Goal: Task Accomplishment & Management: Manage account settings

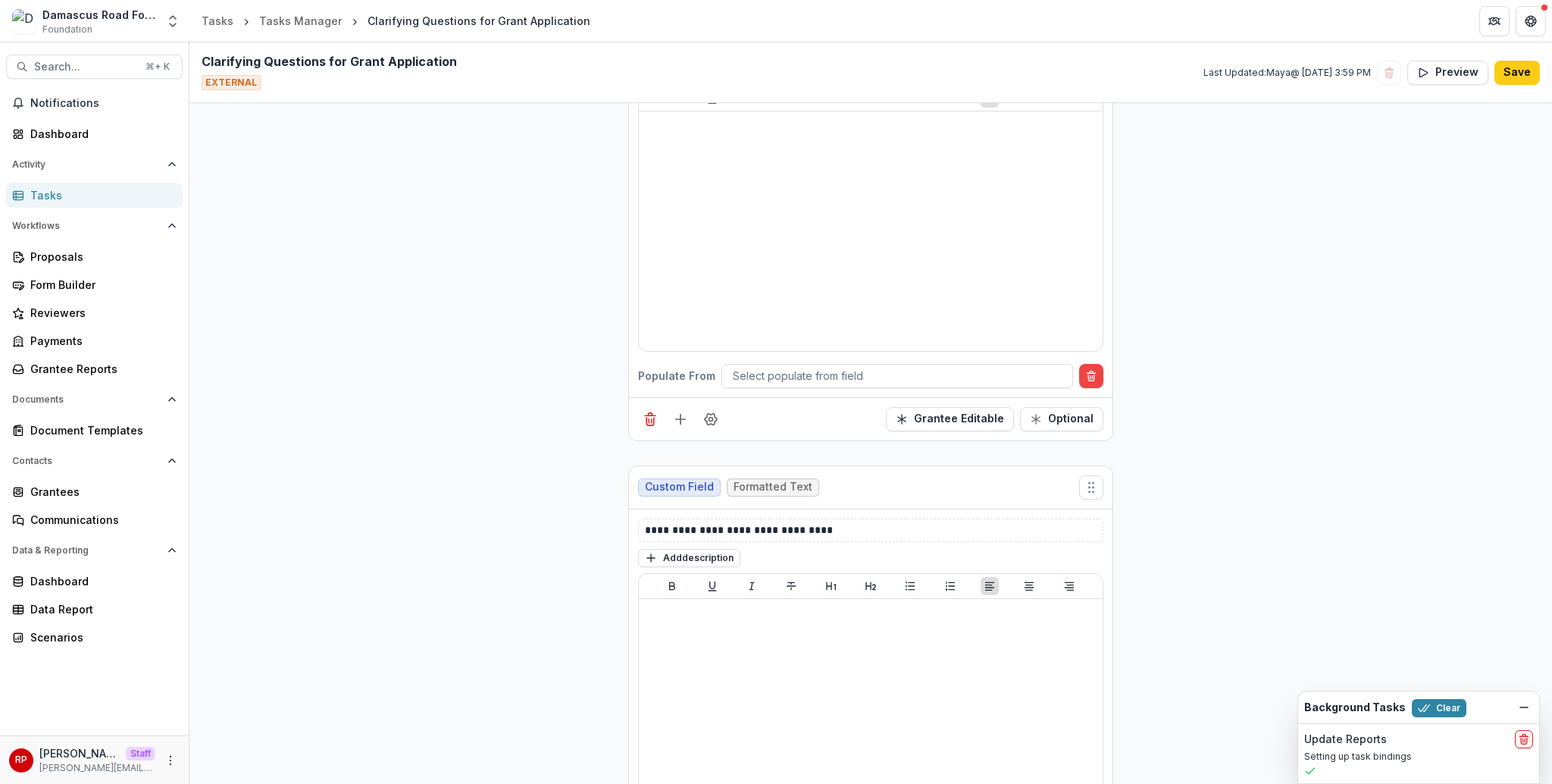
scroll to position [701, 0]
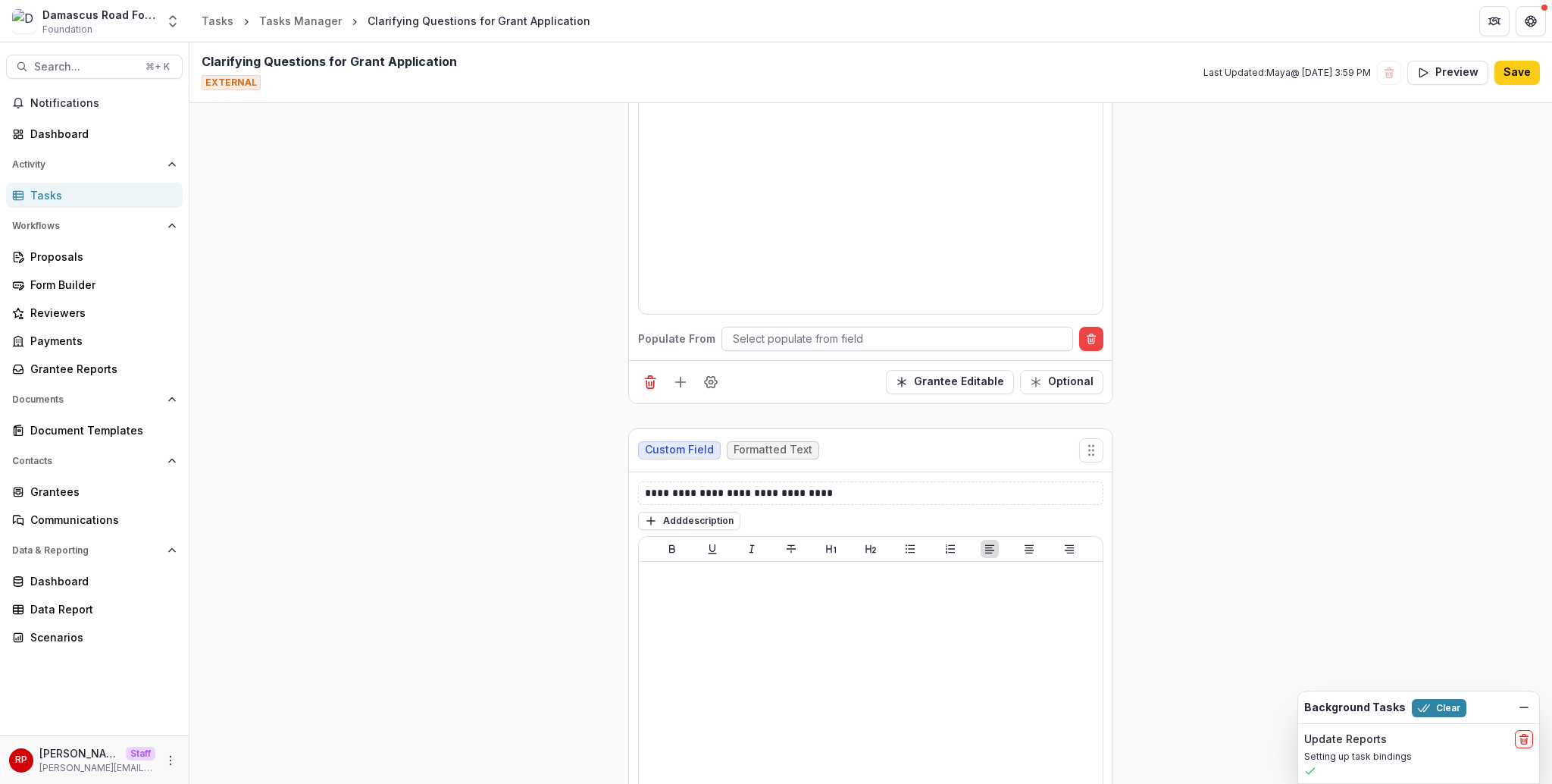
click at [770, 335] on div at bounding box center [897, 338] width 329 height 19
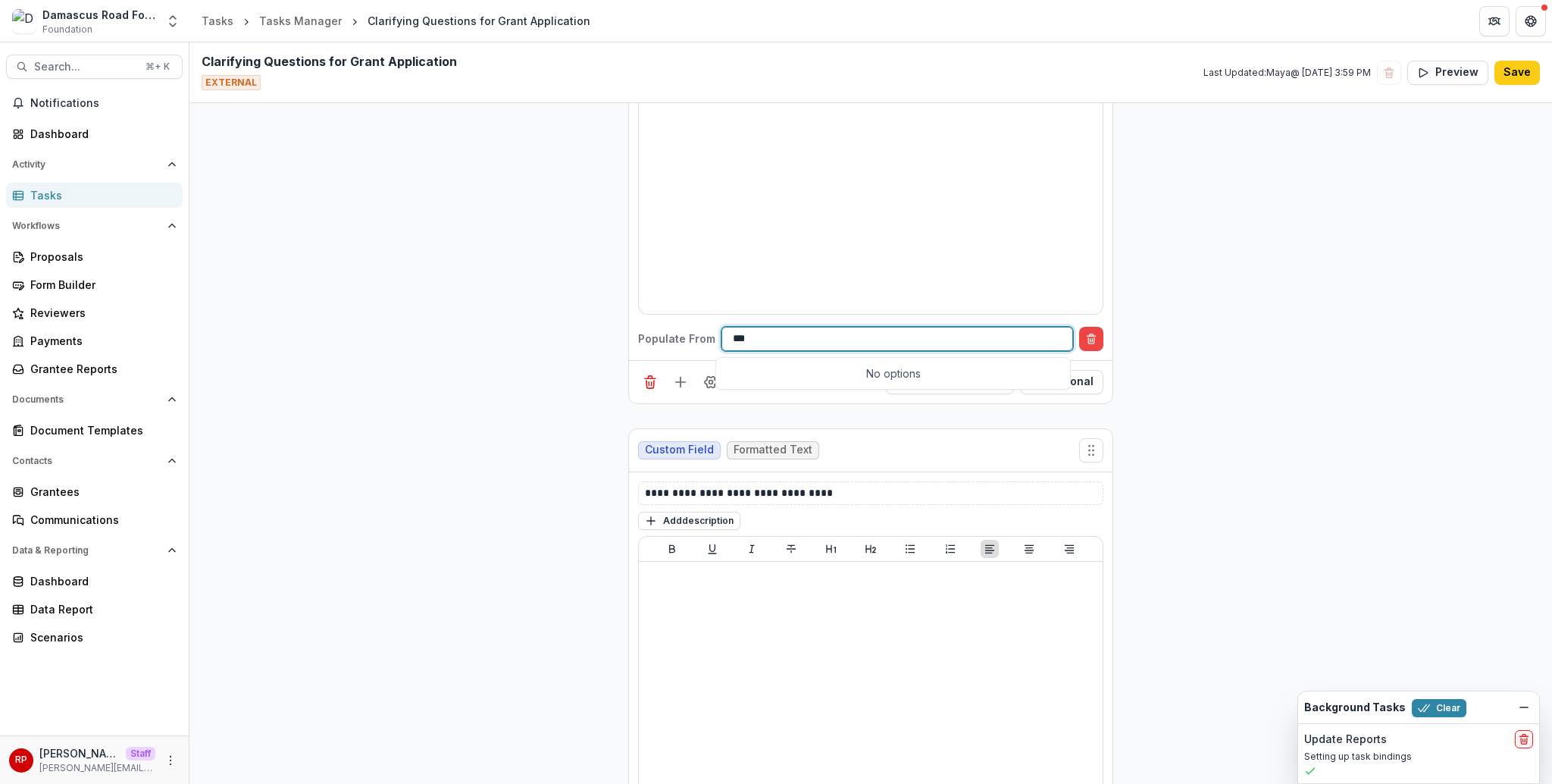
type input "****"
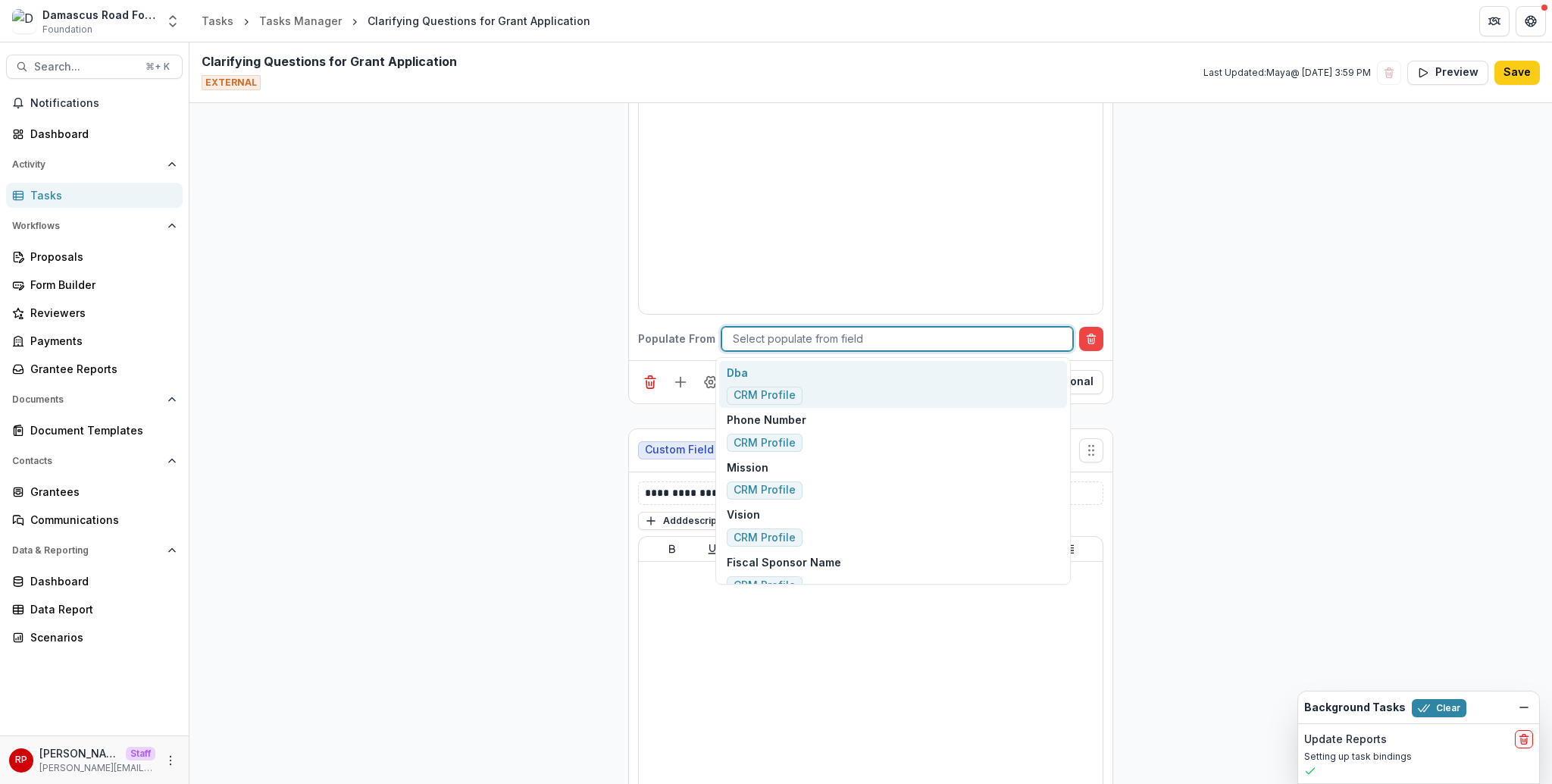
type input "*"
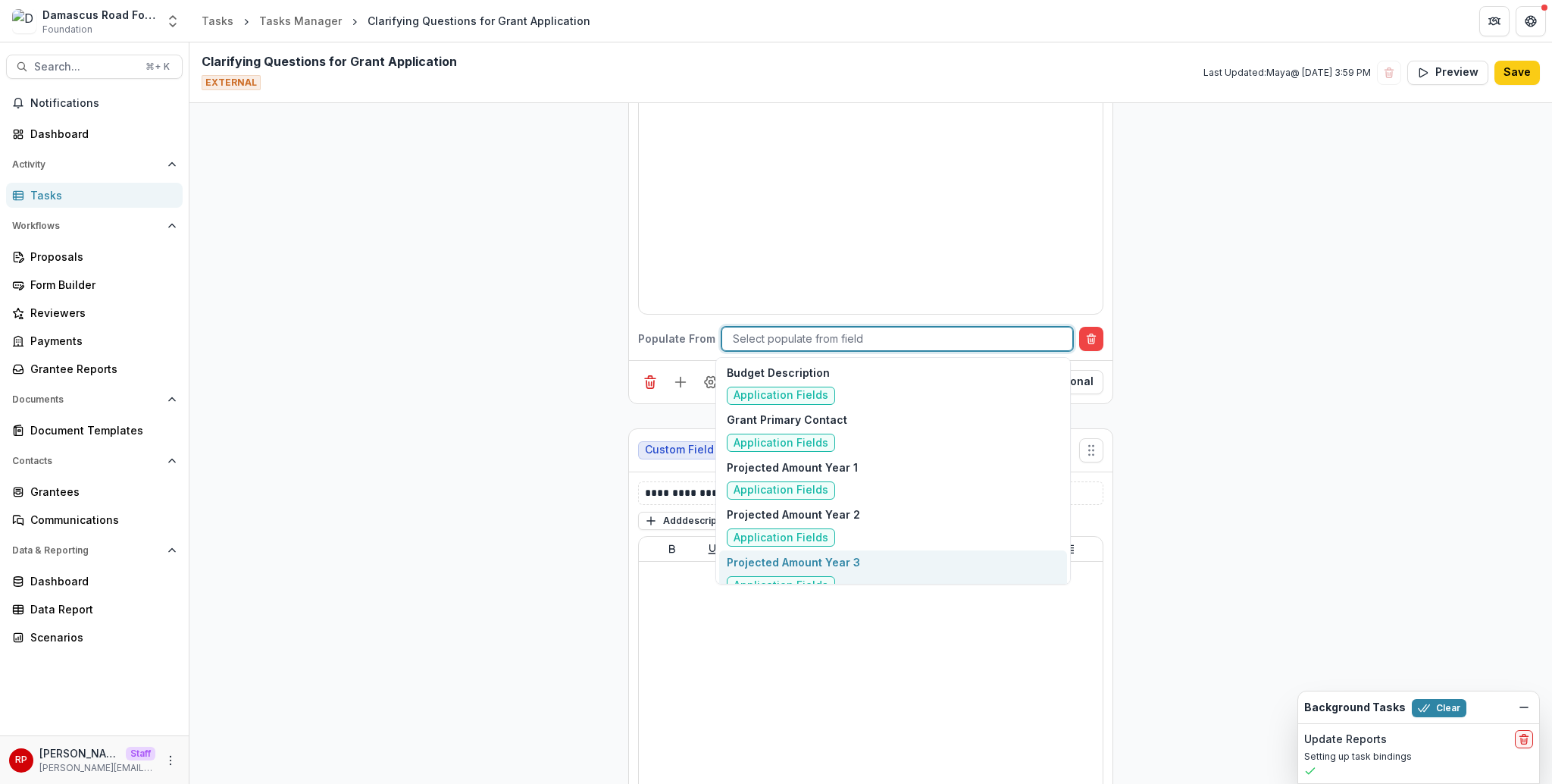
scroll to position [11692, 0]
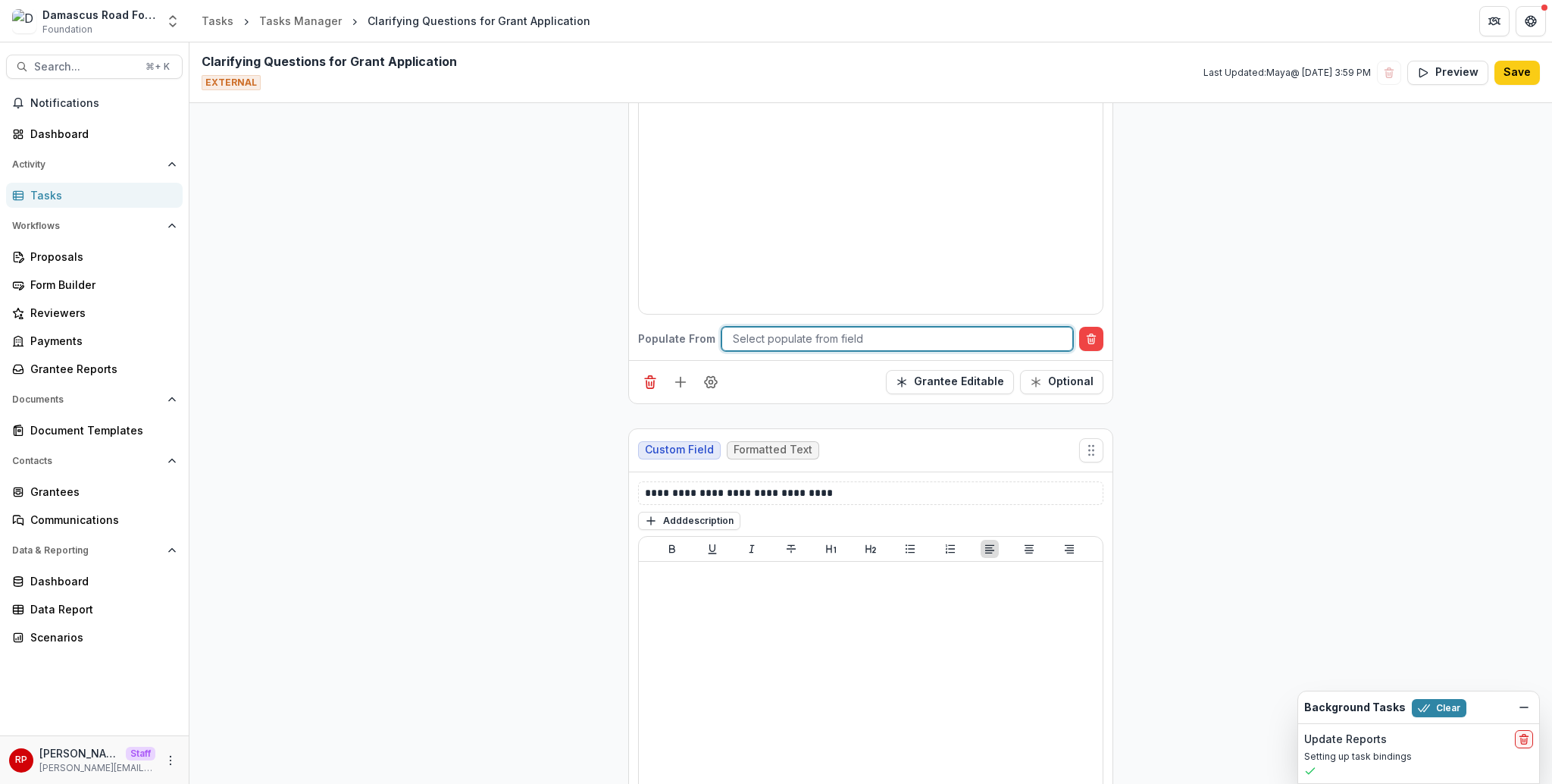
click at [893, 342] on div at bounding box center [897, 338] width 329 height 19
drag, startPoint x: 1180, startPoint y: 276, endPoint x: 1511, endPoint y: 262, distance: 331.3
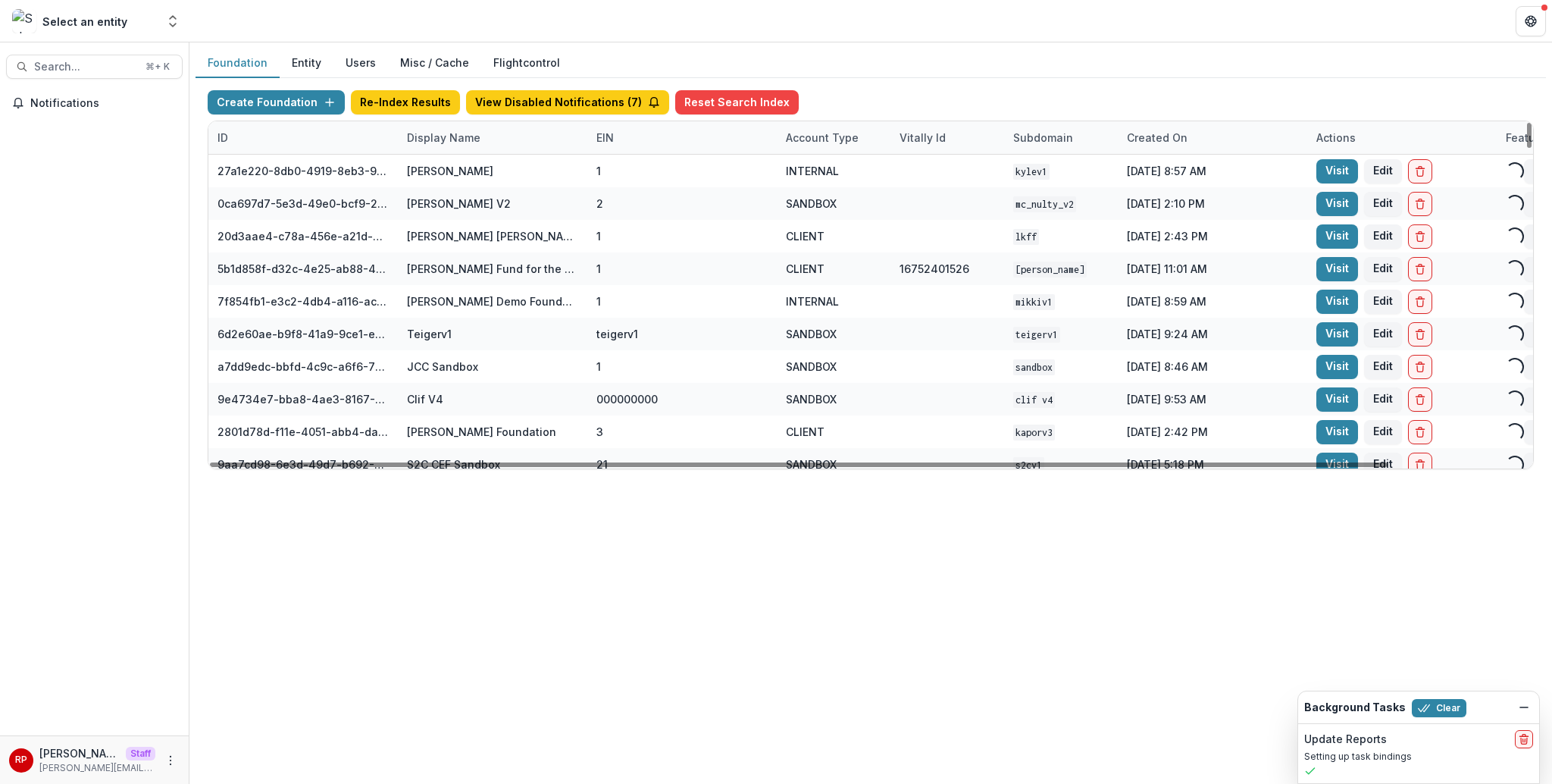
click at [491, 133] on div "Display Name" at bounding box center [493, 137] width 189 height 32
click at [485, 179] on input at bounding box center [492, 171] width 182 height 24
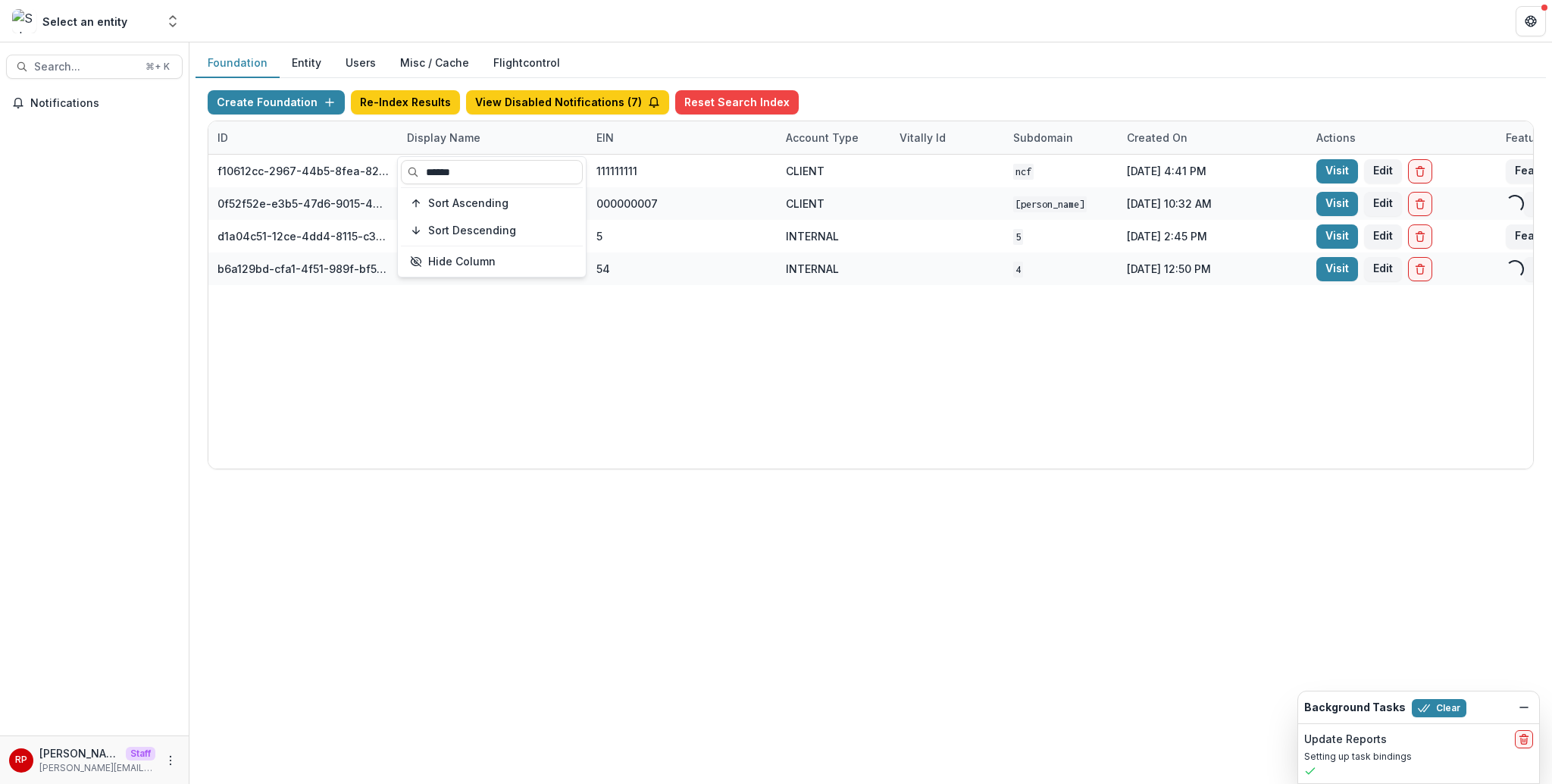
type input "******"
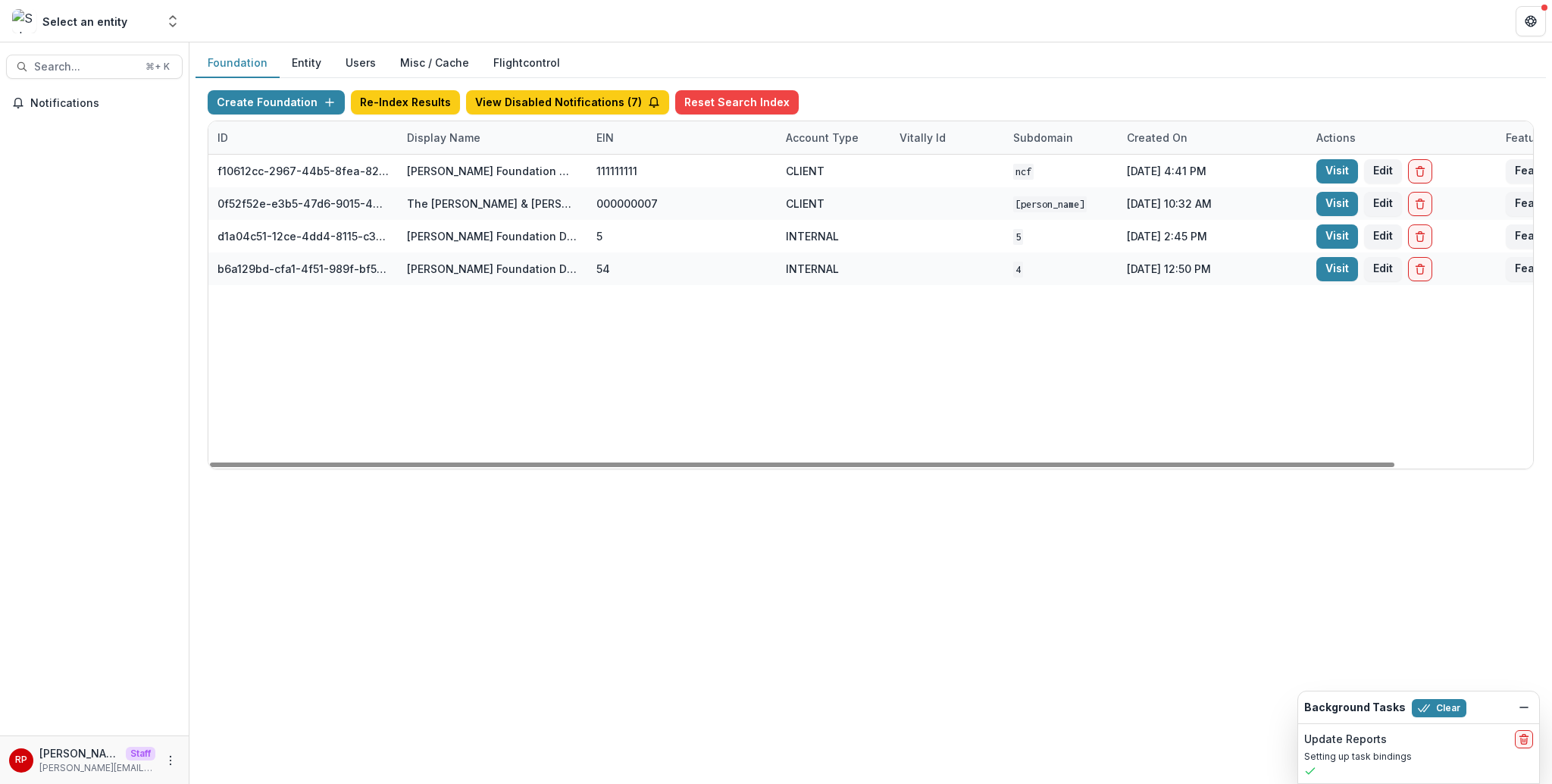
click at [725, 291] on div "f10612cc-2967-44b5-8fea-824c4e1f13c5 Nathan Cummings Foundation Workflow Sandbo…" at bounding box center [947, 311] width 1478 height 314
drag, startPoint x: 584, startPoint y: 140, endPoint x: 711, endPoint y: 142, distance: 127.0
click at [711, 141] on div "ID Display Name EIN Account Type Vitally Id Subdomain Created on Actions Featur…" at bounding box center [947, 137] width 1478 height 32
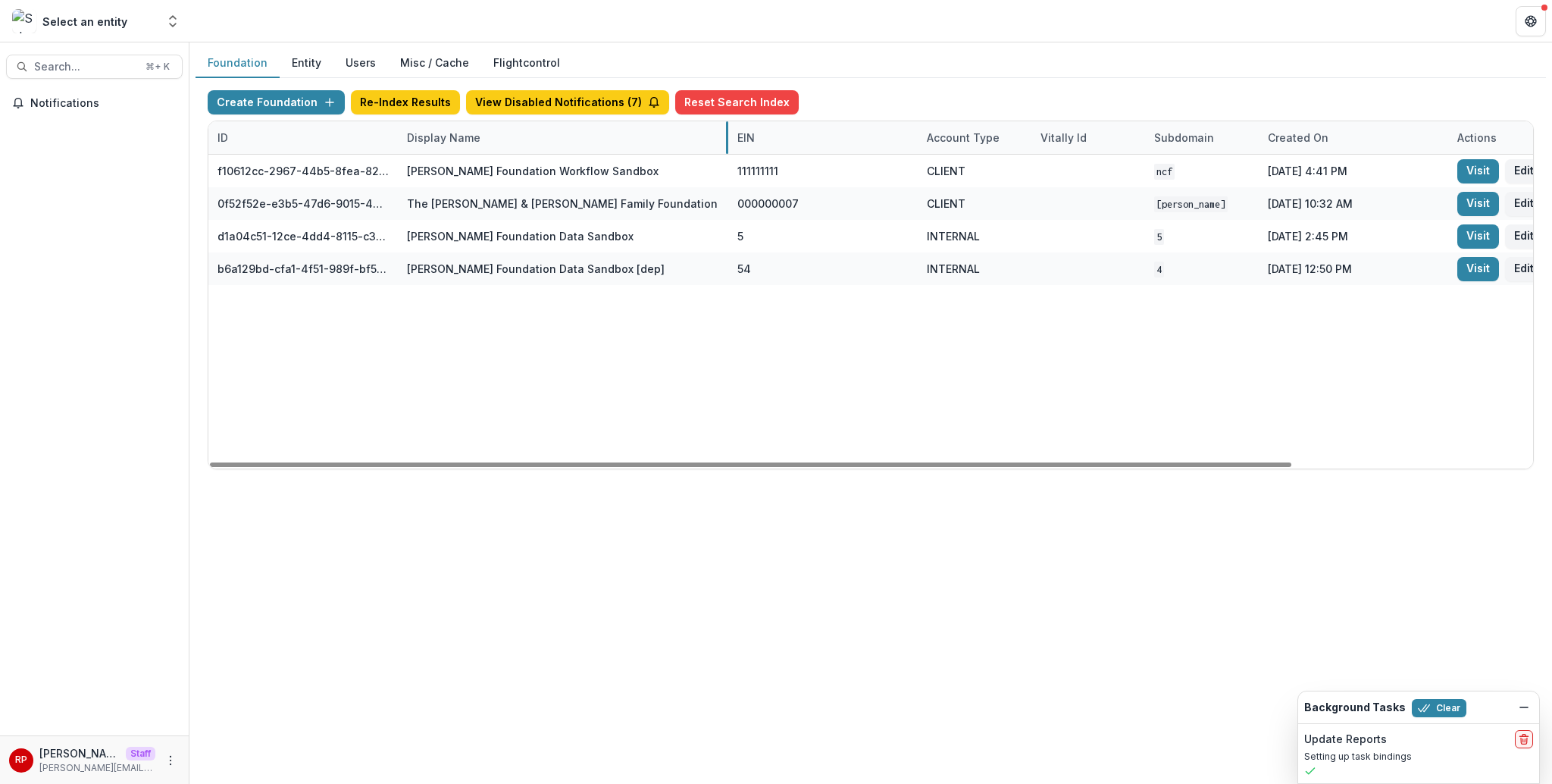
drag, startPoint x: 585, startPoint y: 141, endPoint x: 722, endPoint y: 142, distance: 137.0
click at [625, 142] on div "Display Name" at bounding box center [562, 137] width 327 height 32
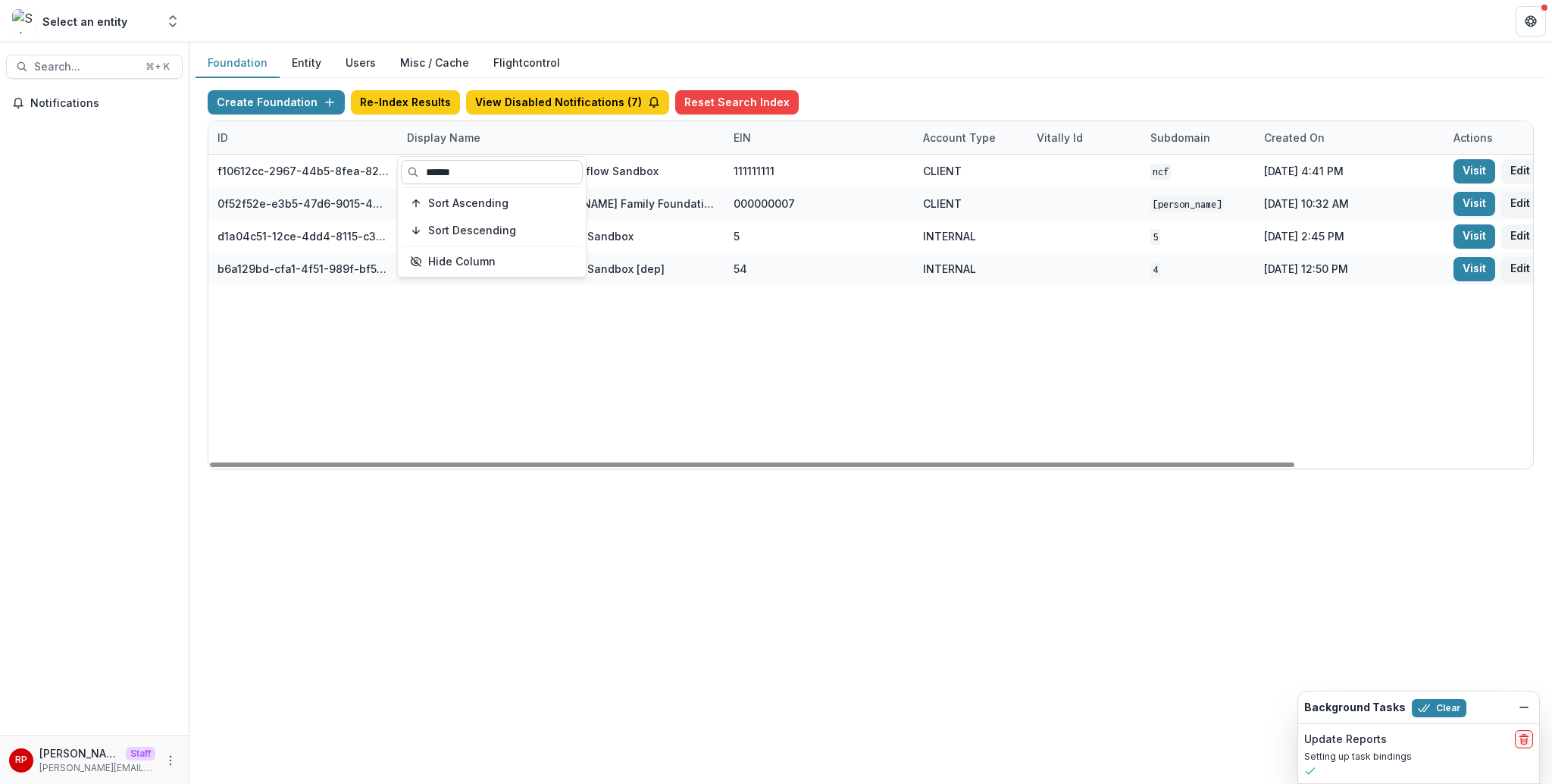
click at [527, 170] on input "******" at bounding box center [492, 171] width 182 height 24
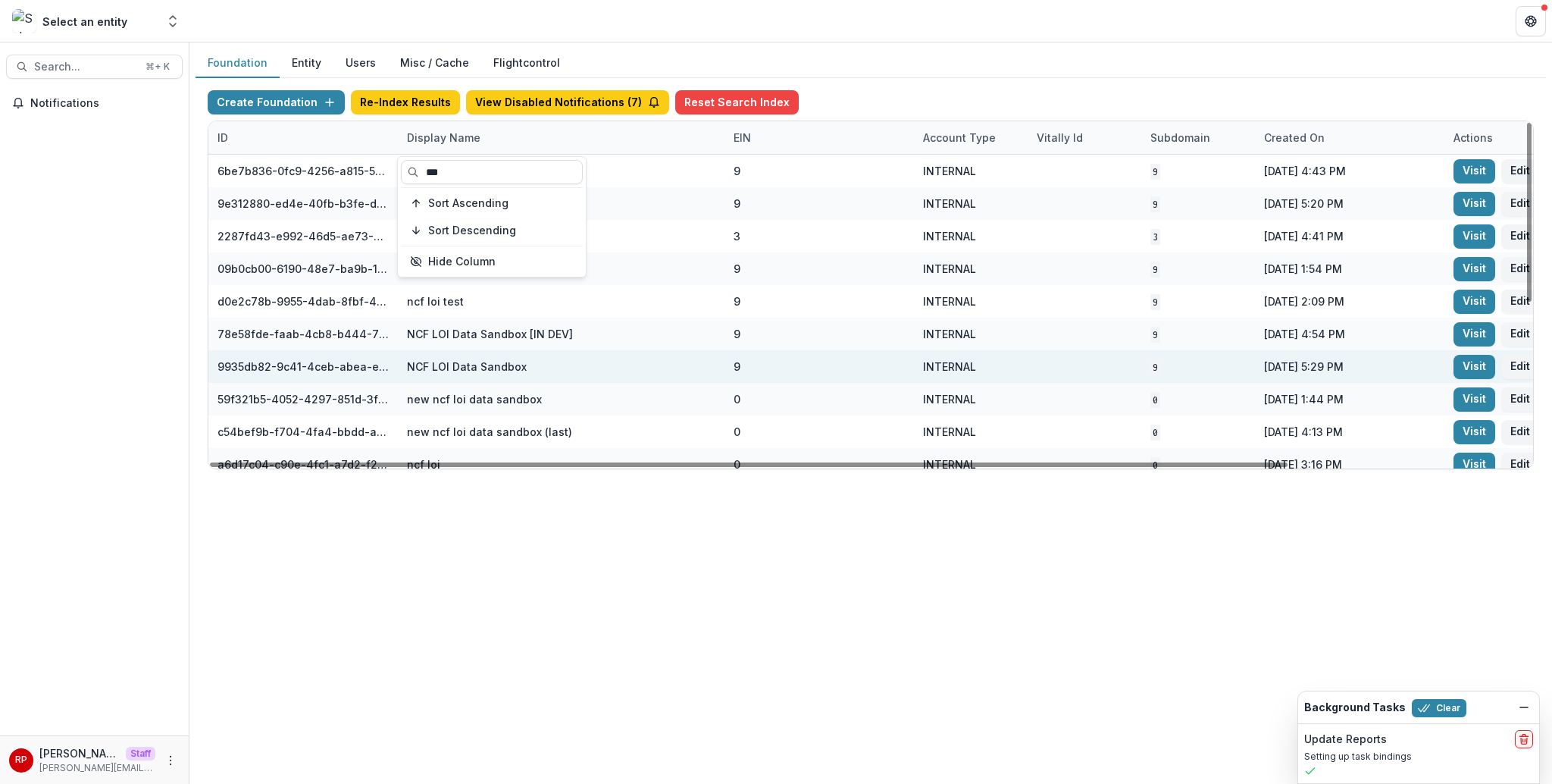
type input "***"
click at [751, 350] on div "9" at bounding box center [819, 366] width 171 height 32
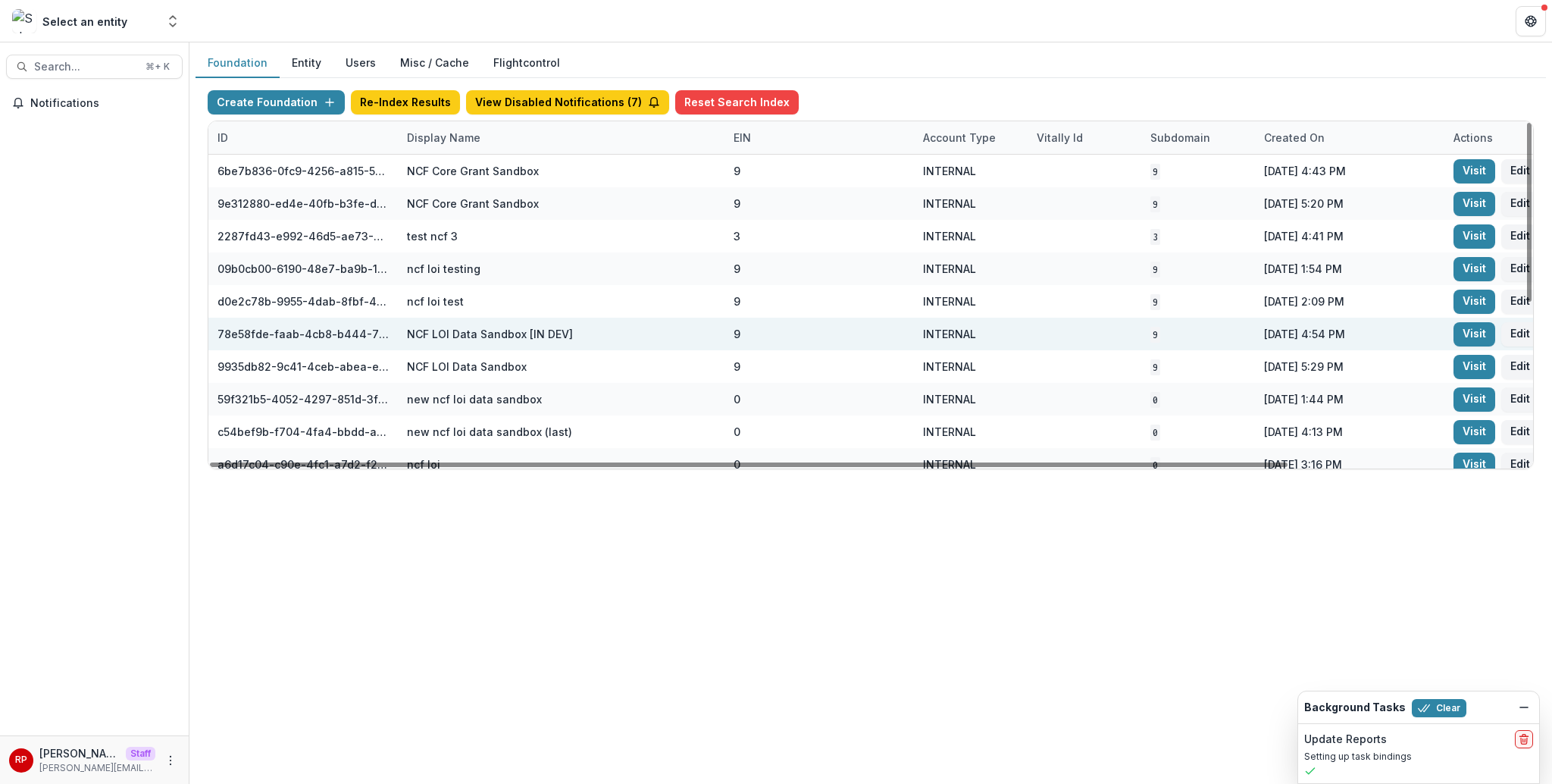
scroll to position [306, 0]
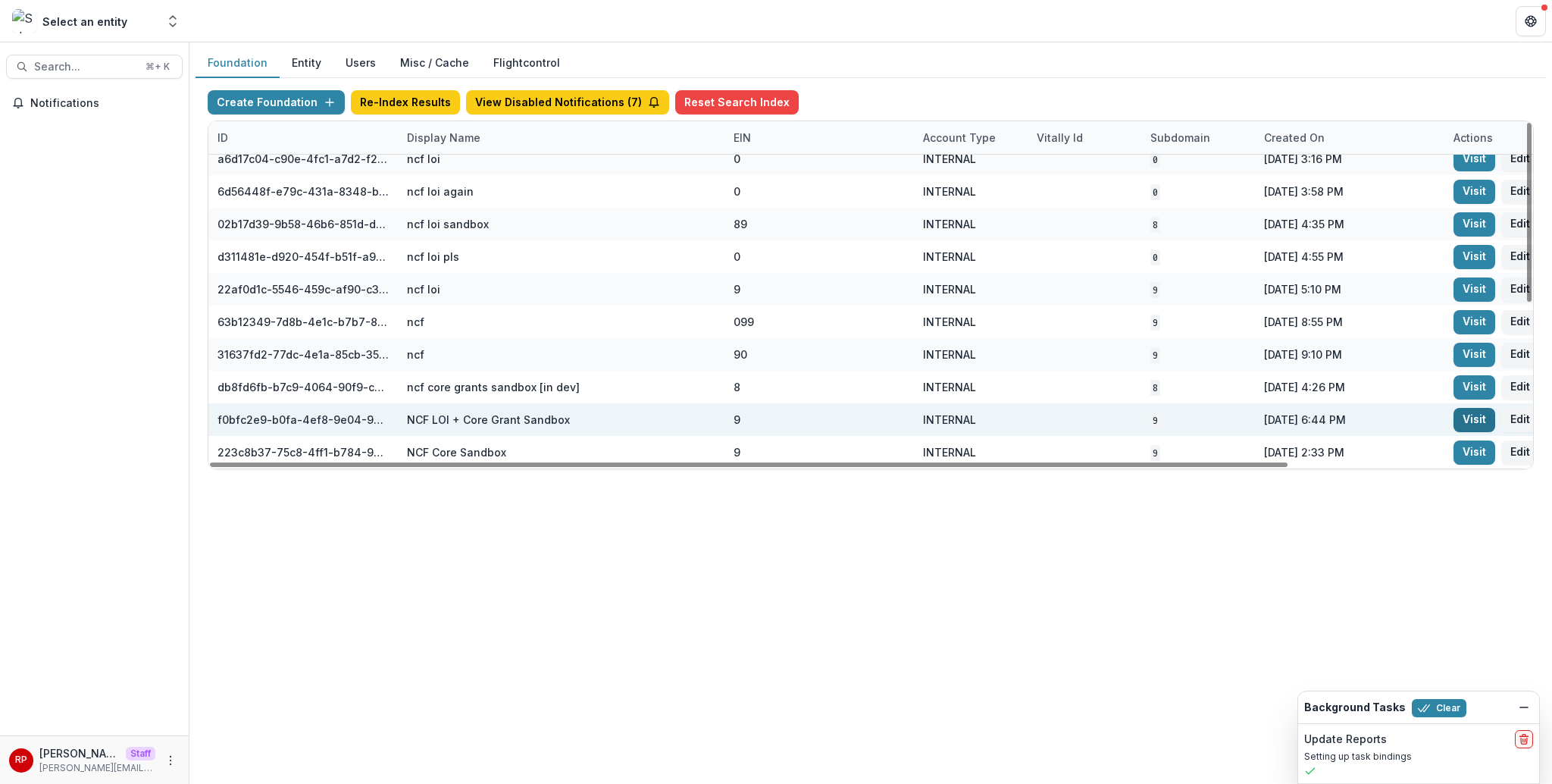
click at [1473, 422] on link "Visit" at bounding box center [1475, 420] width 41 height 24
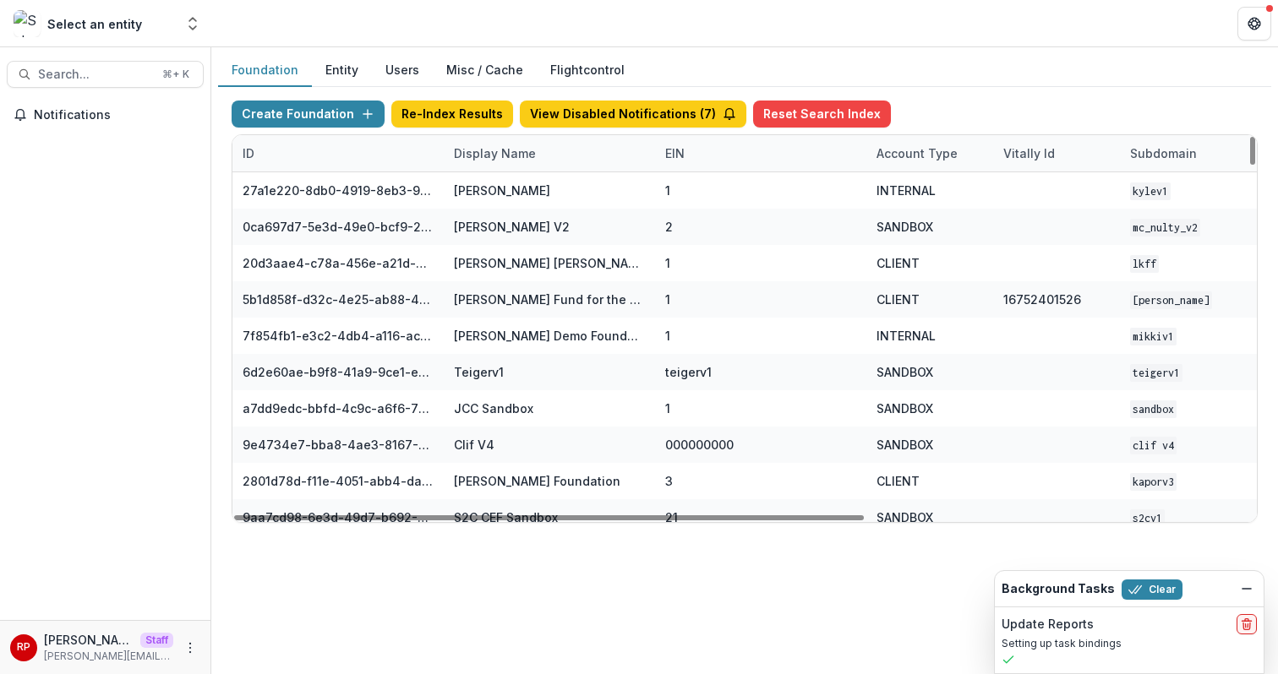
click at [514, 158] on div "Display Name" at bounding box center [495, 153] width 102 height 18
drag, startPoint x: 512, startPoint y: 170, endPoint x: 511, endPoint y: 197, distance: 27.1
click at [511, 197] on input at bounding box center [548, 191] width 203 height 27
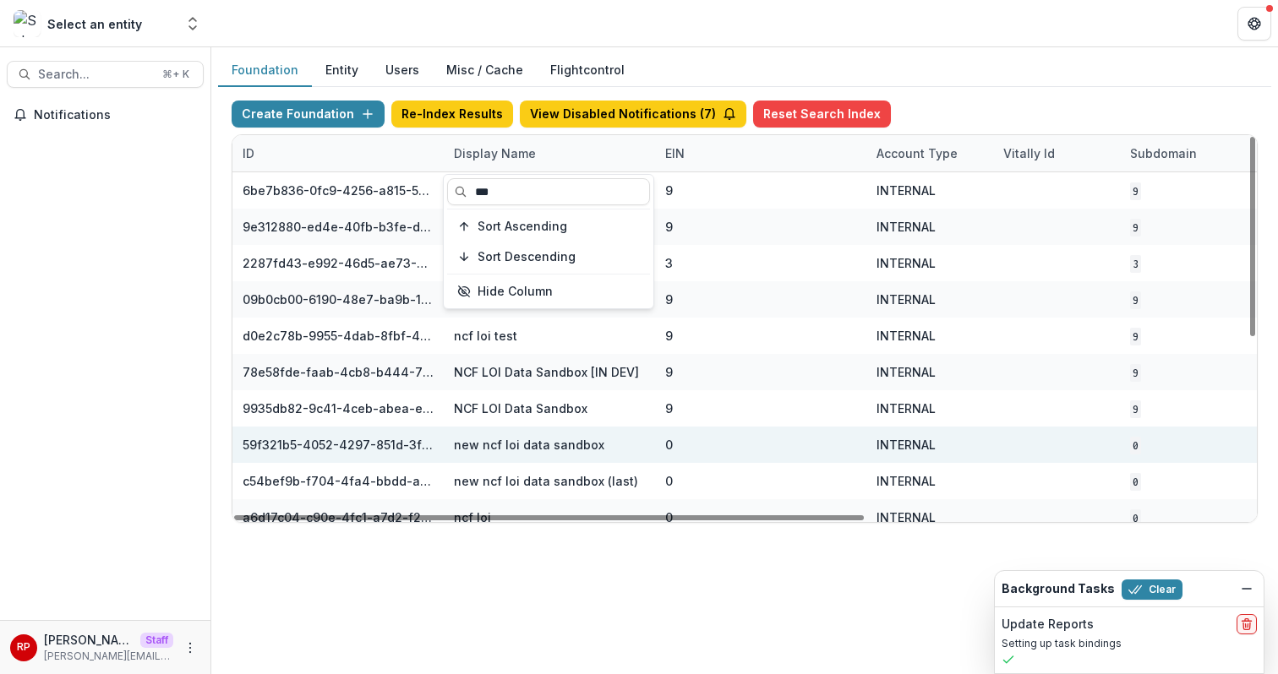
type input "***"
click at [689, 446] on div "0" at bounding box center [760, 445] width 191 height 36
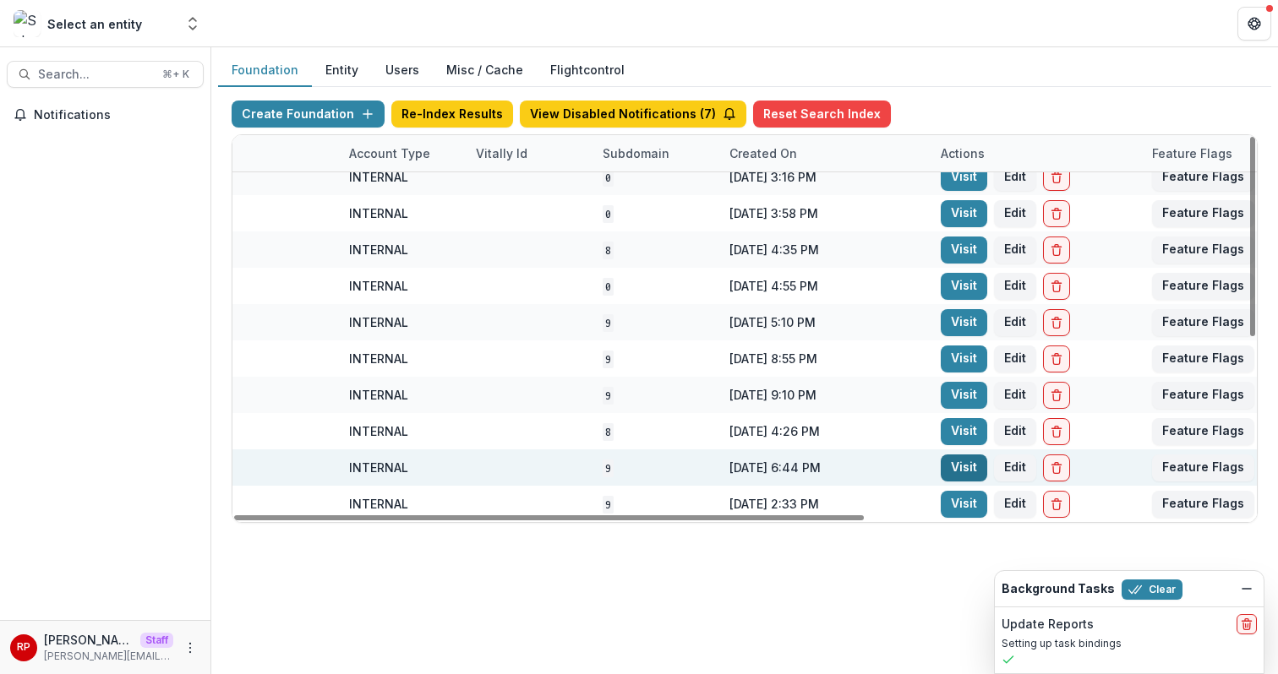
scroll to position [341, 528]
click at [973, 468] on link "Visit" at bounding box center [963, 468] width 46 height 27
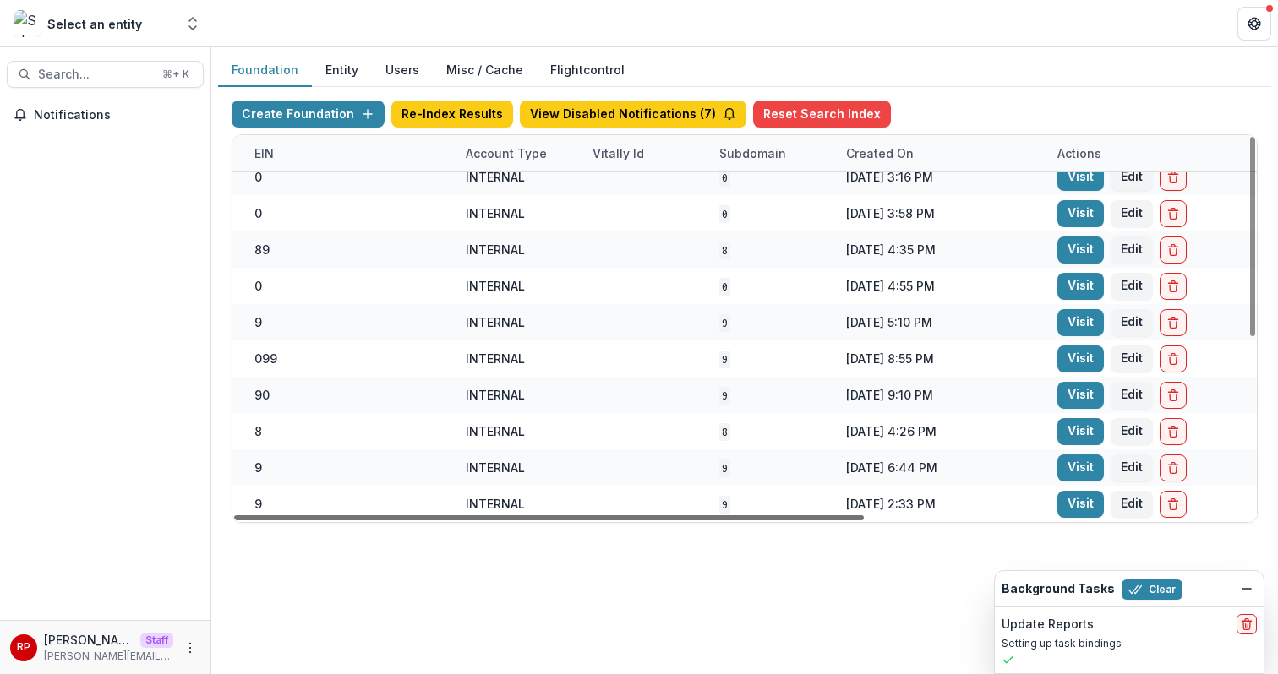
scroll to position [341, 0]
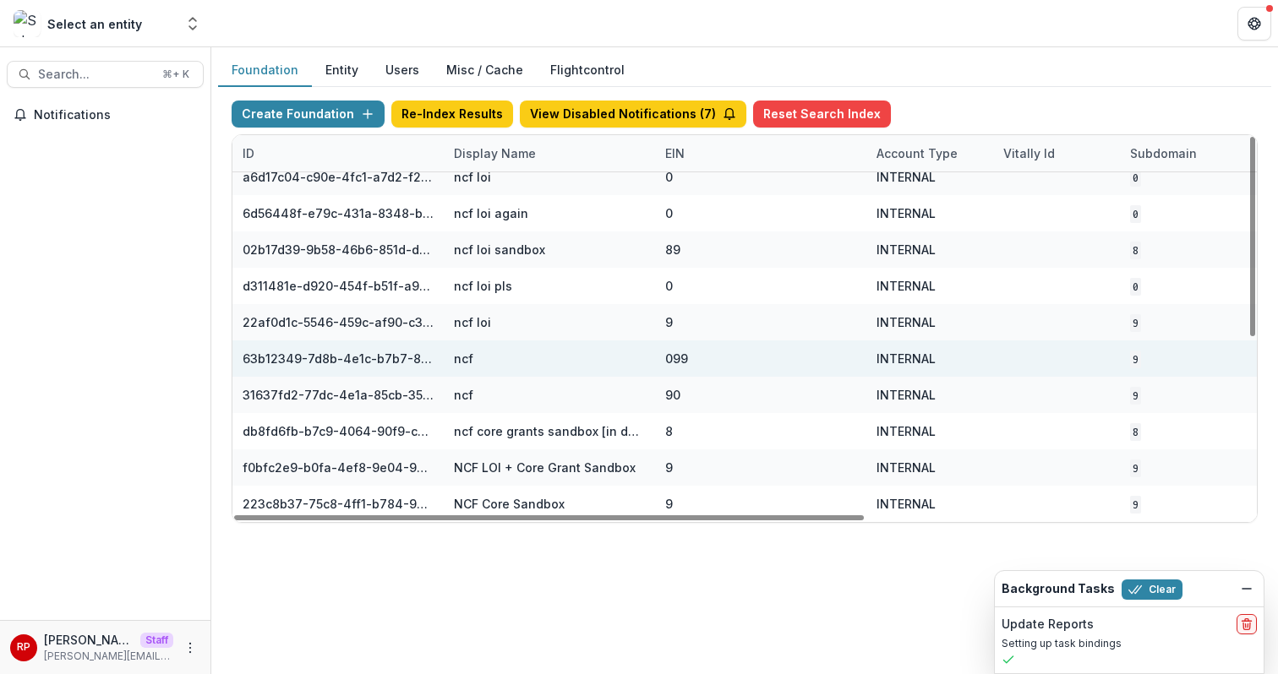
drag, startPoint x: 738, startPoint y: 518, endPoint x: 391, endPoint y: 348, distance: 386.6
click at [234, 515] on div at bounding box center [548, 517] width 629 height 5
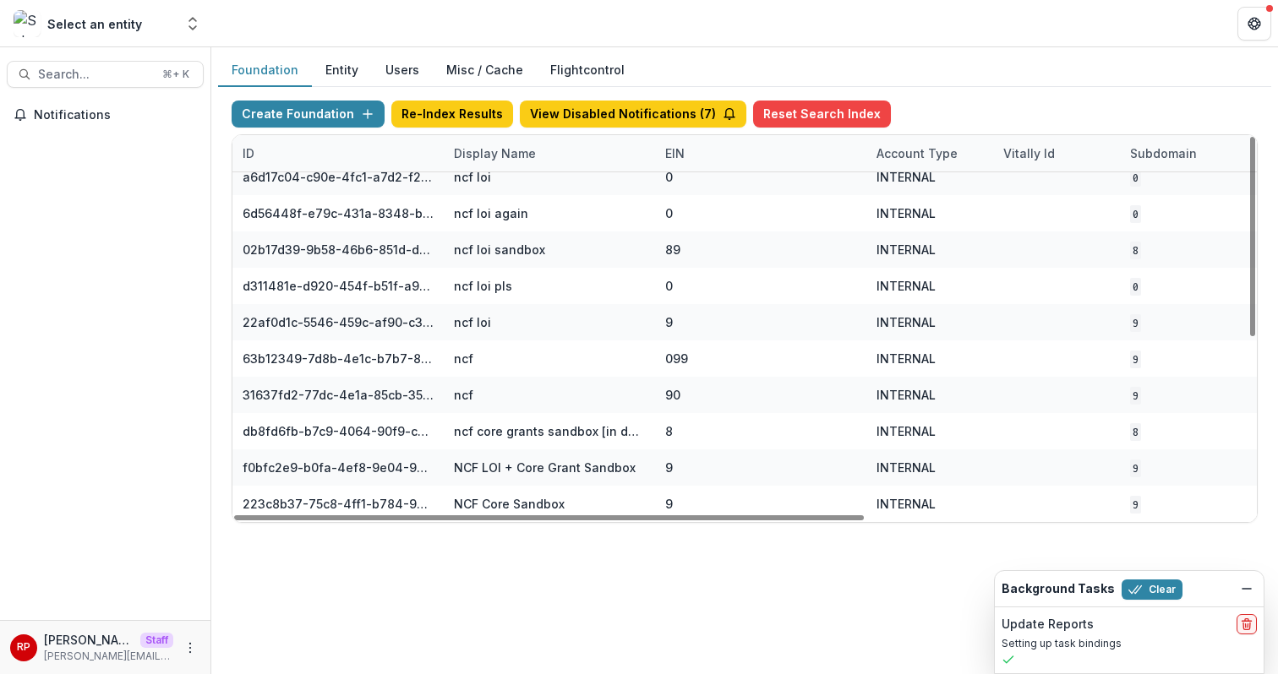
click at [487, 157] on div "Display Name" at bounding box center [495, 153] width 102 height 18
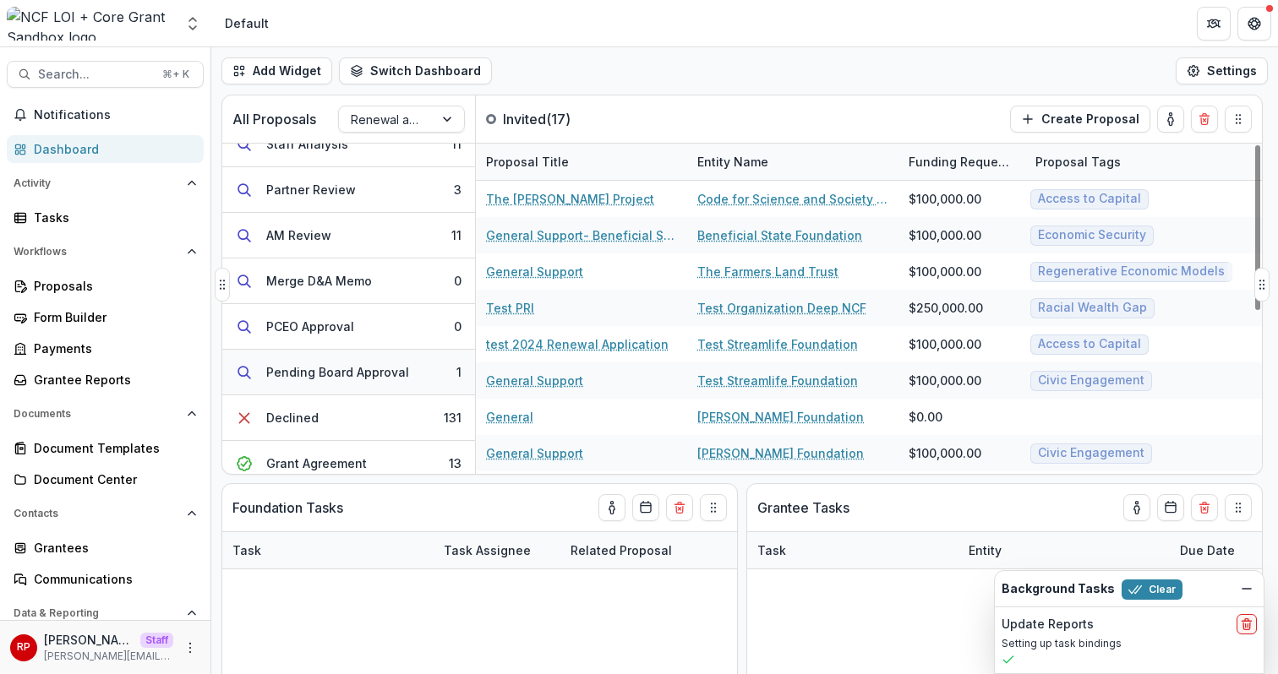
scroll to position [330, 0]
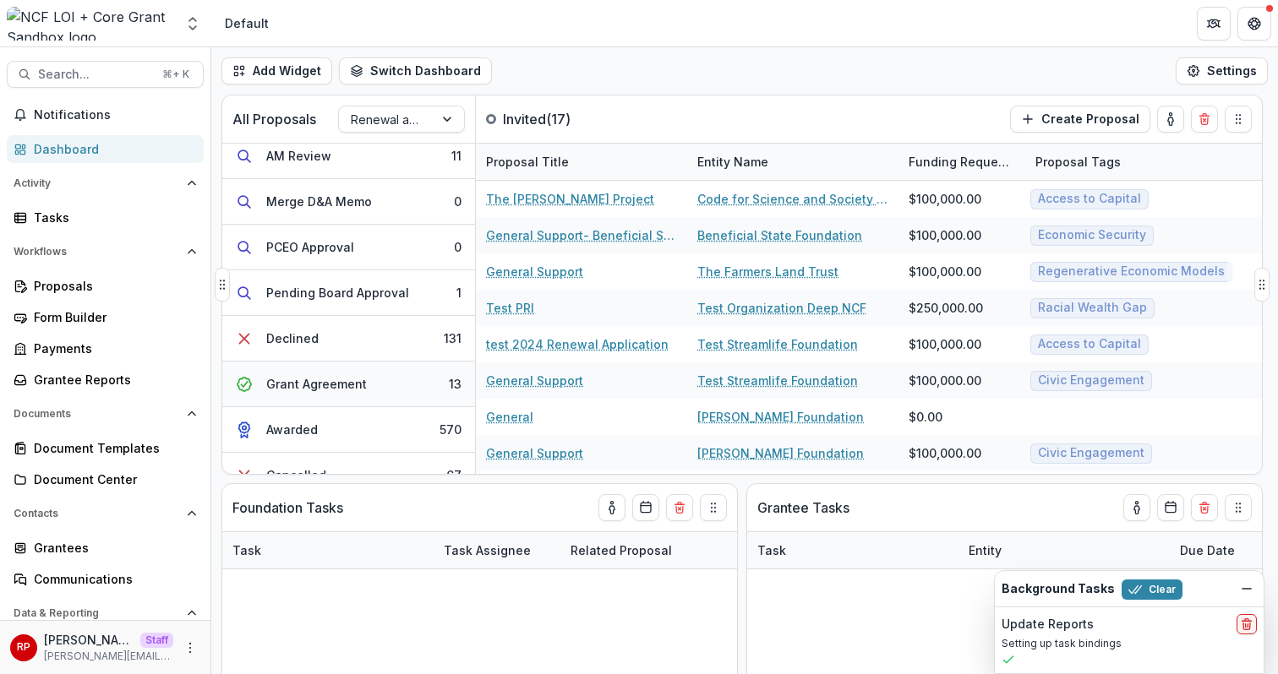
click at [357, 392] on div "Grant Agreement" at bounding box center [316, 384] width 101 height 18
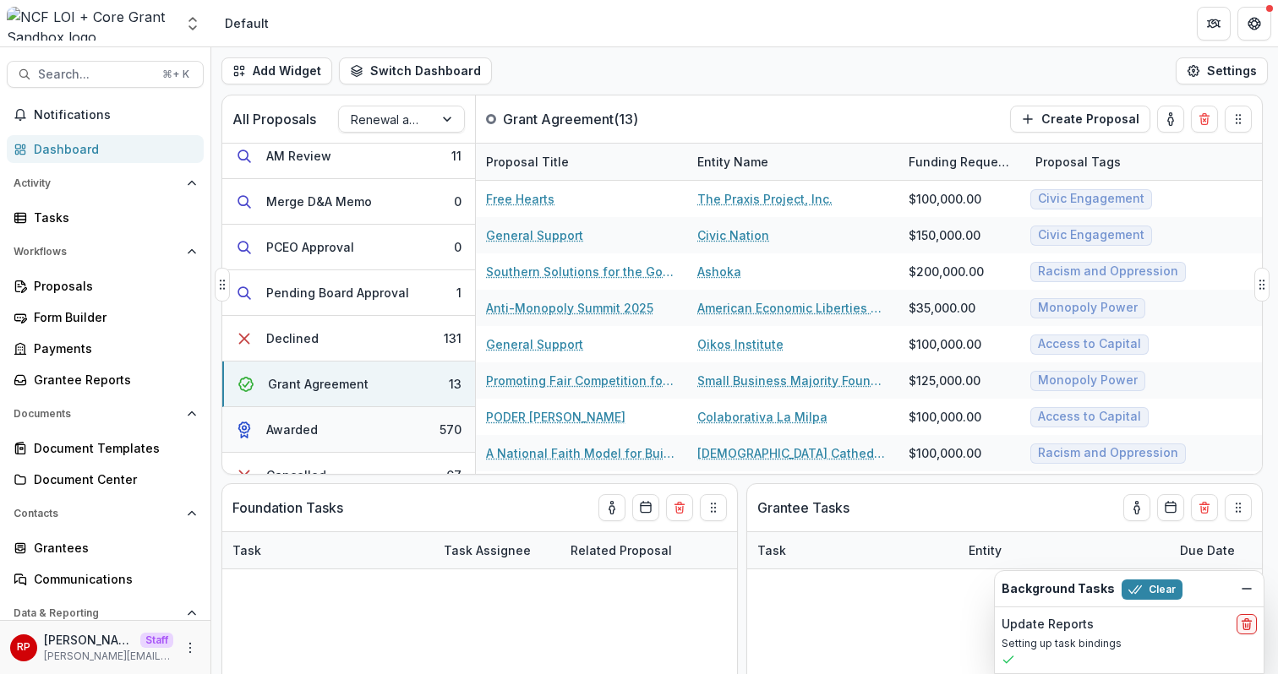
click at [367, 433] on button "Awarded 570" at bounding box center [348, 430] width 253 height 46
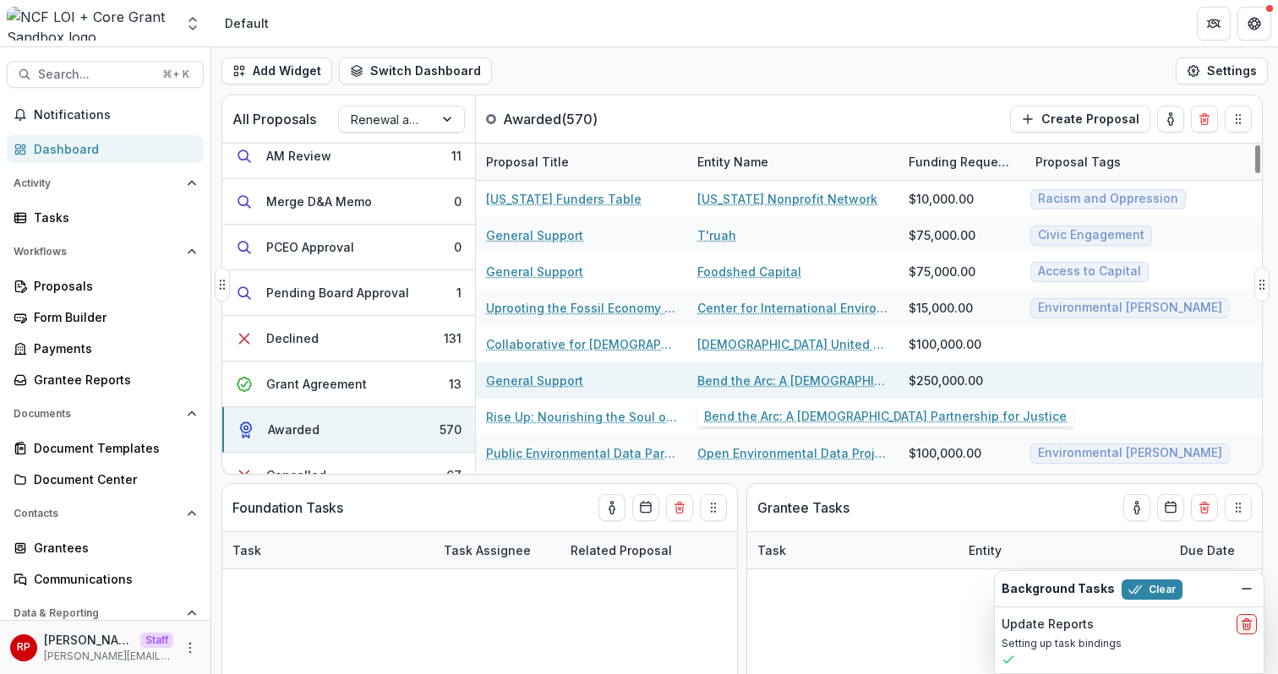
click at [755, 385] on link "Bend the Arc: A Jewish Partnership for Justice" at bounding box center [792, 381] width 191 height 18
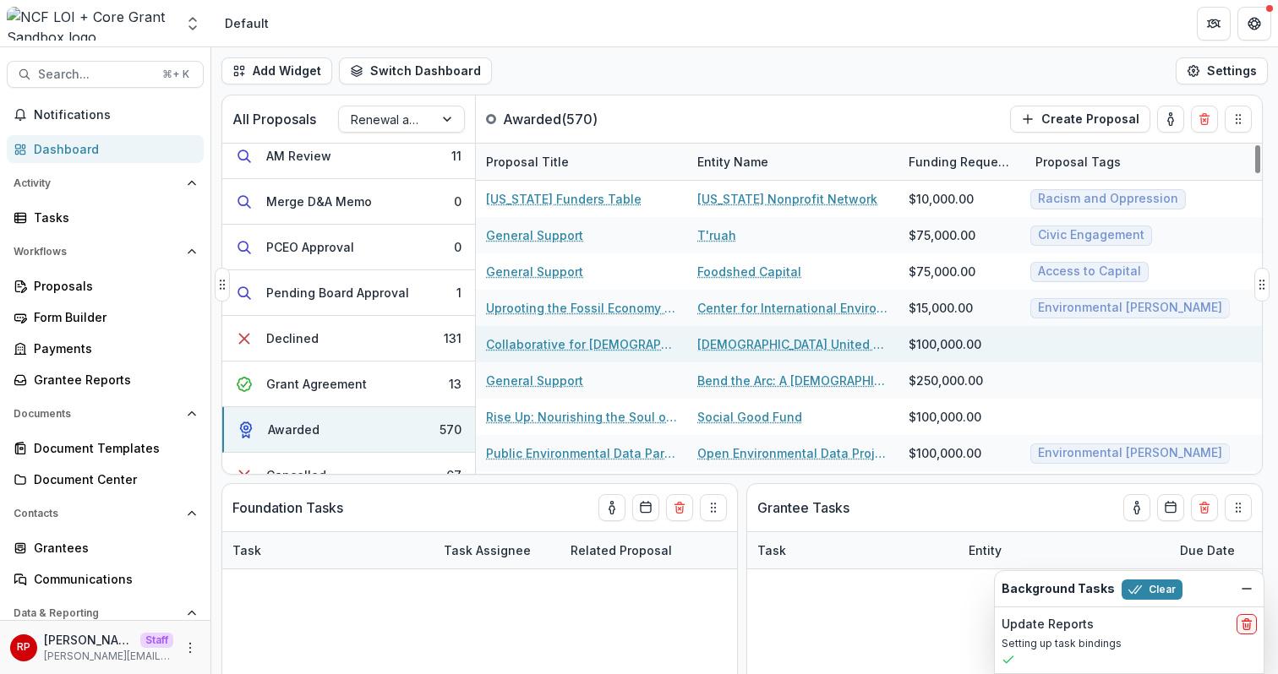
click at [560, 344] on link "Collaborative for Jewish Organizing" at bounding box center [581, 344] width 191 height 18
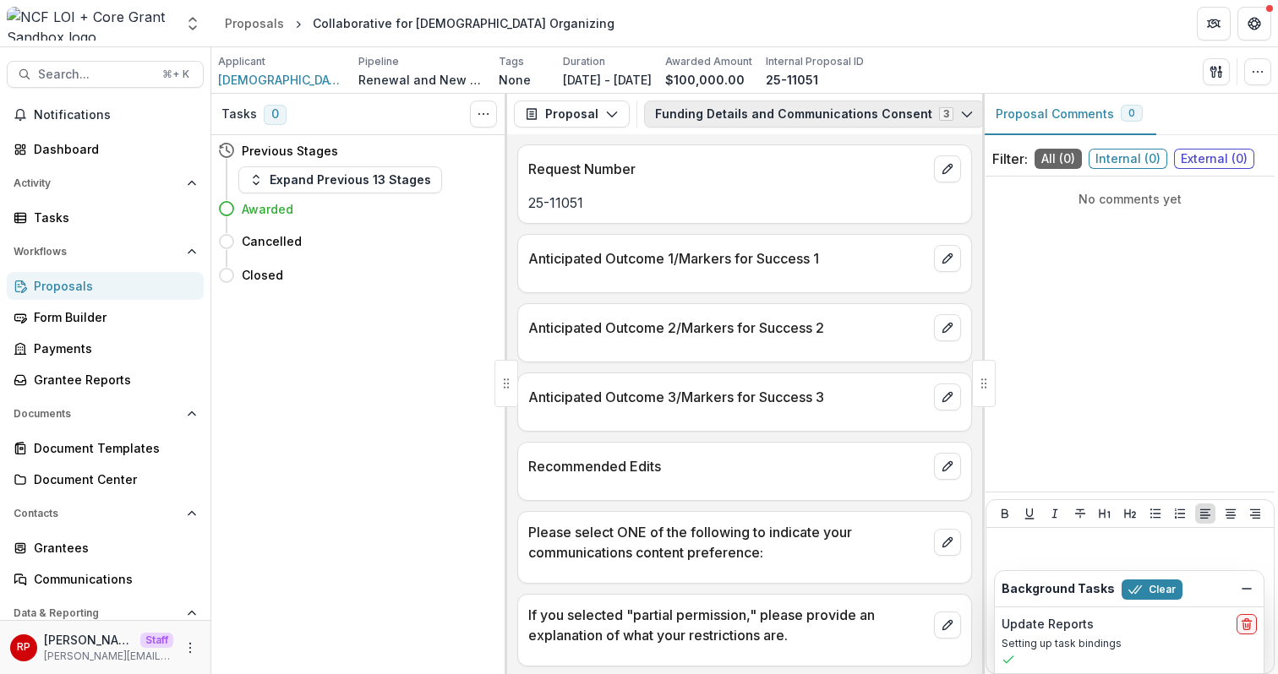
click at [785, 112] on button "Funding Details and Communications Consent 3" at bounding box center [814, 114] width 341 height 27
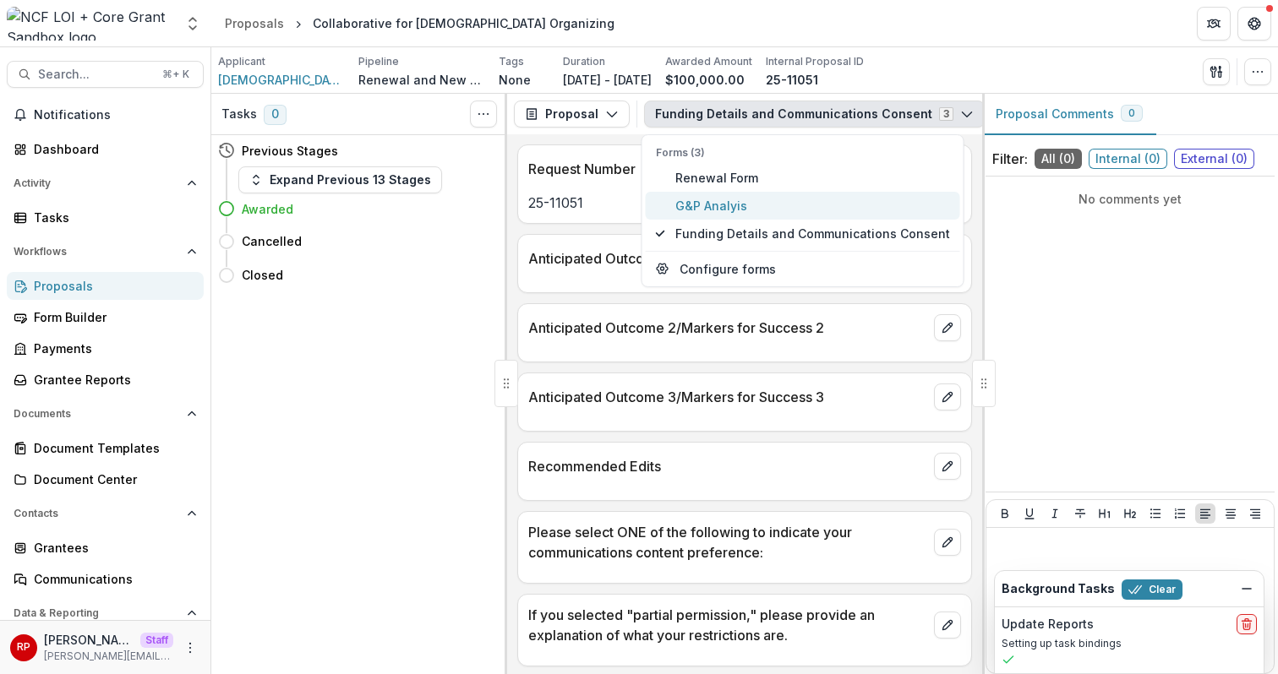
click at [740, 211] on span "G&P Analyis" at bounding box center [812, 206] width 275 height 18
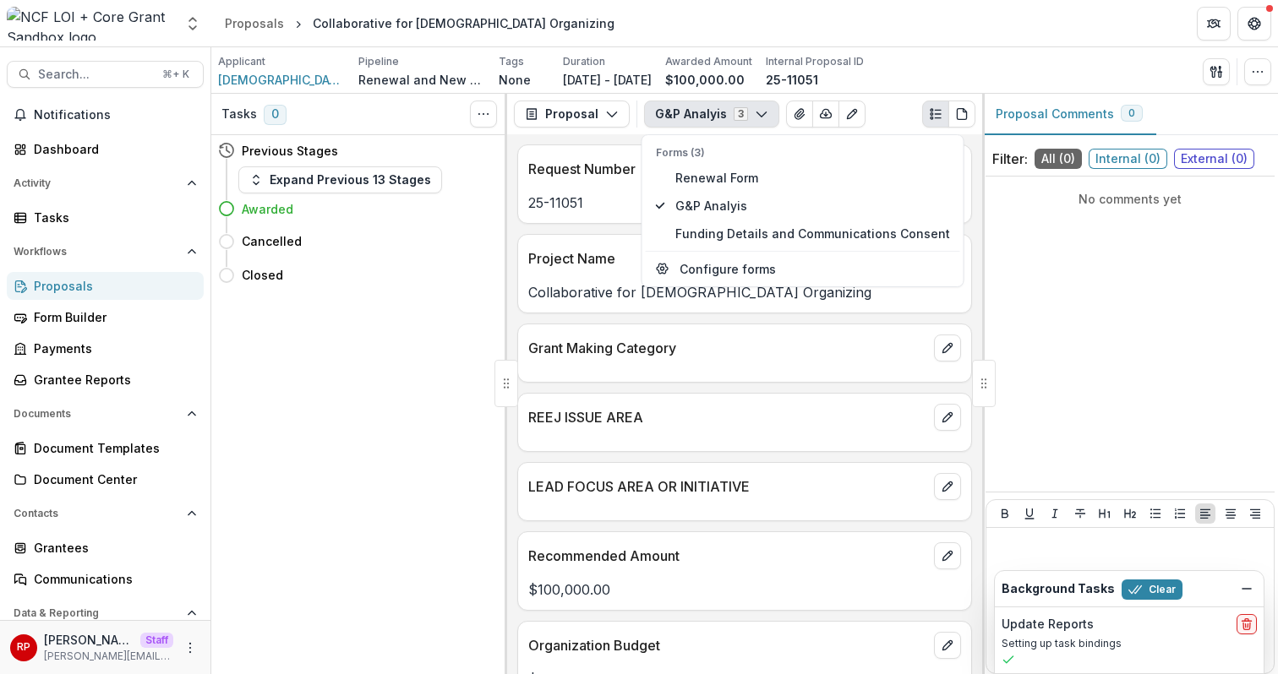
click at [575, 282] on p "Collaborative for Jewish Organizing" at bounding box center [744, 292] width 433 height 20
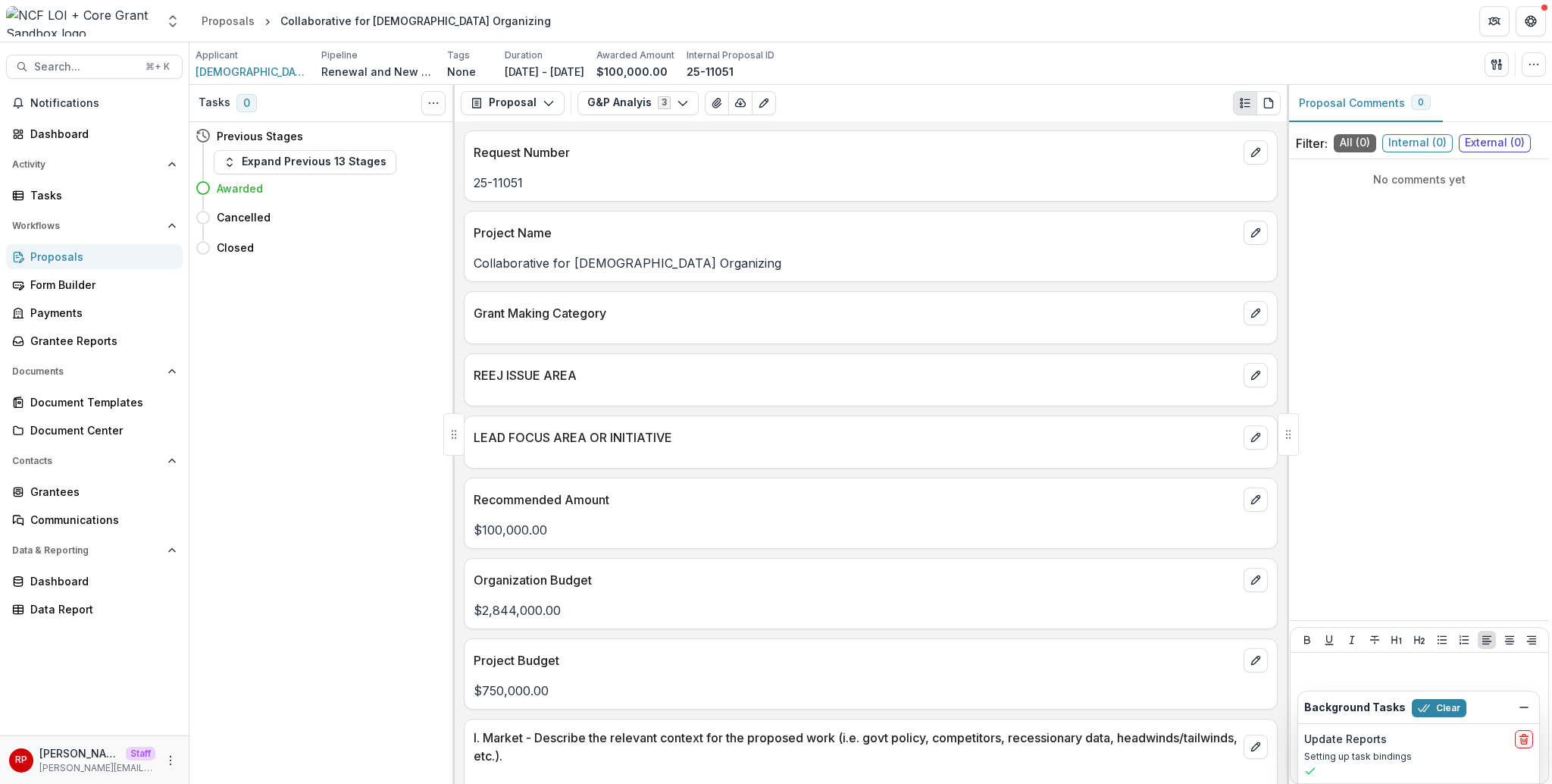
click at [991, 135] on div "Request Number" at bounding box center [871, 147] width 813 height 33
click at [944, 203] on div "Request Number 25-11051 Project Name Collaborative for Jewish Organizing Grant …" at bounding box center [871, 452] width 833 height 662
click at [628, 110] on button "G&P Analyis 3" at bounding box center [638, 102] width 121 height 24
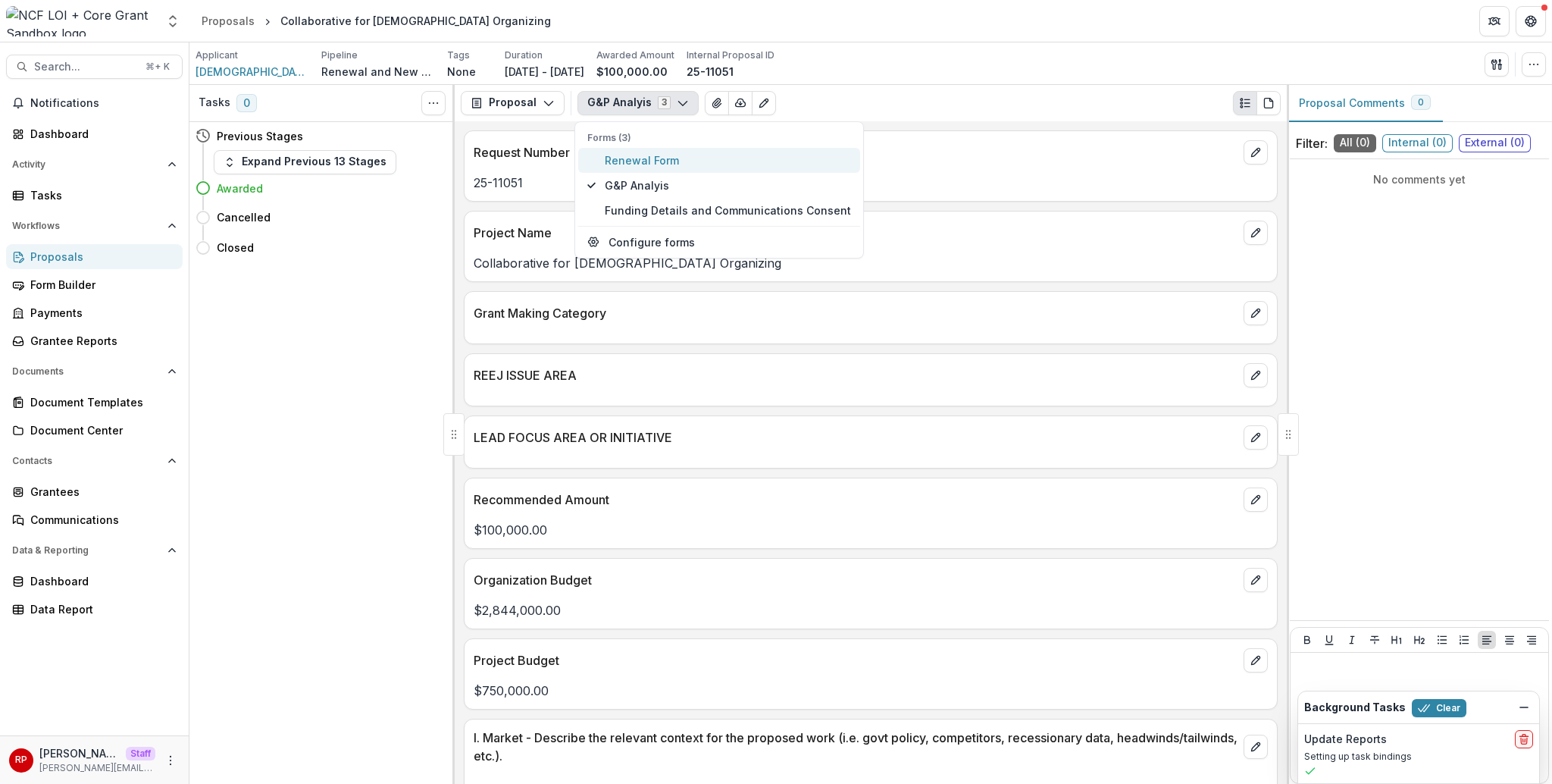
click at [710, 167] on span "Renewal Form" at bounding box center [728, 161] width 247 height 16
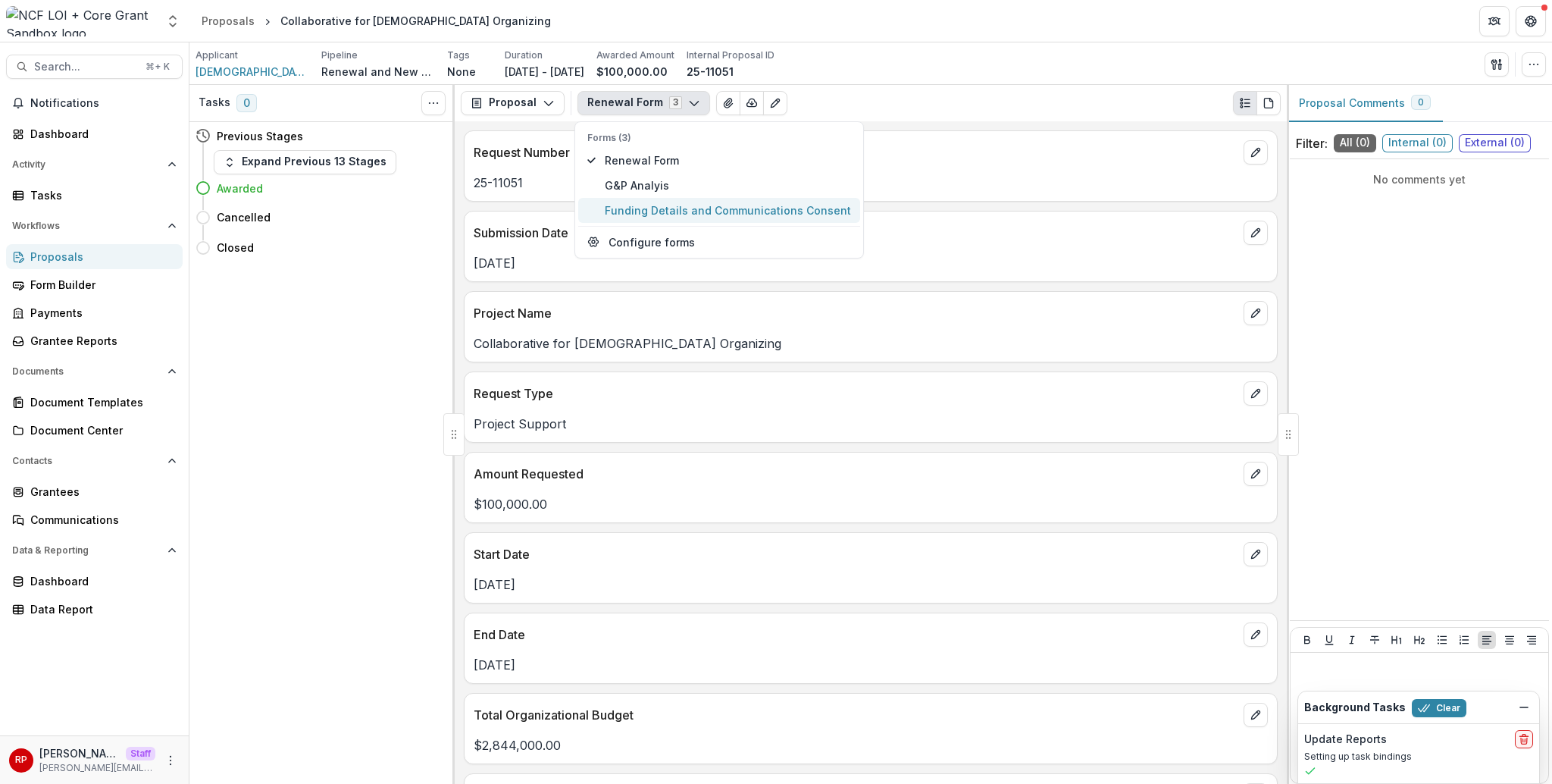
click at [751, 214] on span "Funding Details and Communications Consent" at bounding box center [728, 211] width 247 height 16
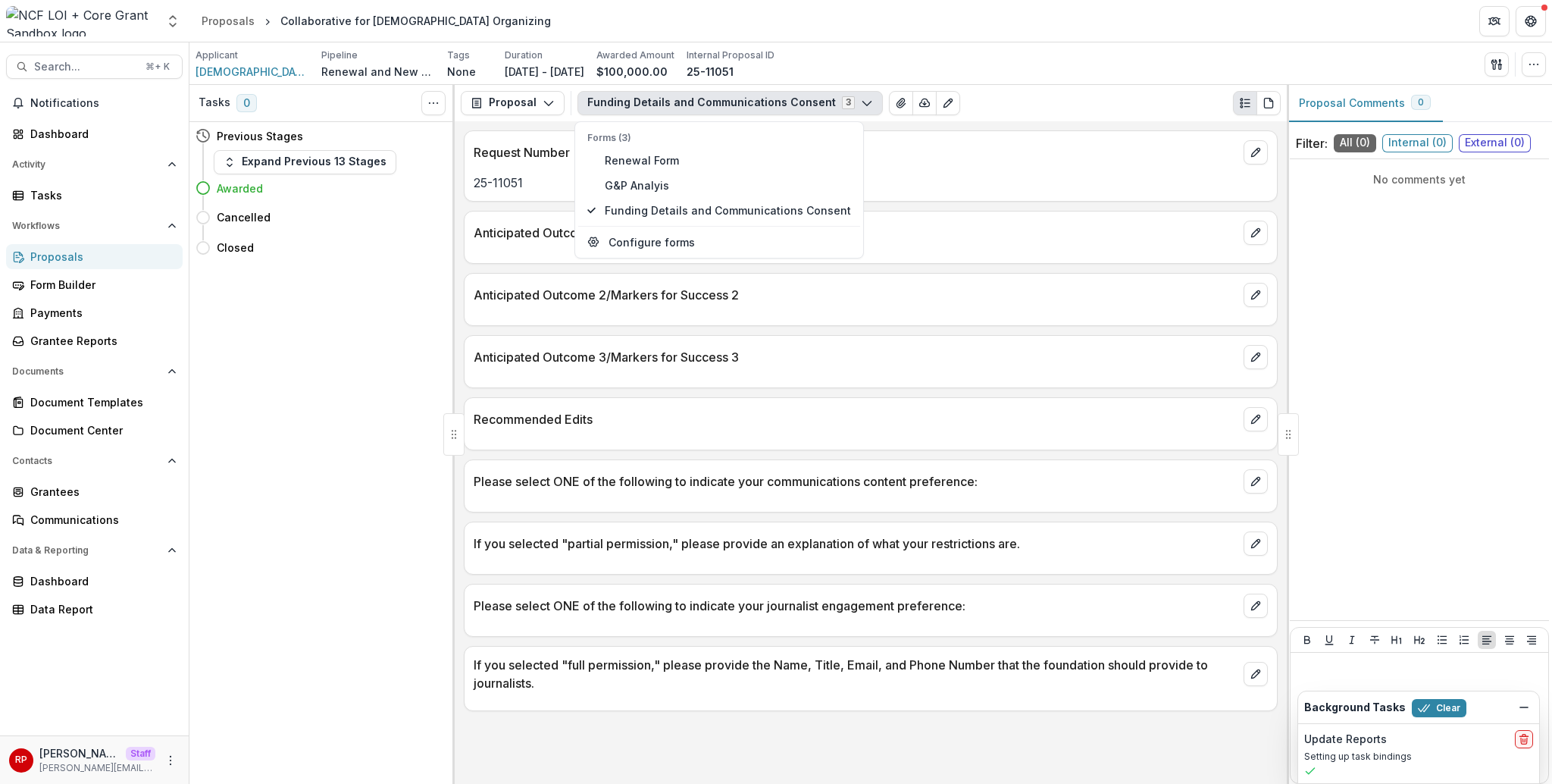
click at [1015, 210] on div "Request Number 25-11051 Anticipated Outcome 1/Markers for Success 1 Anticipated…" at bounding box center [871, 452] width 833 height 662
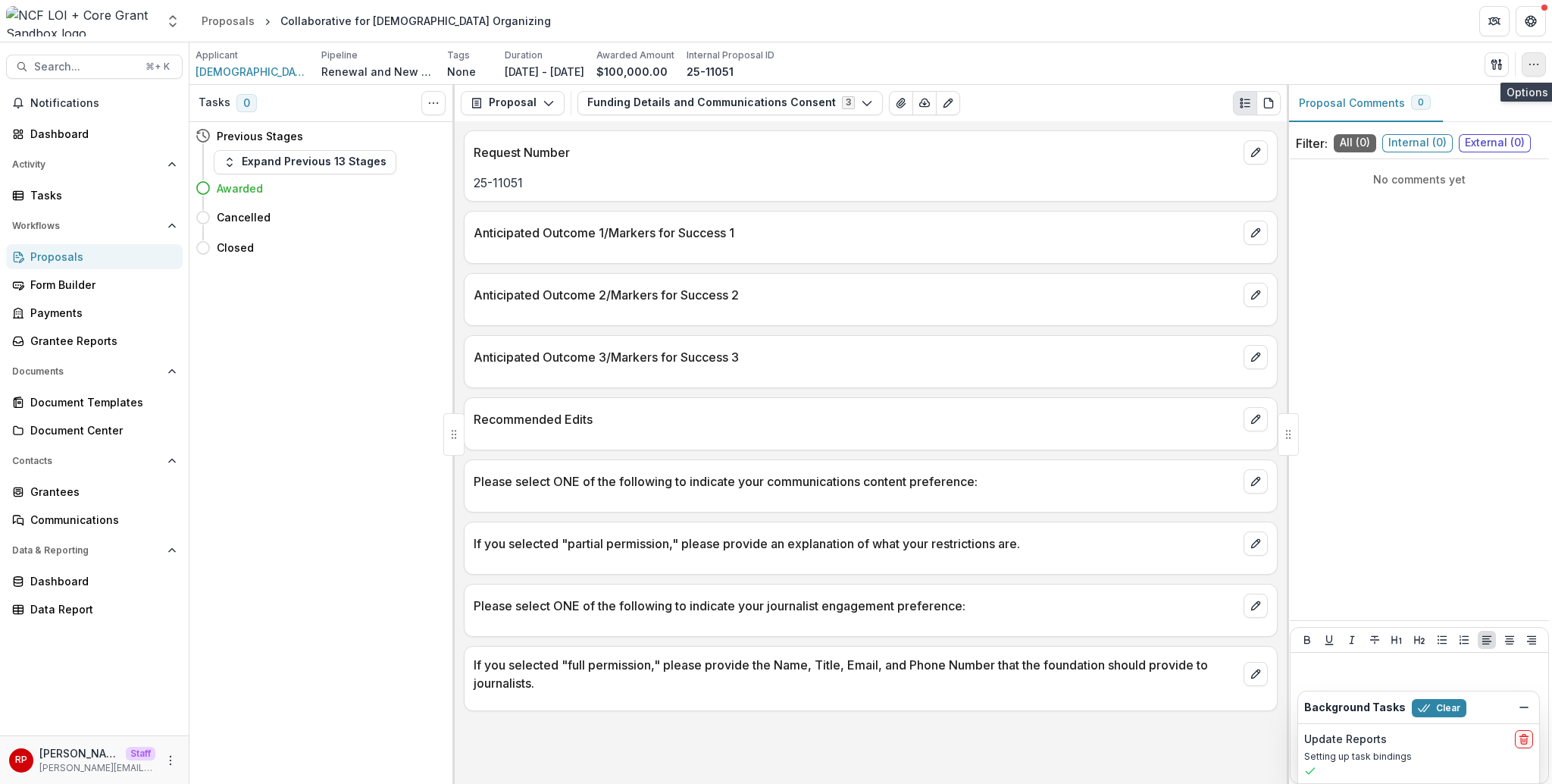
click at [1146, 66] on icon "button" at bounding box center [1534, 65] width 13 height 13
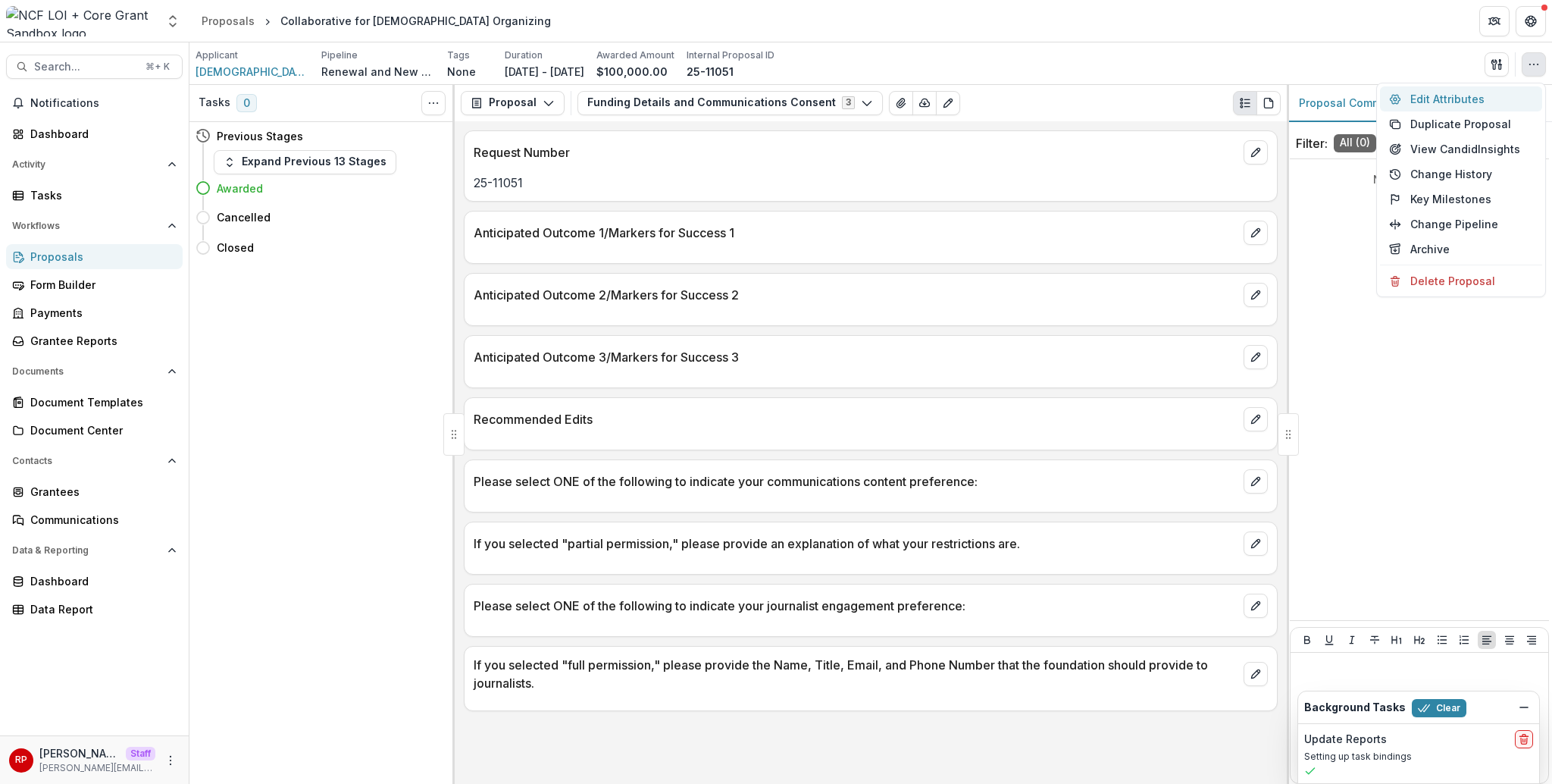
click at [1146, 99] on button "Edit Attributes" at bounding box center [1461, 99] width 162 height 25
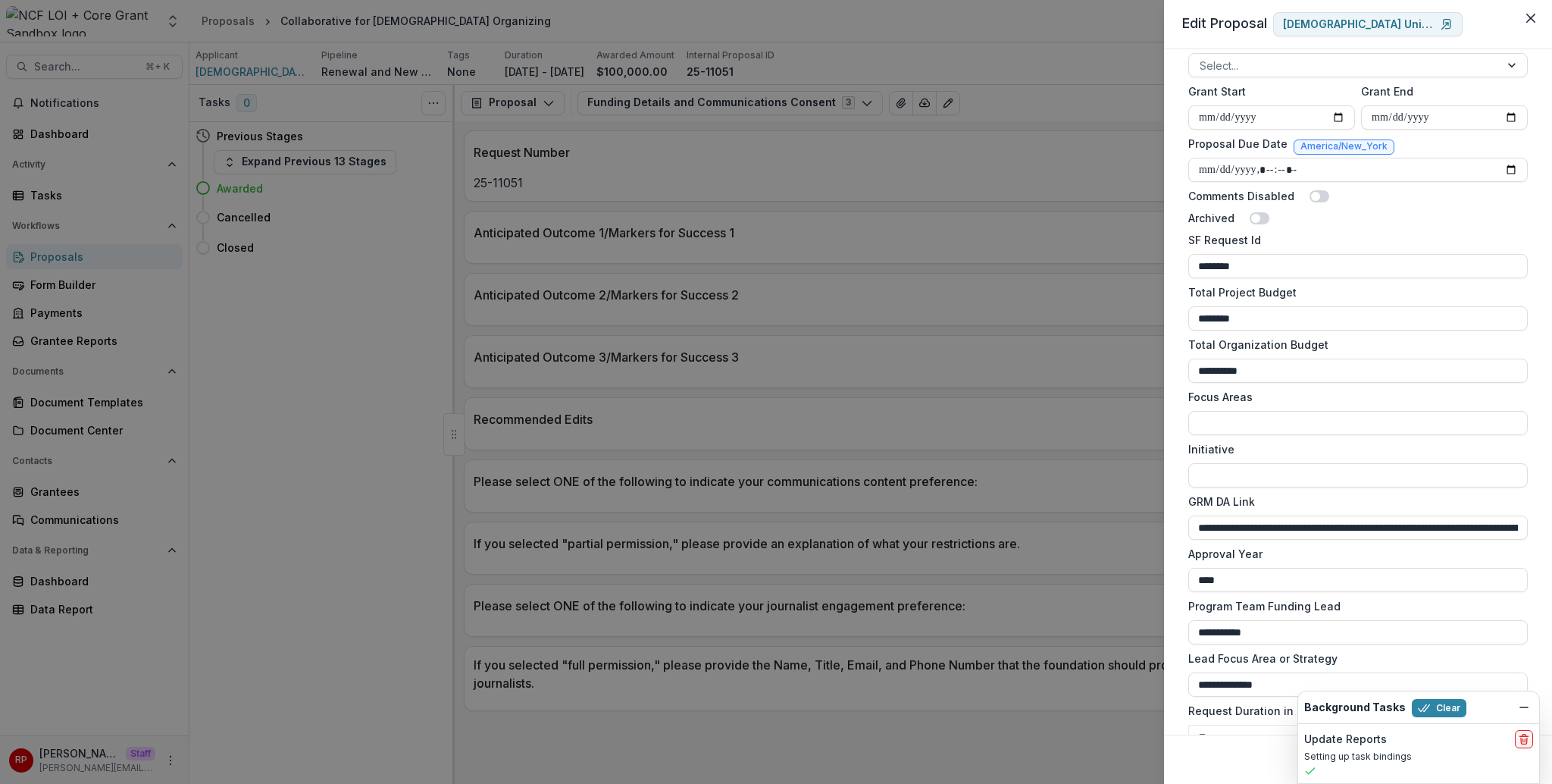
scroll to position [857, 0]
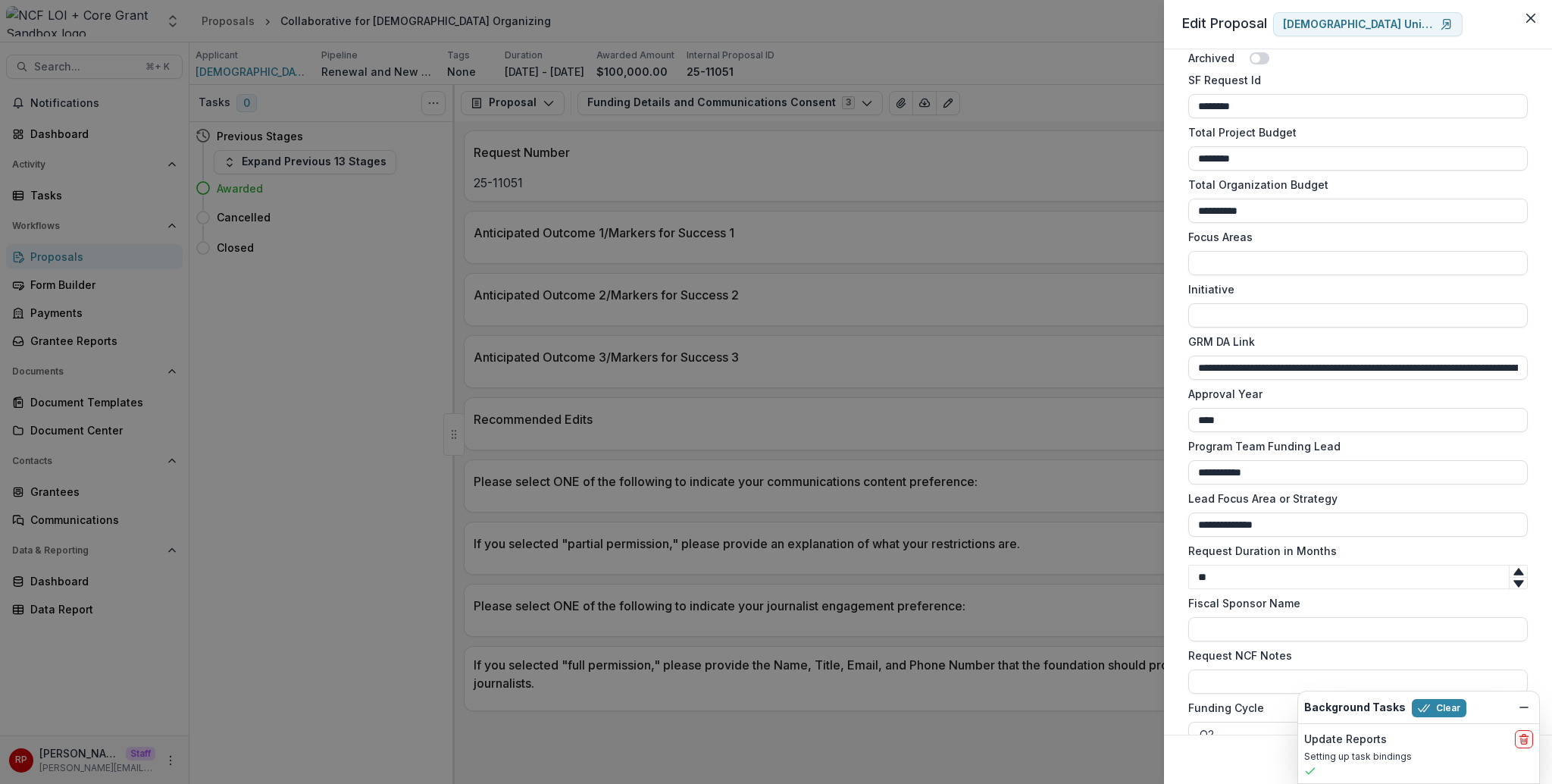
click at [801, 159] on div "**********" at bounding box center [776, 392] width 1552 height 784
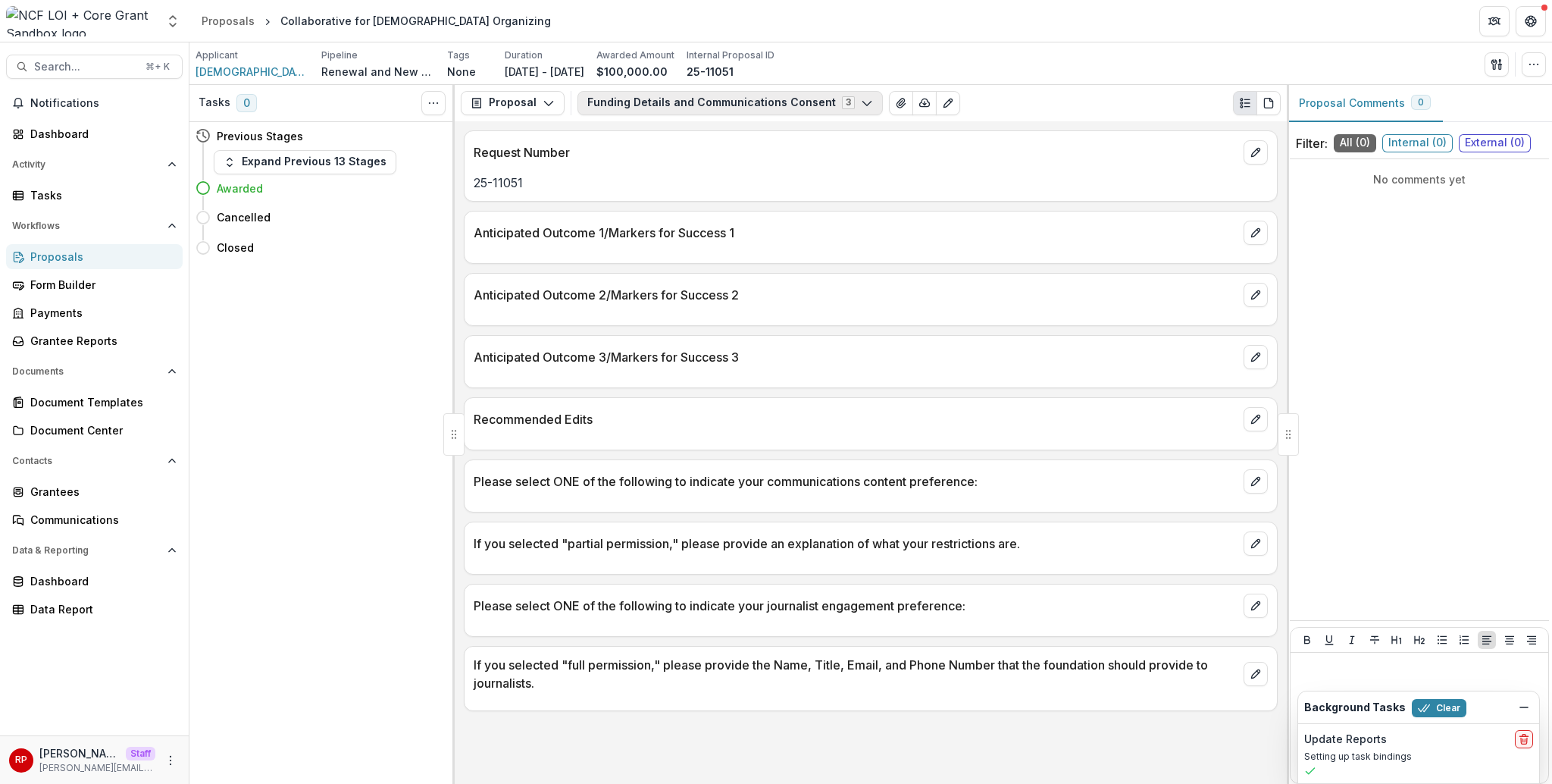
click at [777, 93] on button "Funding Details and Communications Consent 3" at bounding box center [730, 102] width 306 height 24
click at [780, 188] on span "G&P Analyis" at bounding box center [728, 186] width 247 height 16
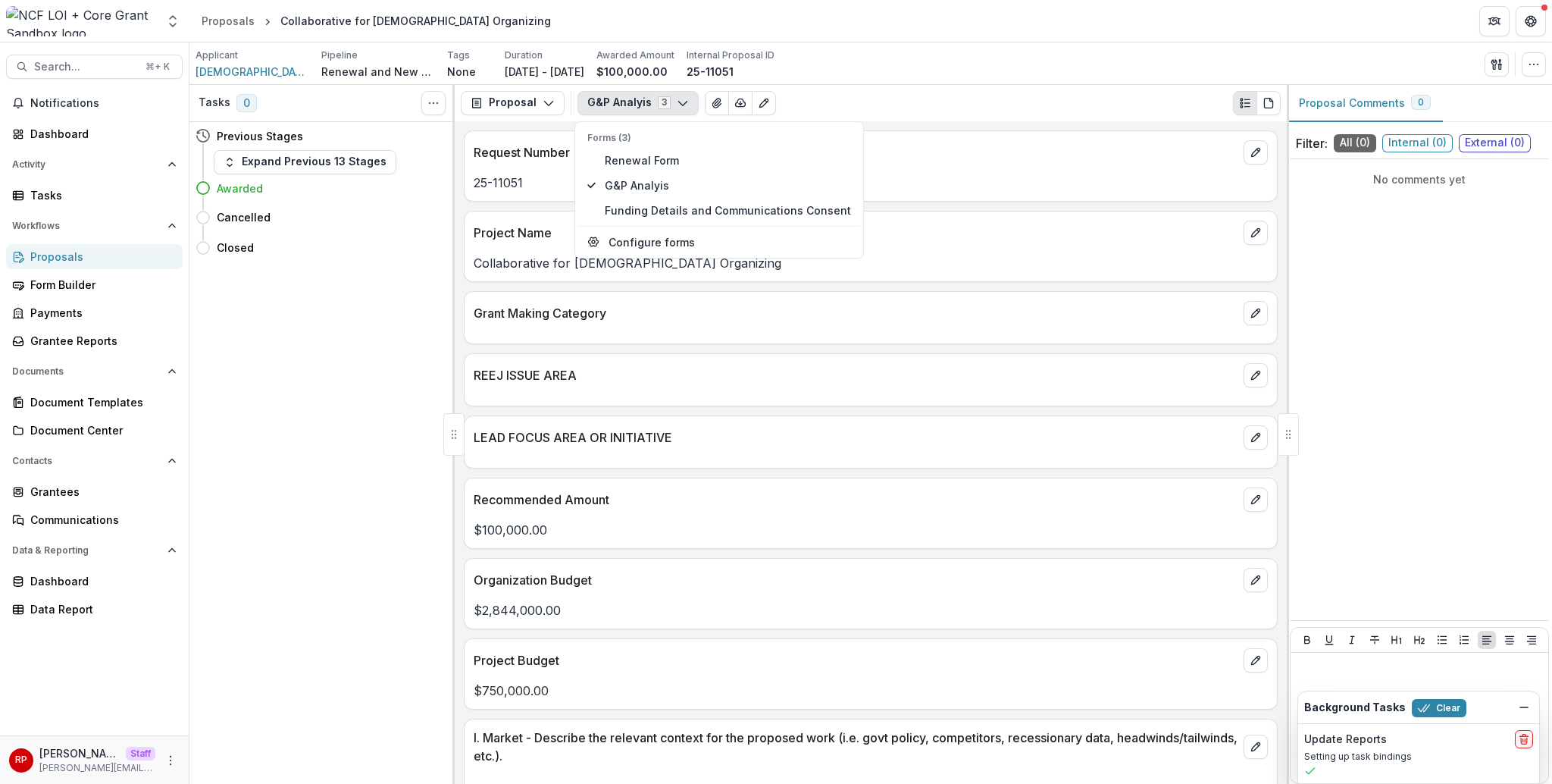
click at [969, 195] on div "Request Number 25-11051" at bounding box center [870, 165] width 814 height 71
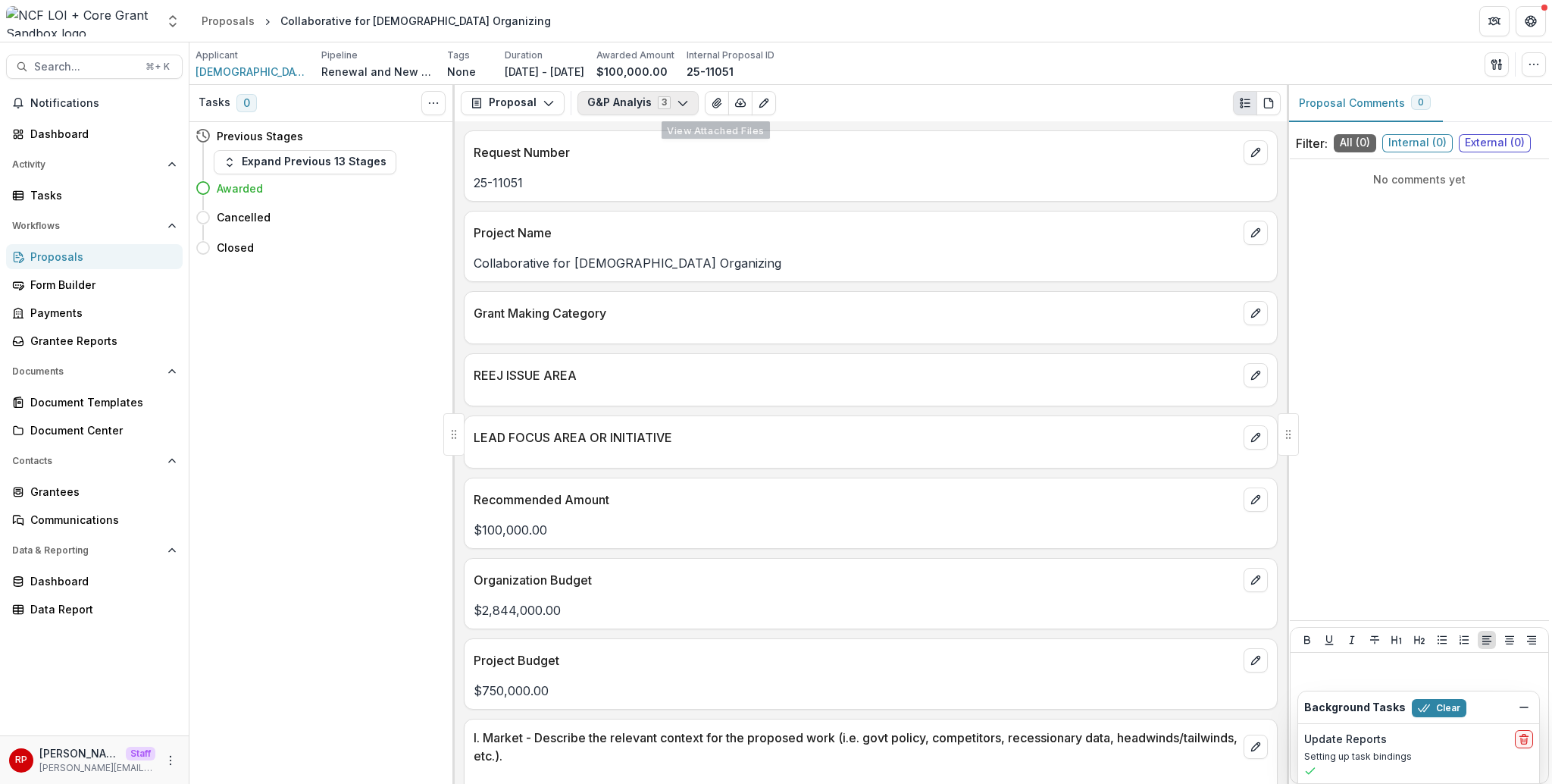
click at [640, 109] on button "G&P Analyis 3" at bounding box center [638, 102] width 121 height 24
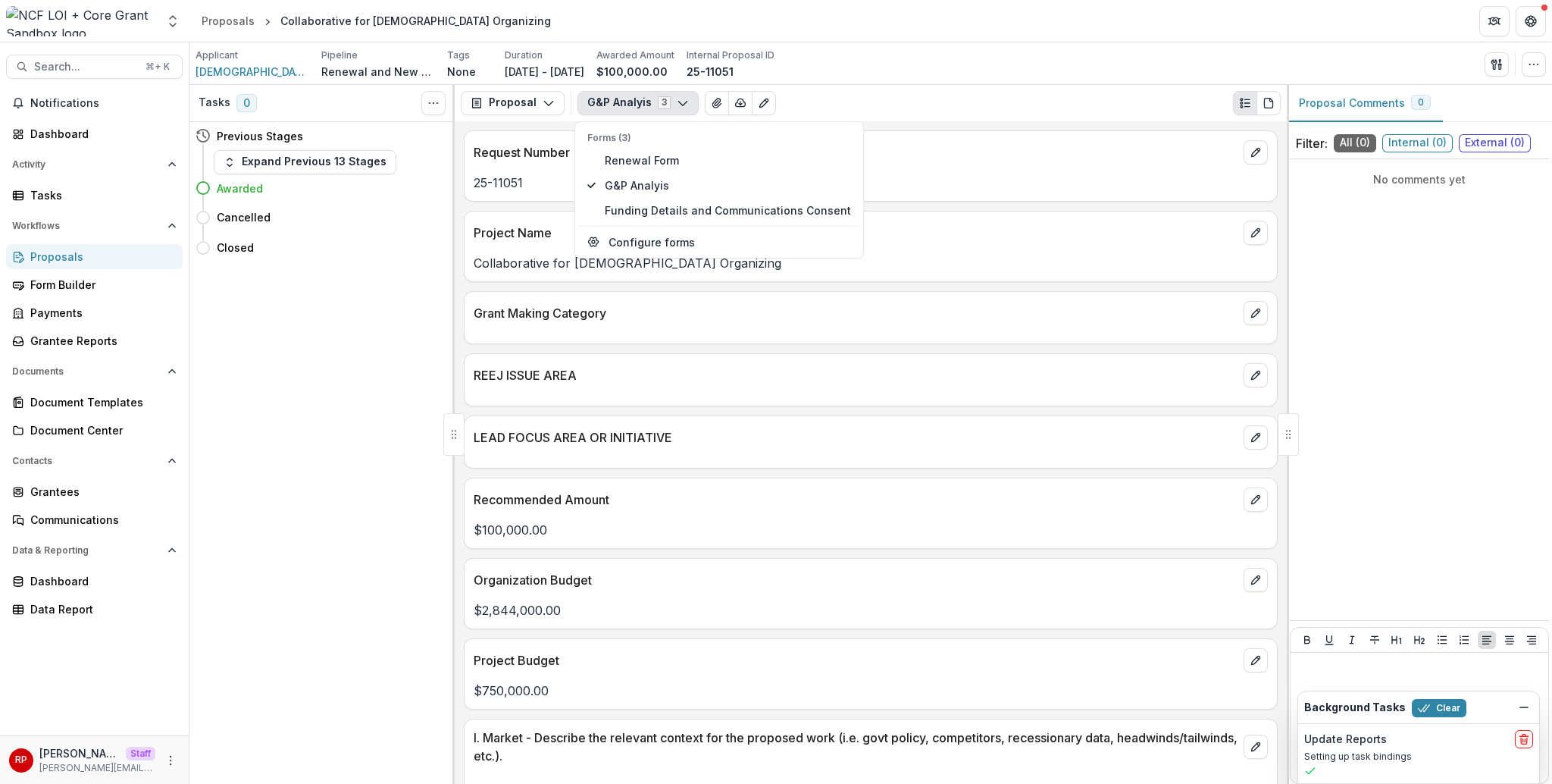
click at [960, 347] on div "Request Number 25-11051 Project Name Collaborative for Jewish Organizing Grant …" at bounding box center [871, 452] width 833 height 662
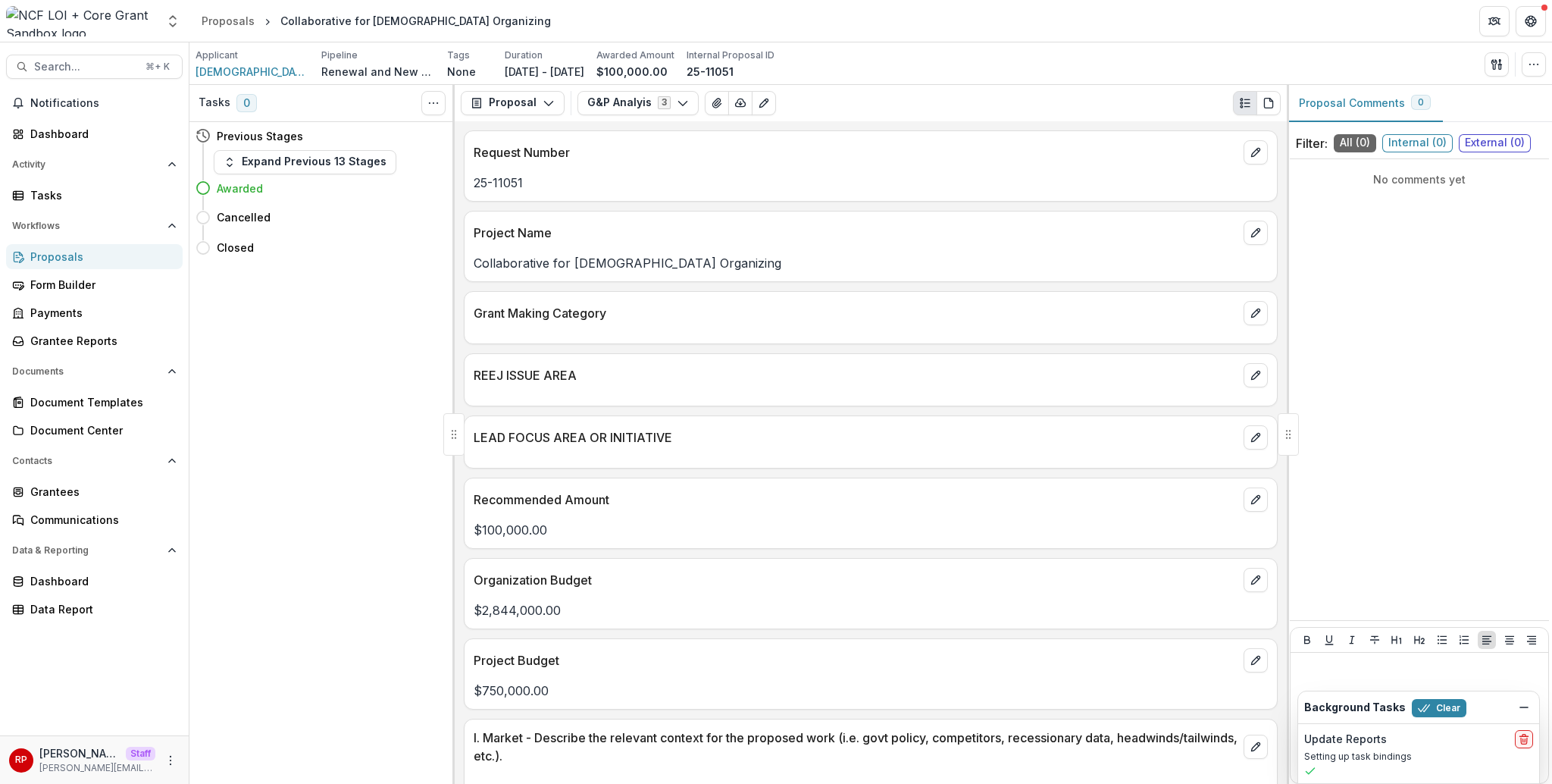
click at [716, 313] on p "Grant Making Category" at bounding box center [856, 313] width 764 height 18
click at [667, 109] on button "G&P Analyis 3" at bounding box center [638, 102] width 121 height 24
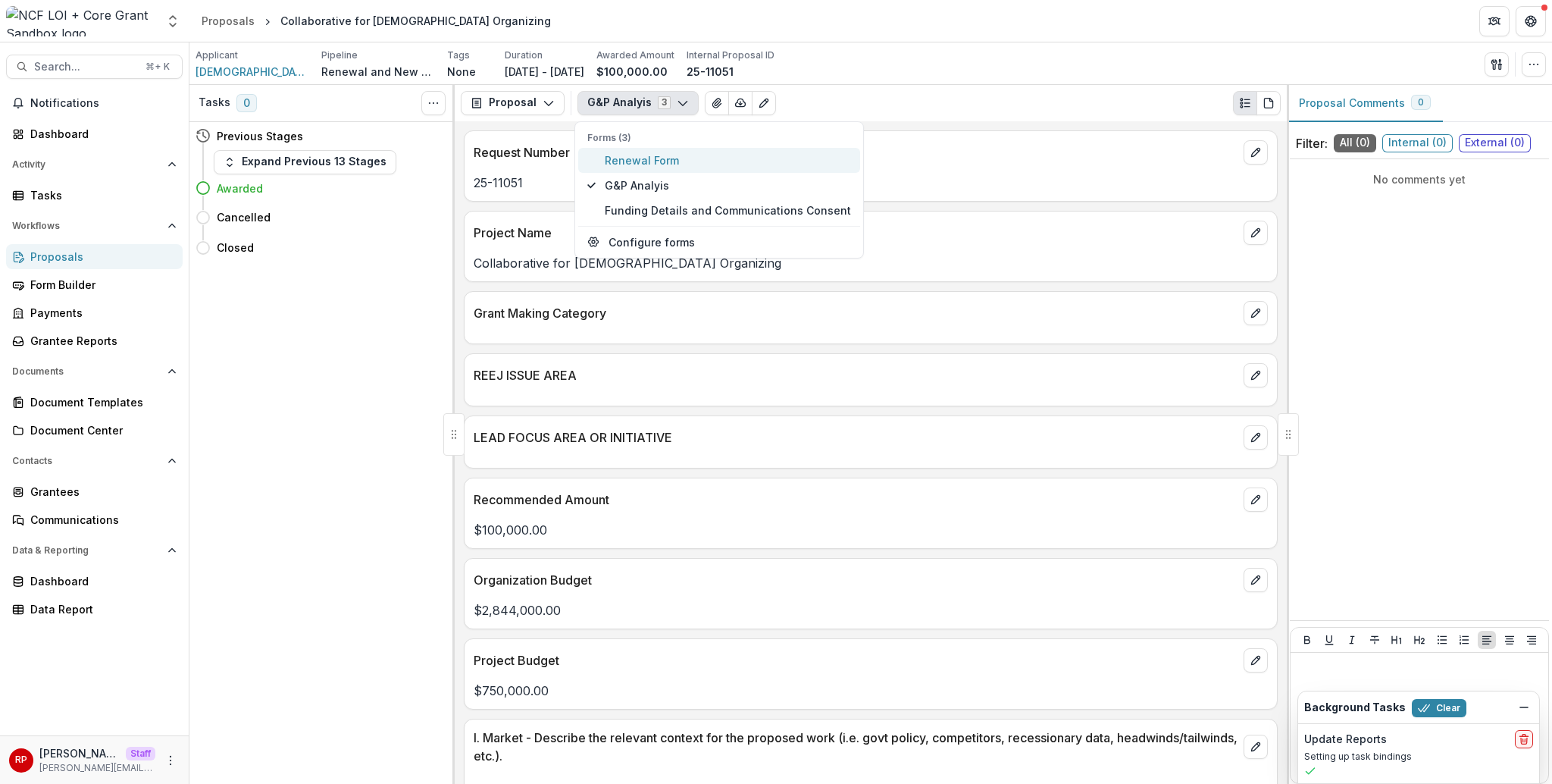
type button "0"
click at [1008, 83] on div "Applicant Jews United for Justice Inc. Pipeline Renewal and New Grants Pipeline…" at bounding box center [870, 63] width 1363 height 42
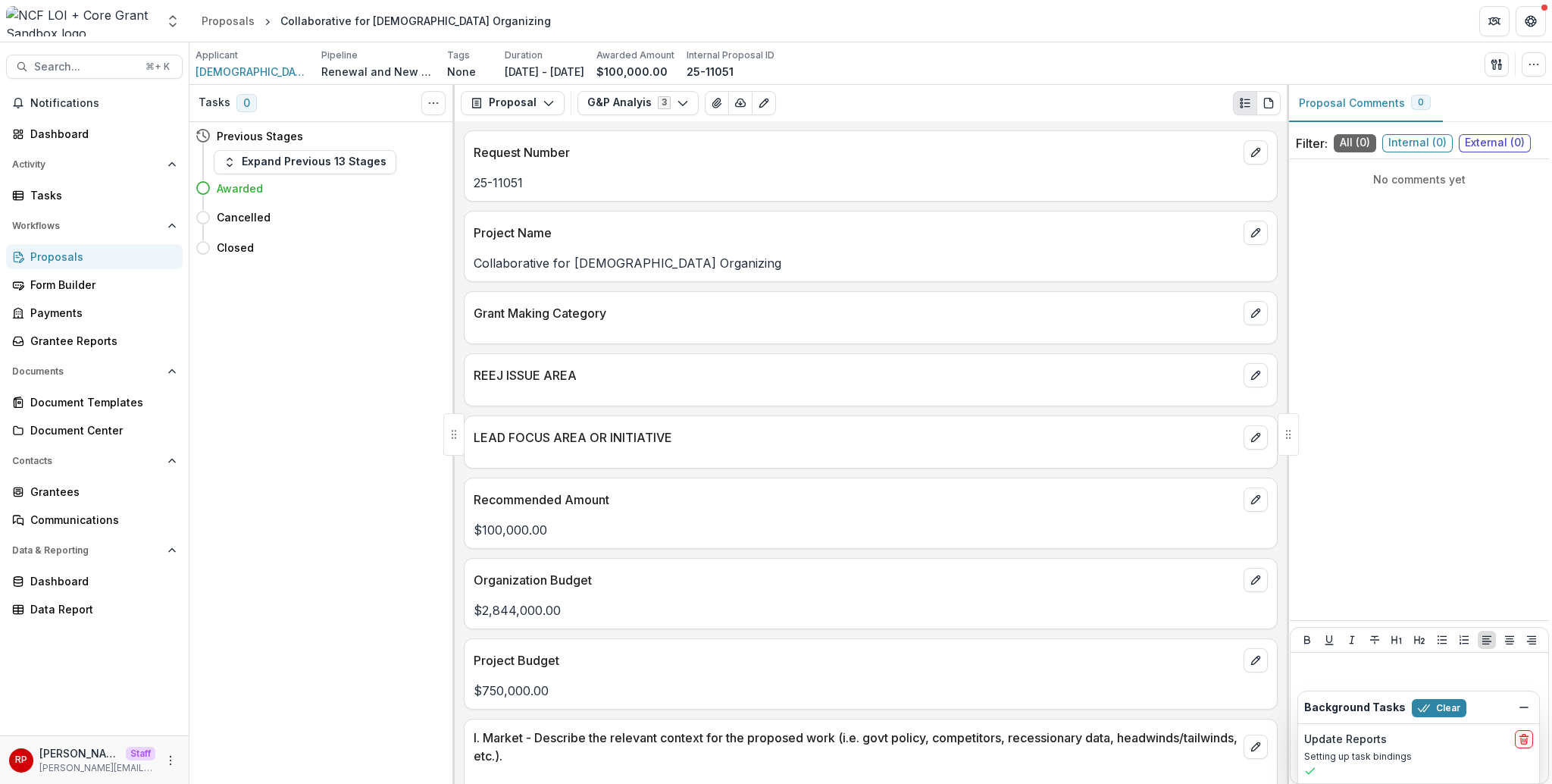
click at [934, 151] on p "Request Number" at bounding box center [856, 152] width 764 height 18
click at [98, 269] on div "Proposals Form Builder Payments Grantee Reports" at bounding box center [94, 299] width 188 height 109
click at [98, 248] on div "Proposals" at bounding box center [100, 257] width 140 height 16
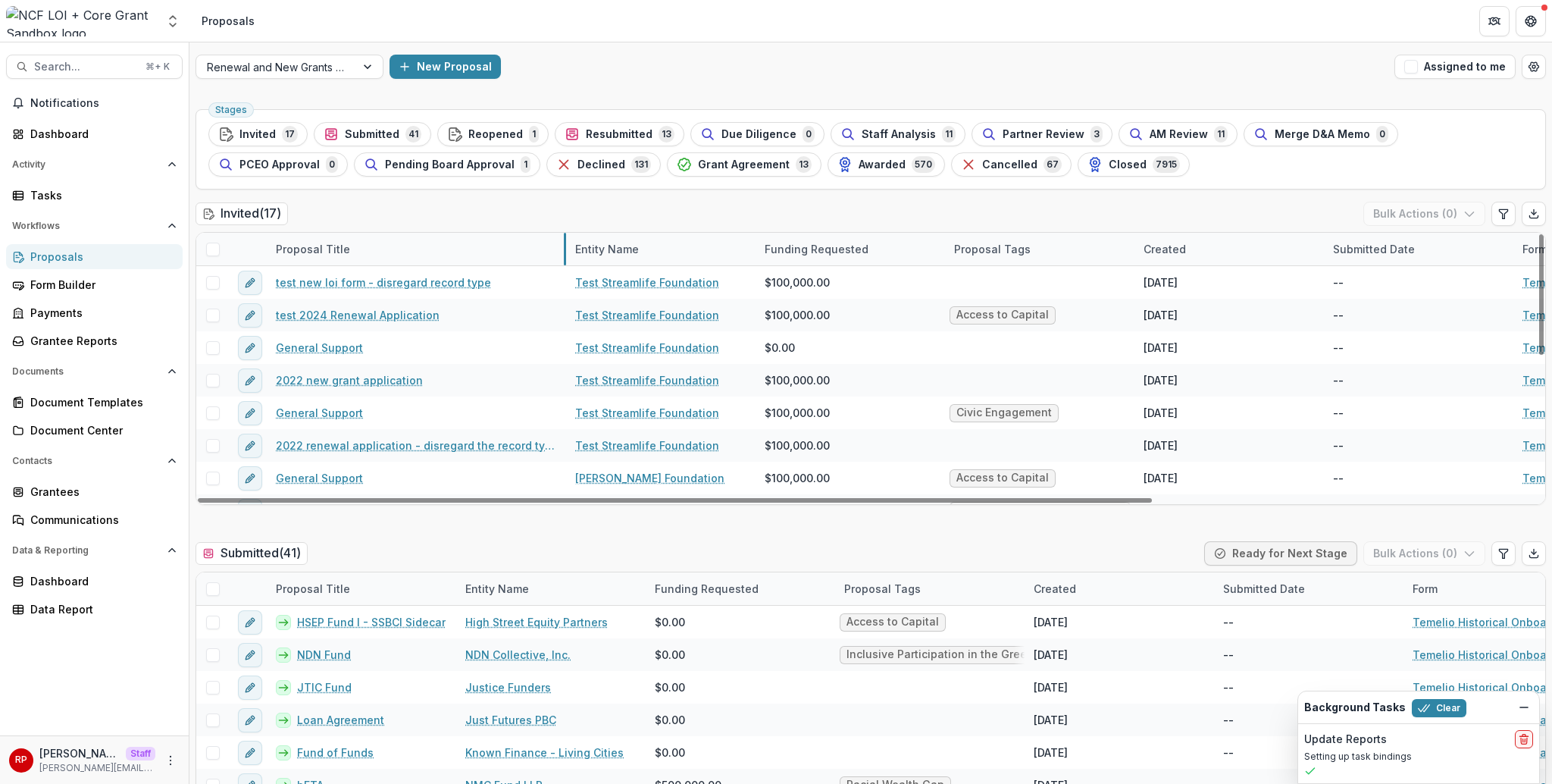
drag, startPoint x: 456, startPoint y: 256, endPoint x: 565, endPoint y: 256, distance: 109.0
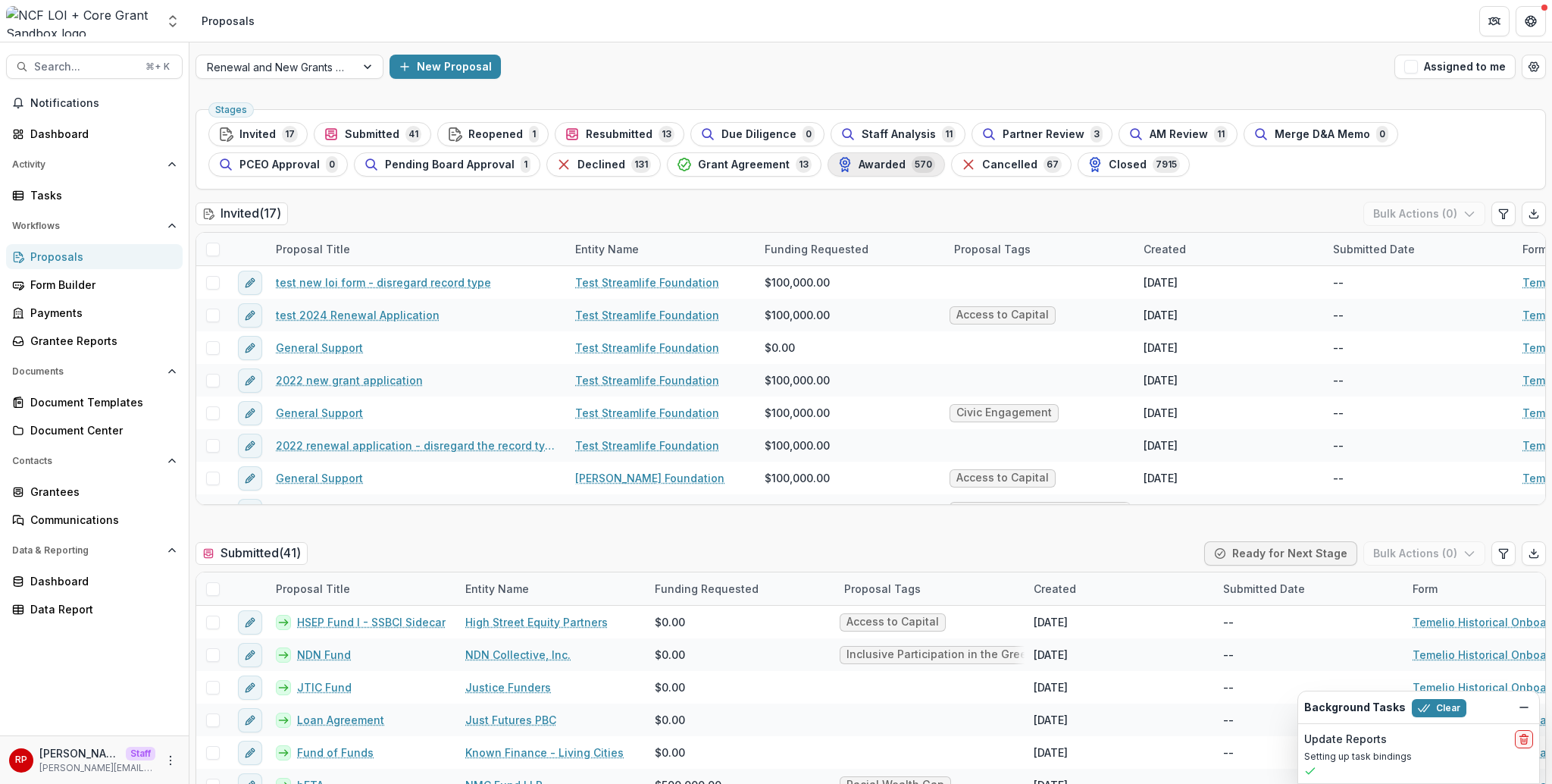
click at [911, 161] on span "570" at bounding box center [923, 164] width 23 height 17
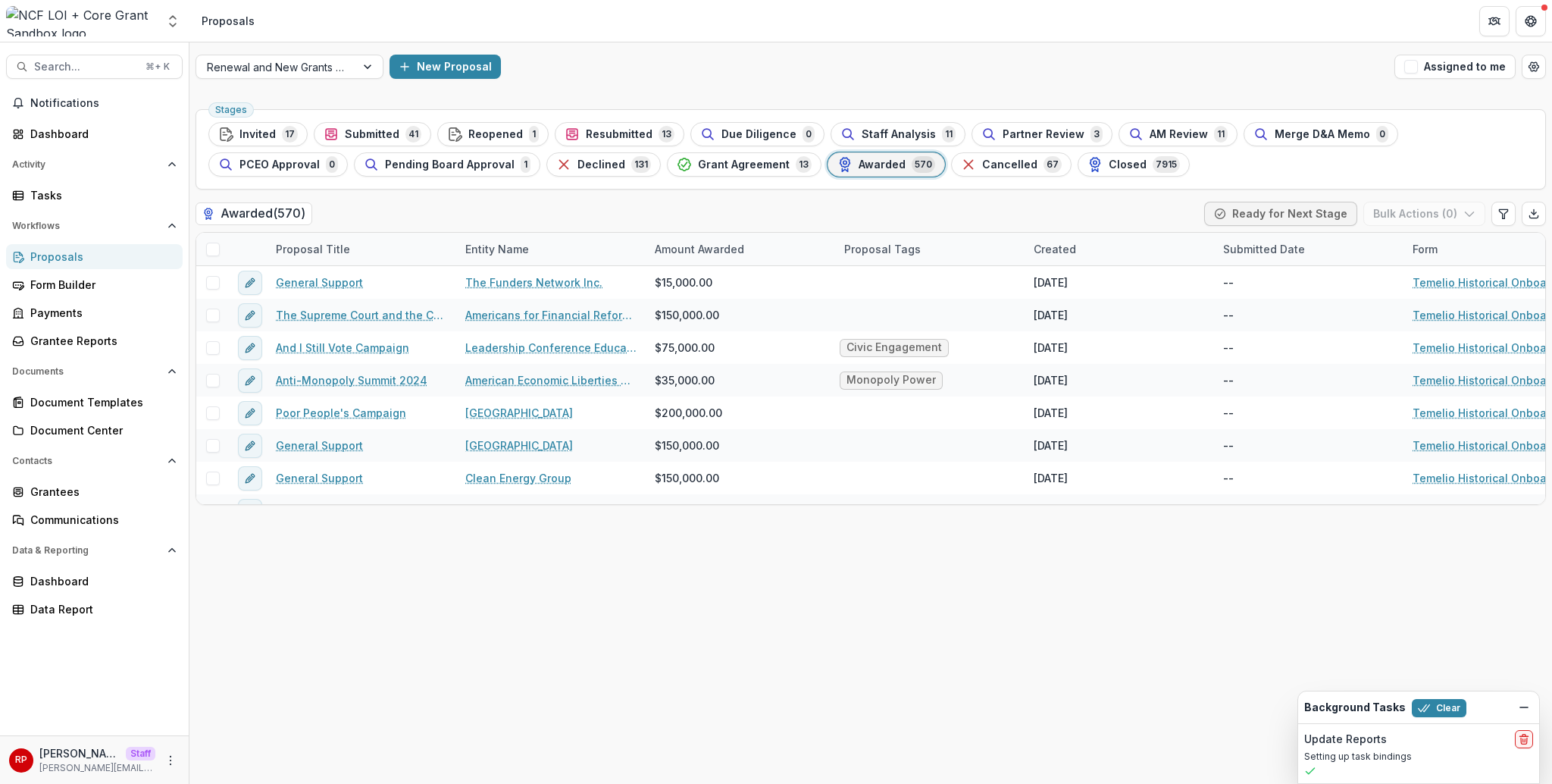
click at [570, 197] on div "Stages Invited 17 Submitted 41 Reopened 1 Resubmitted 13 Due Diligence 0 Staff …" at bounding box center [870, 443] width 1363 height 681
click at [727, 76] on div "New Proposal" at bounding box center [889, 66] width 999 height 24
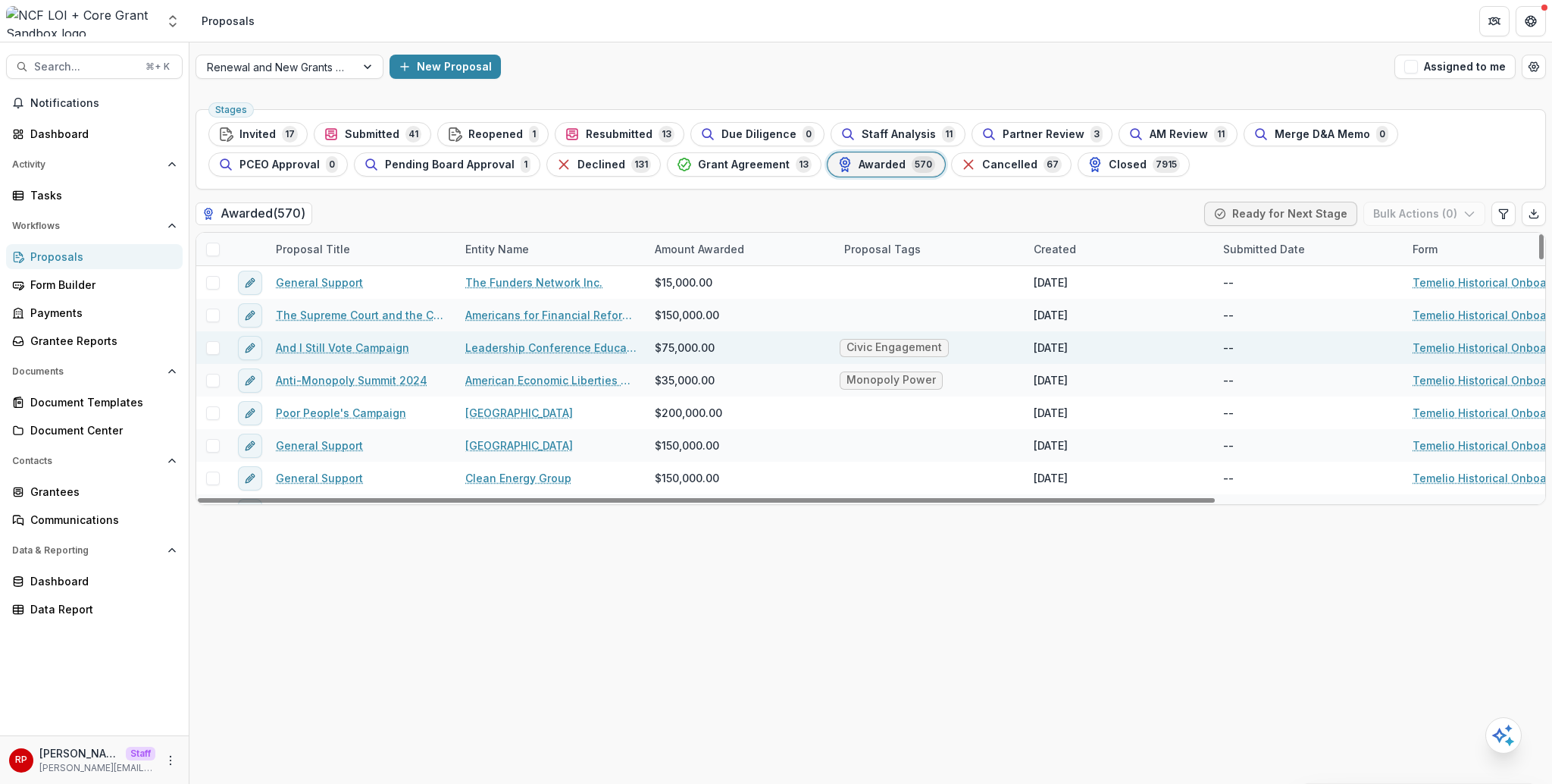
click at [523, 342] on link "Leadership Conference Education Fund Inc." at bounding box center [551, 348] width 171 height 16
click at [322, 345] on link "And I Still Vote Campaign" at bounding box center [343, 348] width 134 height 16
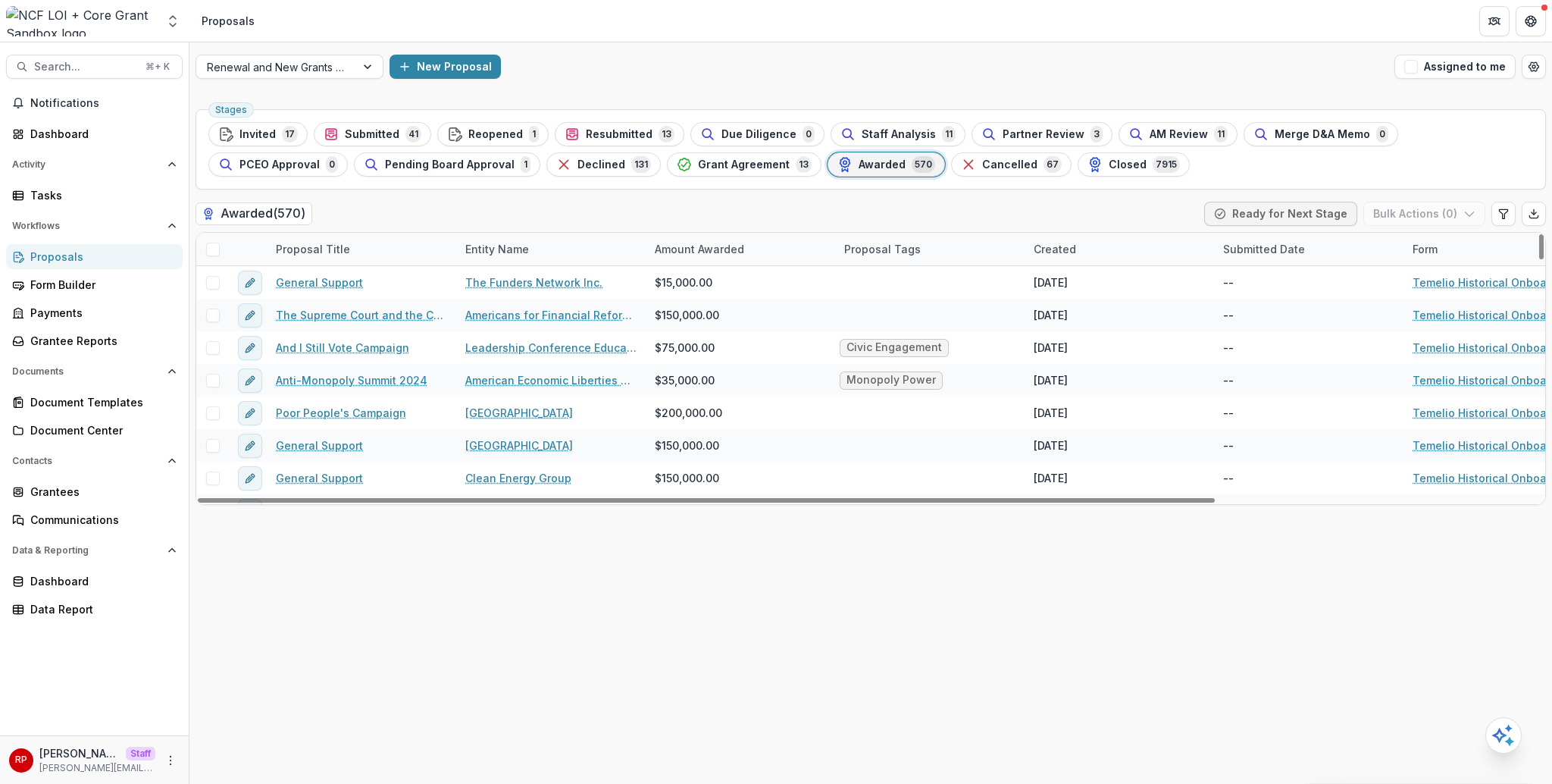
click at [659, 604] on div "Stages Invited 17 Submitted 41 Reopened 1 Resubmitted 13 Due Diligence 0 Staff …" at bounding box center [870, 443] width 1363 height 681
click at [596, 205] on div "Awarded ( 570 ) Ready for Next Stage Bulk Actions ( 0 )" at bounding box center [871, 217] width 1351 height 30
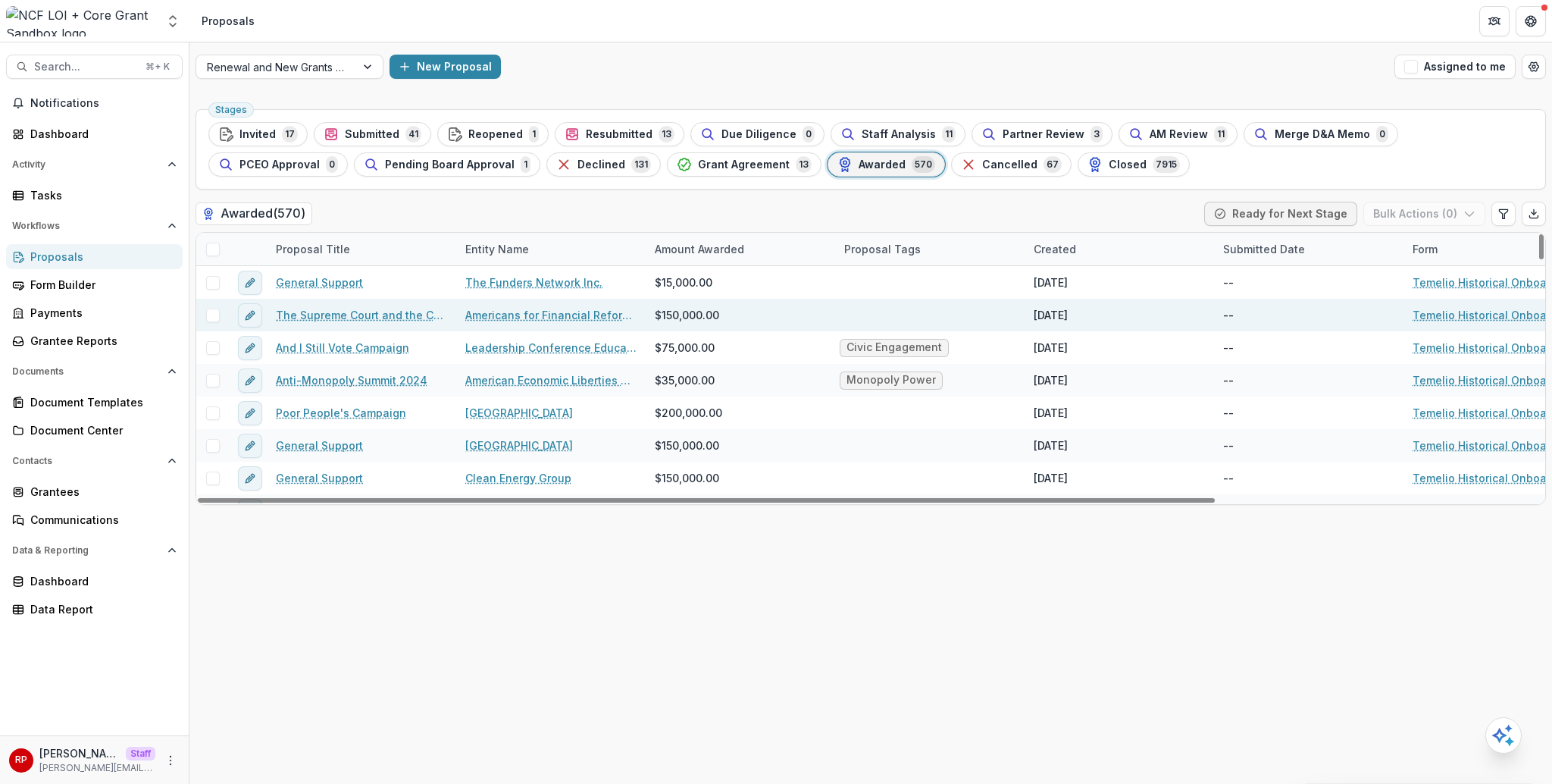
click at [304, 320] on link "The Supreme Court and the Consumer Financial Protection Bureau" at bounding box center [362, 315] width 171 height 16
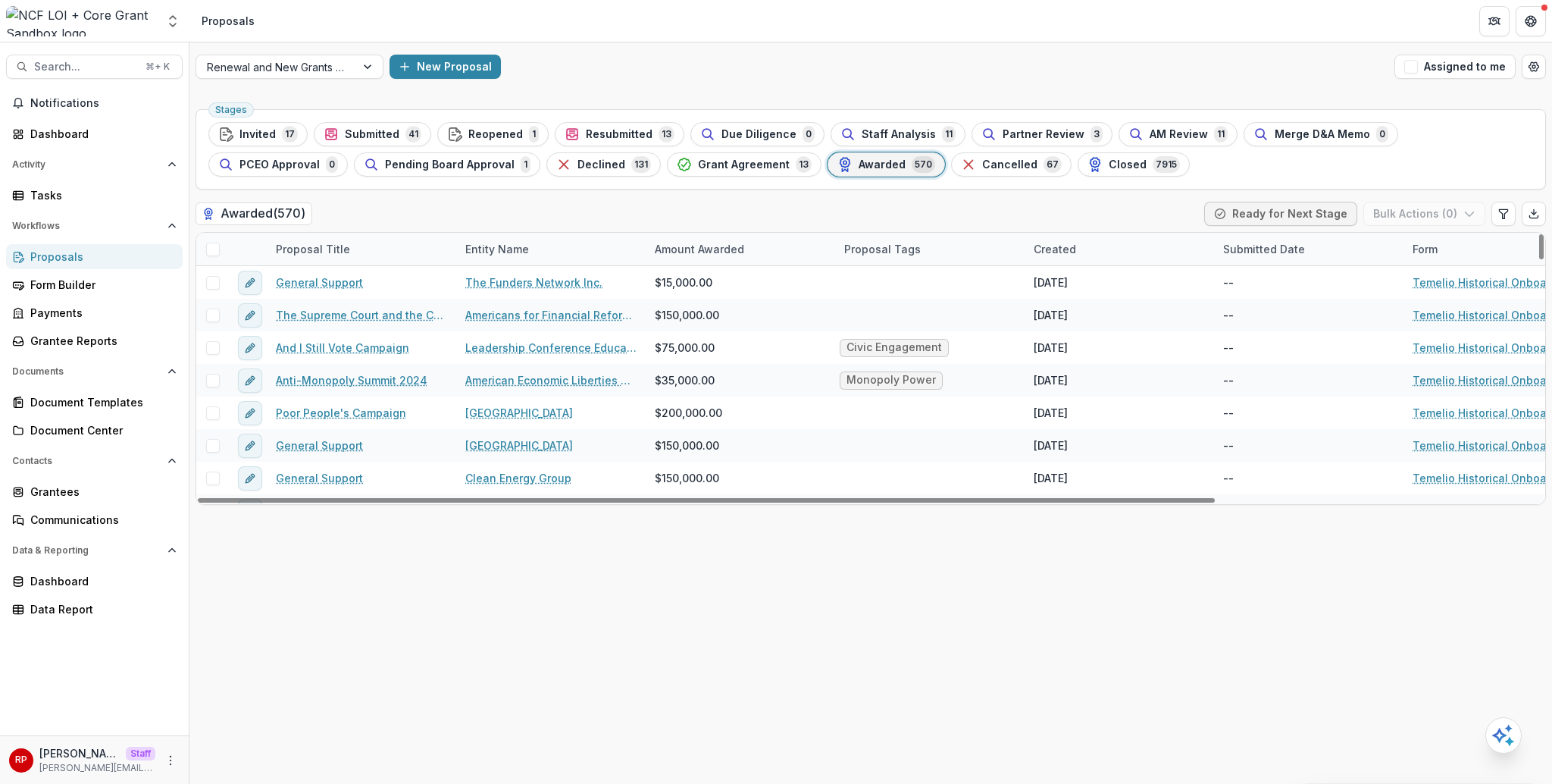
click at [1040, 48] on div "Renewal and New Grants Pipeline New Proposal Assigned to me" at bounding box center [870, 66] width 1363 height 48
click at [993, 223] on div "Awarded ( 570 ) Ready for Next Stage Bulk Actions ( 0 )" at bounding box center [871, 217] width 1351 height 30
click at [853, 200] on div "Stages Invited 17 Submitted 41 Reopened 1 Resubmitted 13 Due Diligence 0 Staff …" at bounding box center [870, 443] width 1363 height 681
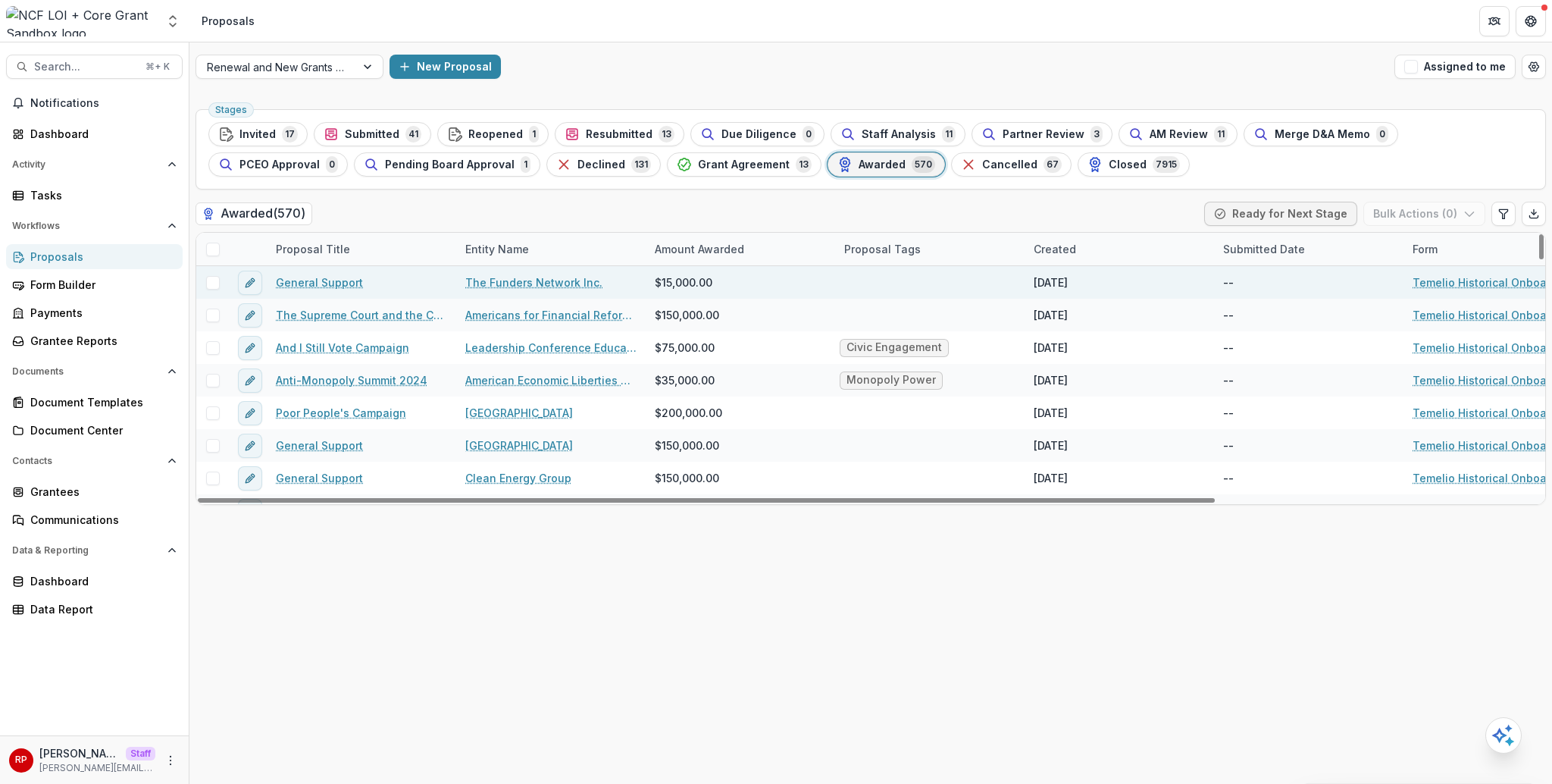
click at [316, 283] on link "General Support" at bounding box center [319, 283] width 87 height 16
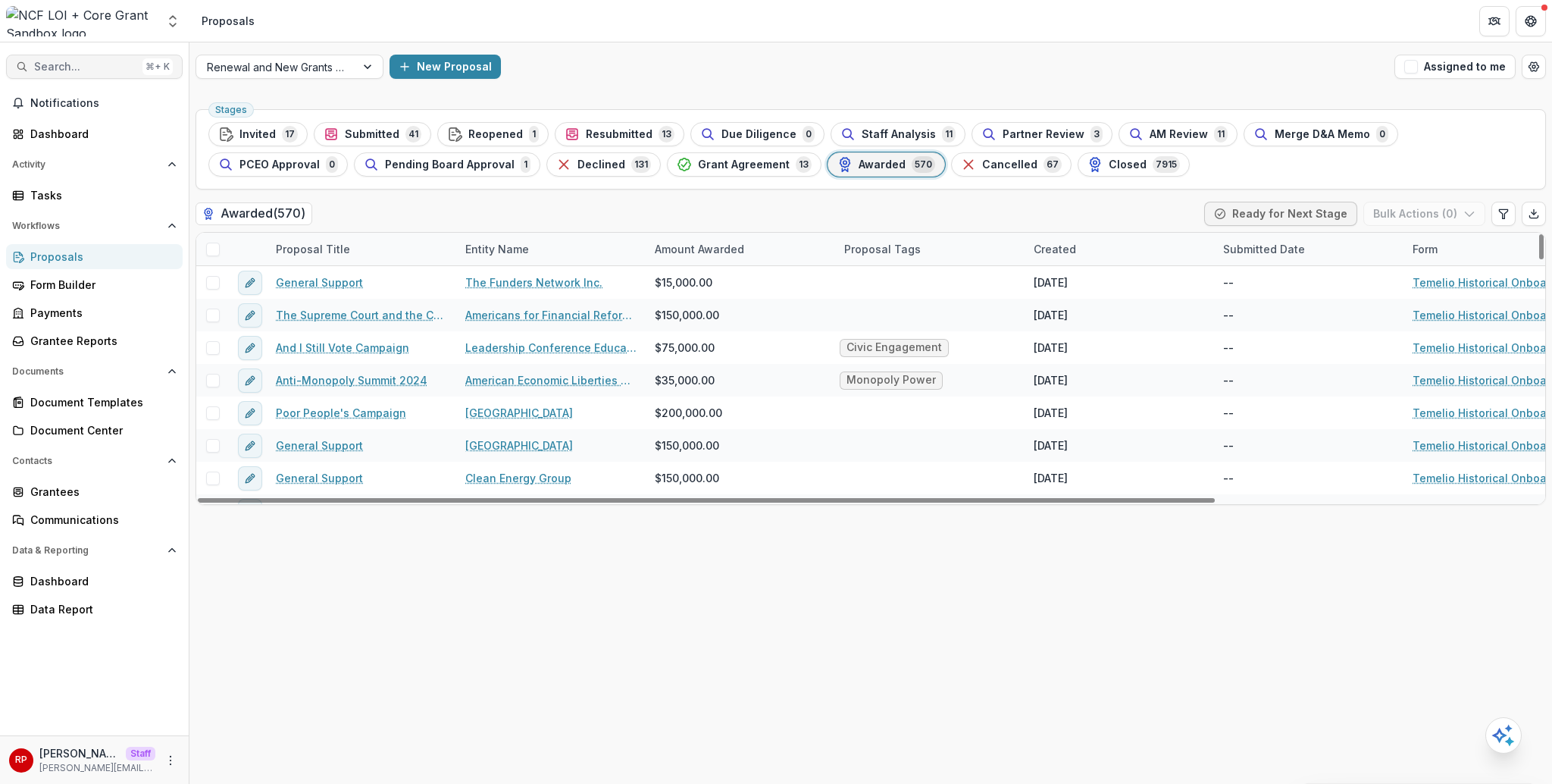
click at [105, 71] on span "Search..." at bounding box center [85, 67] width 102 height 13
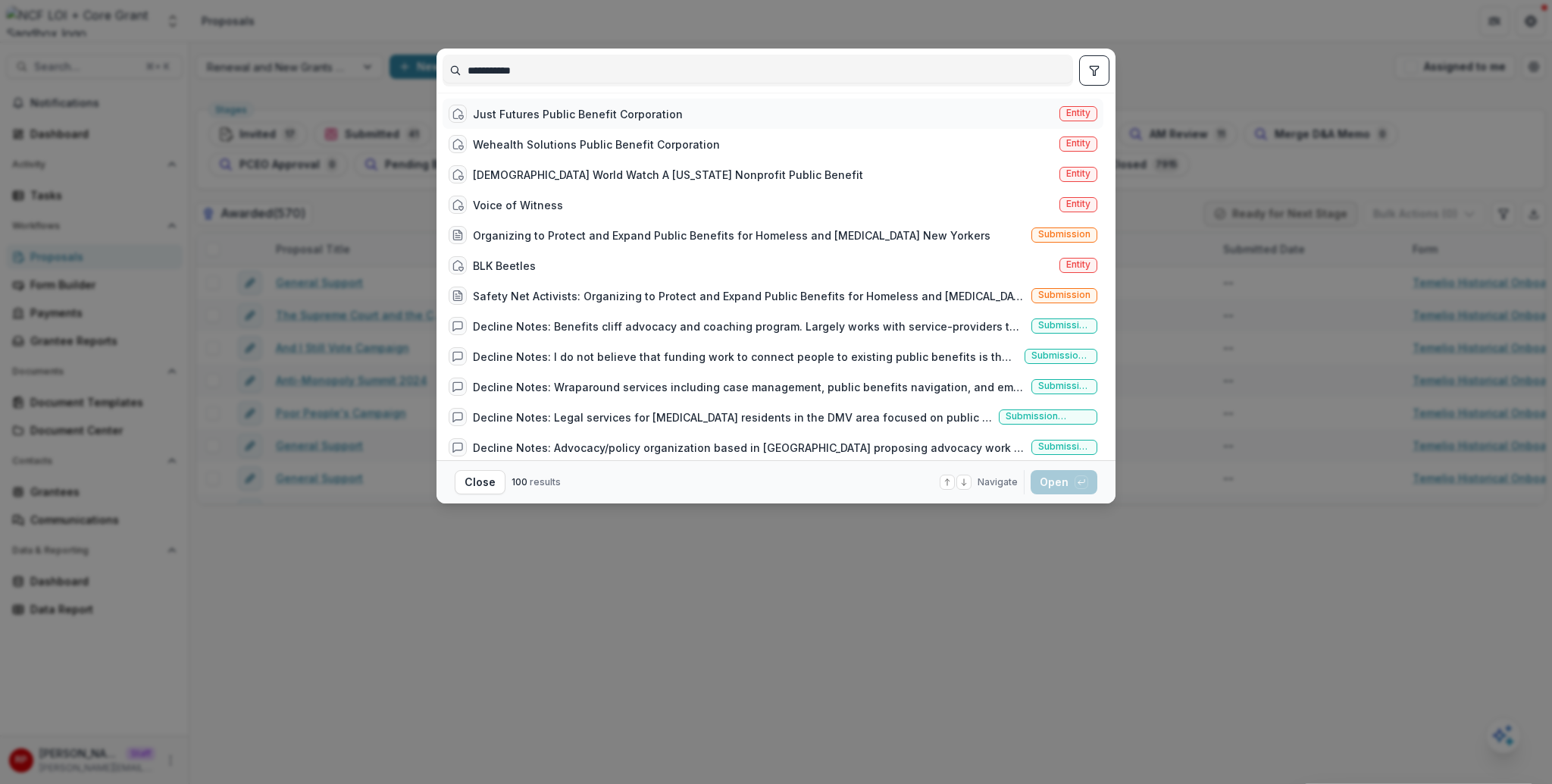
type input "**********"
click at [791, 118] on div "Just Futures Public Benefit Corporation Entity" at bounding box center [772, 114] width 661 height 30
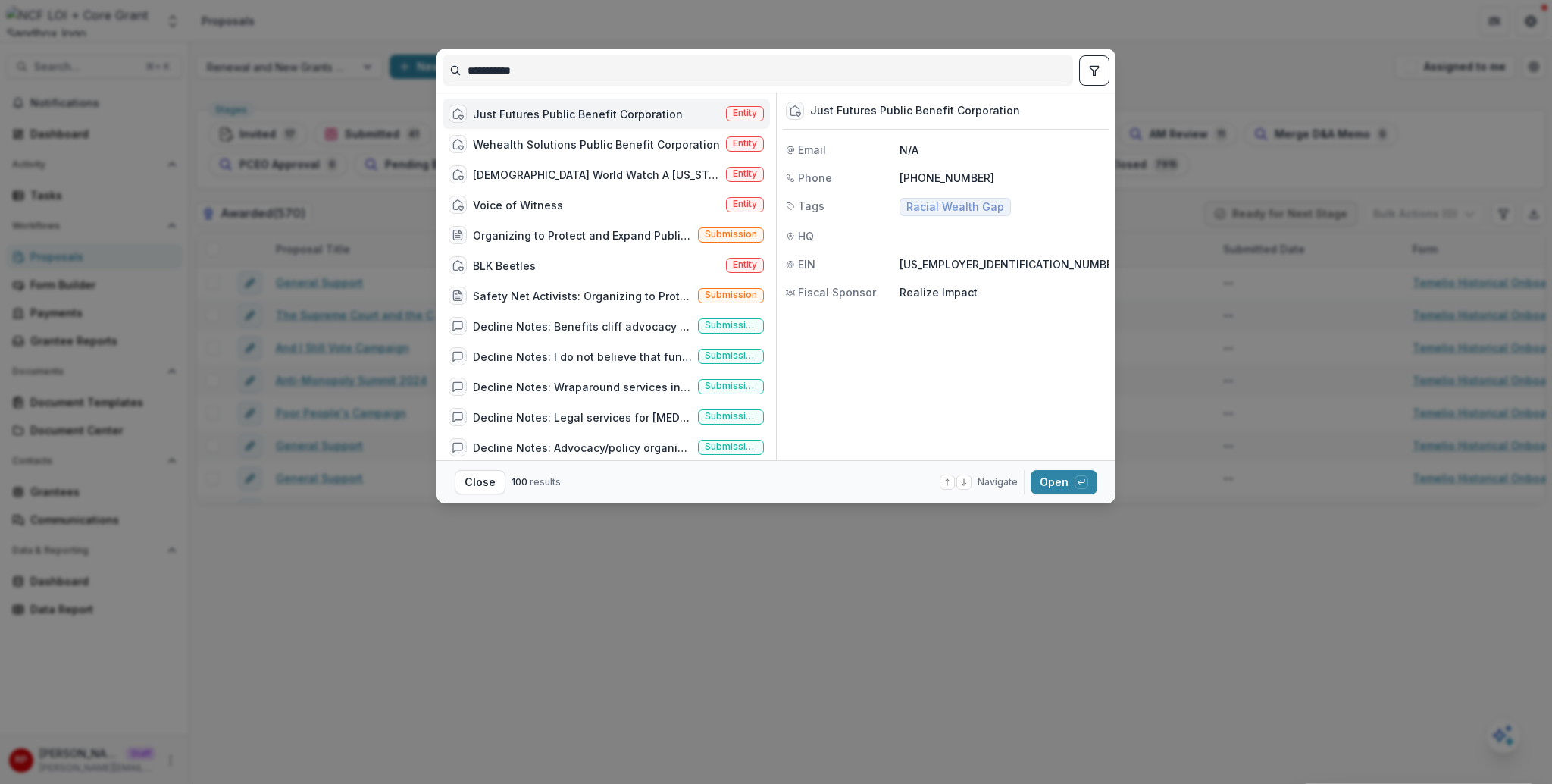
click at [669, 110] on div "Just Futures Public Benefit Corporation" at bounding box center [578, 114] width 210 height 16
click at [669, 110] on div "Just Futures Public Benefit Corporation Entity" at bounding box center [606, 114] width 327 height 30
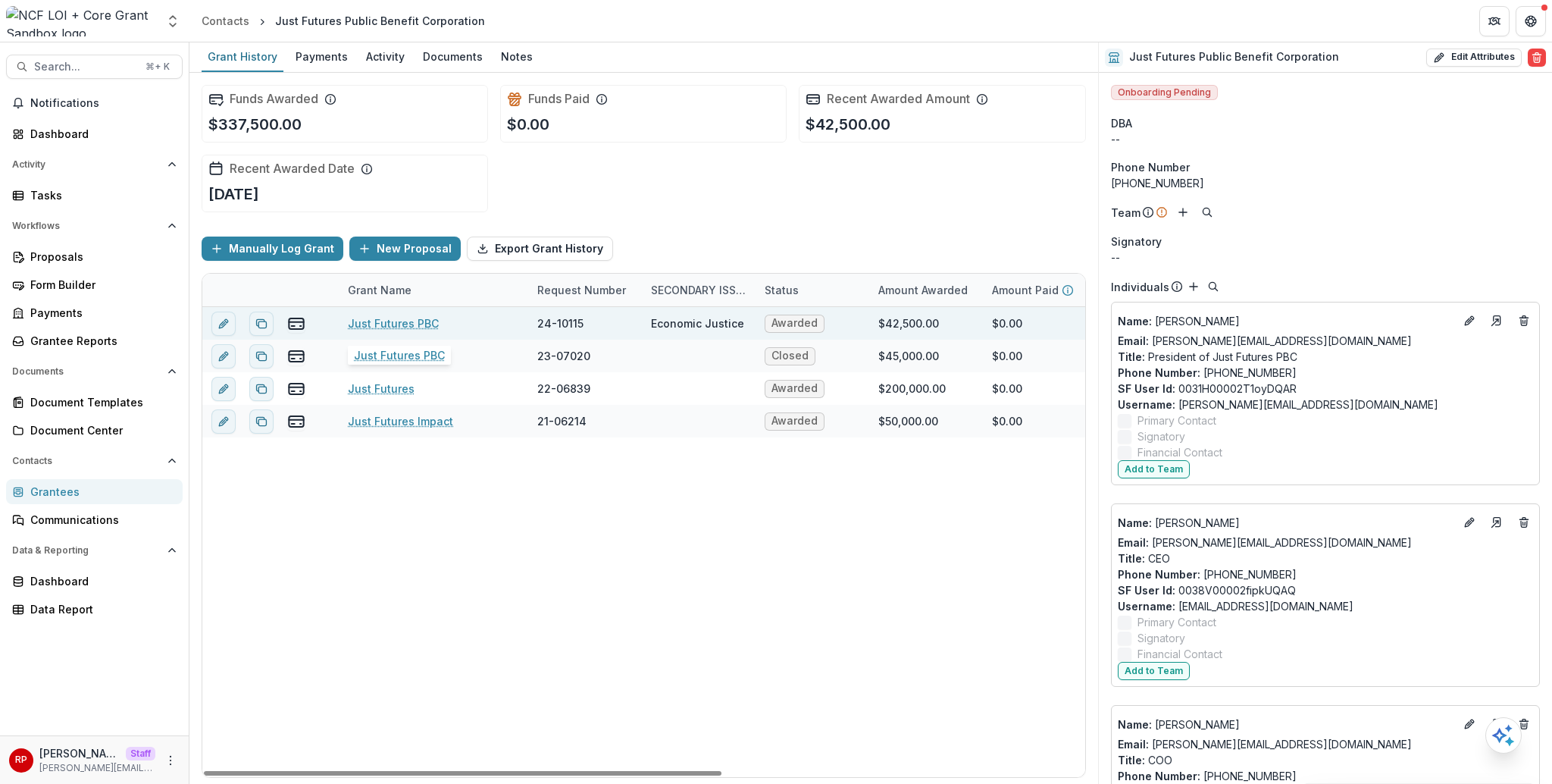
click at [396, 319] on link "Just Futures PBC" at bounding box center [393, 324] width 91 height 16
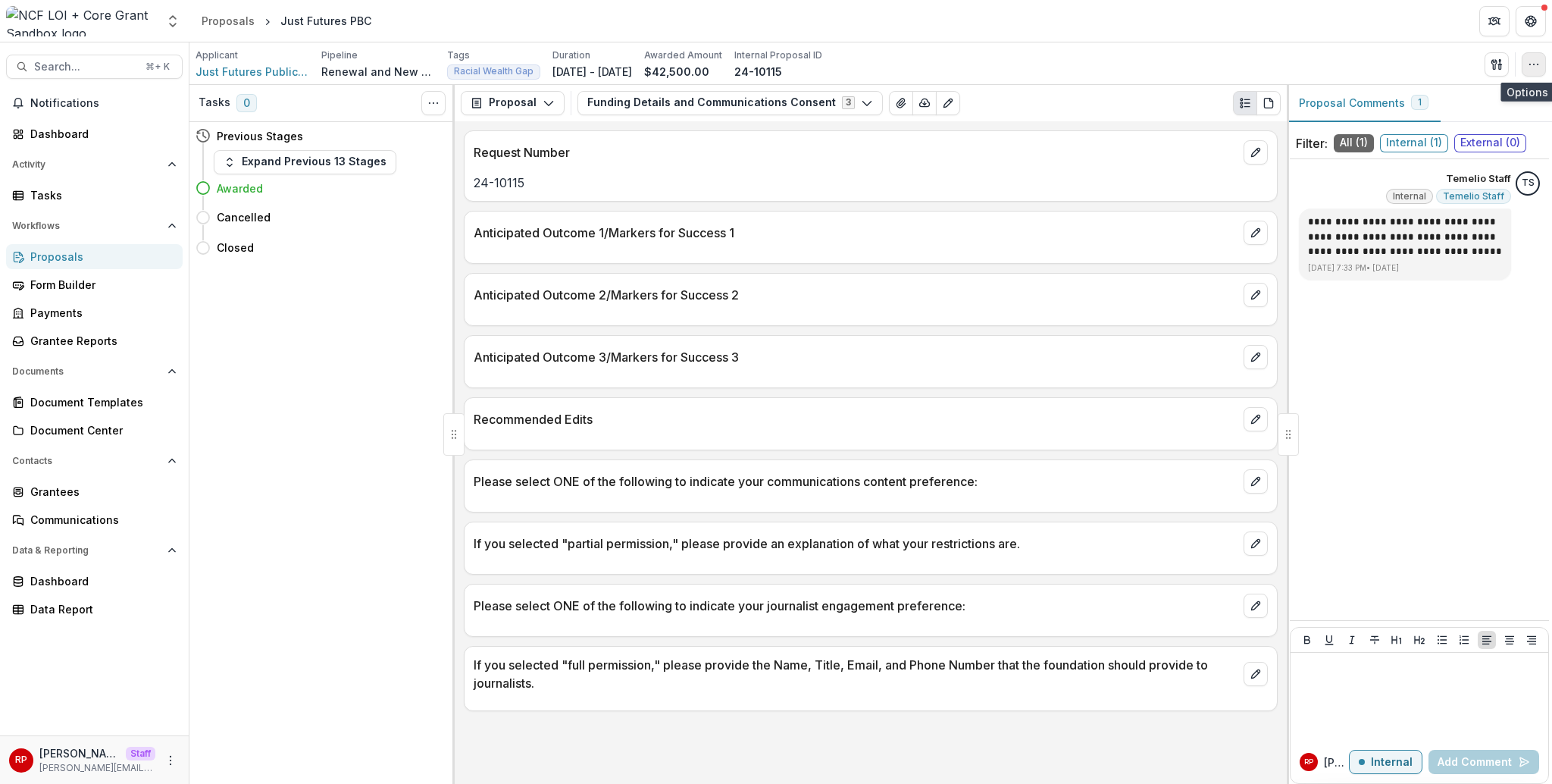
click at [1146, 65] on icon "button" at bounding box center [1534, 65] width 13 height 13
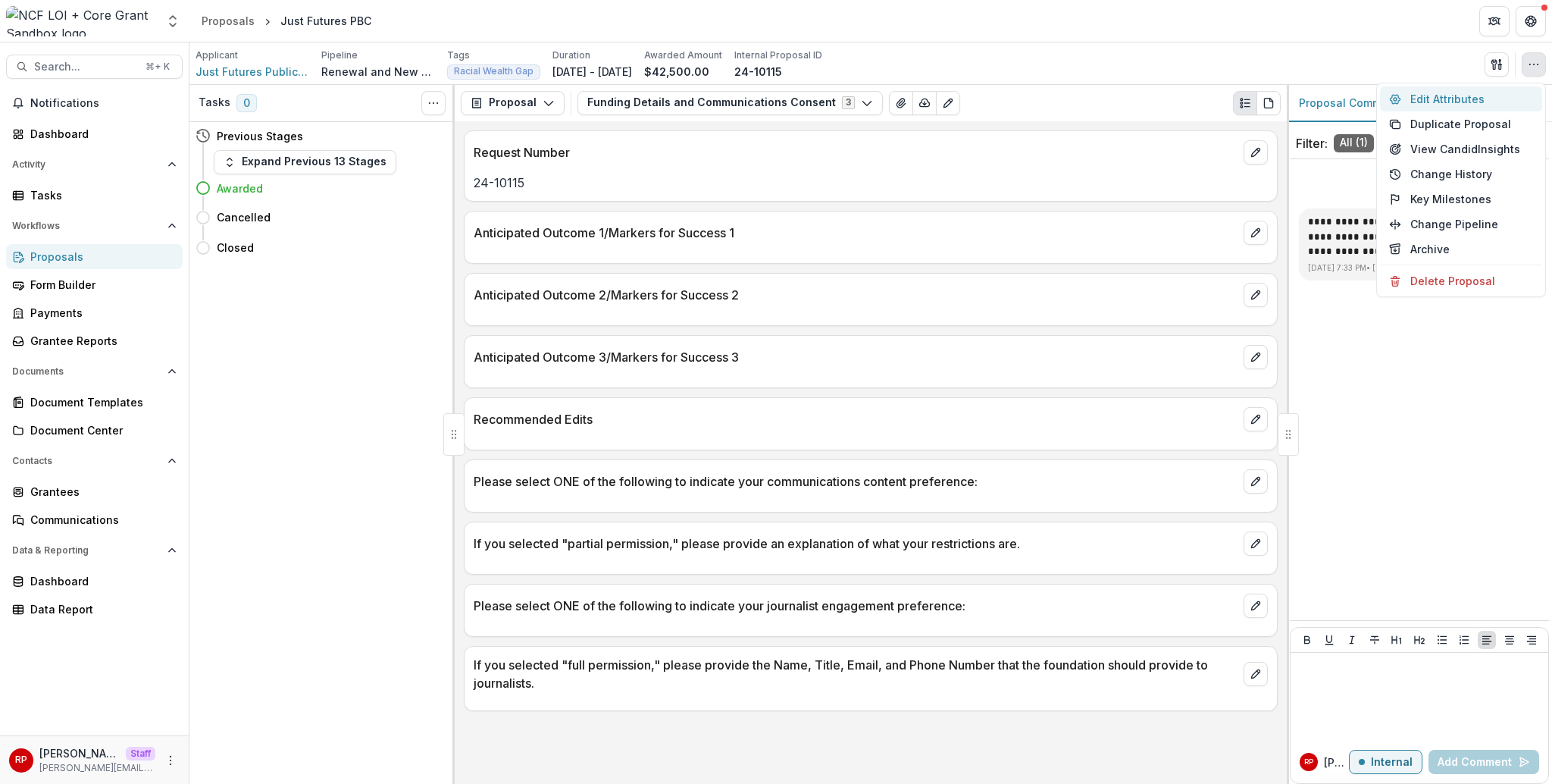
click at [1146, 95] on button "Edit Attributes" at bounding box center [1461, 99] width 162 height 25
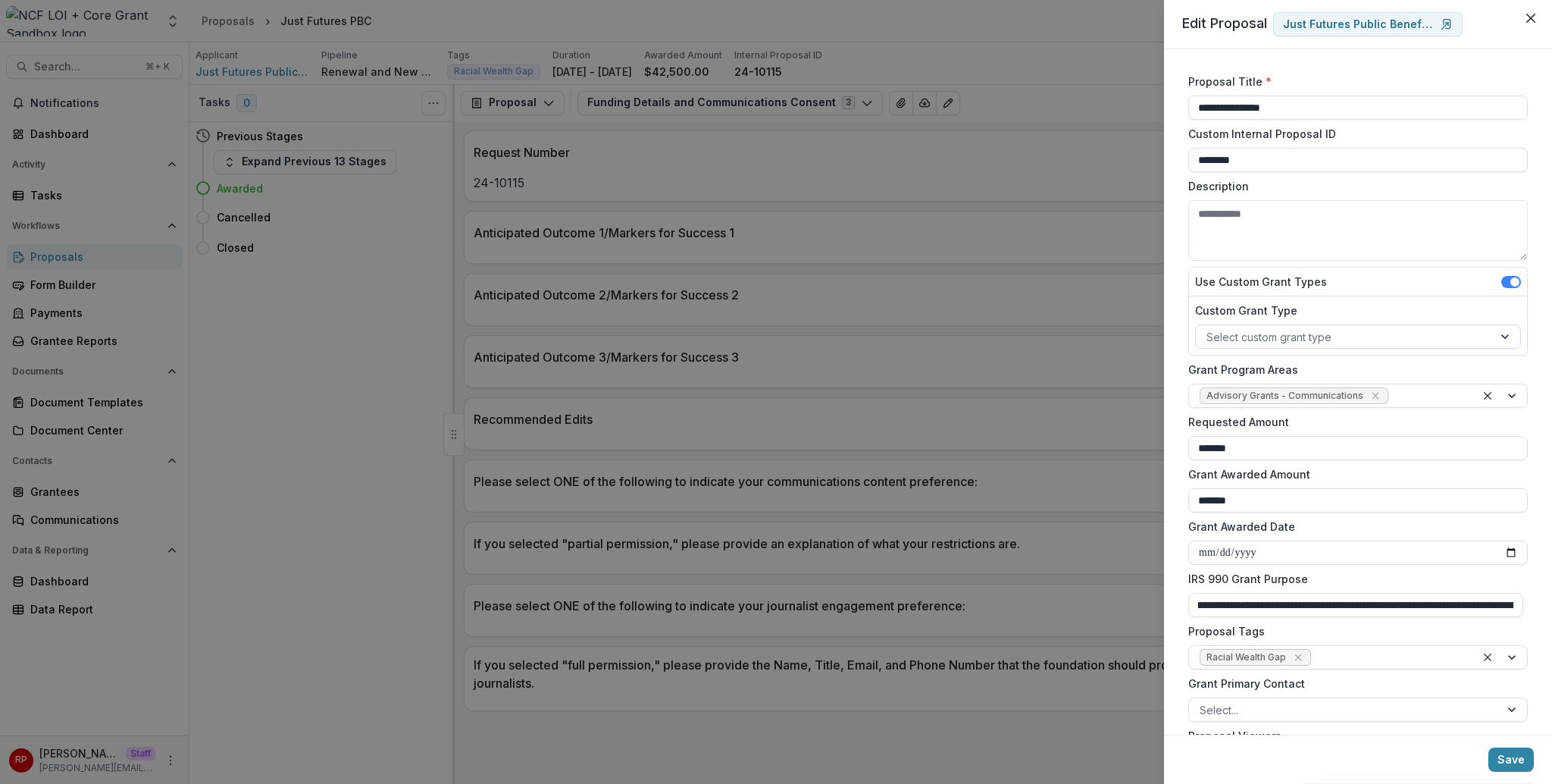
scroll to position [1068, 0]
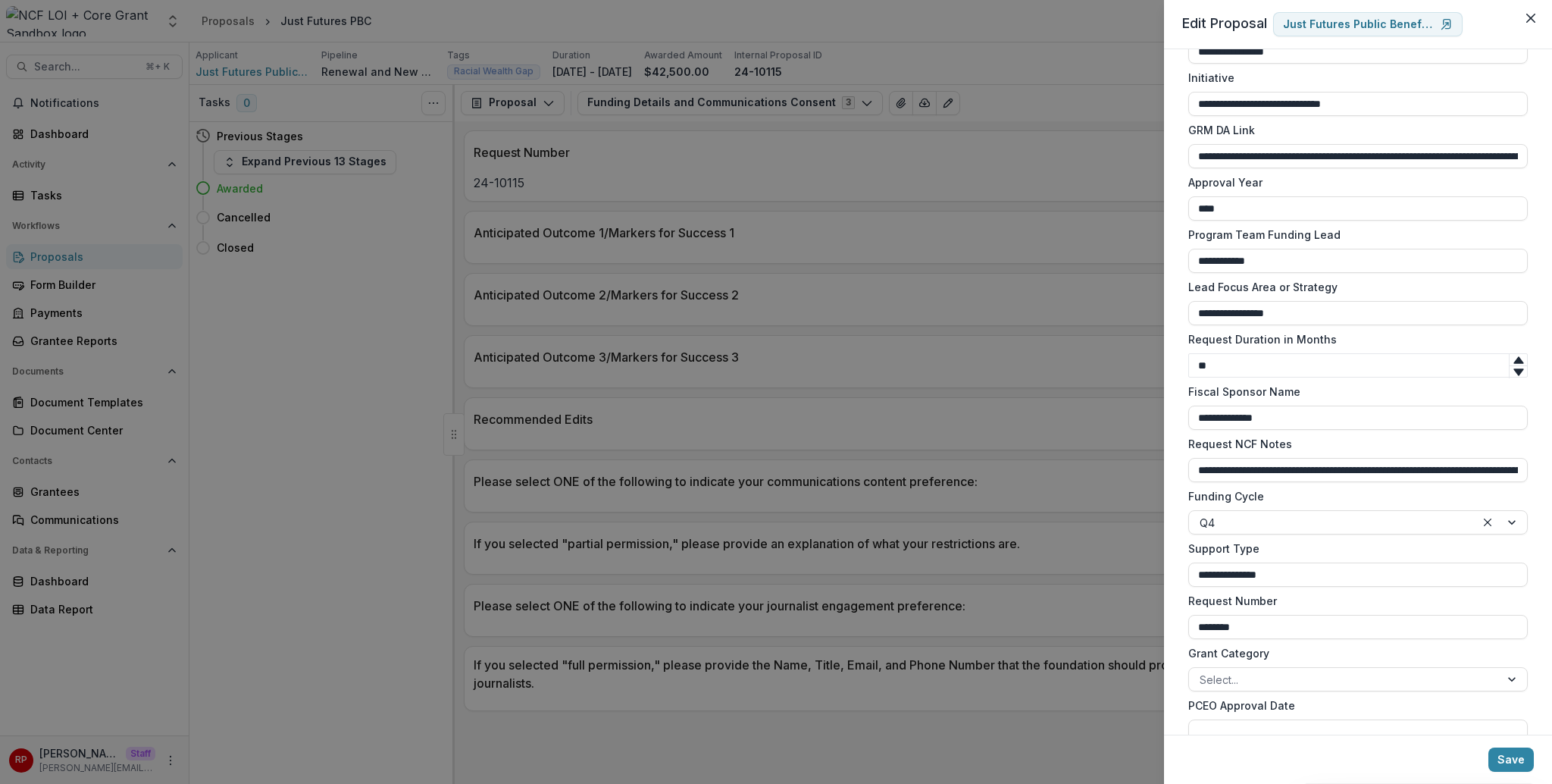
click at [1027, 248] on div "**********" at bounding box center [776, 392] width 1552 height 784
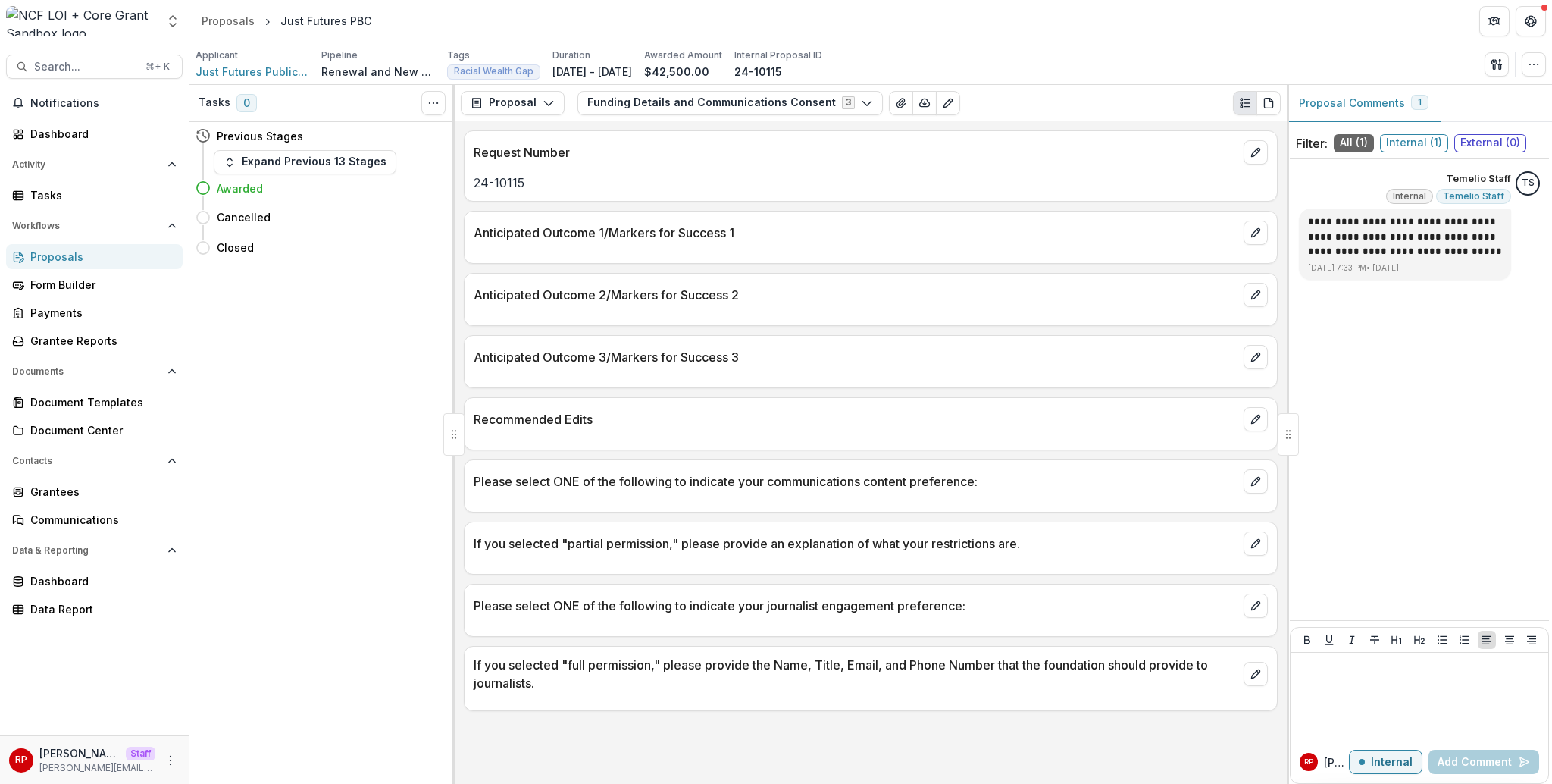
click at [268, 71] on span "Just Futures Public Benefit Corporation" at bounding box center [252, 72] width 114 height 16
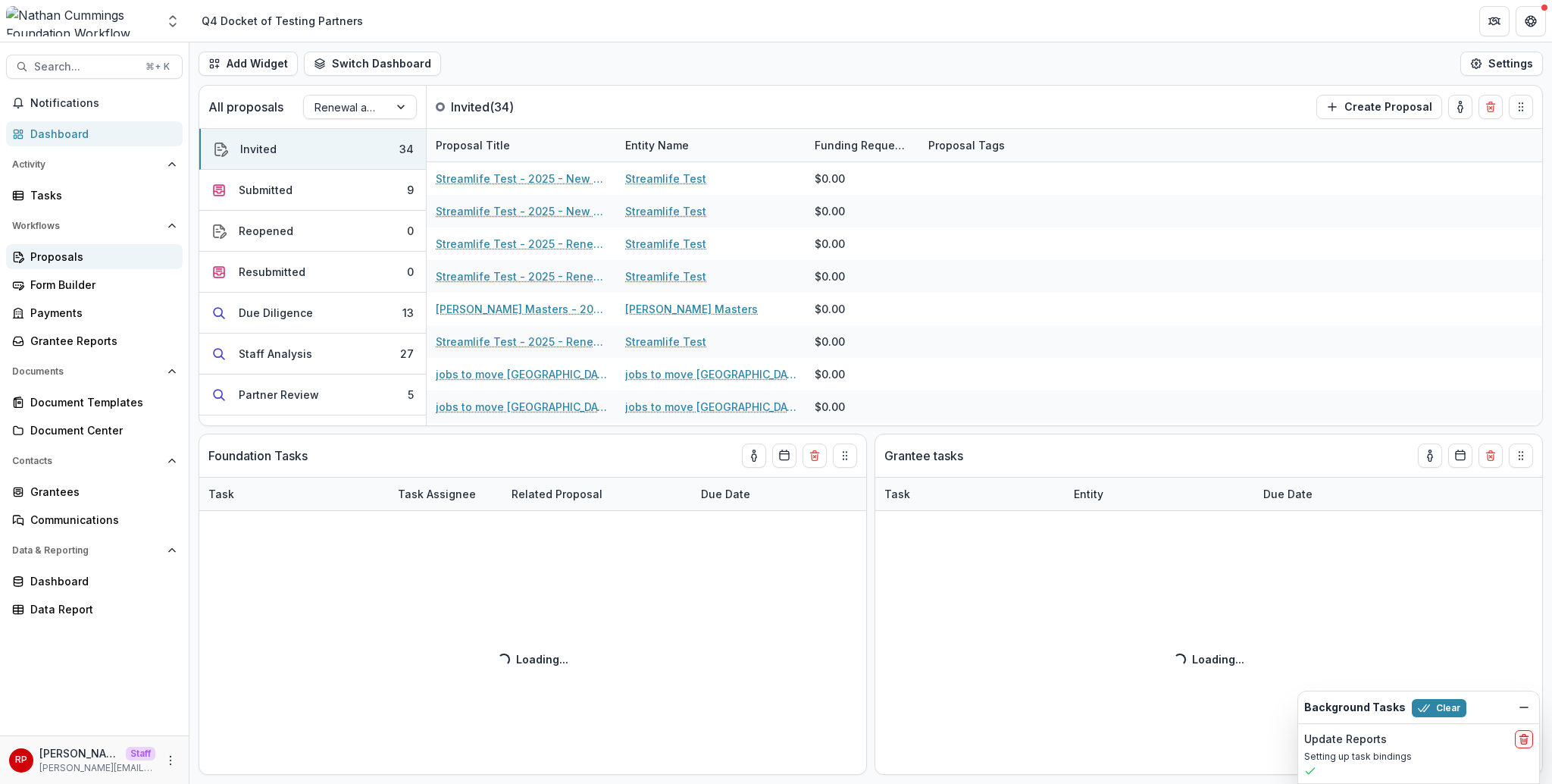
click at [57, 264] on div "Proposals" at bounding box center [100, 257] width 140 height 16
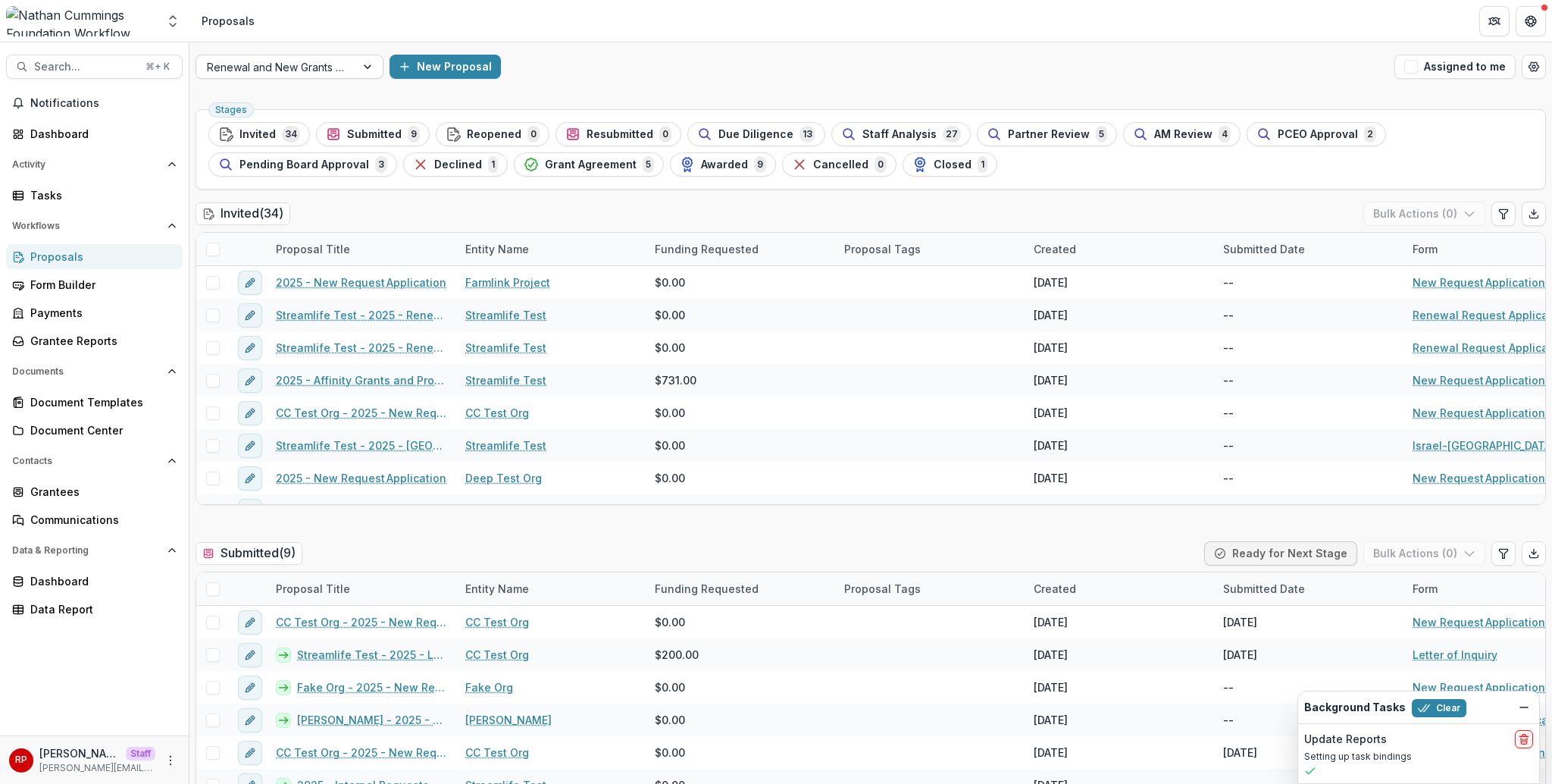
click at [306, 71] on div at bounding box center [276, 66] width 138 height 19
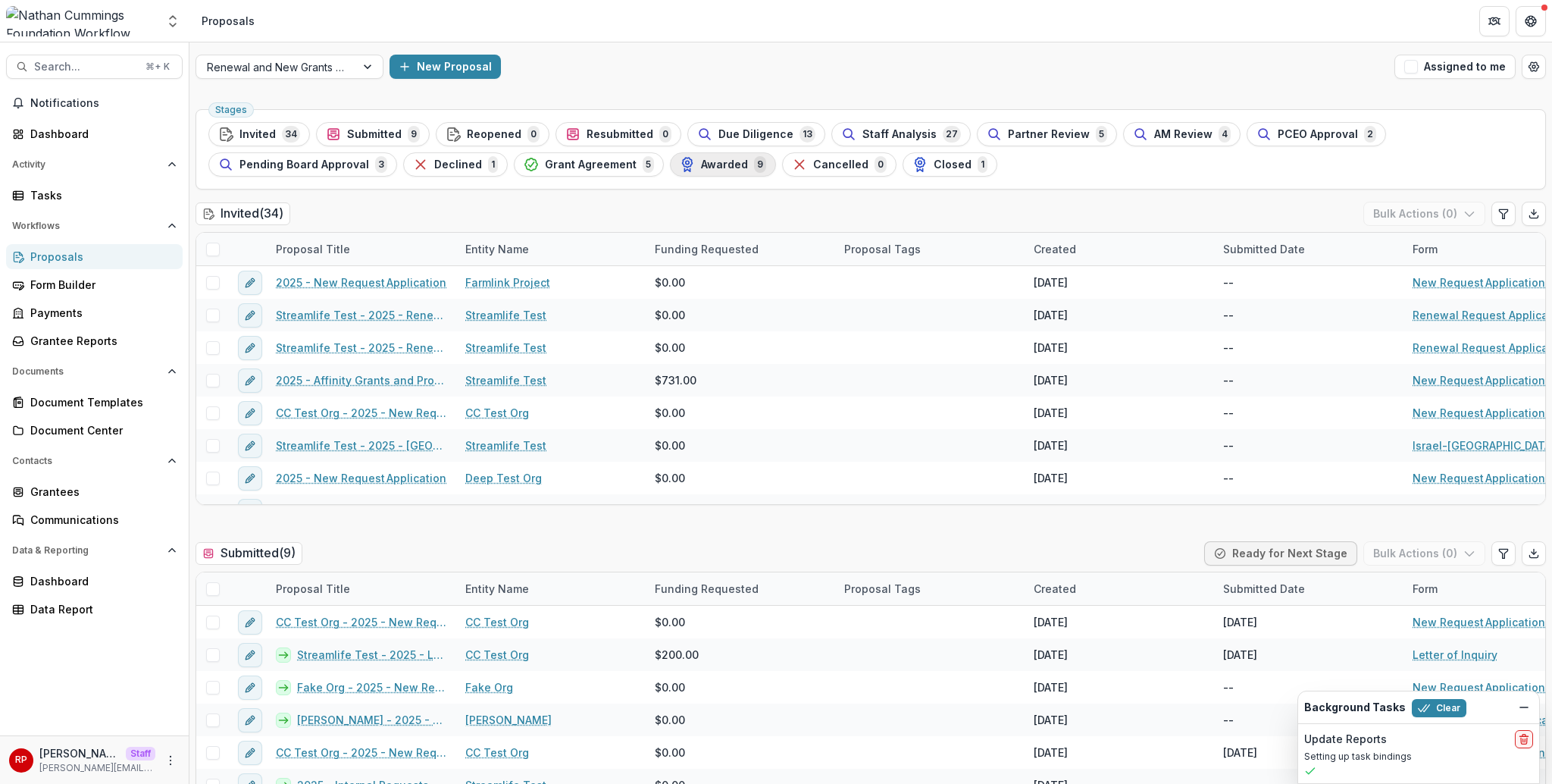
click at [705, 161] on span "Awarded" at bounding box center [725, 165] width 47 height 13
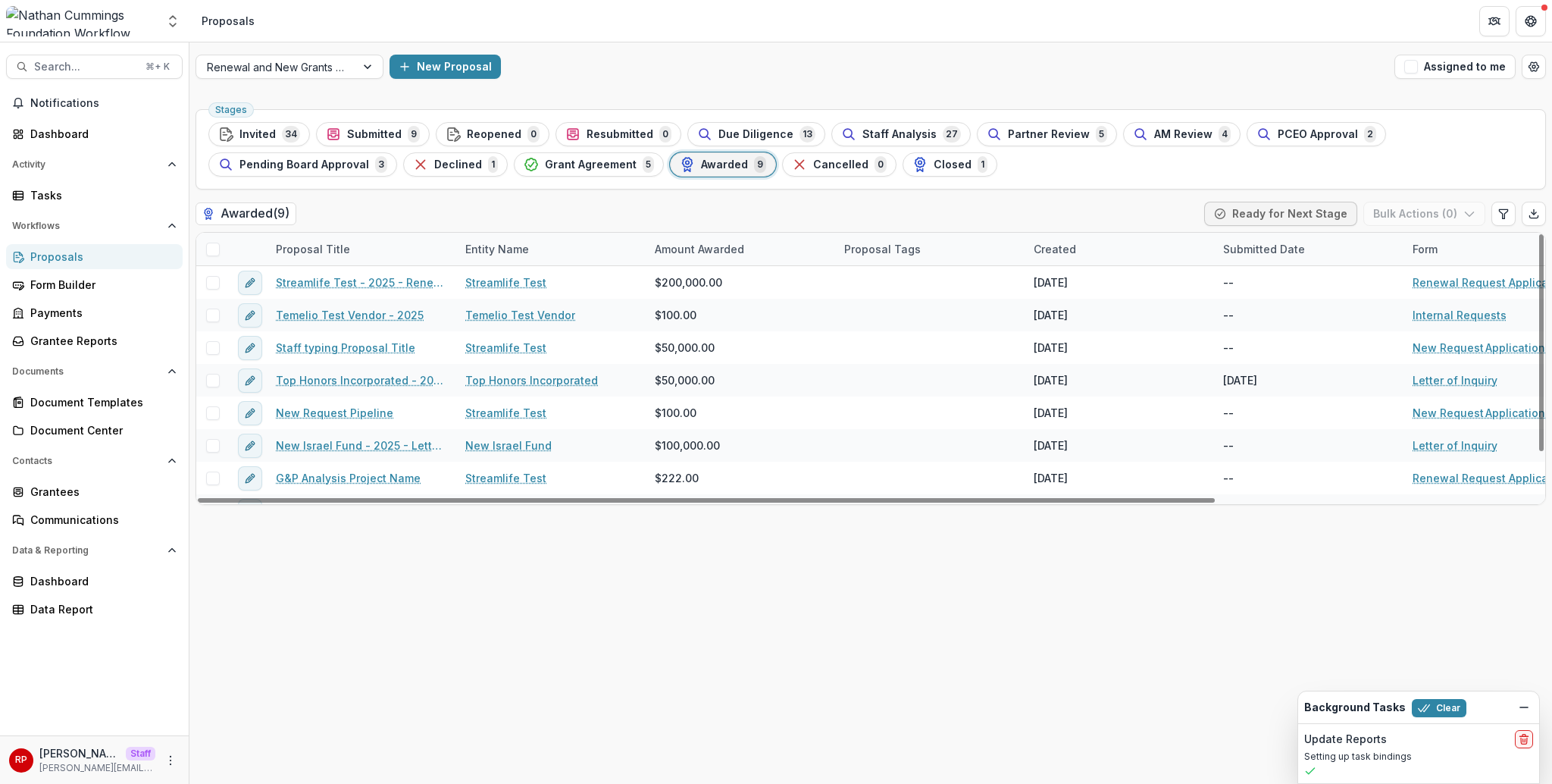
click at [691, 251] on div "Proposal Title Entity Name Amount Awarded Proposal Tags Created Submitted Date …" at bounding box center [1085, 248] width 1776 height 32
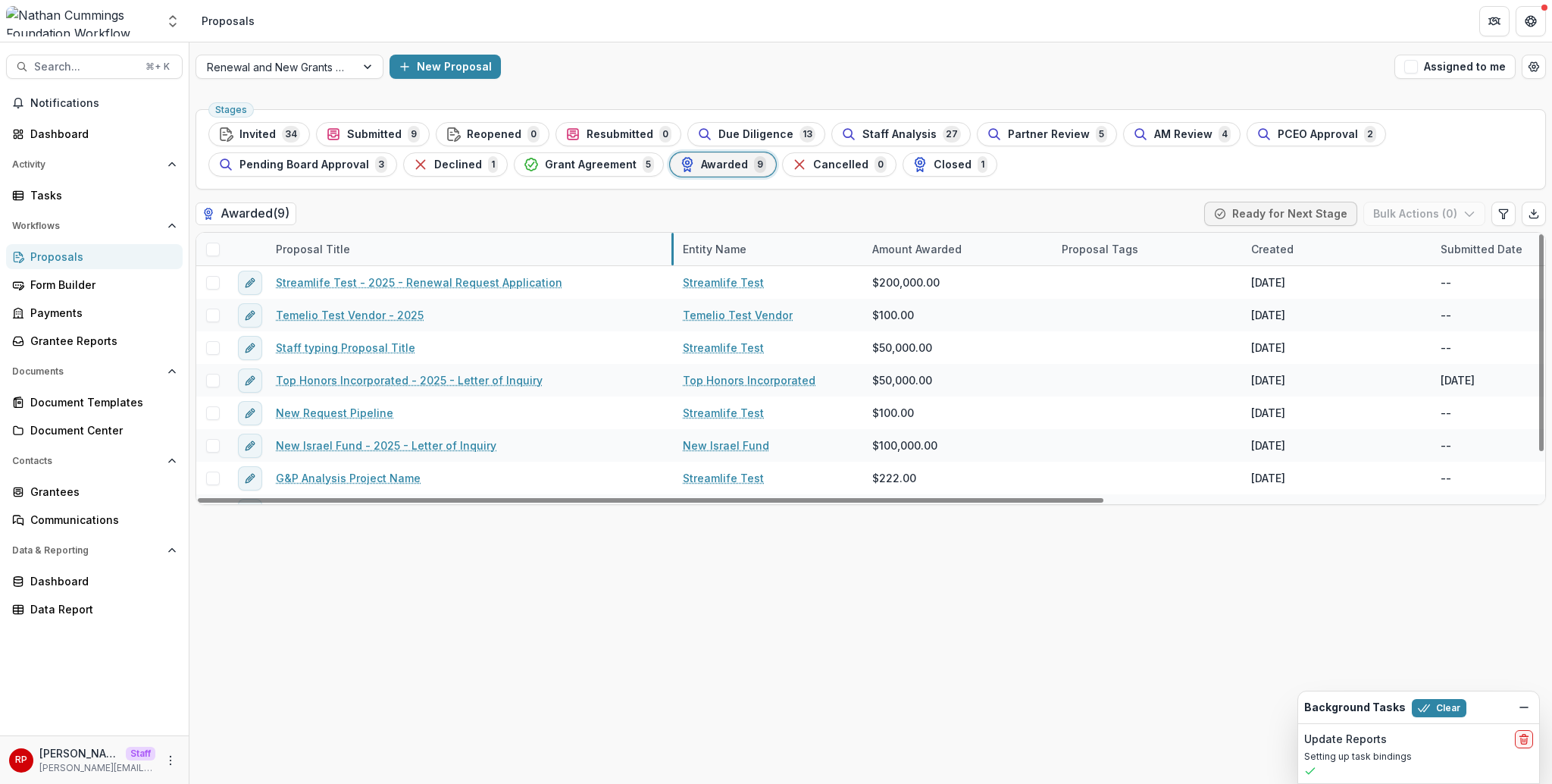
drag, startPoint x: 454, startPoint y: 256, endPoint x: 672, endPoint y: 257, distance: 218.0
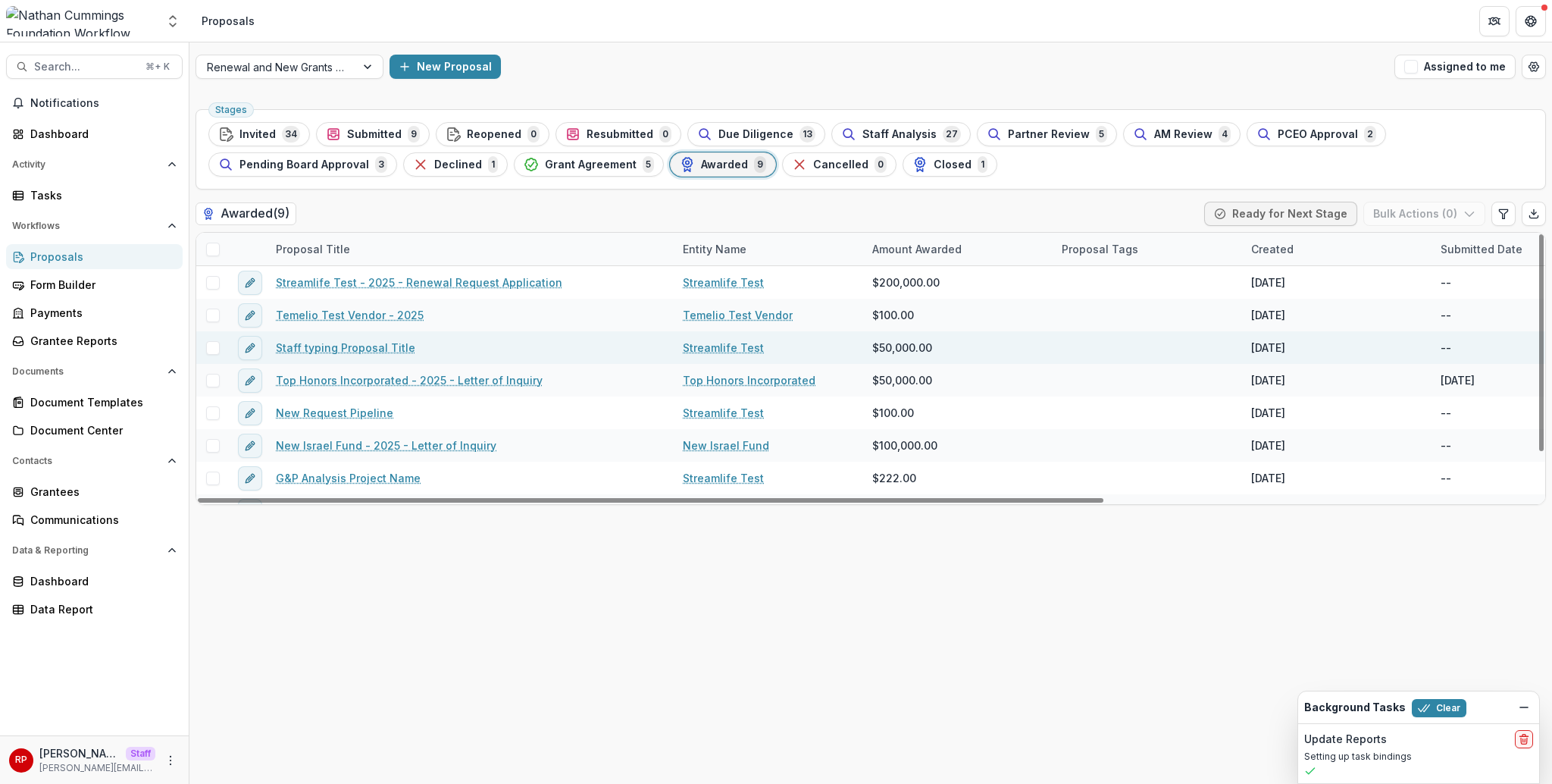
click at [371, 347] on link "Staff typing Proposal Title" at bounding box center [345, 348] width 139 height 16
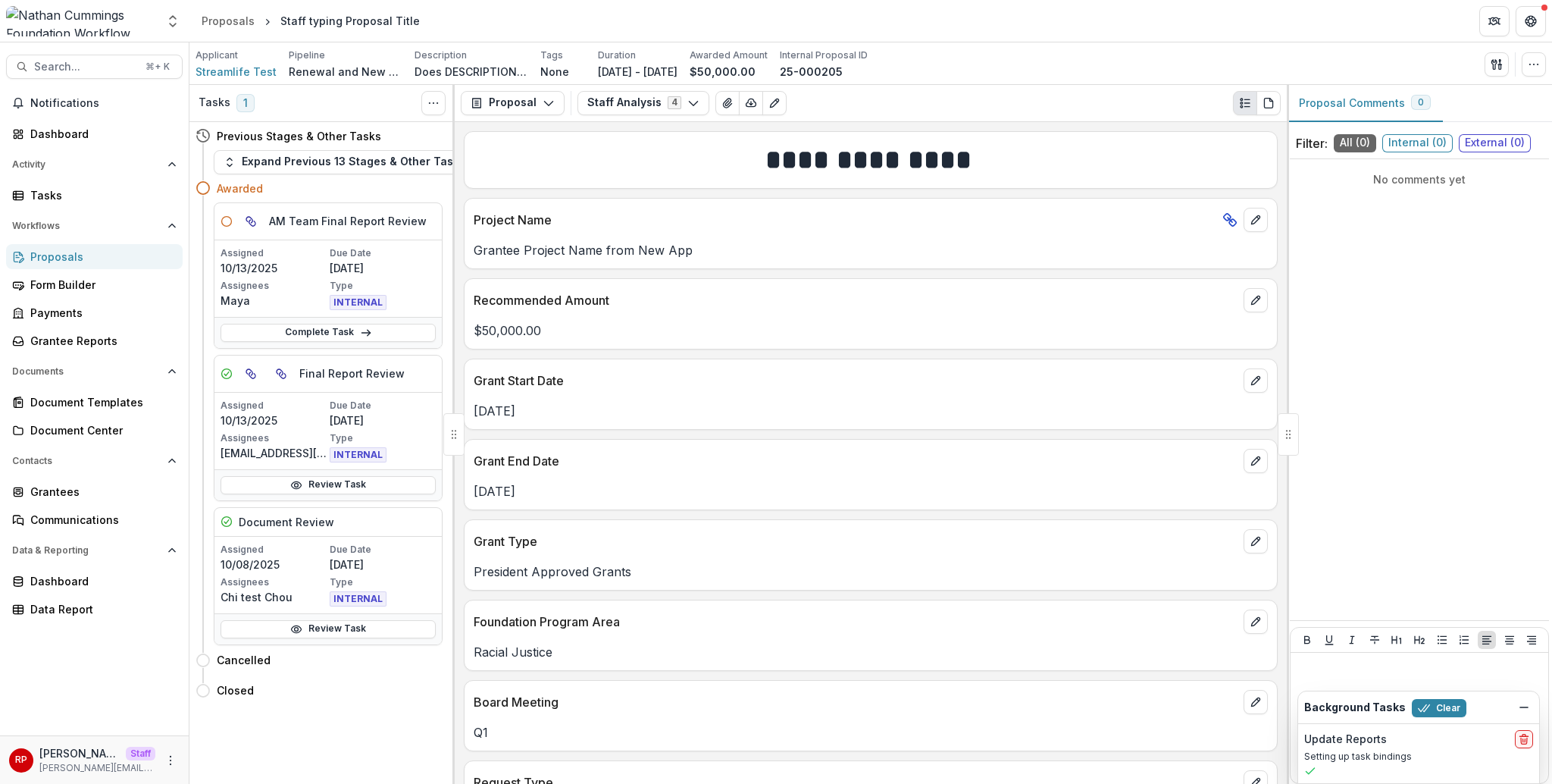
click at [745, 209] on div "Project Name" at bounding box center [871, 214] width 813 height 33
click at [636, 104] on button "Staff Analysis 4" at bounding box center [643, 102] width 132 height 24
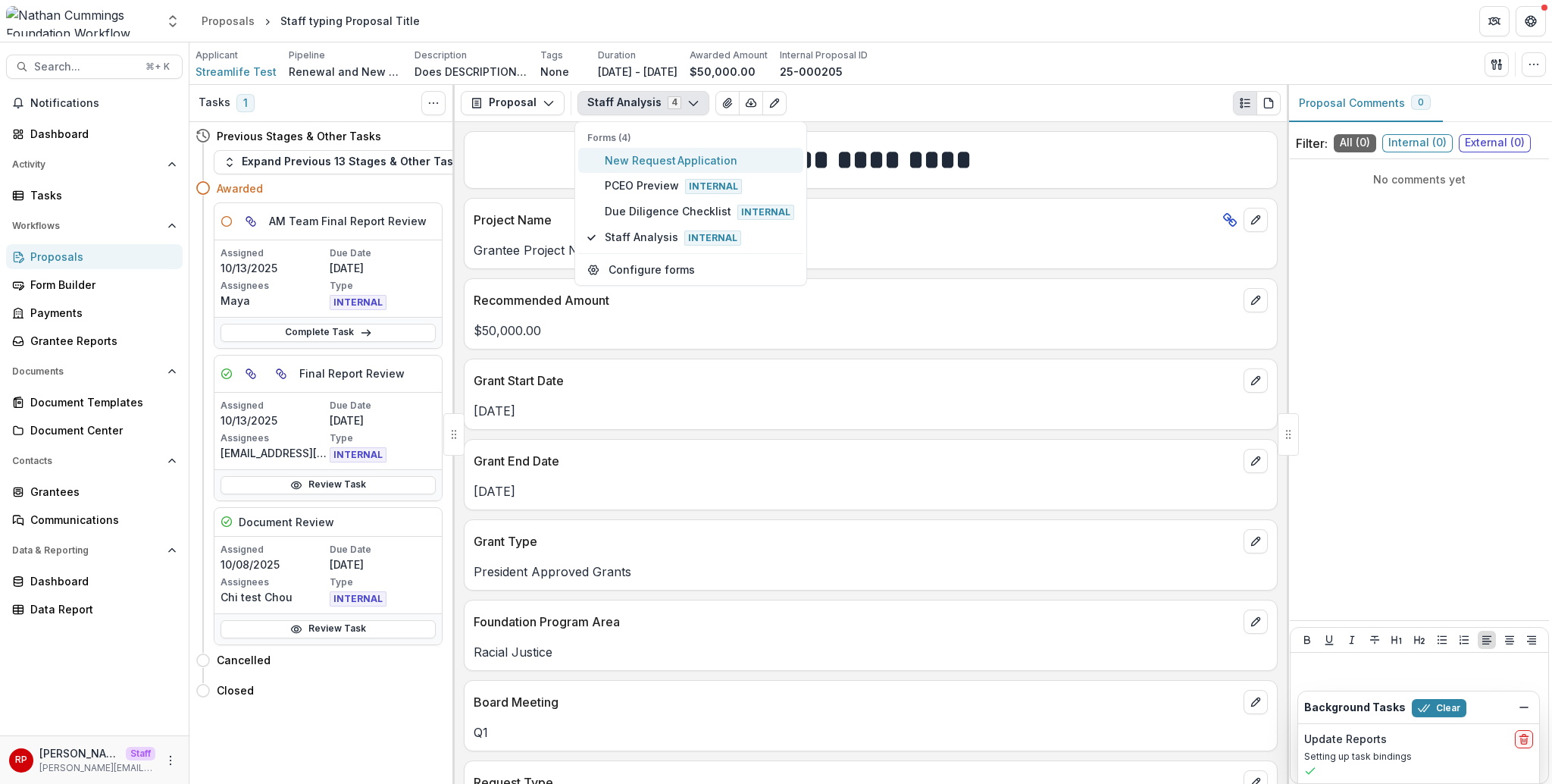
click at [761, 162] on span "New Request Application" at bounding box center [699, 161] width 189 height 16
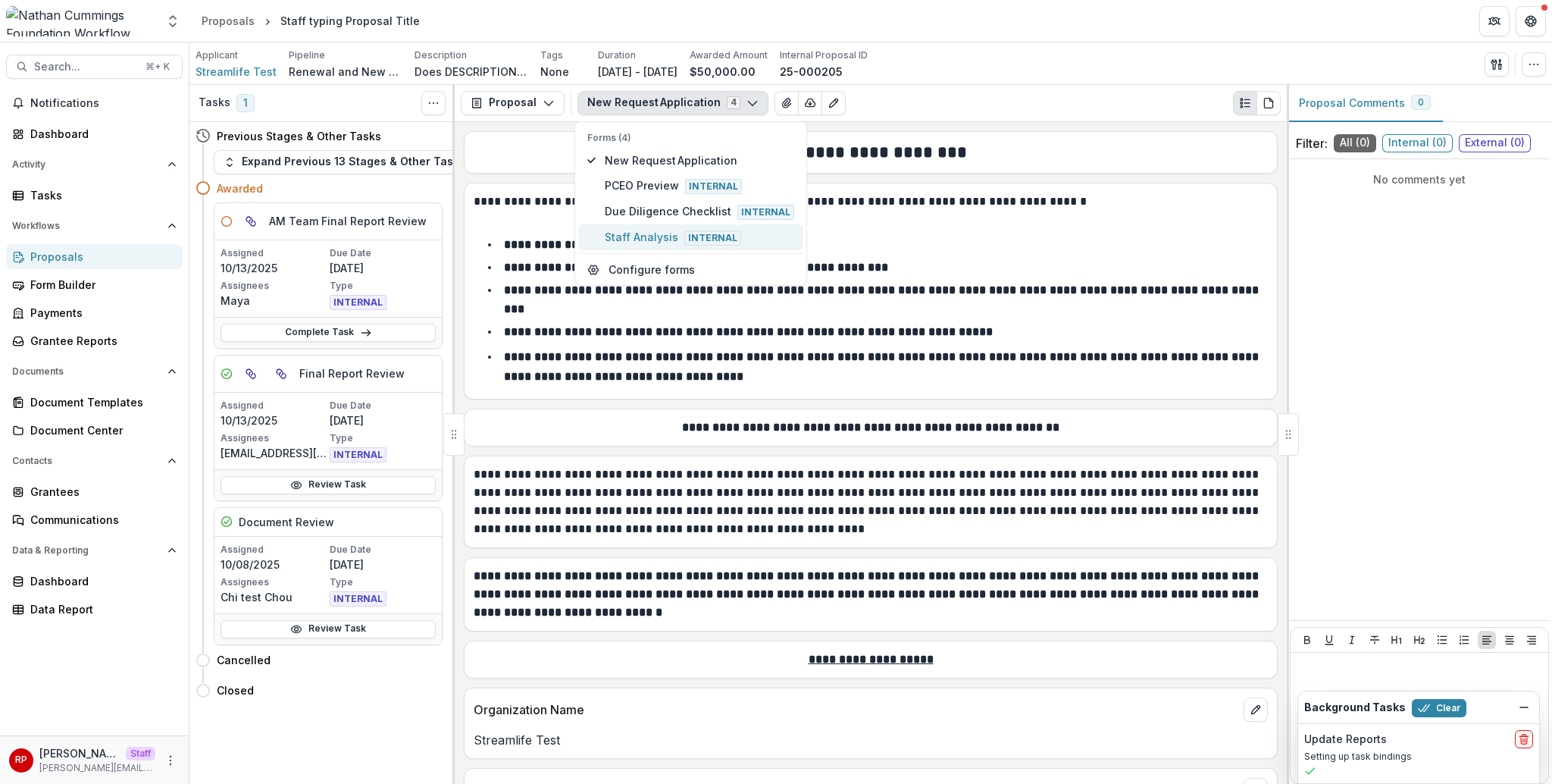
click at [690, 237] on span "Internal" at bounding box center [712, 238] width 57 height 15
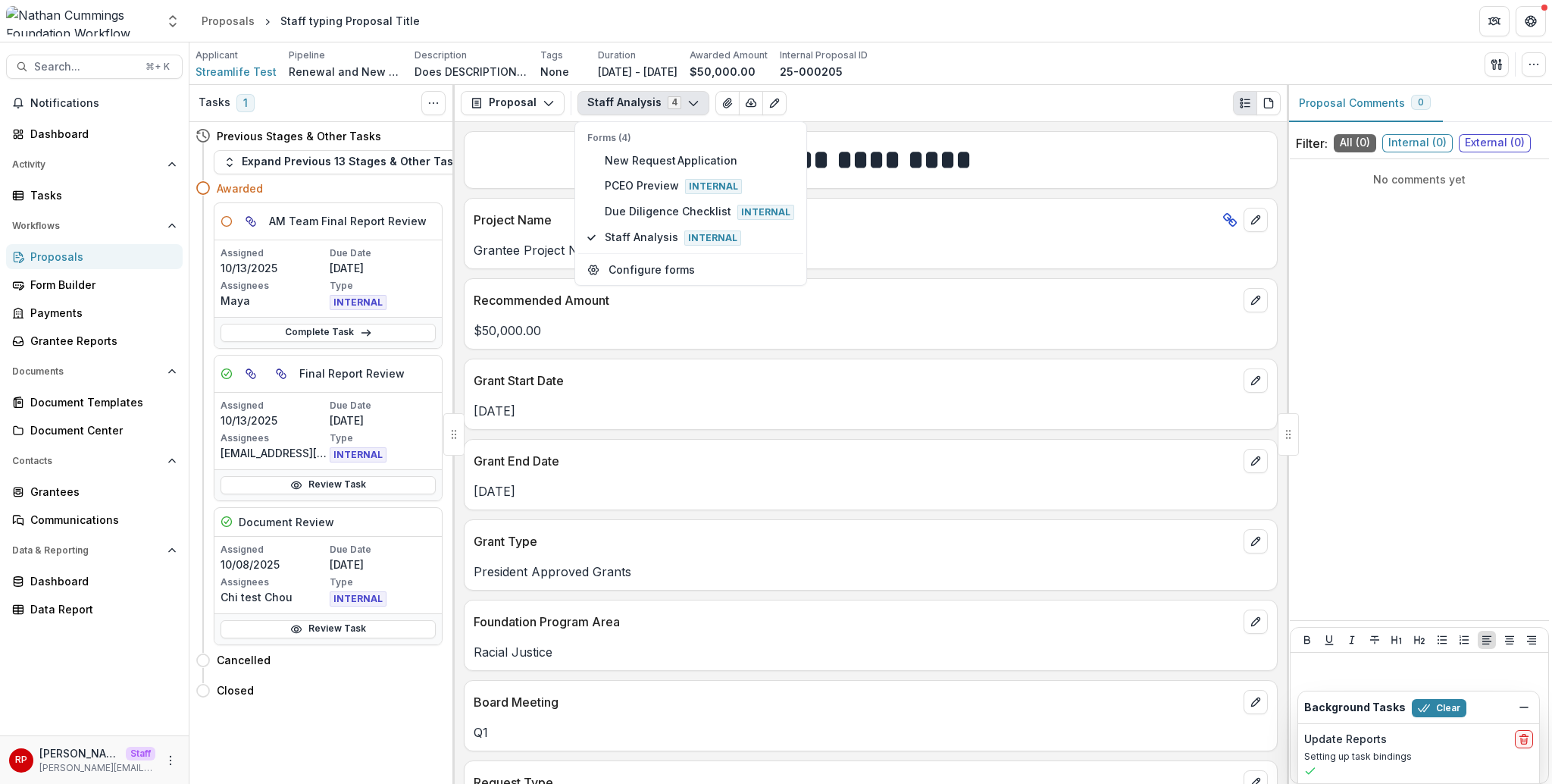
click at [529, 225] on p "Project Name" at bounding box center [845, 220] width 743 height 18
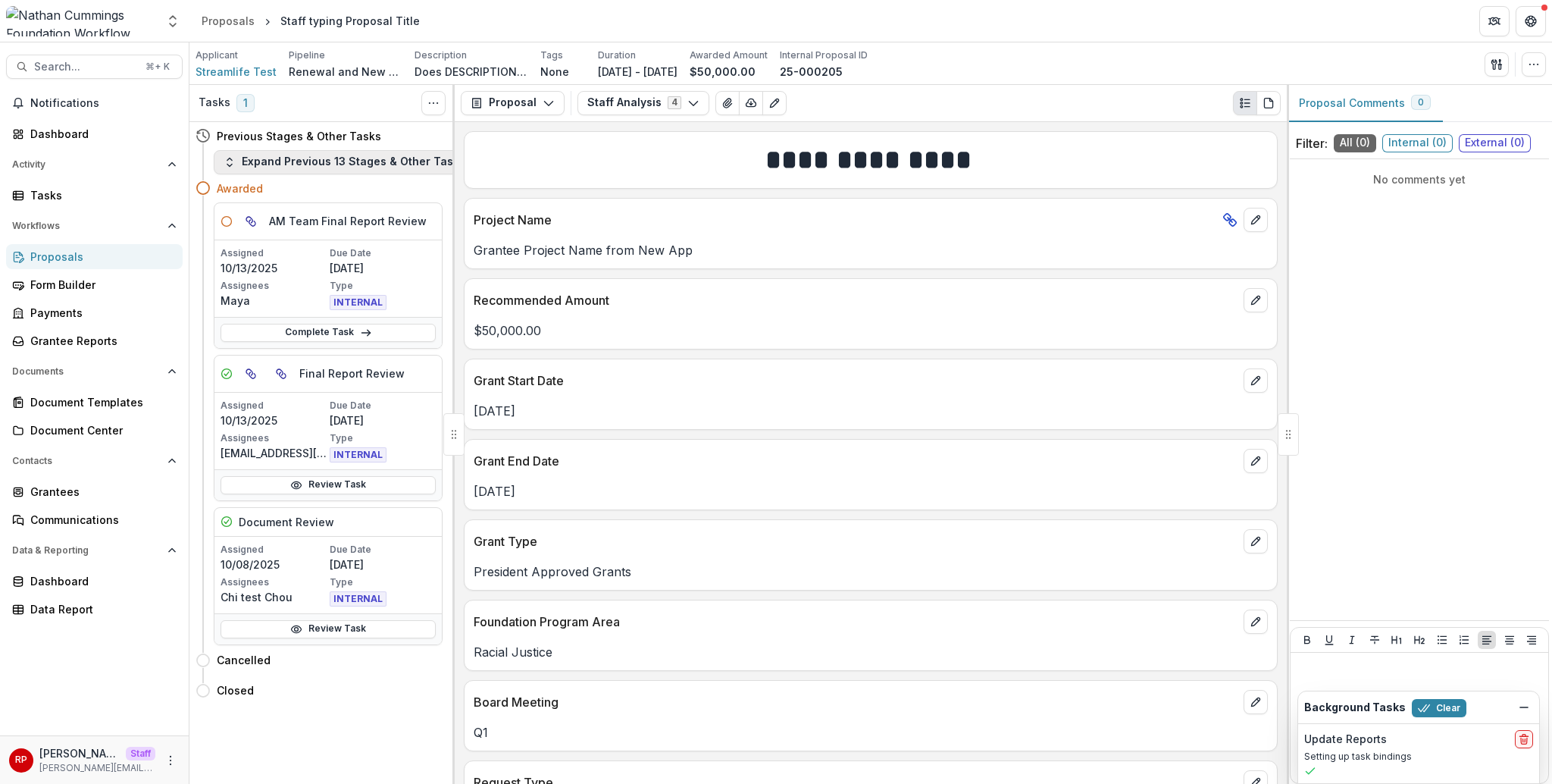
click at [304, 161] on button "Expand Previous 13 Stages & Other Tasks" at bounding box center [344, 161] width 262 height 24
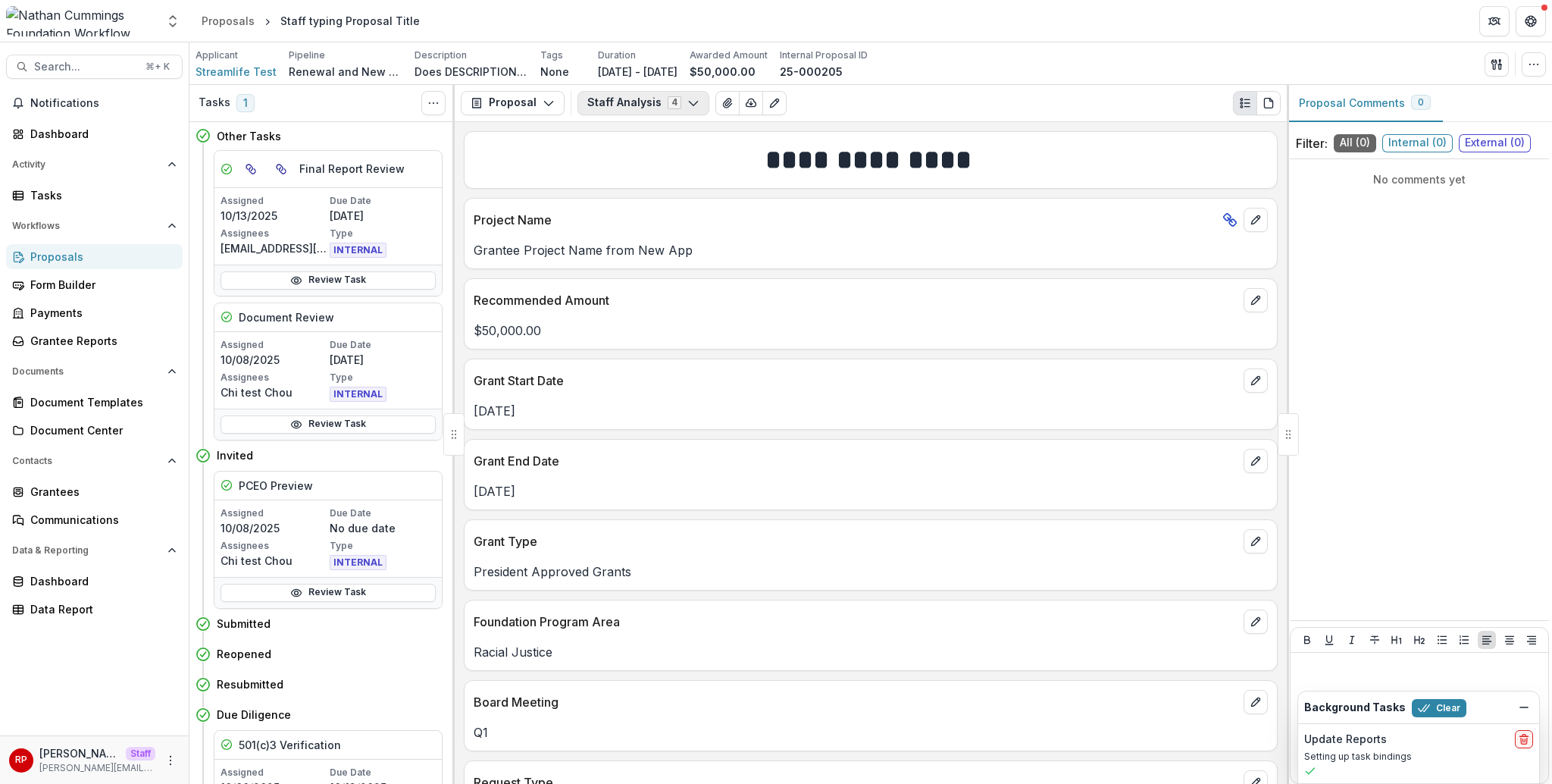
click at [638, 100] on button "Staff Analysis 4" at bounding box center [643, 102] width 132 height 24
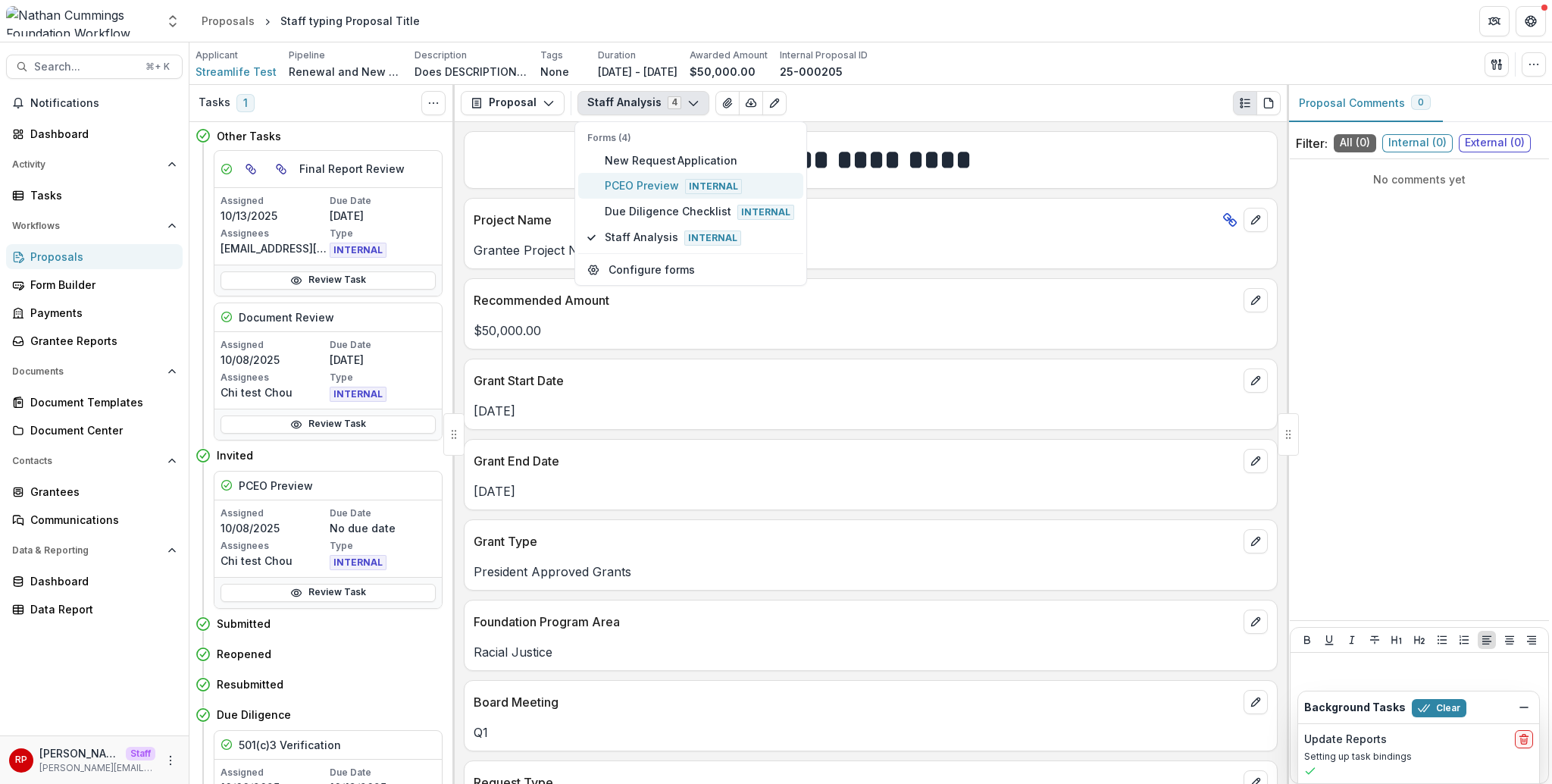
click at [669, 191] on span "PCEO Preview Internal" at bounding box center [699, 186] width 189 height 17
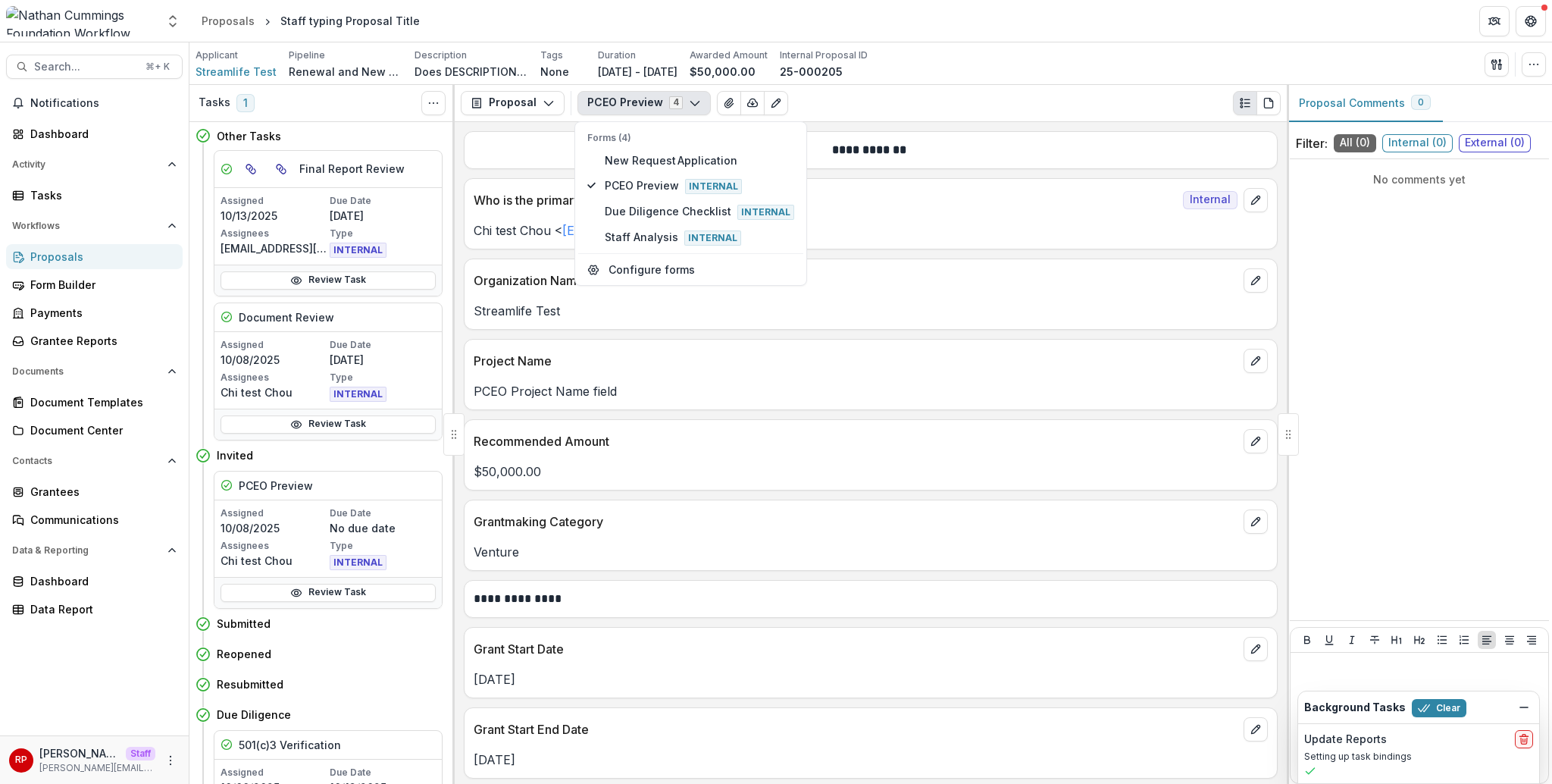
click at [852, 211] on div "Who is the primary contact for this grant on the NCF team? Internal" at bounding box center [871, 195] width 813 height 33
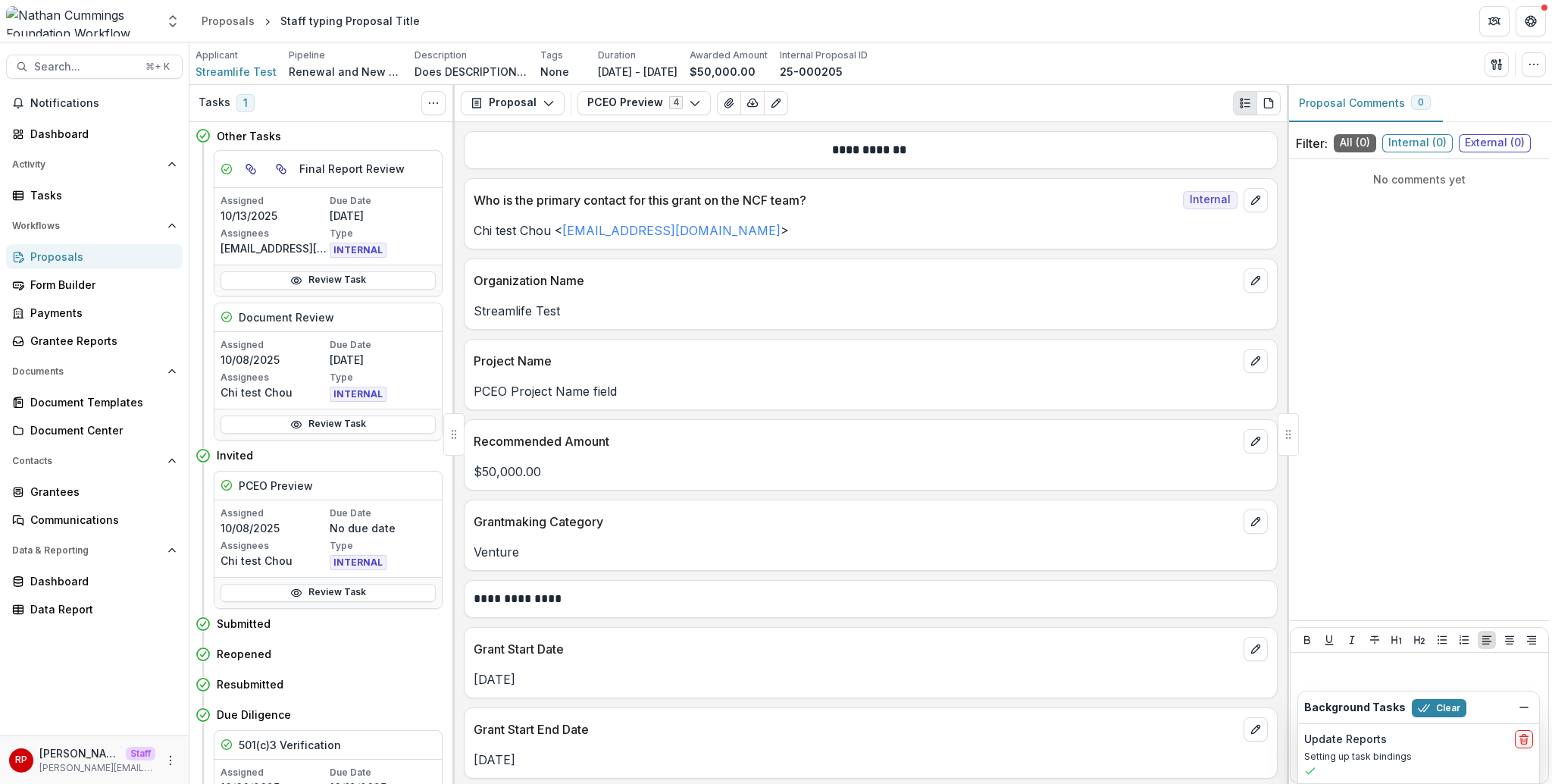
click at [907, 200] on p "Who is the primary contact for this grant on the NCF team?" at bounding box center [825, 200] width 703 height 18
click at [502, 364] on p "Project Name" at bounding box center [856, 361] width 764 height 18
click at [623, 396] on p "PCEO Project Name field" at bounding box center [871, 391] width 795 height 18
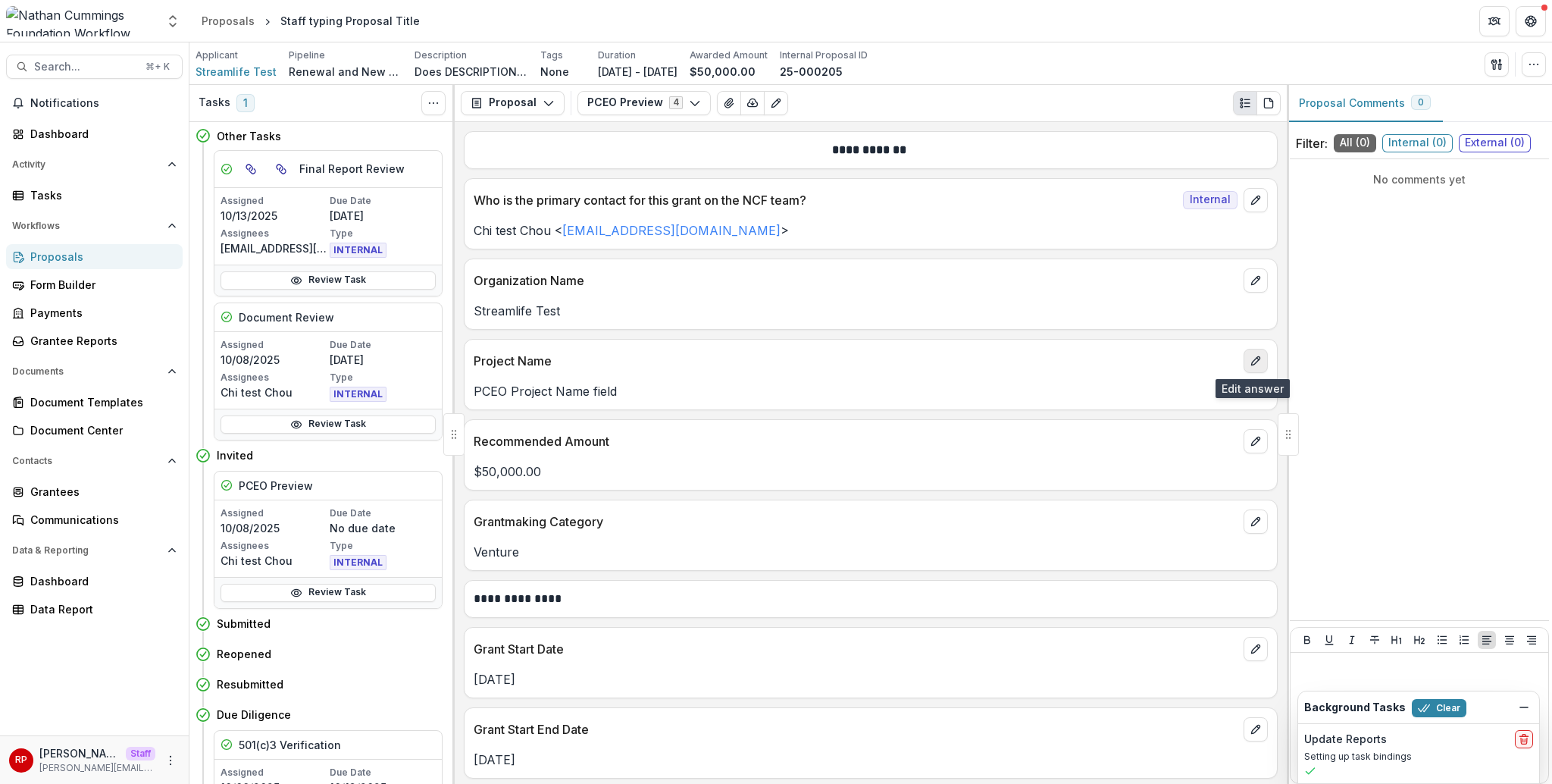
click at [1251, 360] on icon "edit" at bounding box center [1255, 360] width 8 height 8
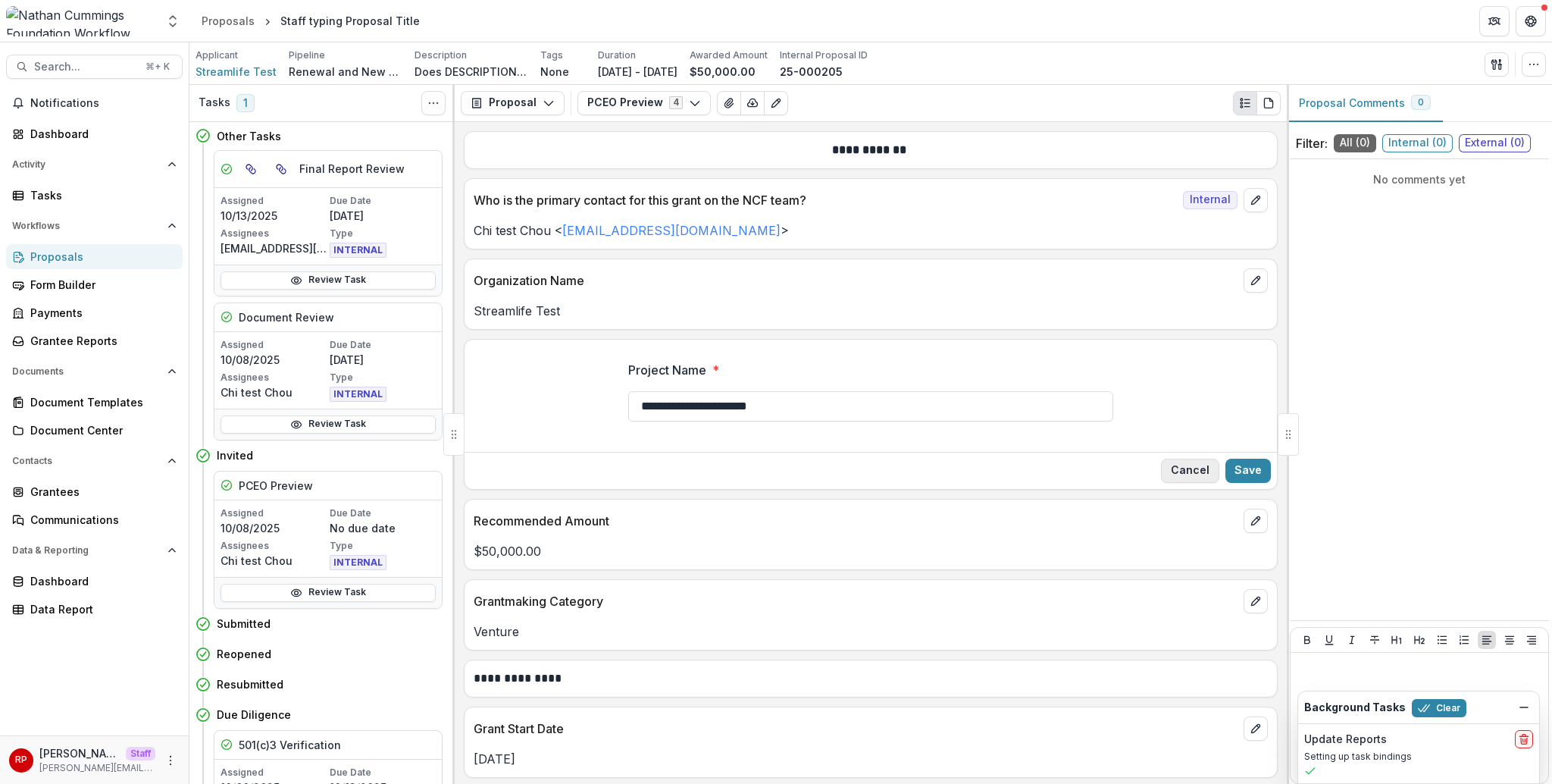
click at [1171, 474] on button "Cancel" at bounding box center [1190, 470] width 58 height 24
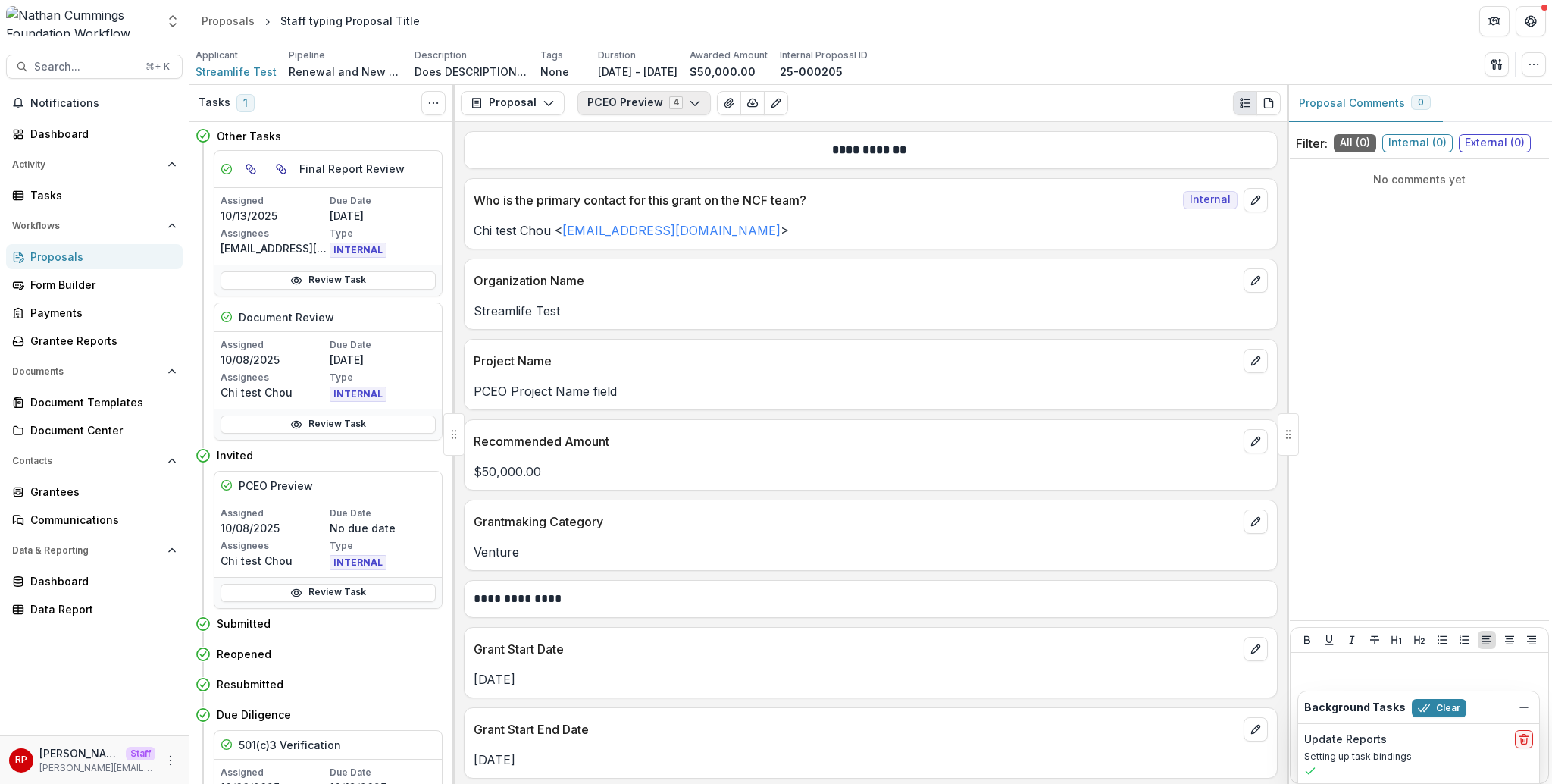
click at [620, 103] on button "PCEO Preview 4" at bounding box center [644, 102] width 134 height 24
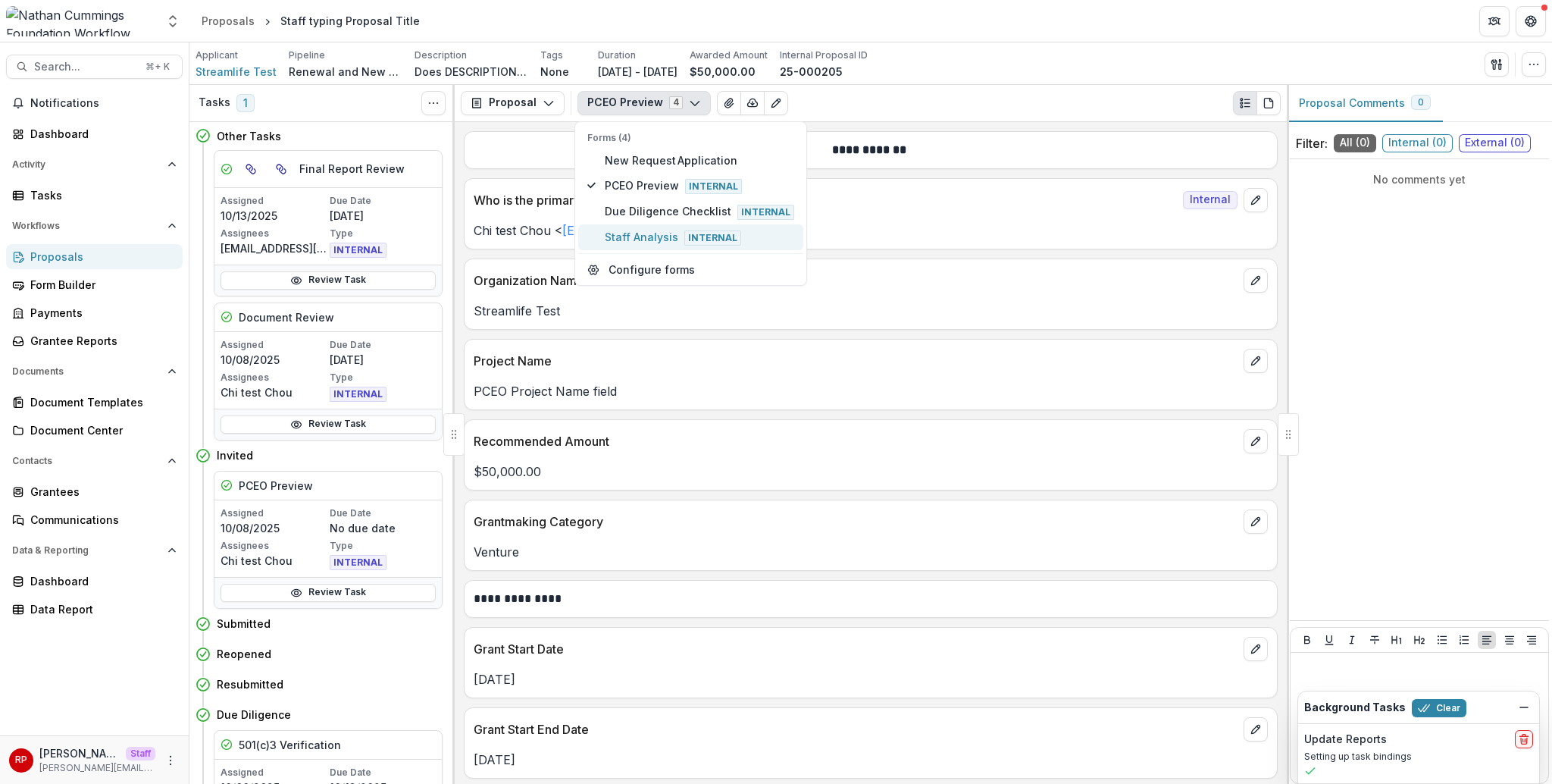
click at [650, 234] on span "Staff Analysis Internal" at bounding box center [699, 237] width 189 height 17
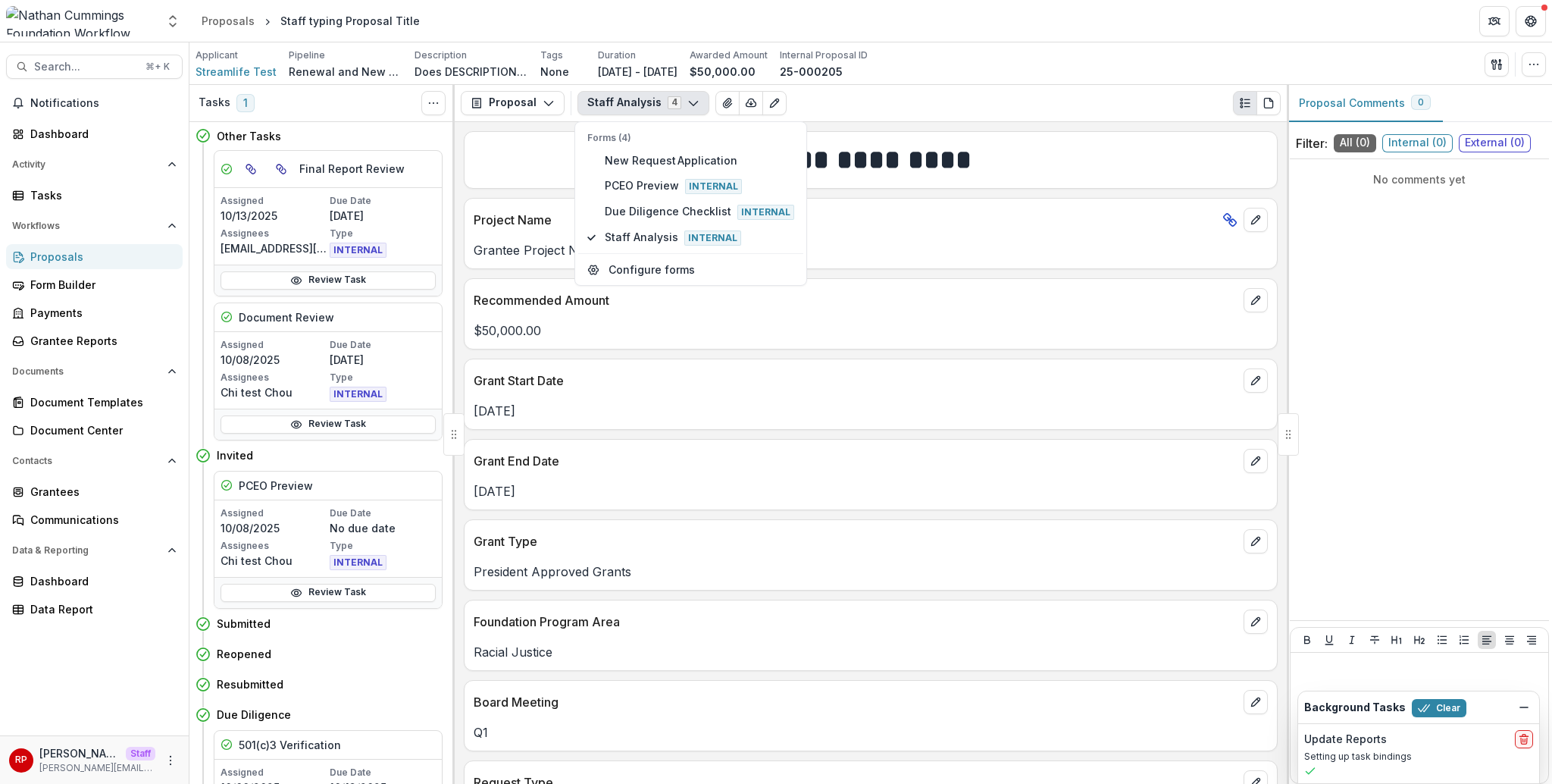
click at [597, 420] on div "Grant Start Date Jan 01, 2025" at bounding box center [870, 394] width 814 height 71
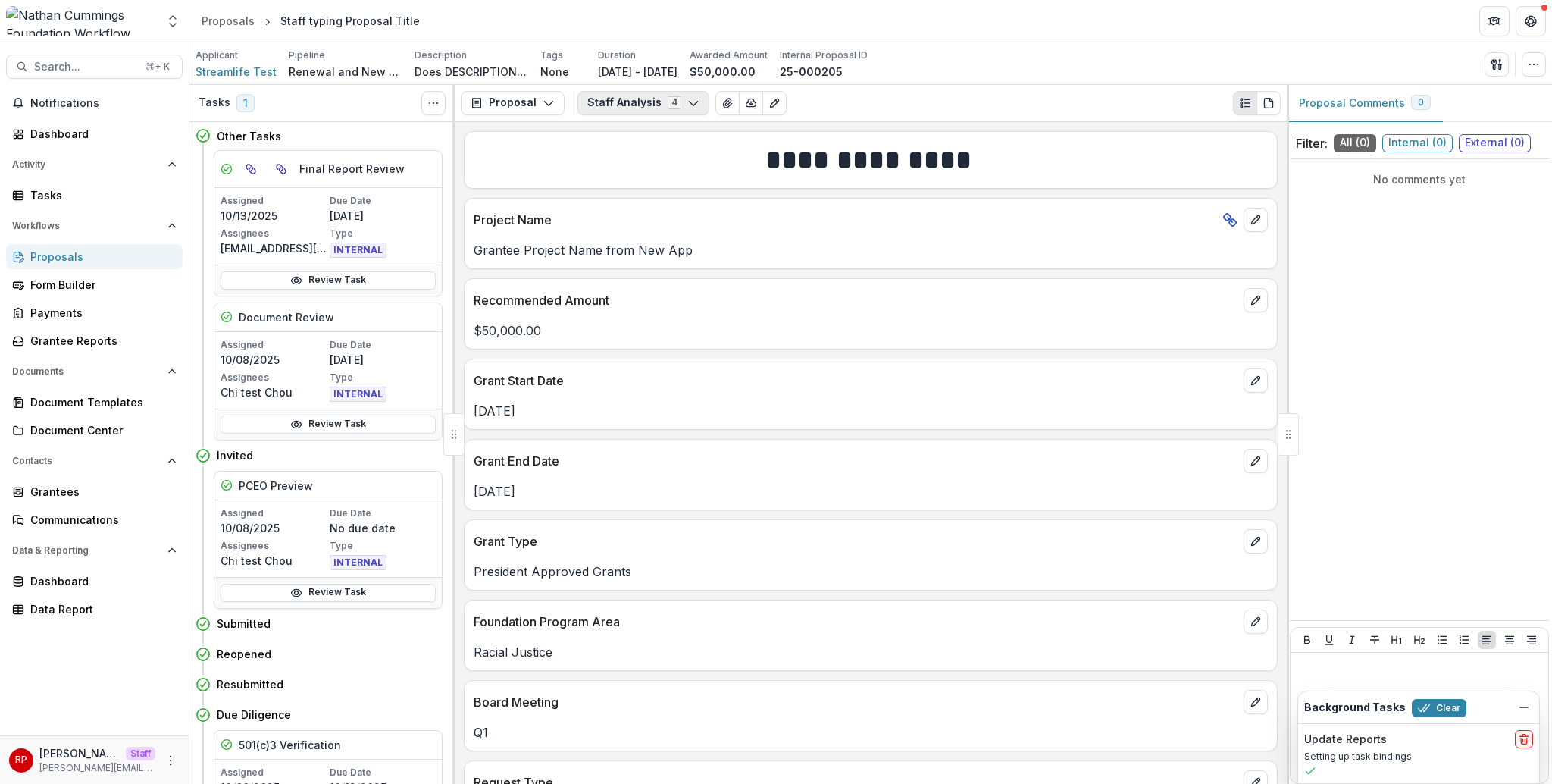
click at [620, 103] on button "Staff Analysis 4" at bounding box center [643, 102] width 132 height 24
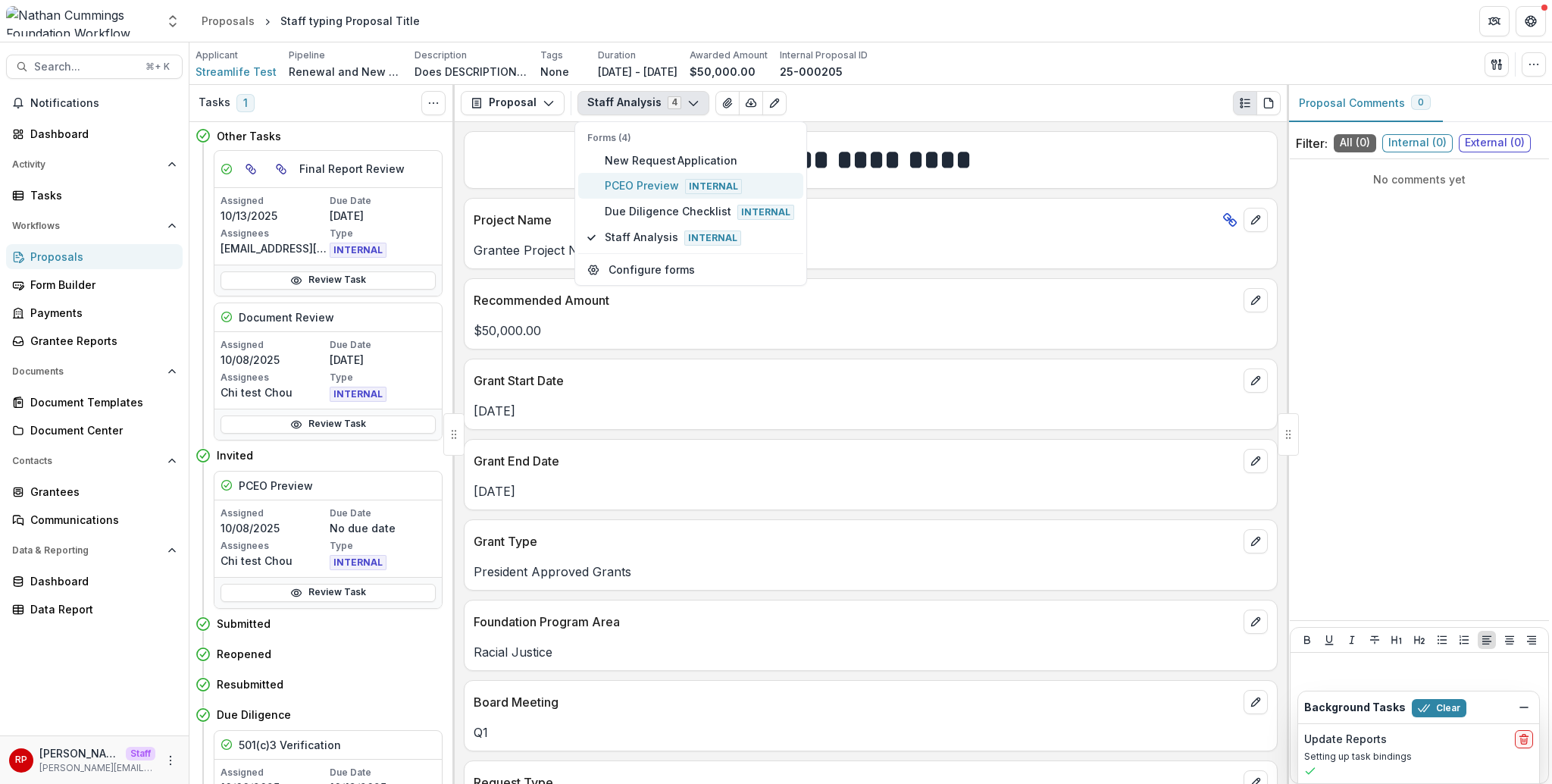
click at [663, 187] on span "PCEO Preview Internal" at bounding box center [699, 186] width 189 height 17
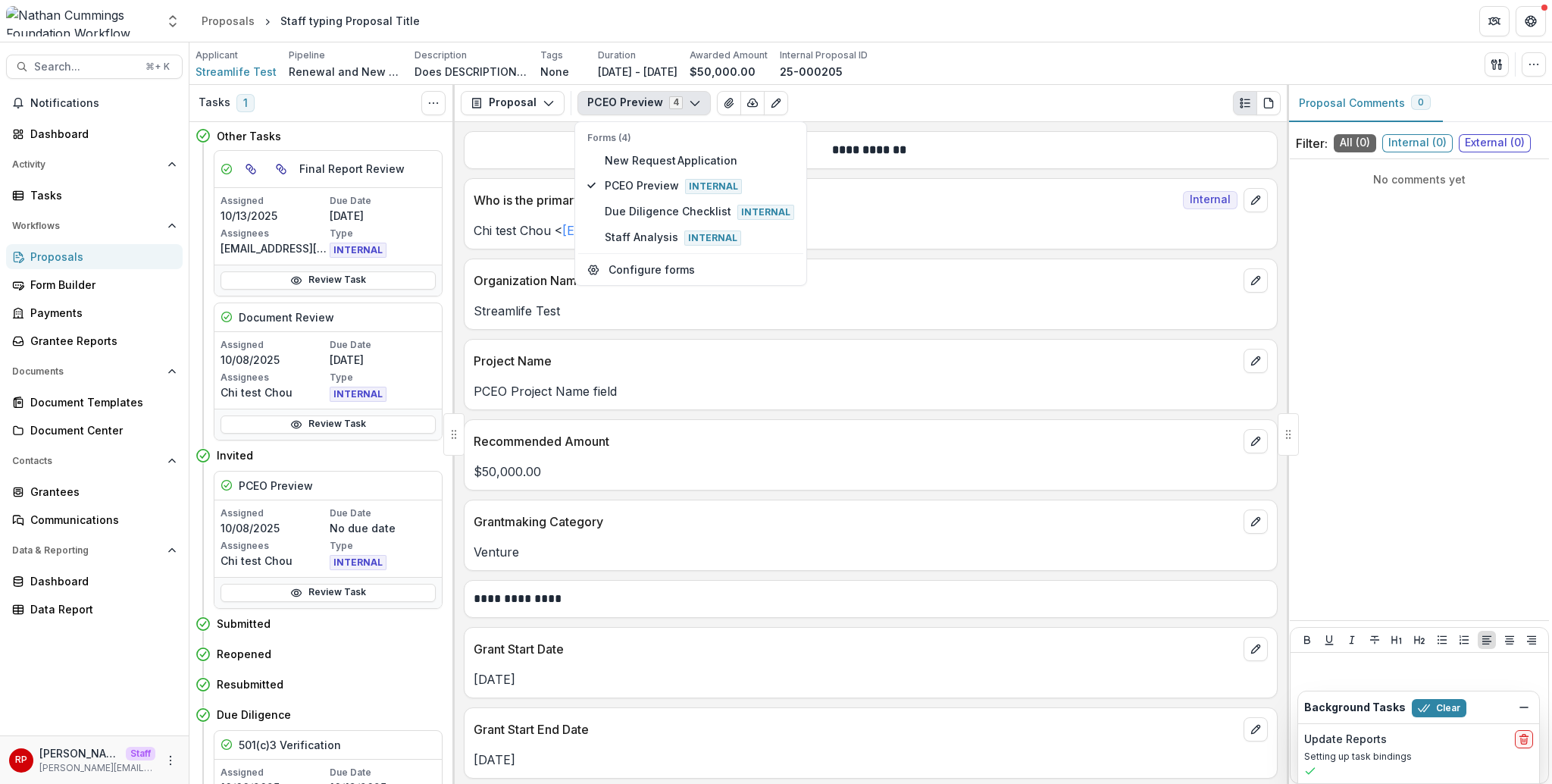
click at [927, 265] on div "Organization Name" at bounding box center [871, 275] width 813 height 33
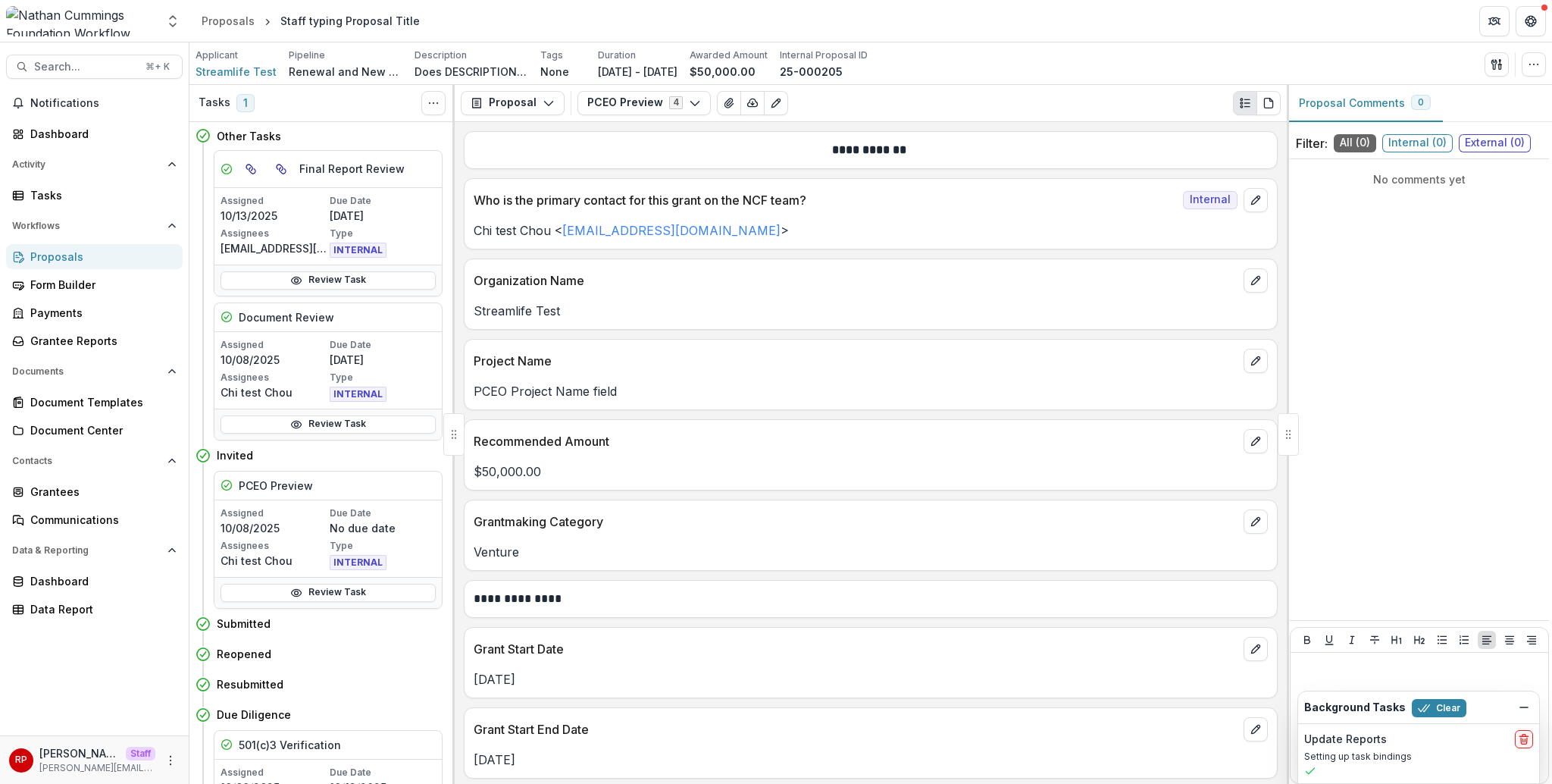
click at [522, 394] on p "PCEO Project Name field" at bounding box center [871, 391] width 795 height 18
click at [623, 362] on p "Project Name" at bounding box center [856, 361] width 764 height 18
click at [1537, 58] on icon "button" at bounding box center [1534, 65] width 13 height 13
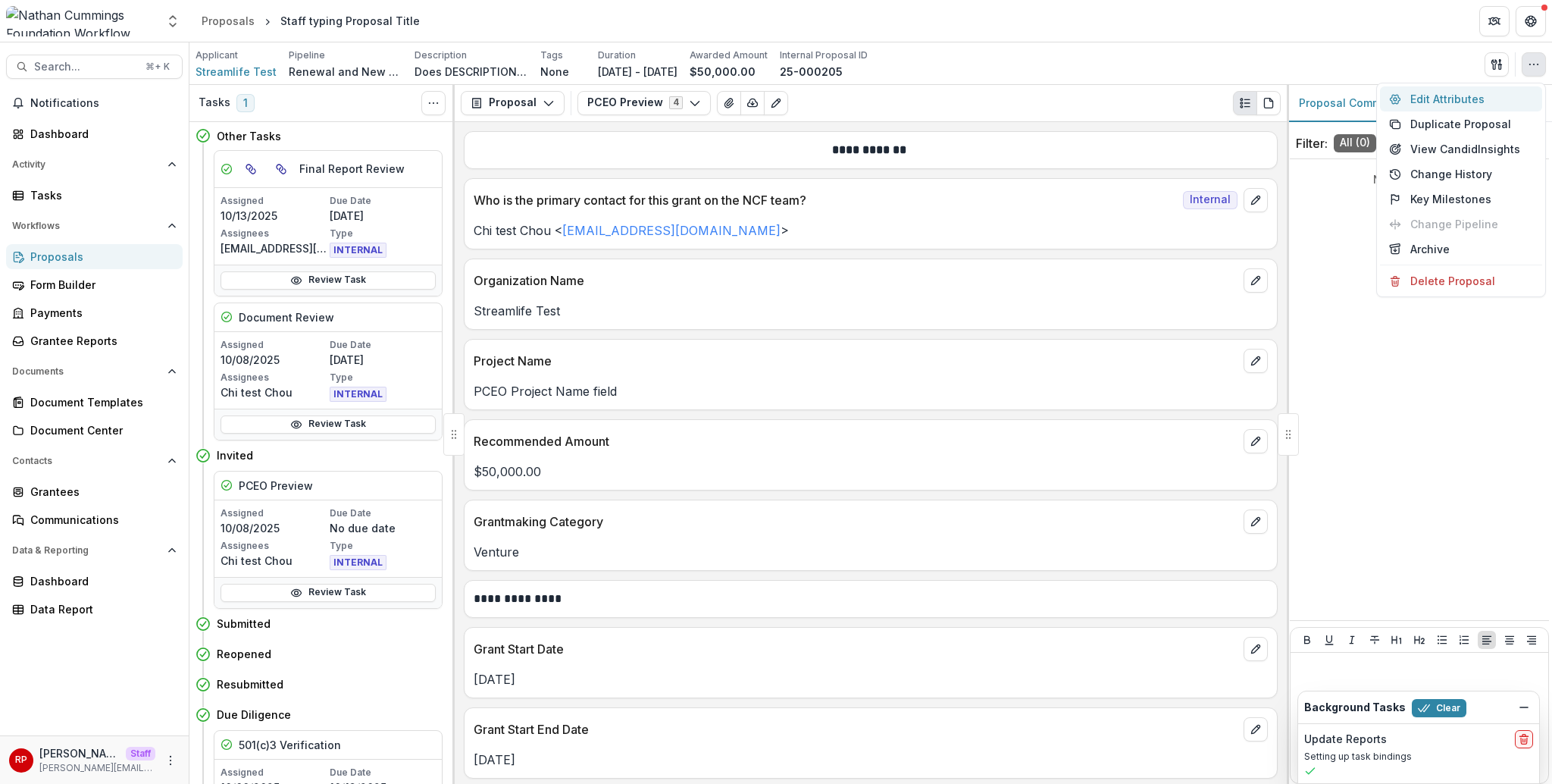
click at [1474, 94] on button "Edit Attributes" at bounding box center [1461, 99] width 162 height 25
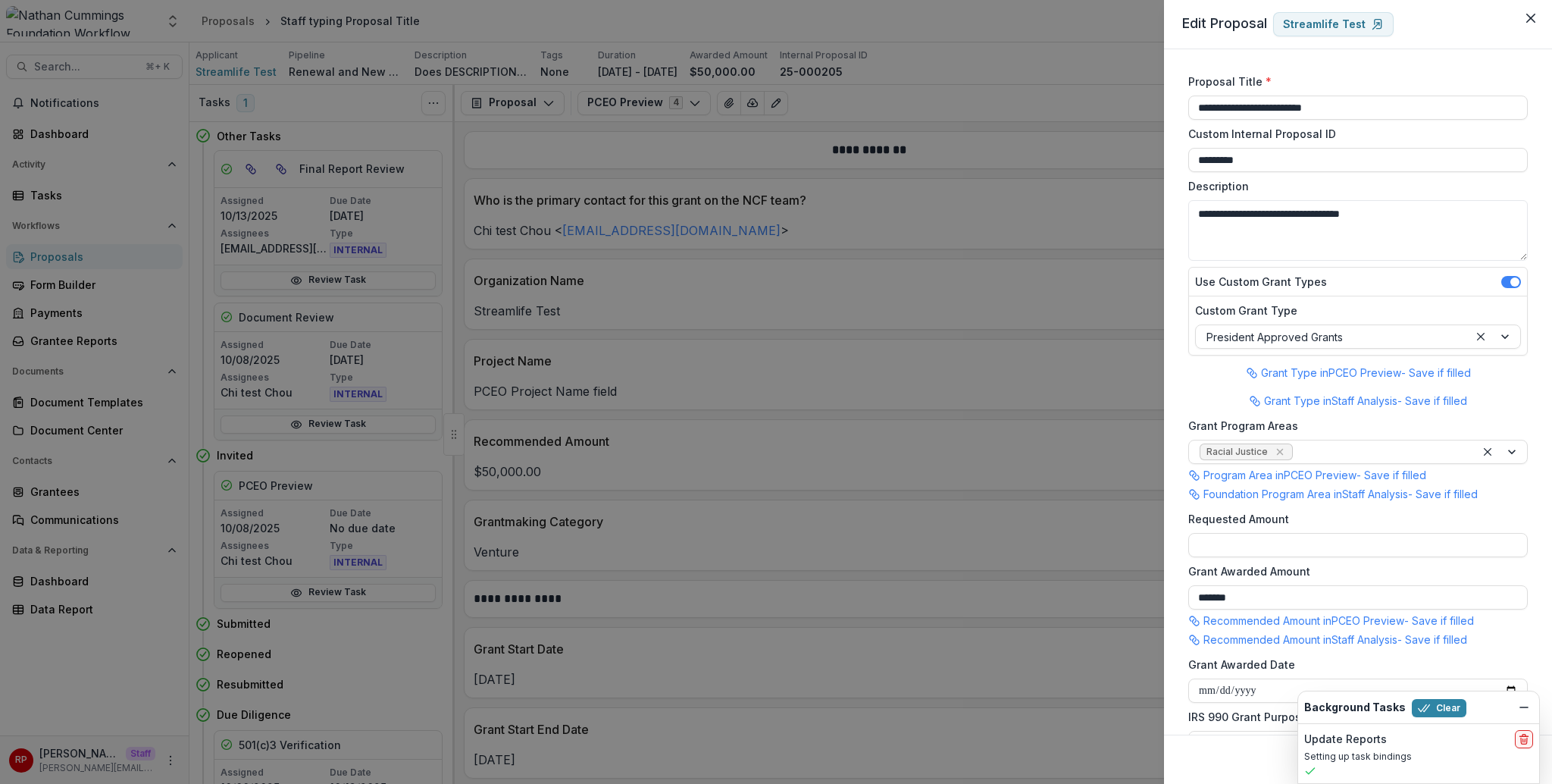
click at [1359, 65] on div "**********" at bounding box center [1358, 392] width 388 height 685
click at [710, 351] on div "**********" at bounding box center [776, 392] width 1552 height 784
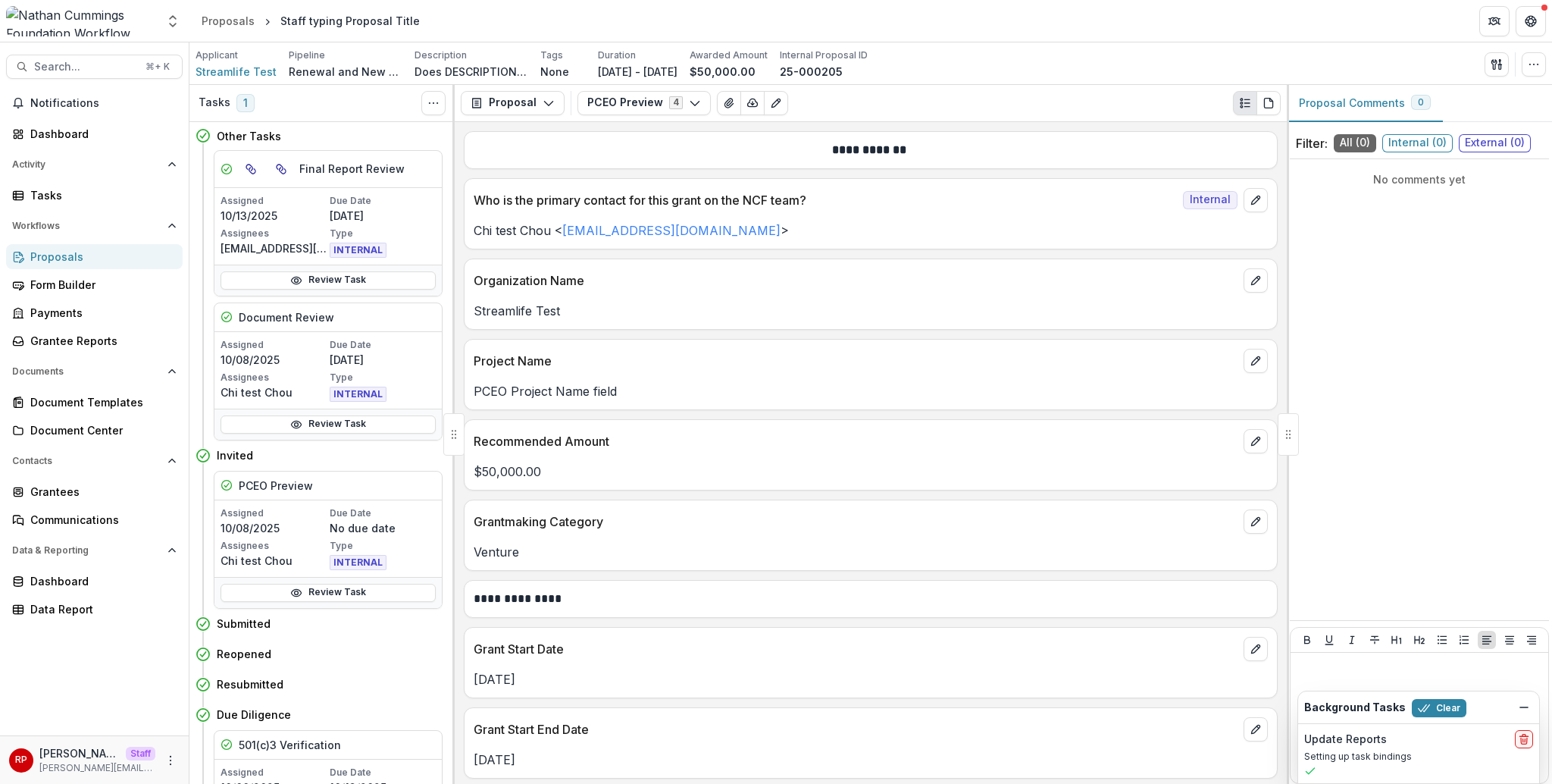
click at [100, 259] on div "Proposals" at bounding box center [100, 257] width 140 height 16
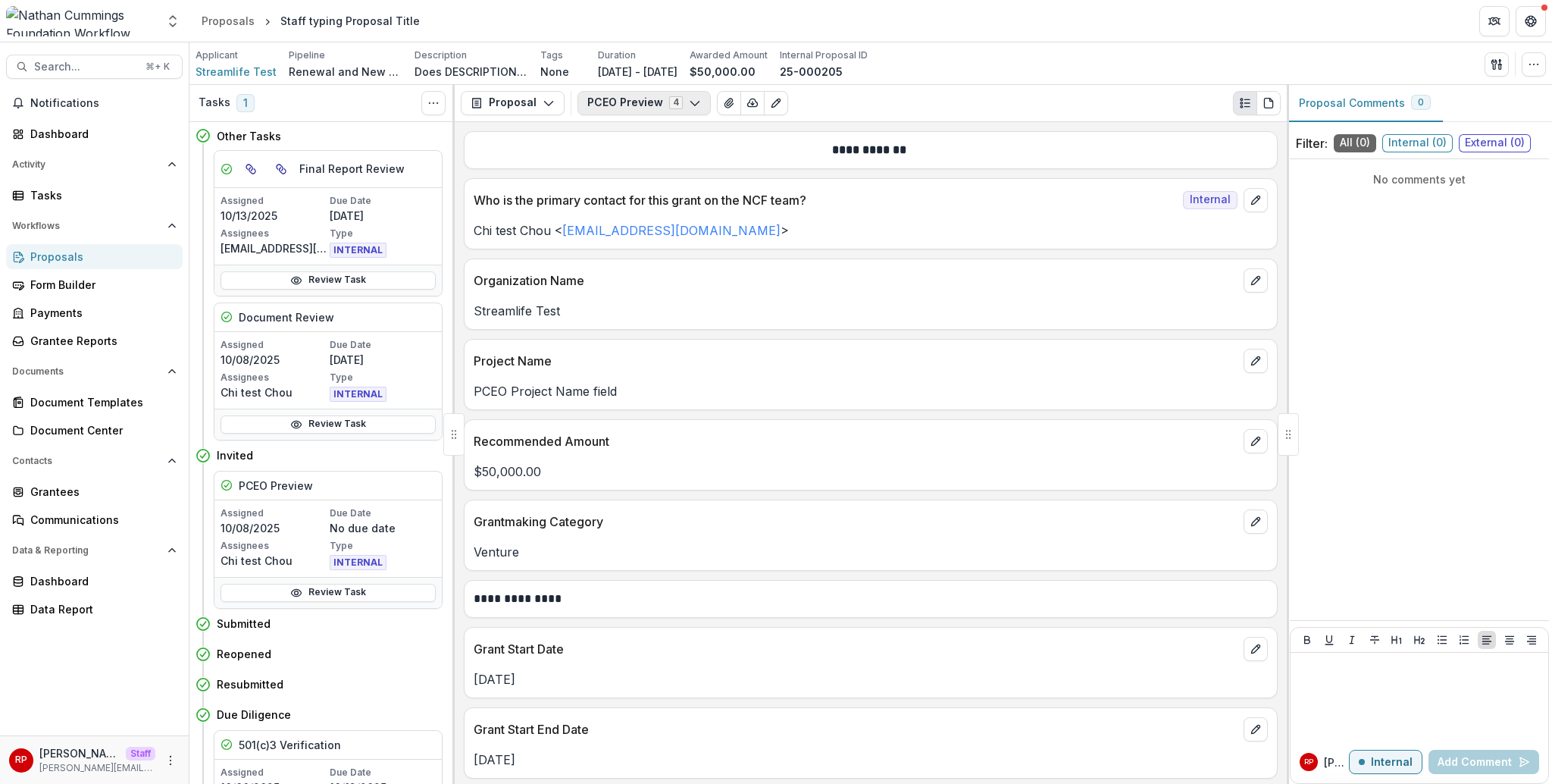
click at [631, 103] on button "PCEO Preview 4" at bounding box center [644, 102] width 134 height 24
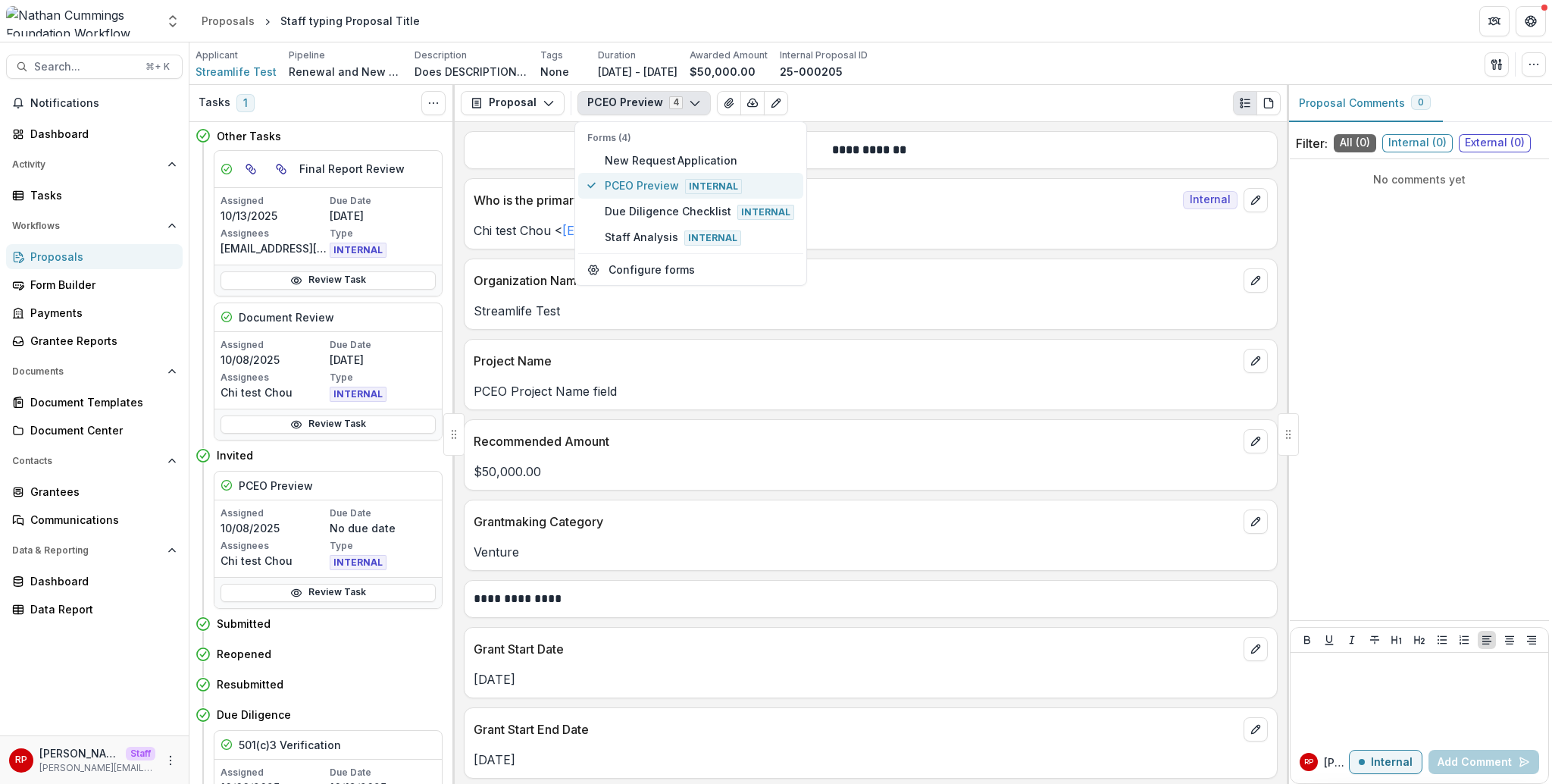
type button "1"
type button "2"
click at [586, 391] on p "PCEO Project Name field" at bounding box center [871, 391] width 795 height 18
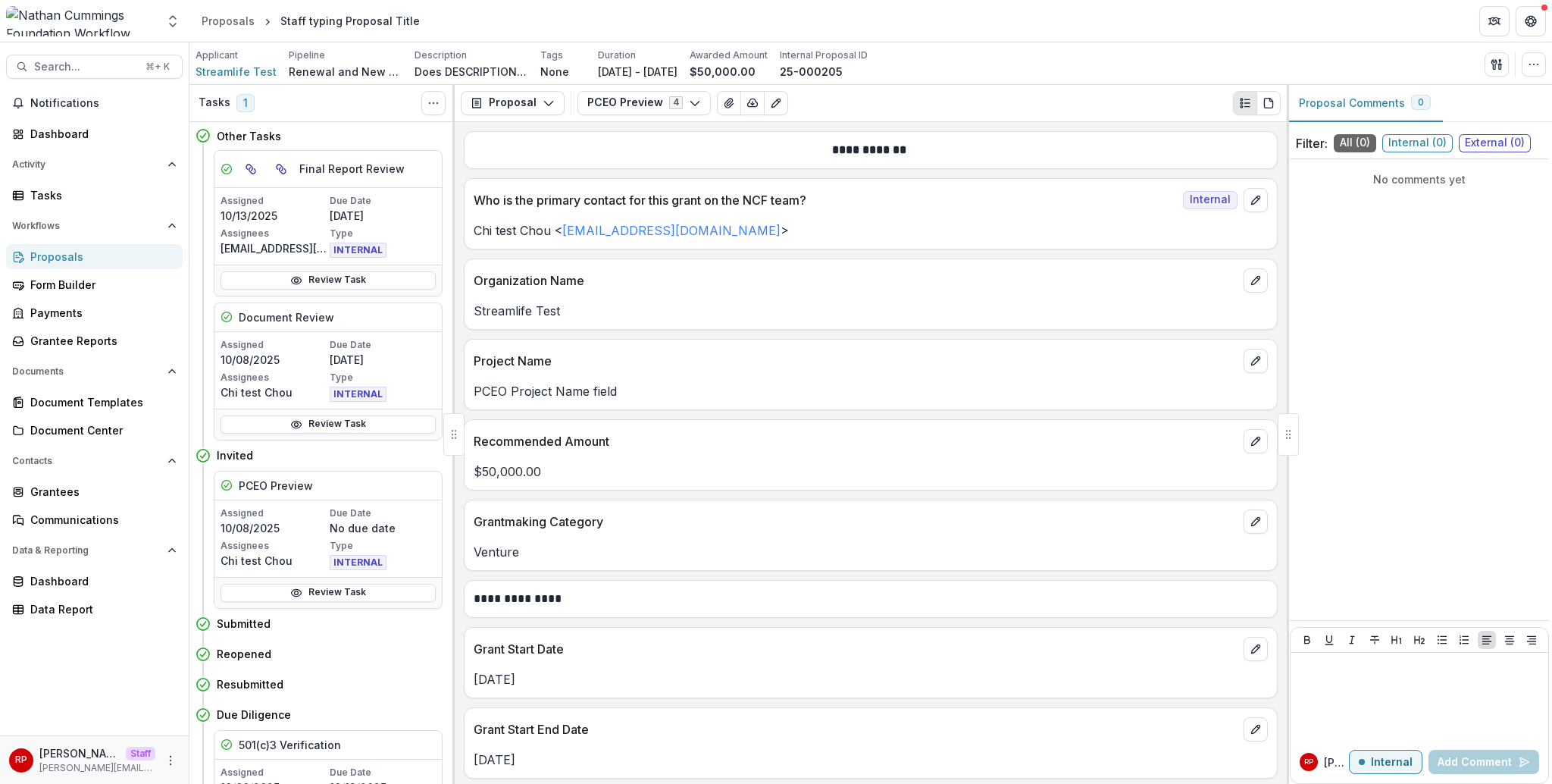
click at [575, 393] on p "PCEO Project Name field" at bounding box center [871, 391] width 795 height 18
click at [1537, 69] on icon "button" at bounding box center [1534, 65] width 13 height 13
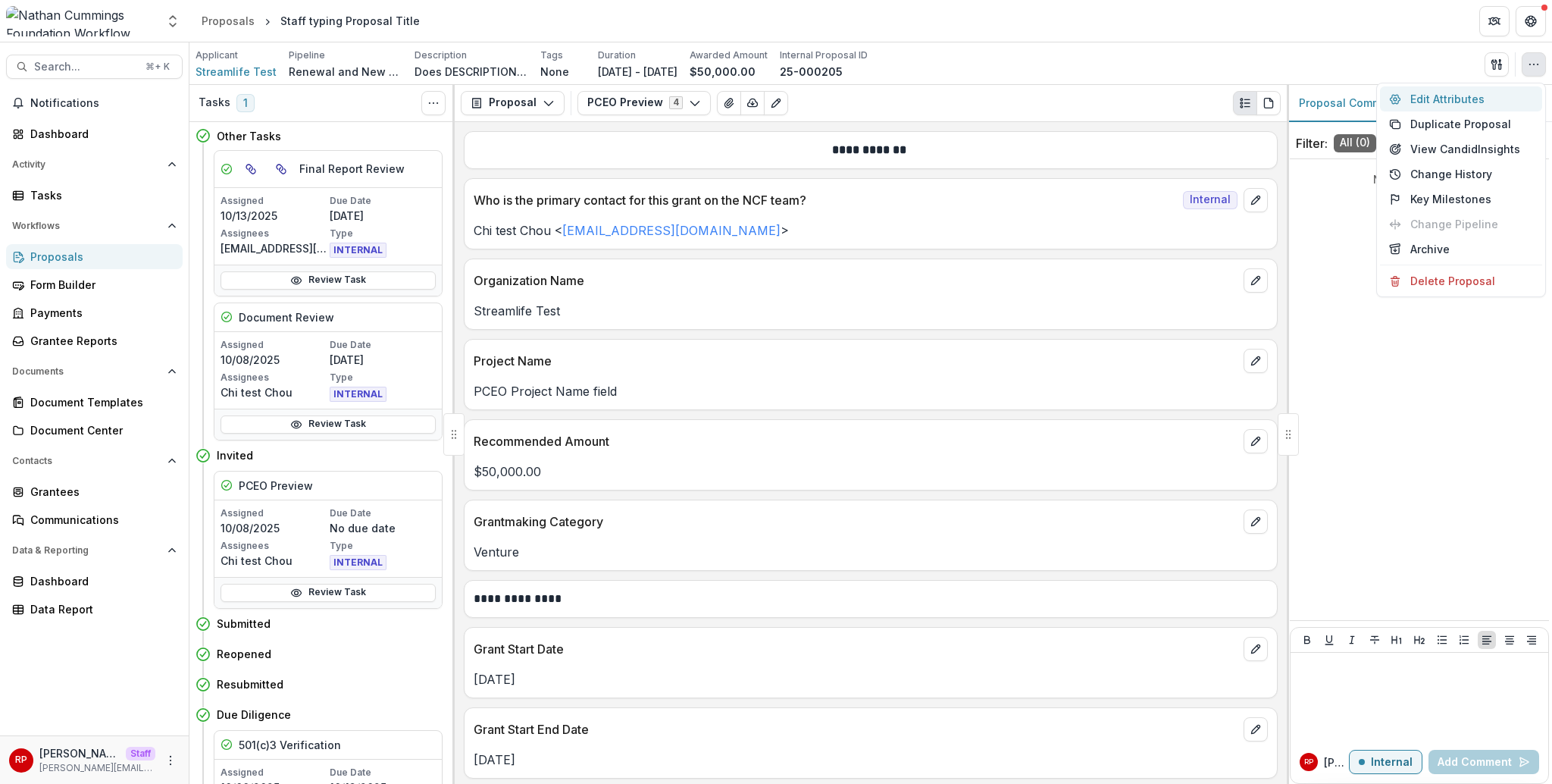
click at [1440, 97] on button "Edit Attributes" at bounding box center [1461, 99] width 162 height 25
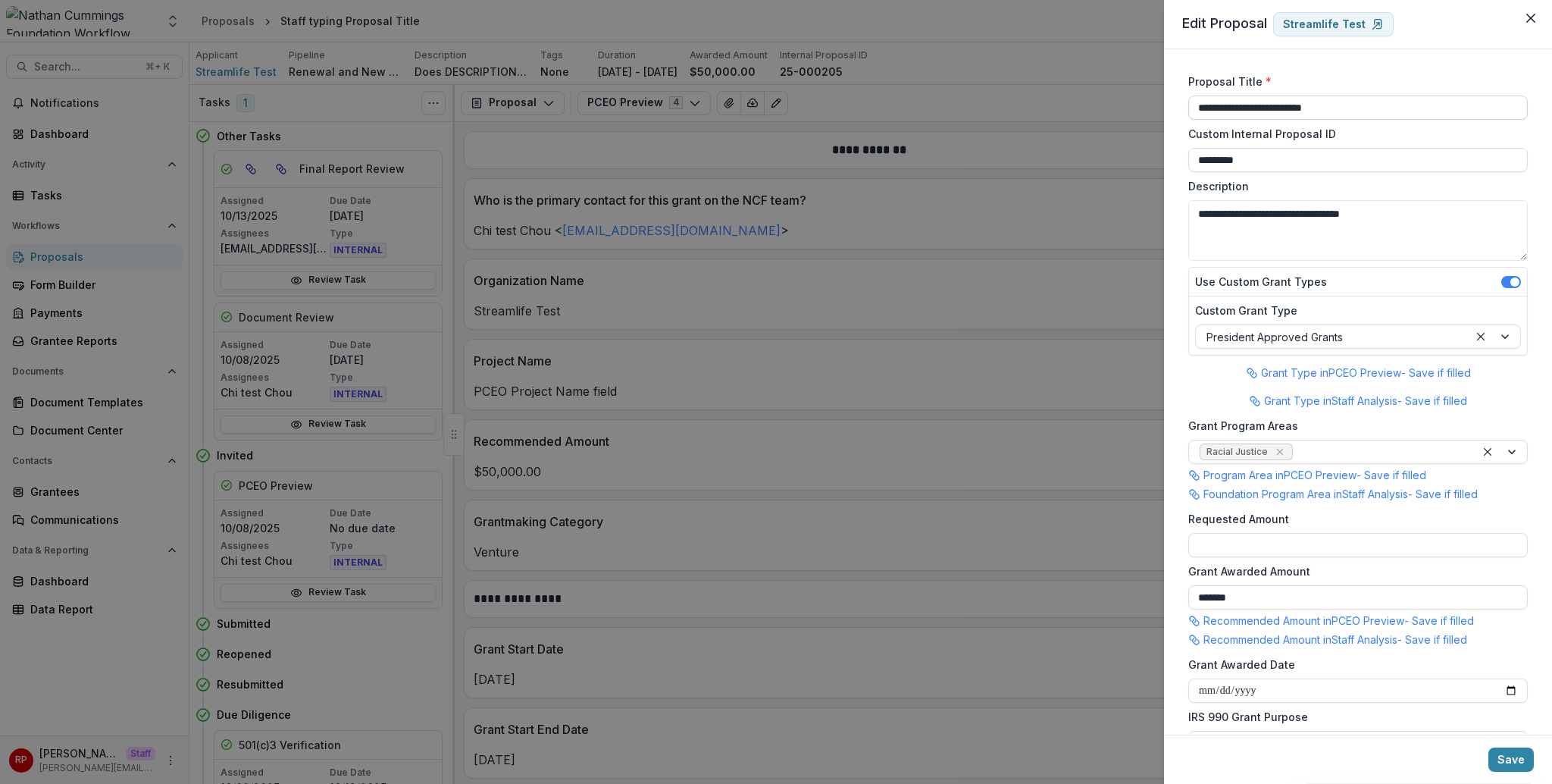
click at [1304, 109] on input "**********" at bounding box center [1358, 107] width 340 height 24
click at [1315, 77] on label "Proposal Title *" at bounding box center [1354, 82] width 330 height 16
click at [1315, 95] on input "**********" at bounding box center [1358, 107] width 340 height 24
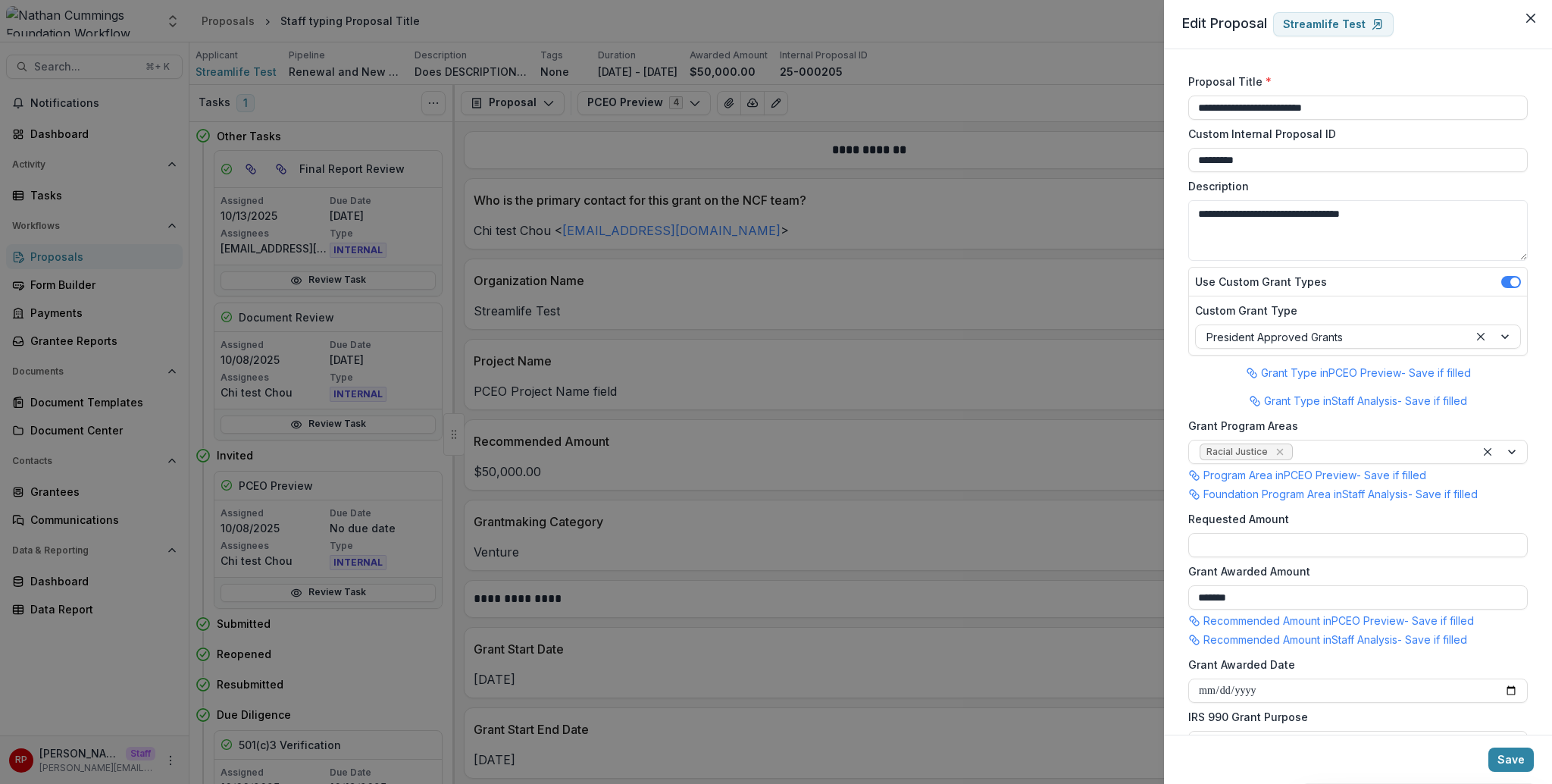
click at [1316, 75] on label "Proposal Title *" at bounding box center [1354, 82] width 330 height 16
click at [1316, 95] on input "**********" at bounding box center [1358, 107] width 340 height 24
click at [1175, 229] on div "**********" at bounding box center [1358, 392] width 388 height 685
click at [949, 291] on div "**********" at bounding box center [776, 392] width 1552 height 784
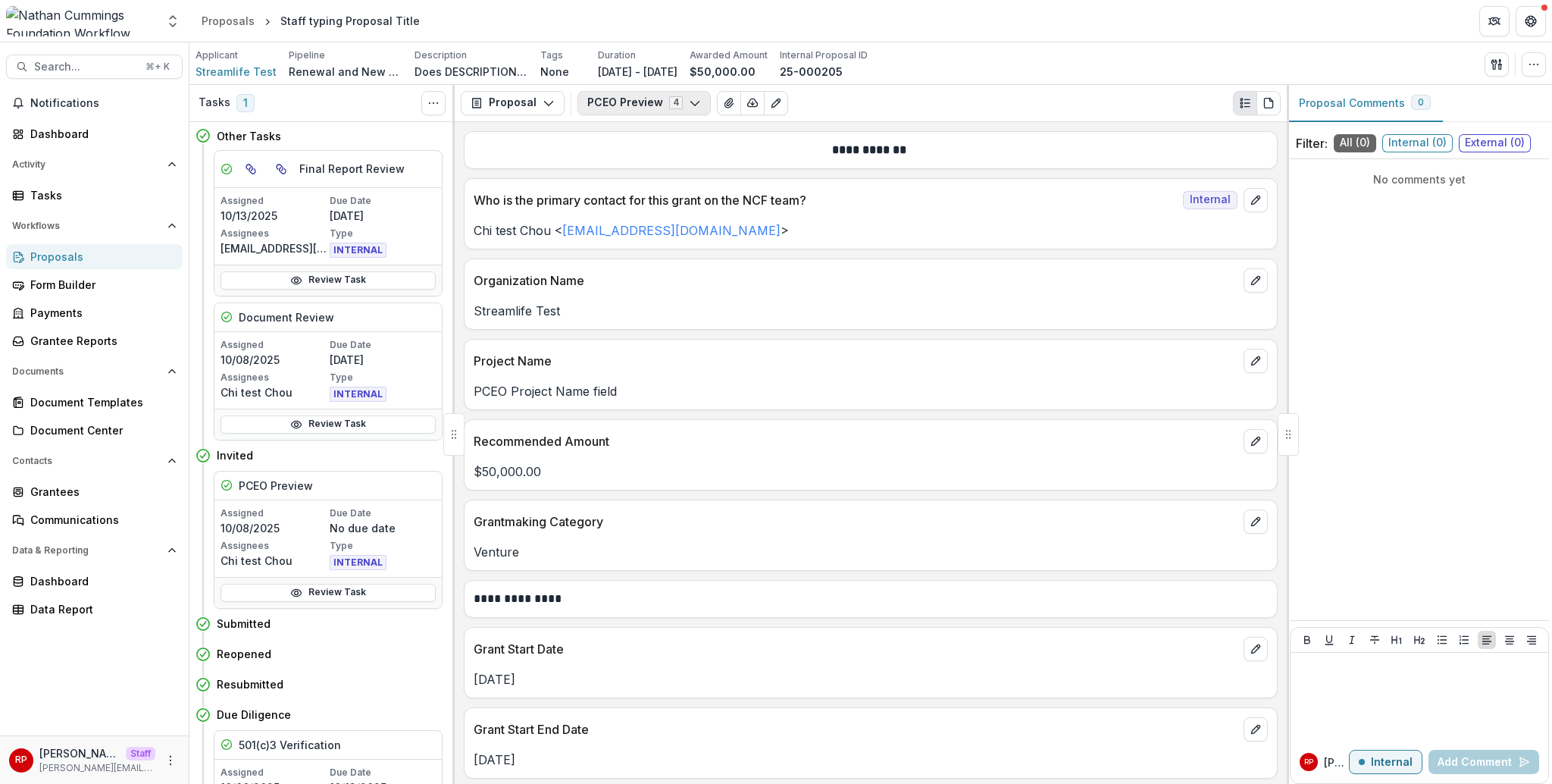
click at [641, 109] on button "PCEO Preview 4" at bounding box center [644, 102] width 134 height 24
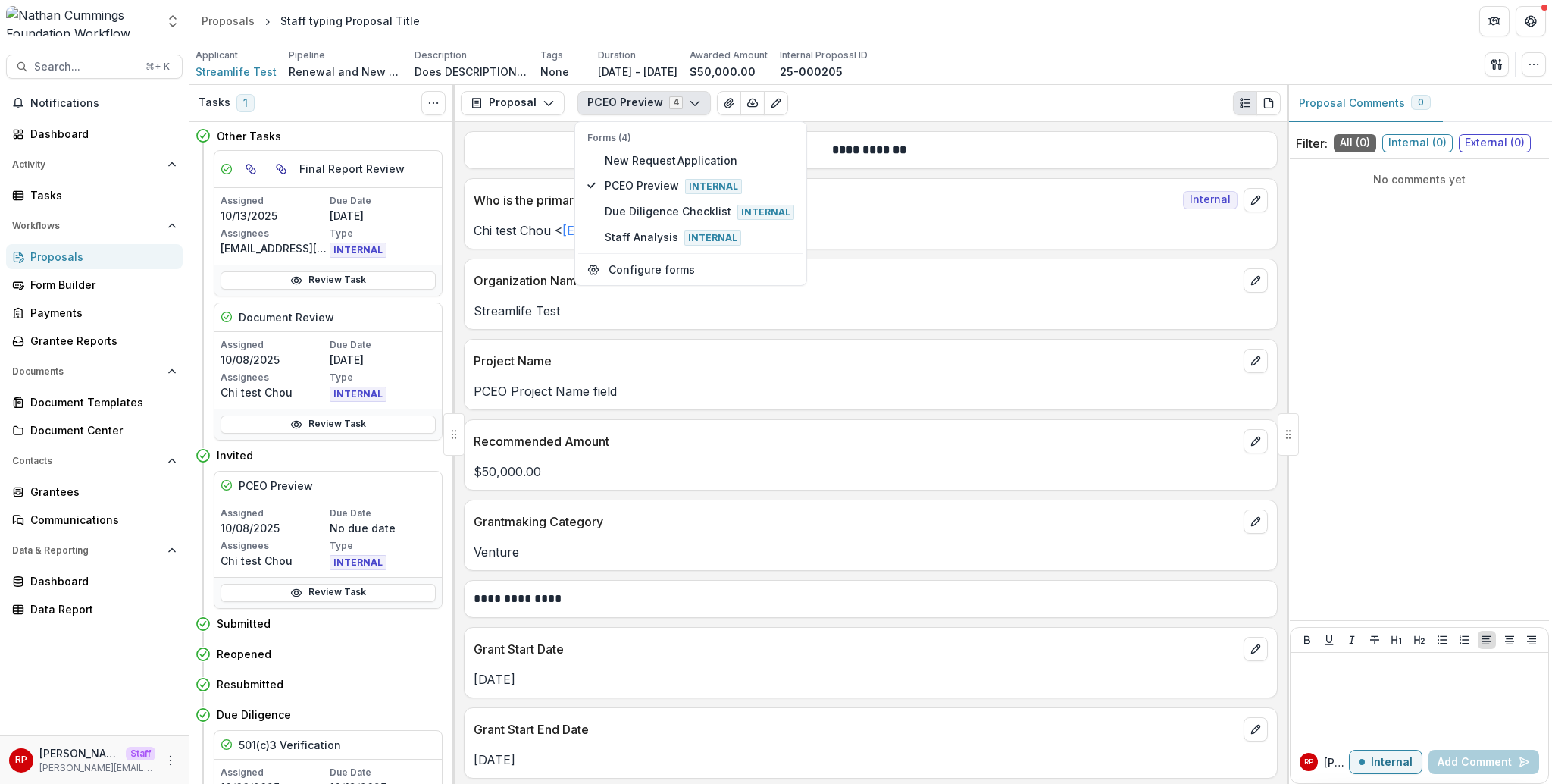
click at [1077, 205] on p "Who is the primary contact for this grant on the NCF team?" at bounding box center [825, 200] width 703 height 18
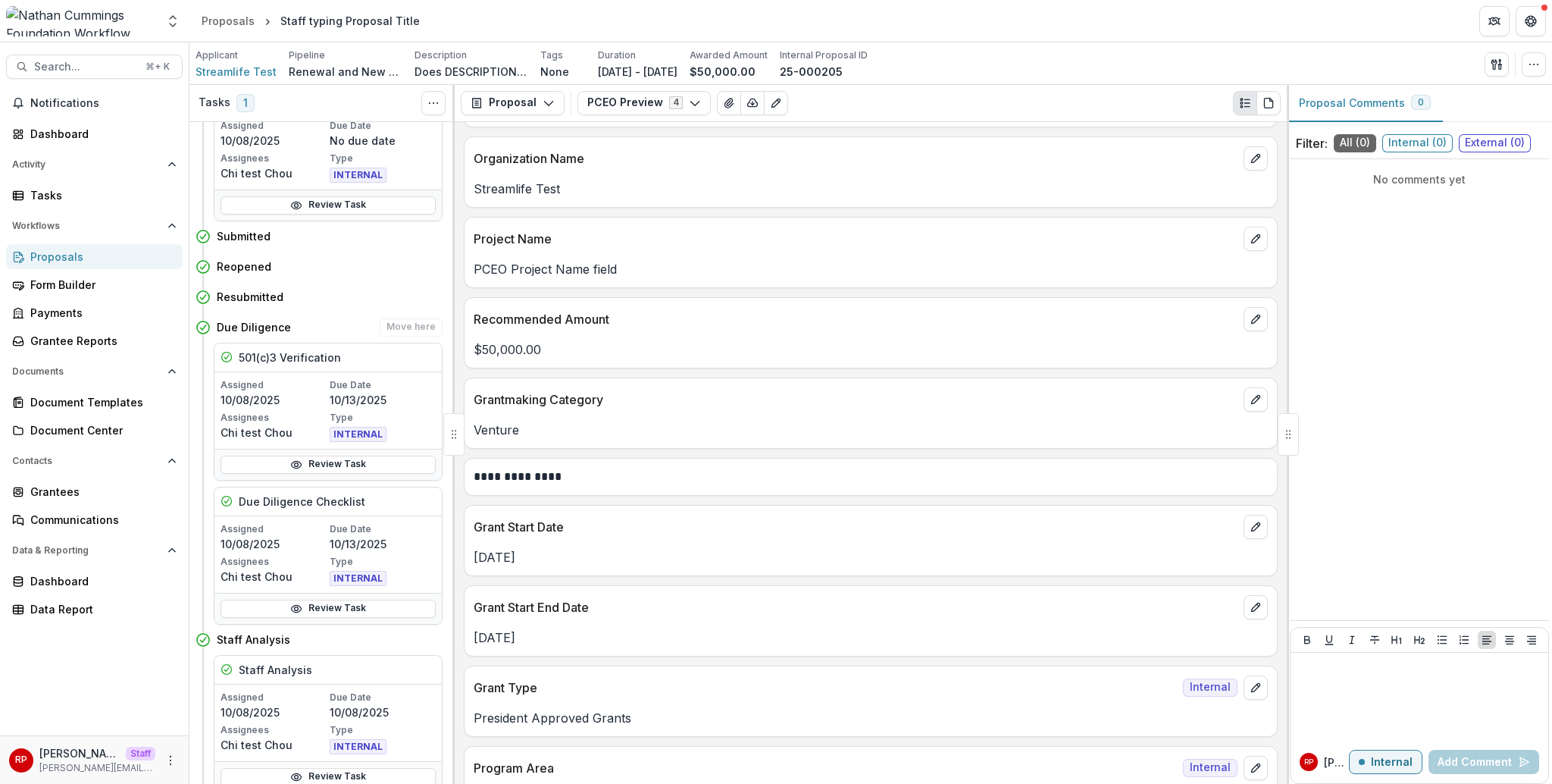
scroll to position [391, 0]
click at [353, 602] on link "Review Task" at bounding box center [328, 605] width 215 height 18
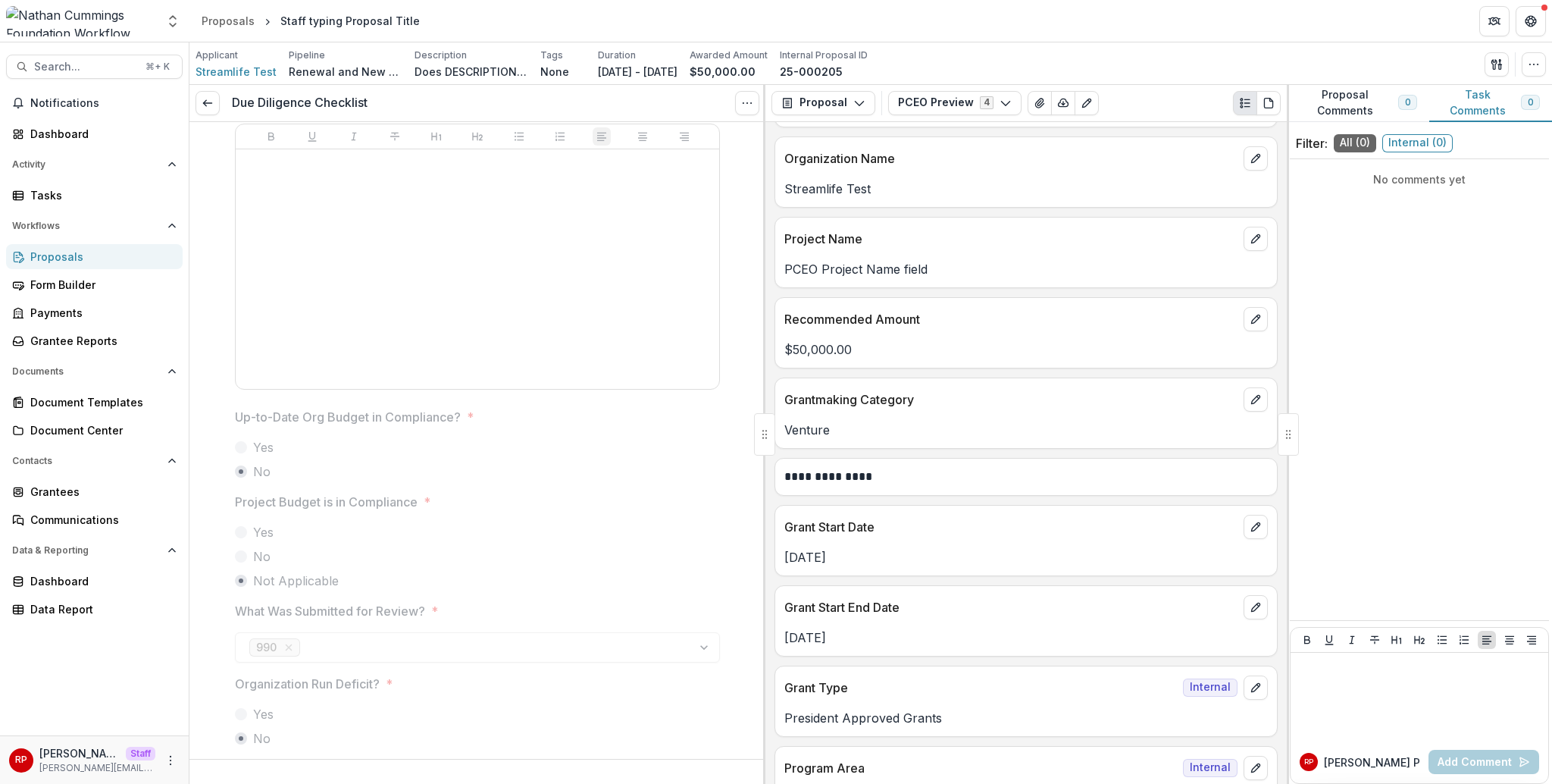
scroll to position [890, 0]
drag, startPoint x: 458, startPoint y: 431, endPoint x: 368, endPoint y: 429, distance: 90.0
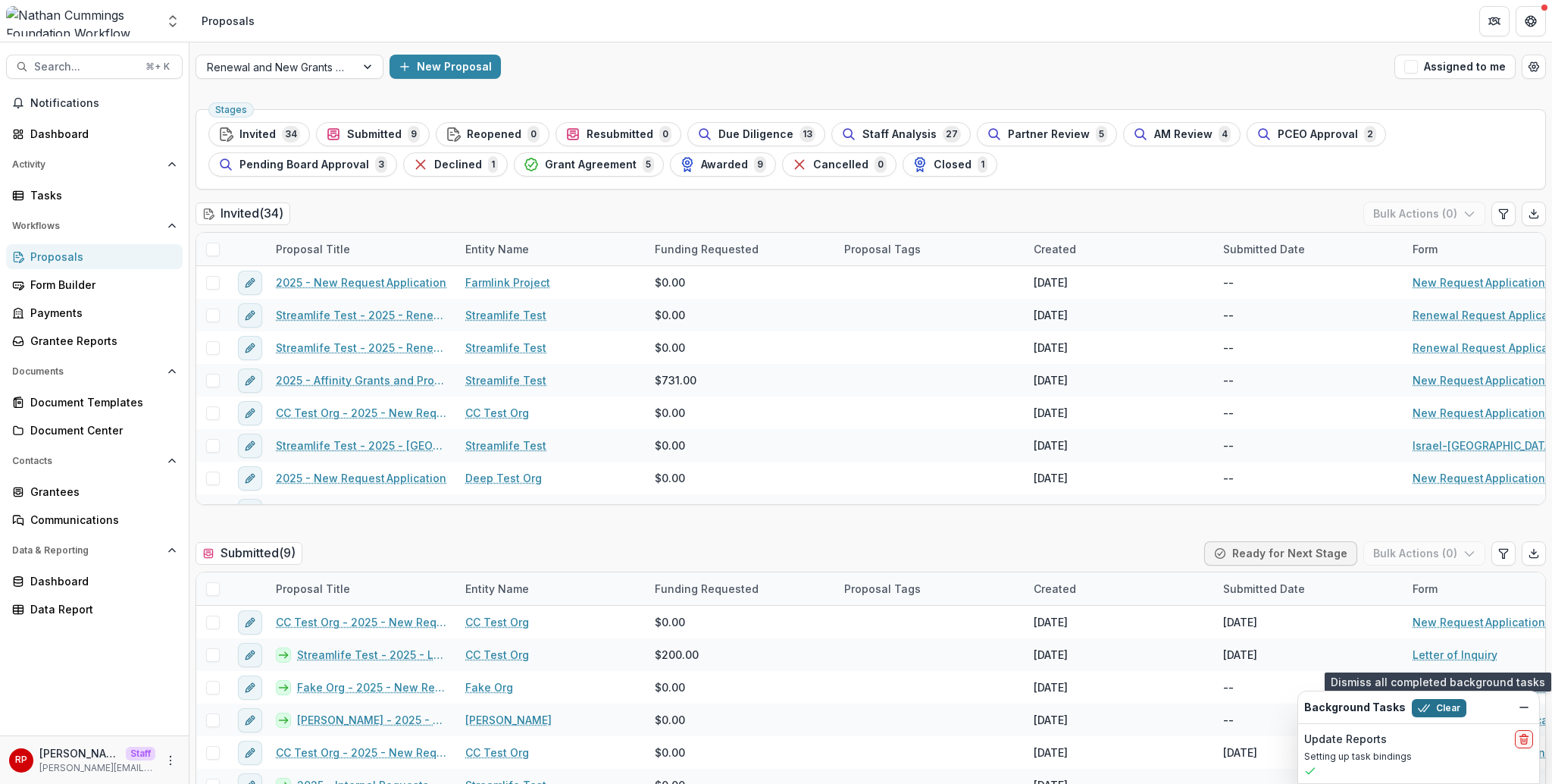
click at [1435, 704] on button "Clear" at bounding box center [1439, 708] width 55 height 18
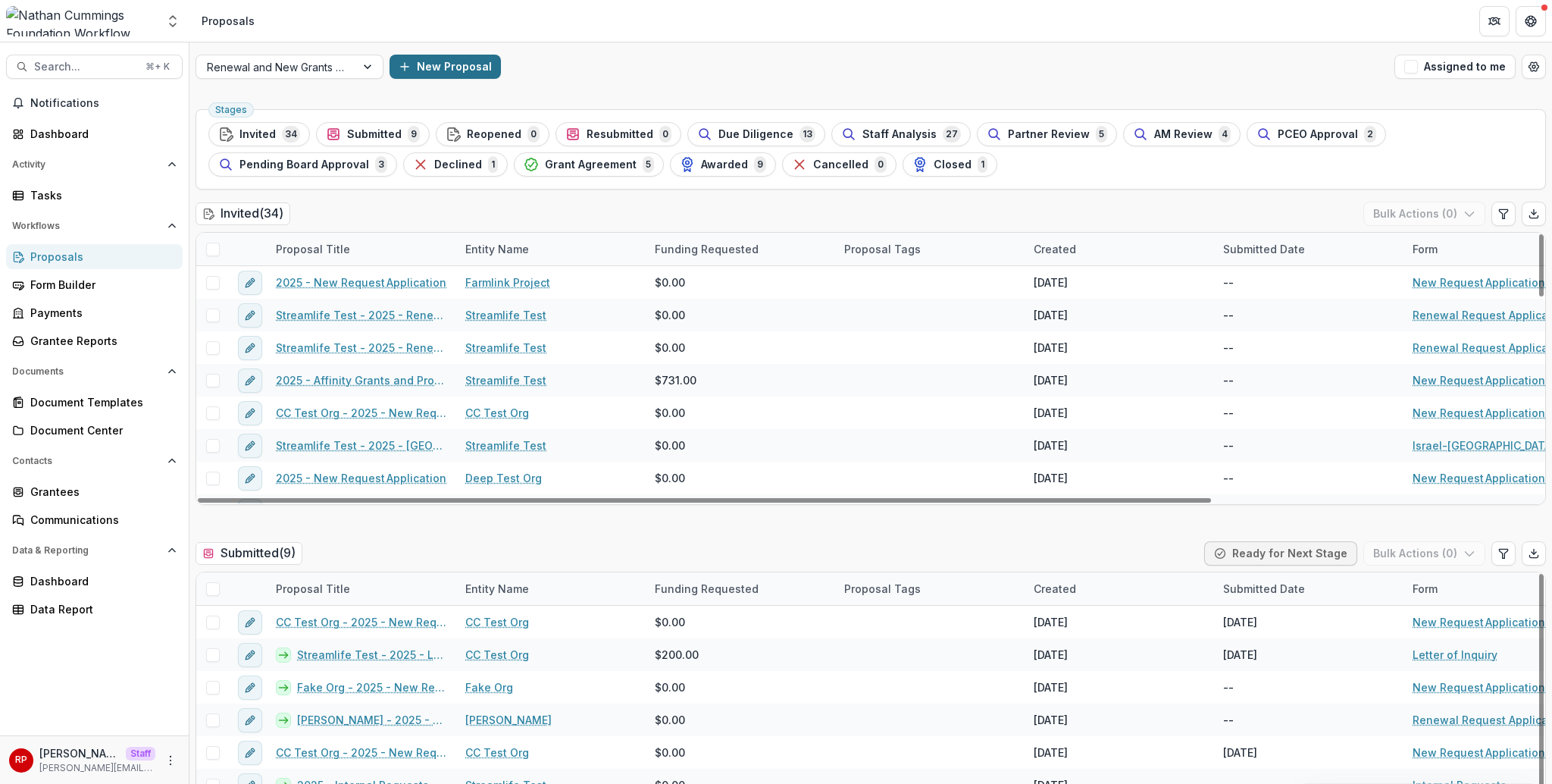
click at [457, 66] on button "New Proposal" at bounding box center [445, 66] width 111 height 24
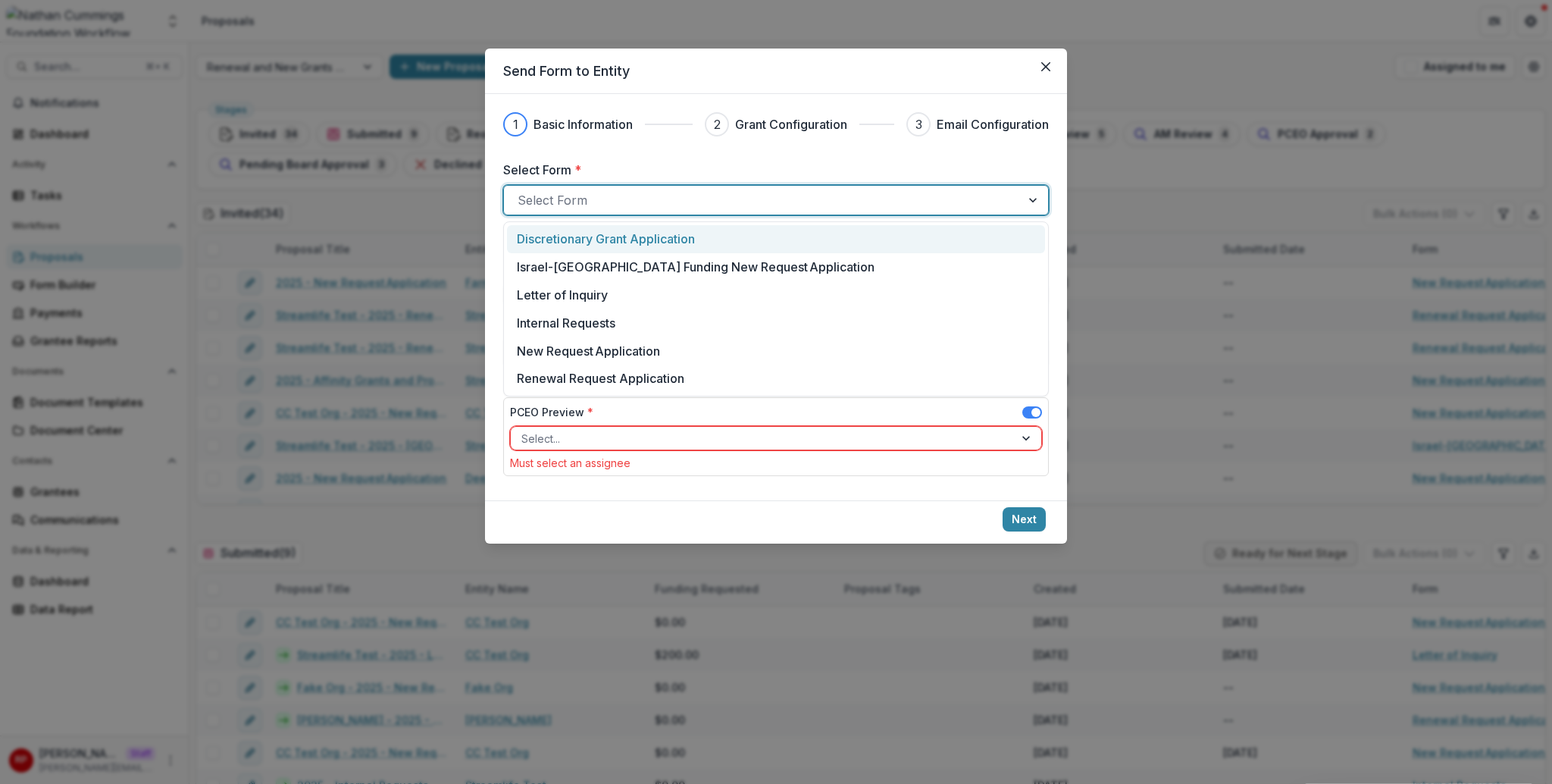
click at [797, 203] on div at bounding box center [763, 200] width 490 height 22
click at [805, 233] on div "Discretionary Grant Application" at bounding box center [776, 239] width 519 height 18
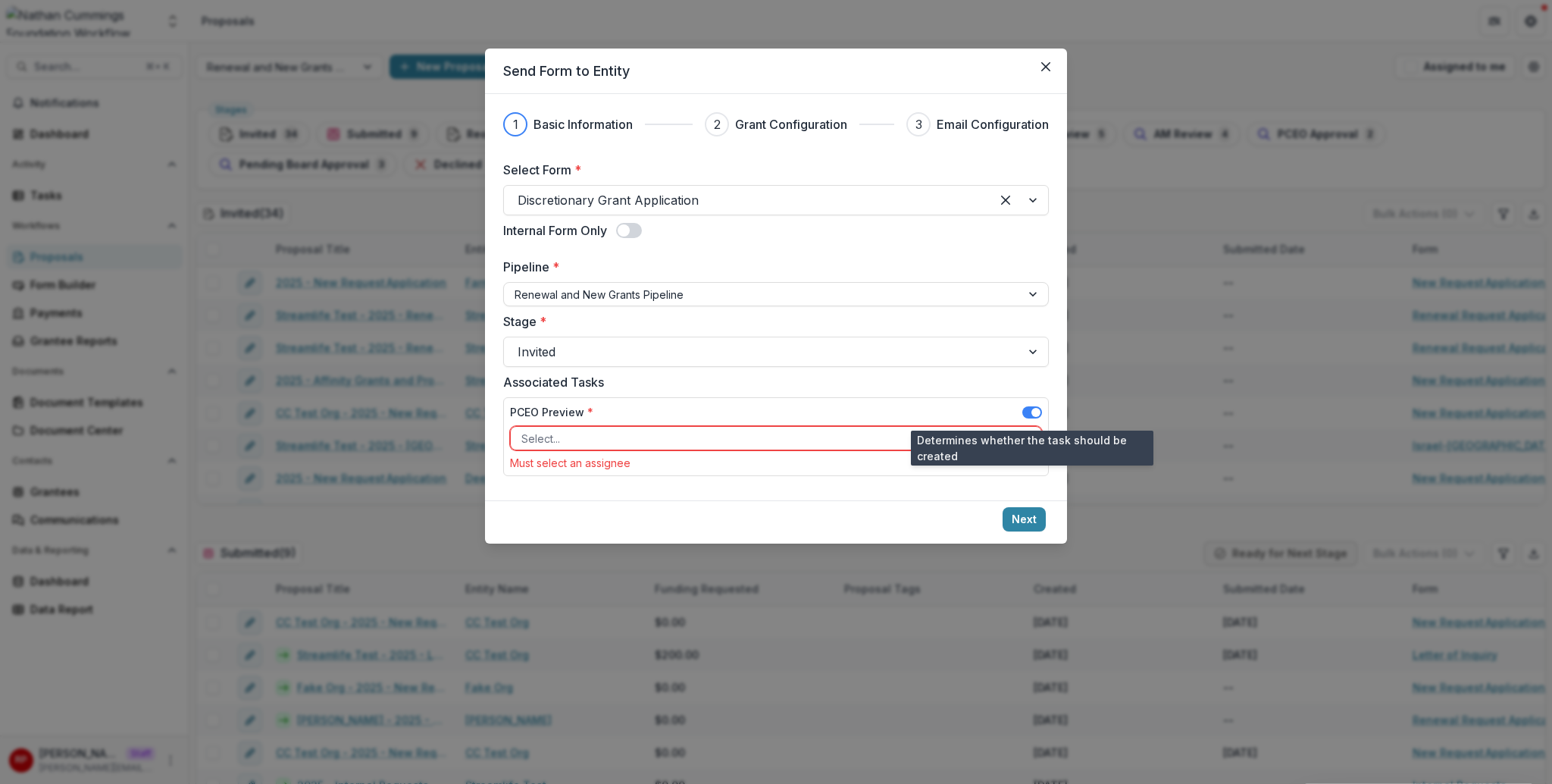
click at [1029, 408] on span at bounding box center [1033, 413] width 20 height 13
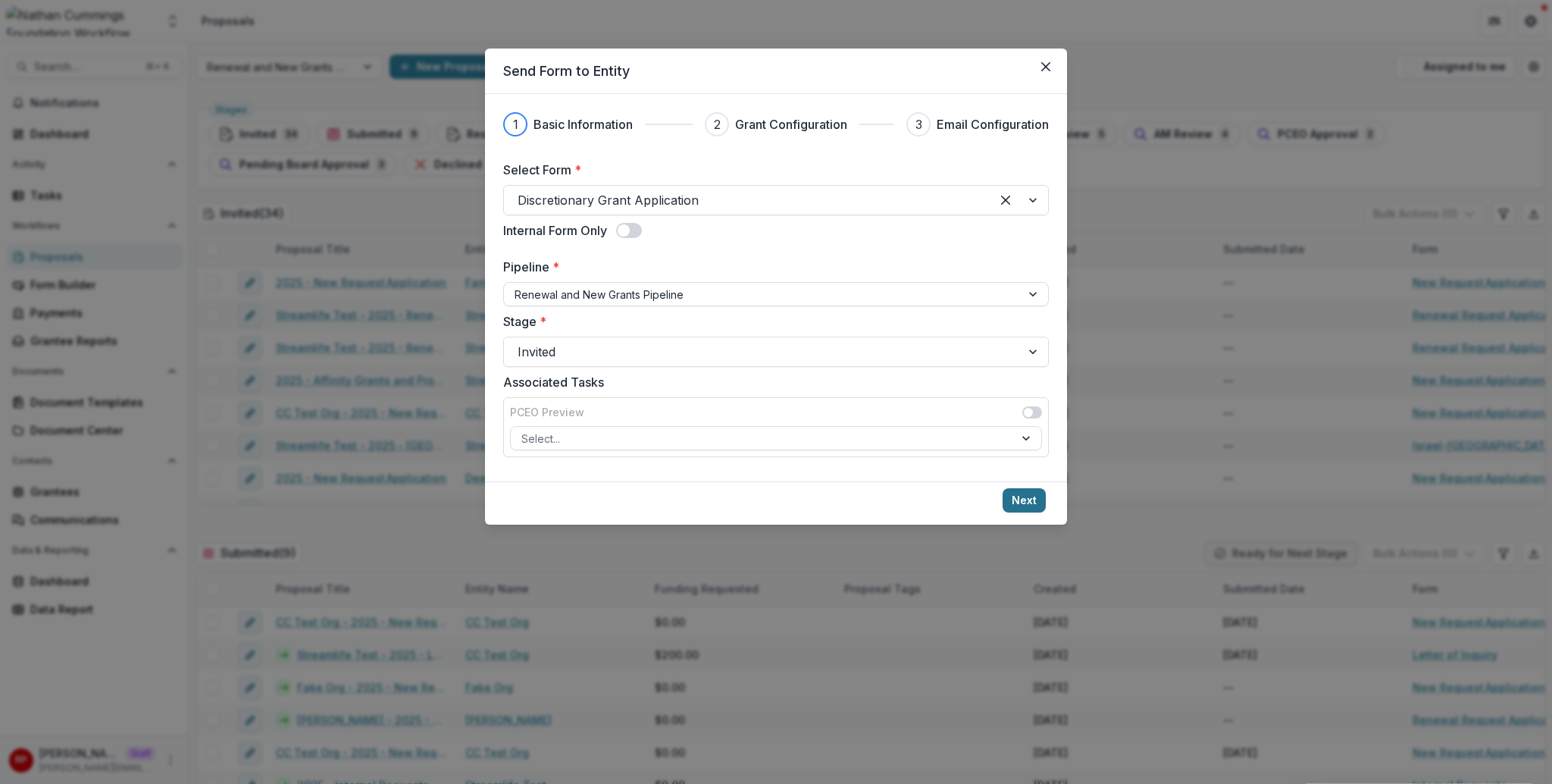
click at [1024, 496] on button "Next" at bounding box center [1024, 500] width 43 height 24
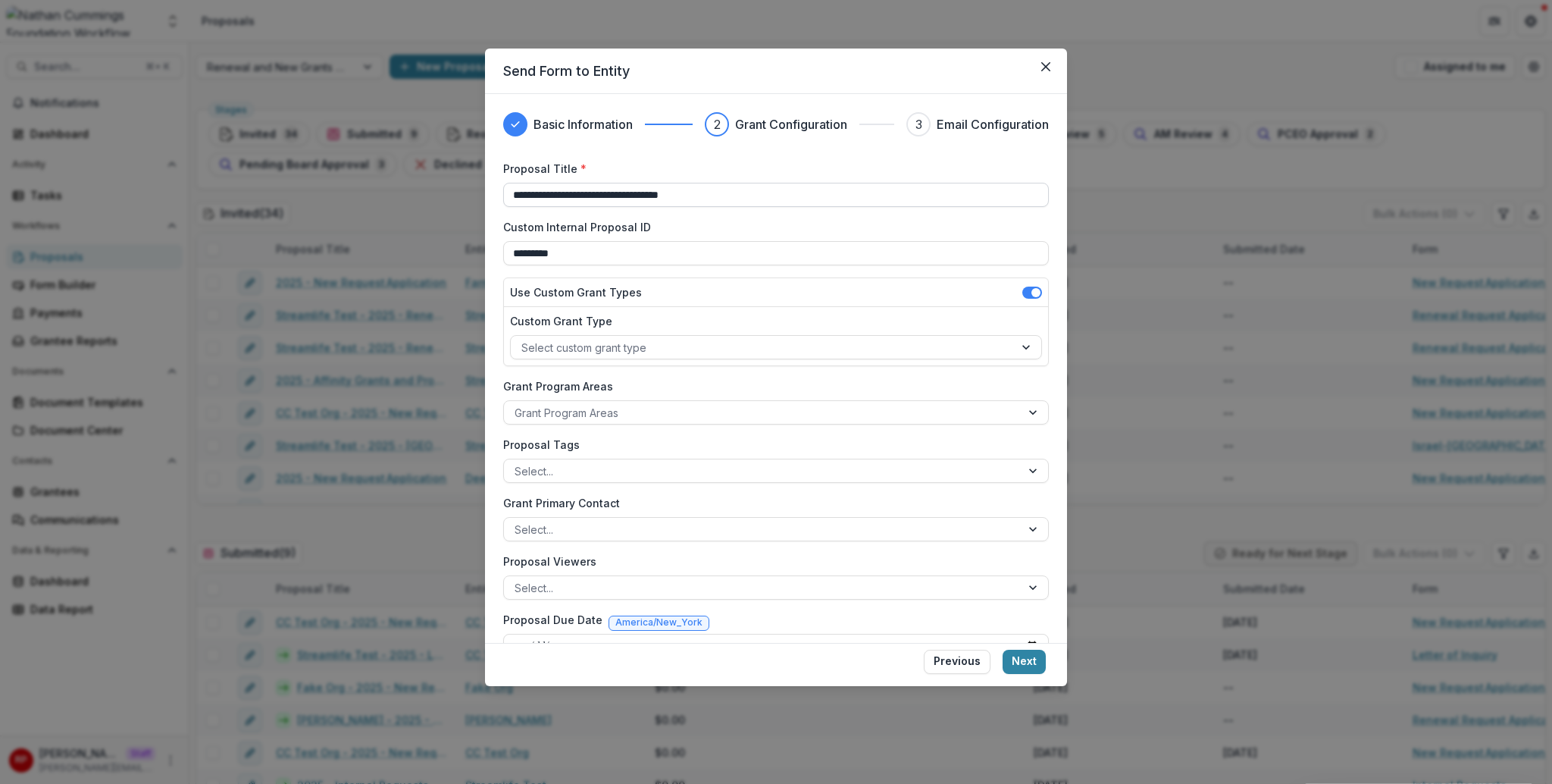
click at [626, 204] on input "**********" at bounding box center [776, 195] width 545 height 24
type input "**********"
click at [1032, 293] on span at bounding box center [1036, 292] width 9 height 9
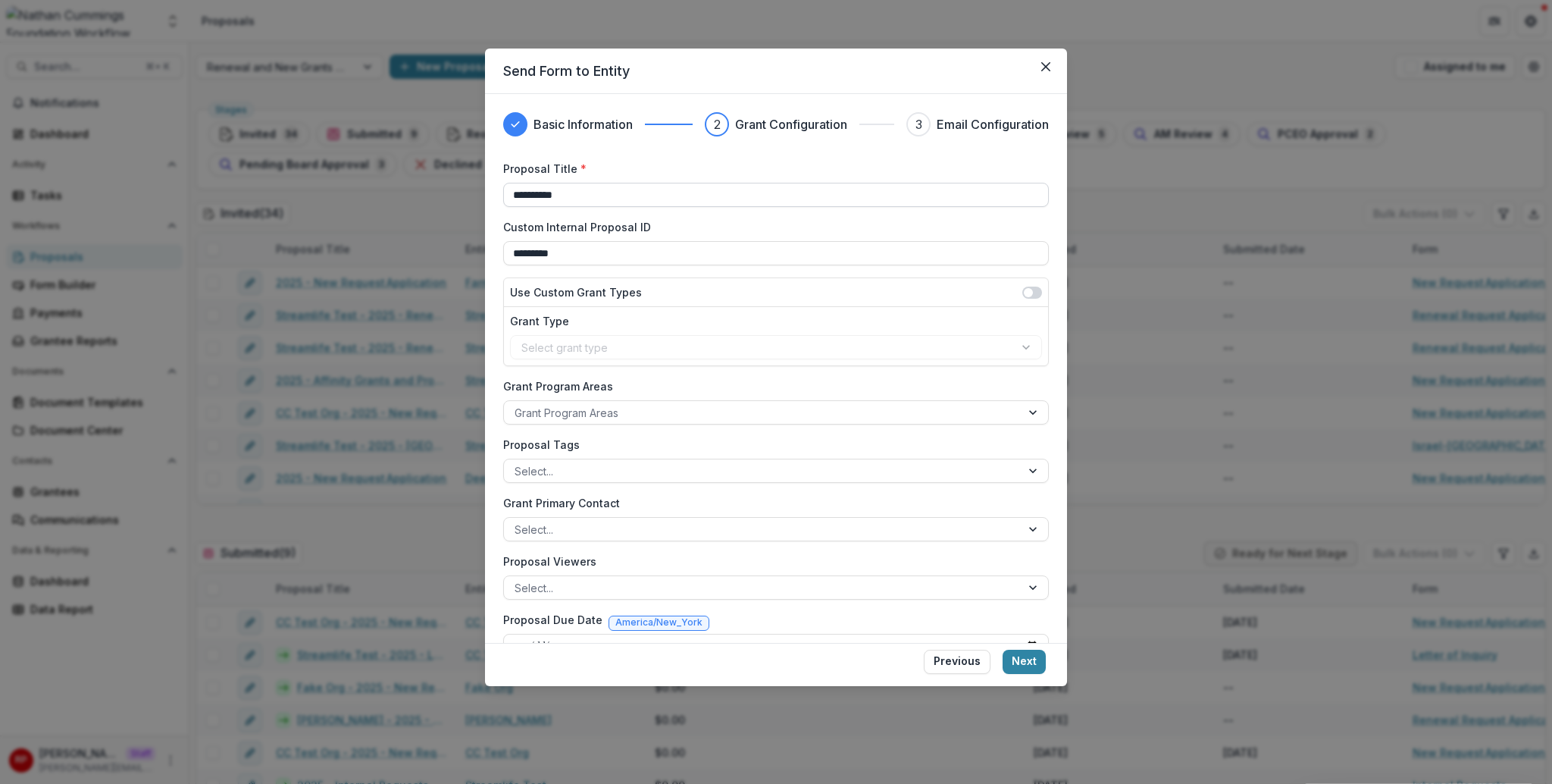
click at [719, 184] on input "**********" at bounding box center [776, 195] width 545 height 24
click at [723, 191] on input "**********" at bounding box center [776, 195] width 545 height 24
click at [1026, 658] on button "Next" at bounding box center [1024, 661] width 43 height 24
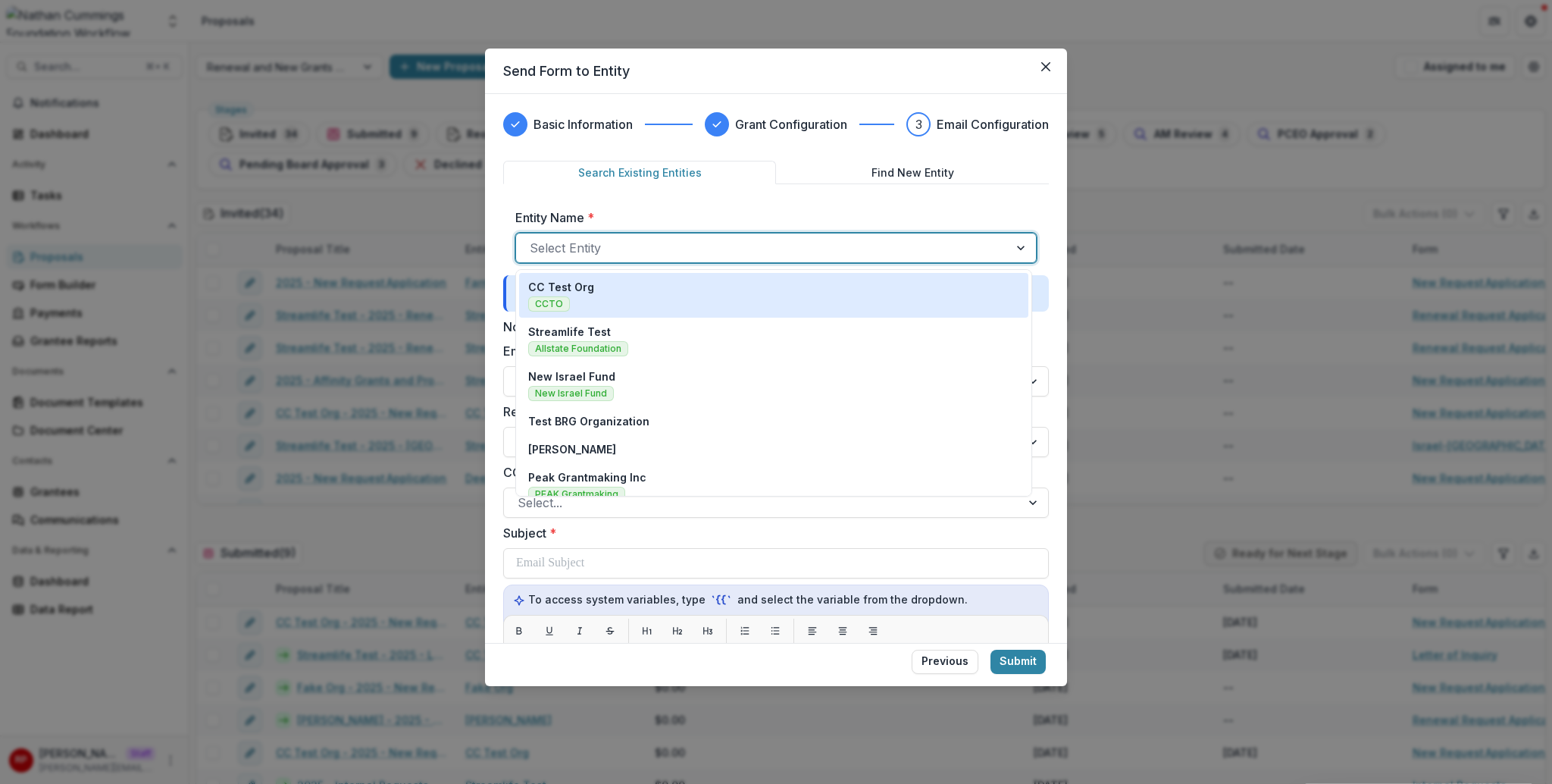
click at [790, 258] on div "Select Entity" at bounding box center [762, 248] width 493 height 24
click at [789, 286] on div "CC Test Org CCTO" at bounding box center [774, 295] width 492 height 32
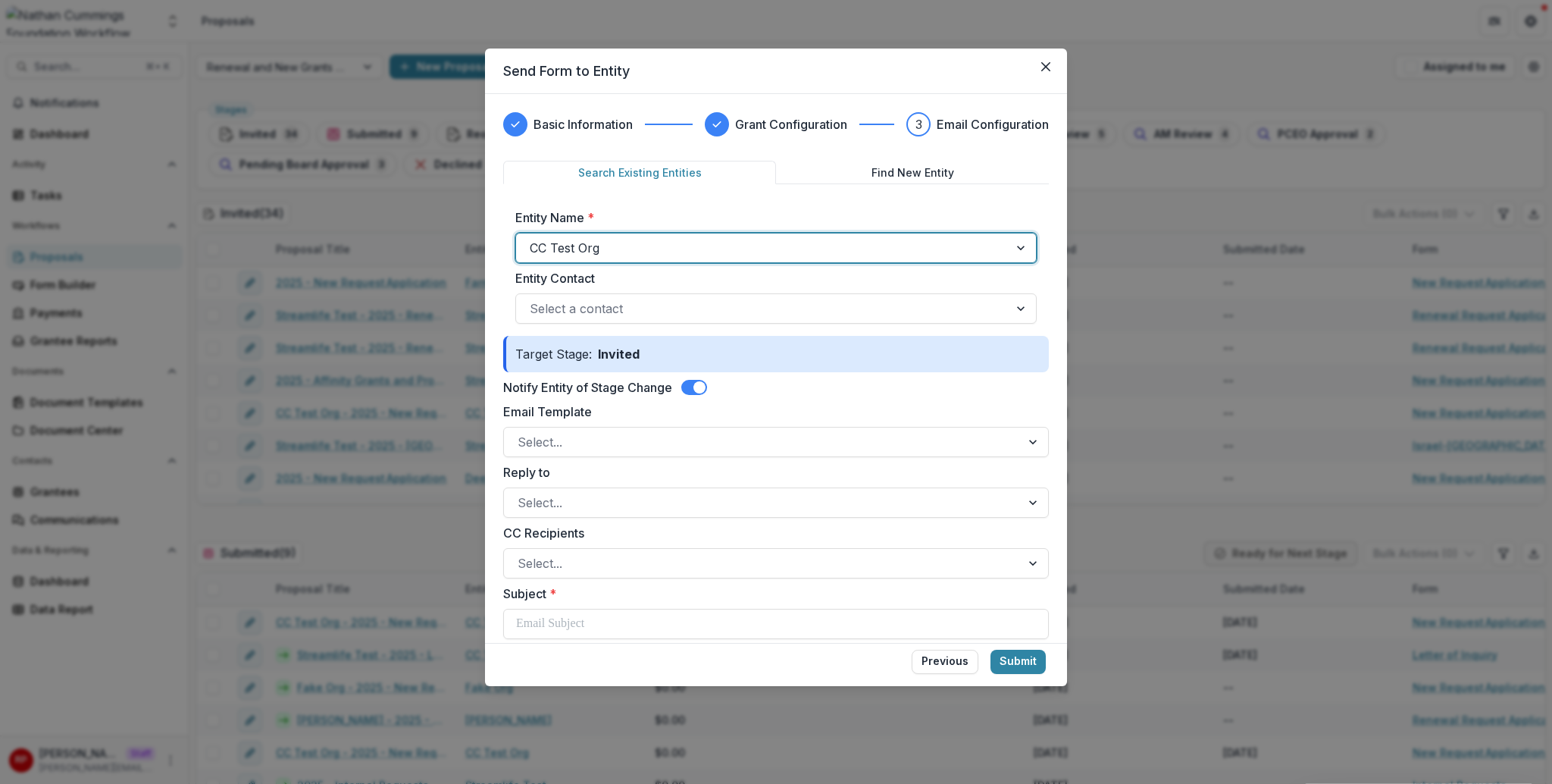
click at [701, 390] on span at bounding box center [700, 388] width 13 height 13
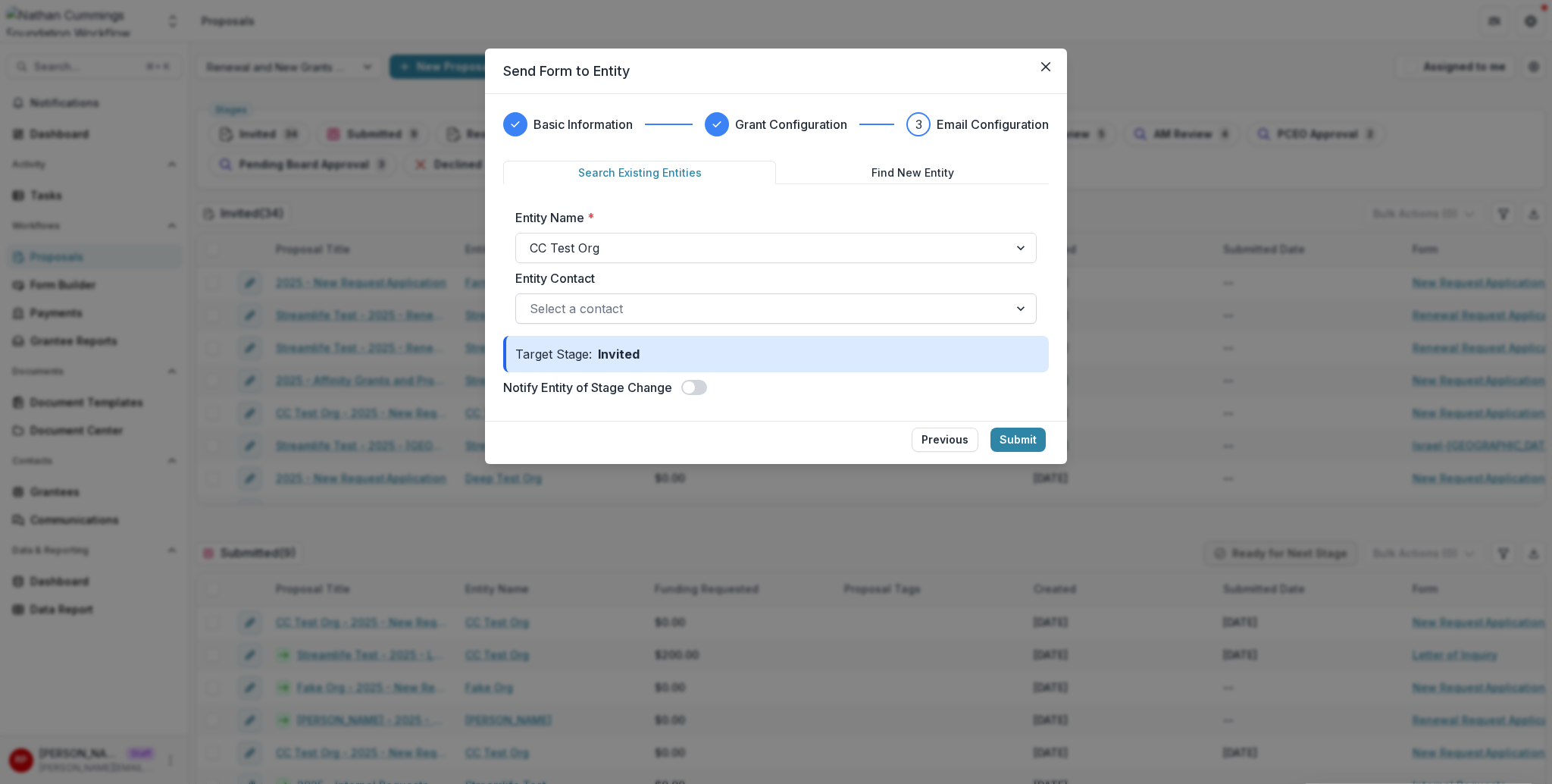
click at [714, 314] on div at bounding box center [763, 309] width 466 height 22
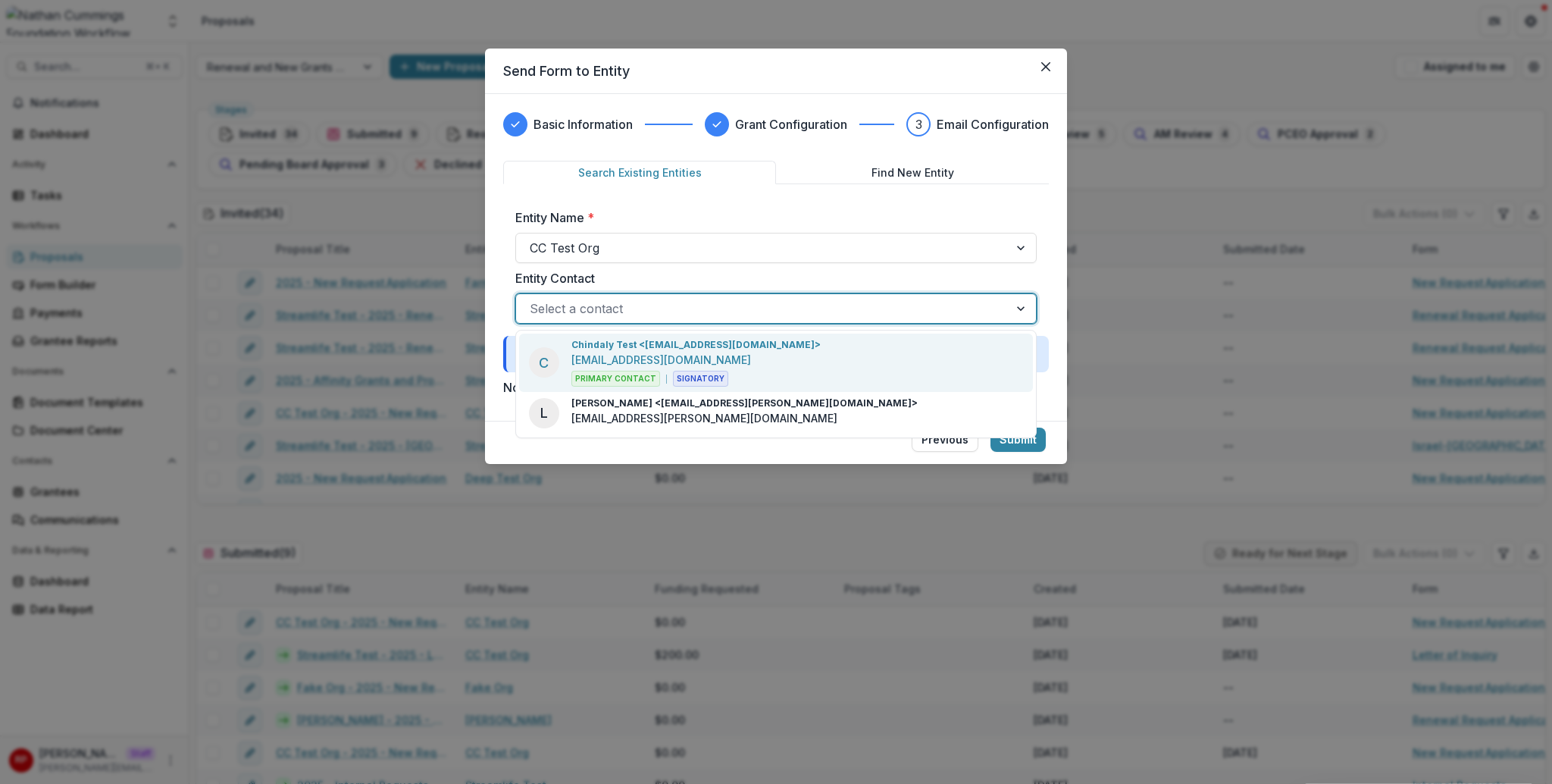
click at [755, 374] on div "Chindaly Test <streamlifeconsulting@gmail.com> streamlifeconsulting@gmail.com P…" at bounding box center [696, 362] width 249 height 48
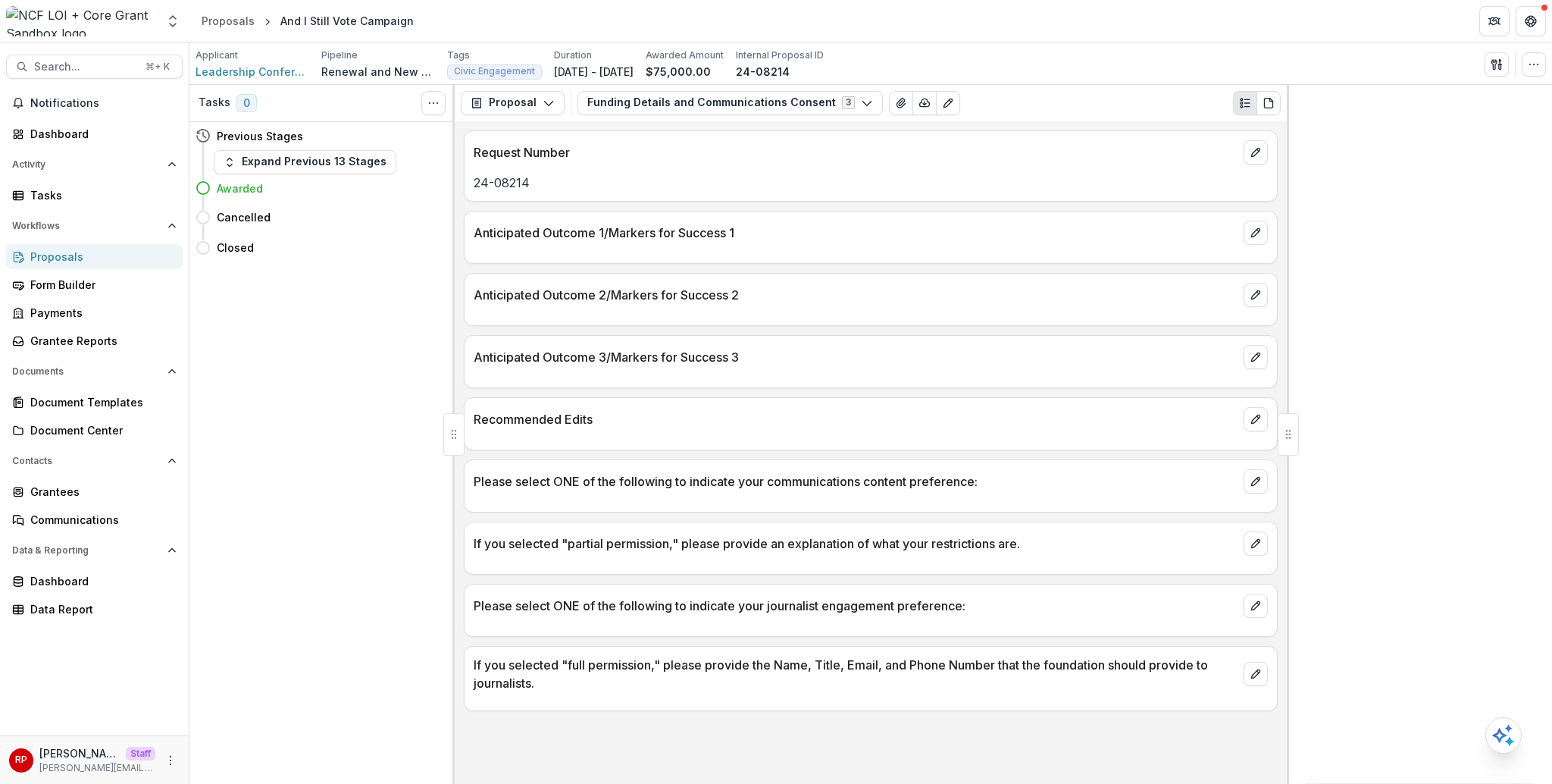
click at [660, 110] on button "Funding Details and Communications Consent 3" at bounding box center [730, 102] width 306 height 24
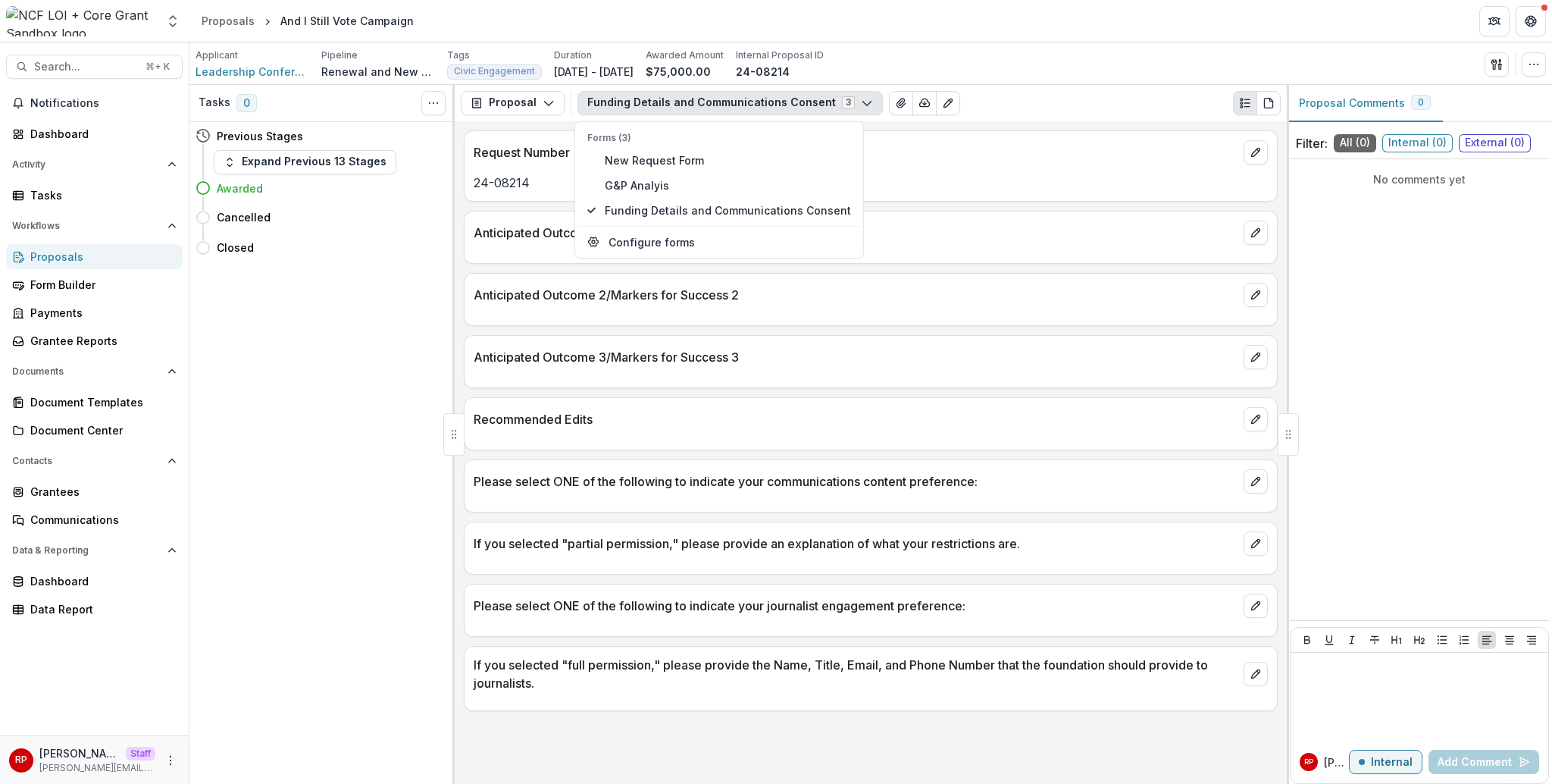
click at [941, 291] on p "Anticipated Outcome 2/Markers for Success 2" at bounding box center [856, 295] width 764 height 18
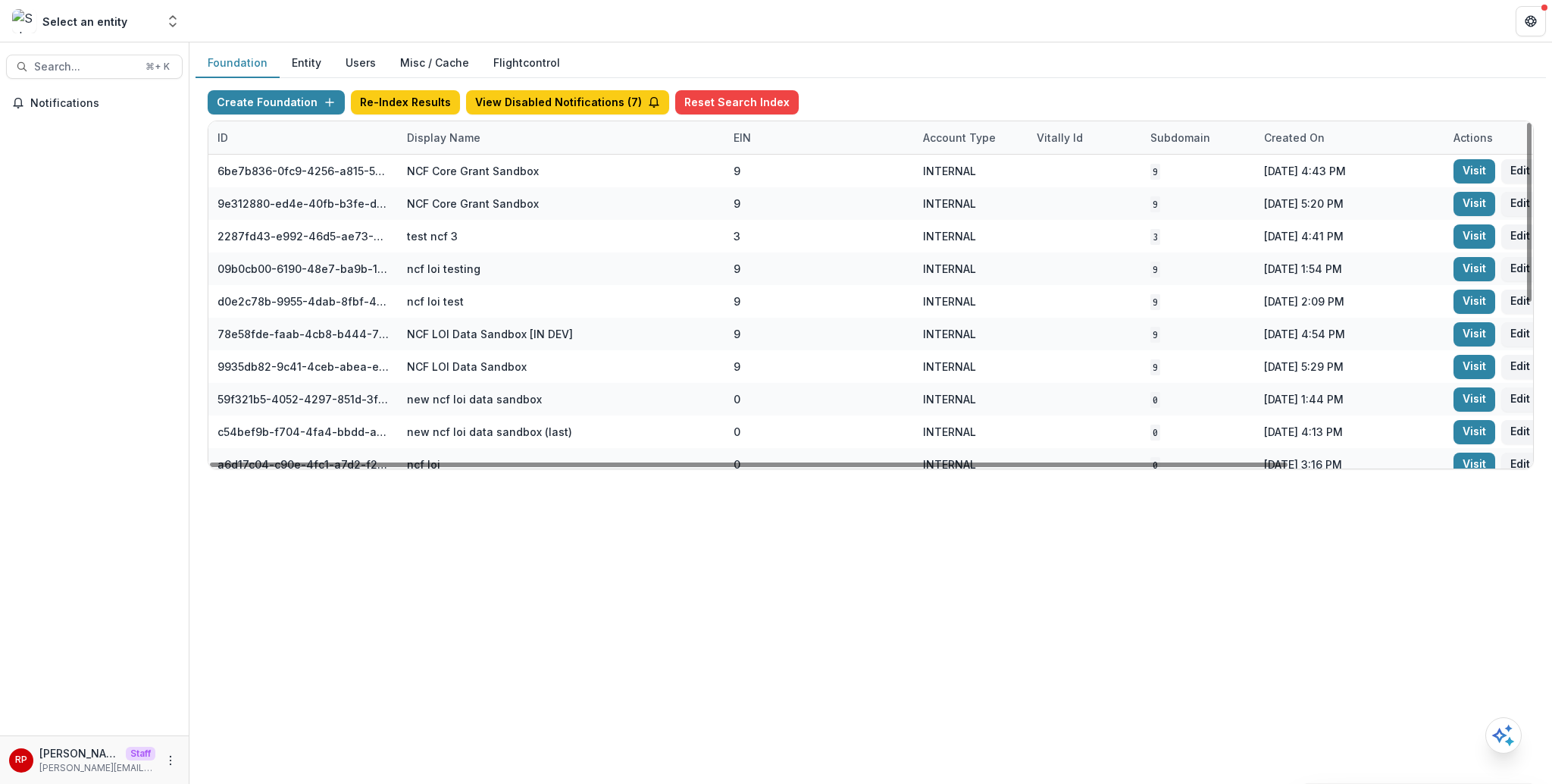
scroll to position [306, 0]
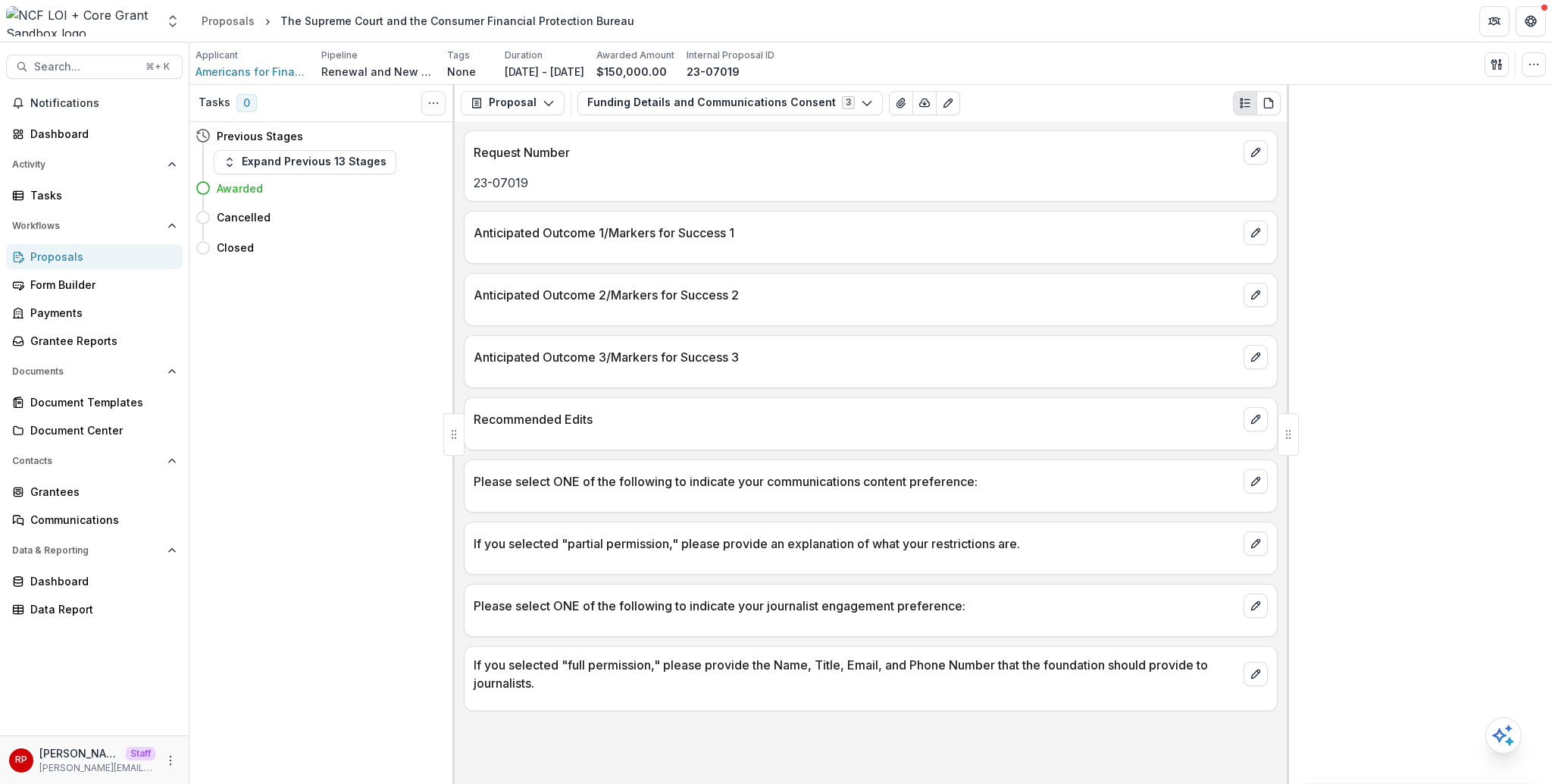
click at [656, 107] on button "Funding Details and Communications Consent 3" at bounding box center [730, 102] width 306 height 24
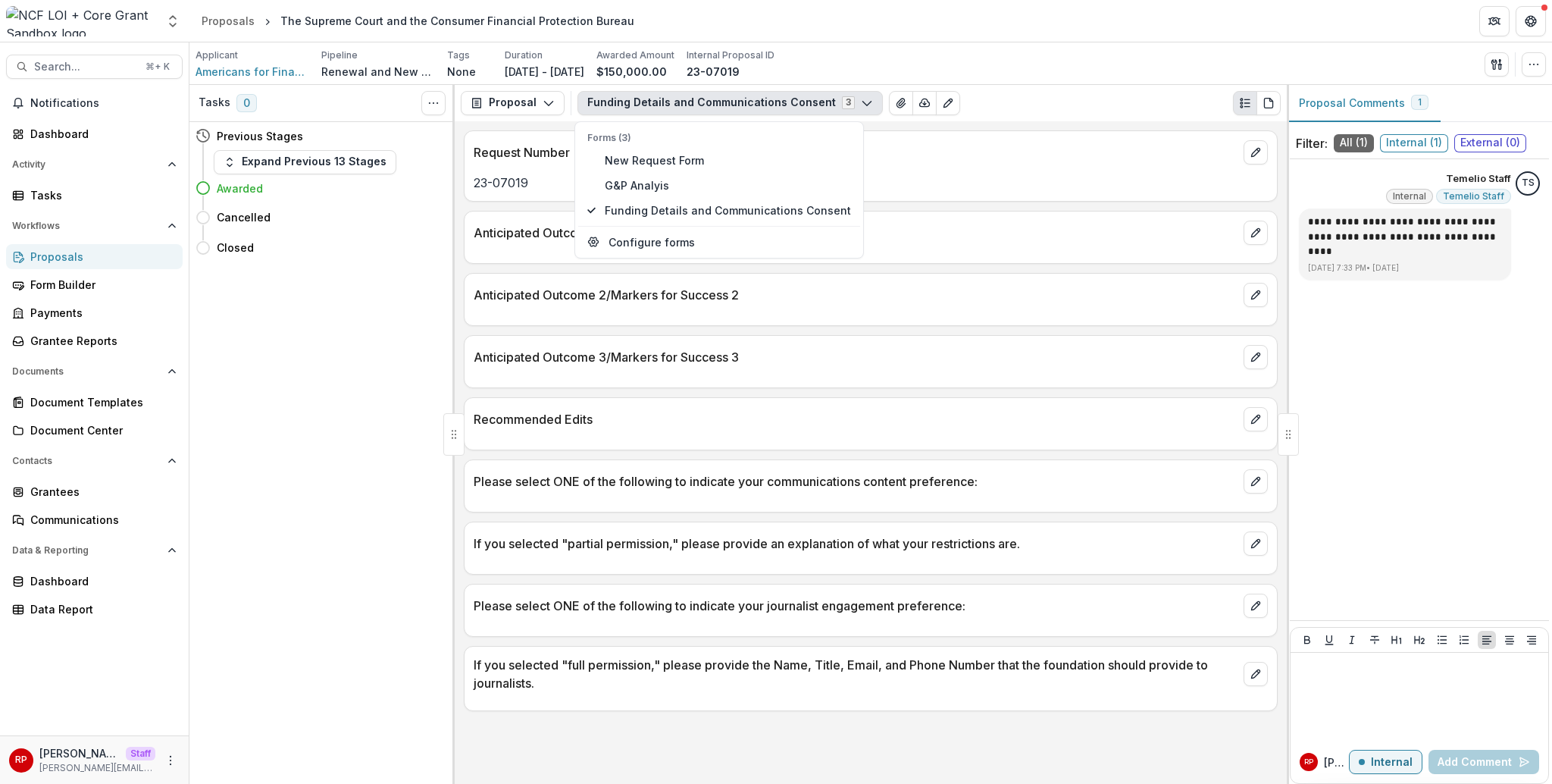
click at [1060, 179] on p "23-07019" at bounding box center [871, 182] width 795 height 18
click at [700, 102] on button "Funding Details and Communications Consent 3" at bounding box center [730, 102] width 306 height 24
type button "1"
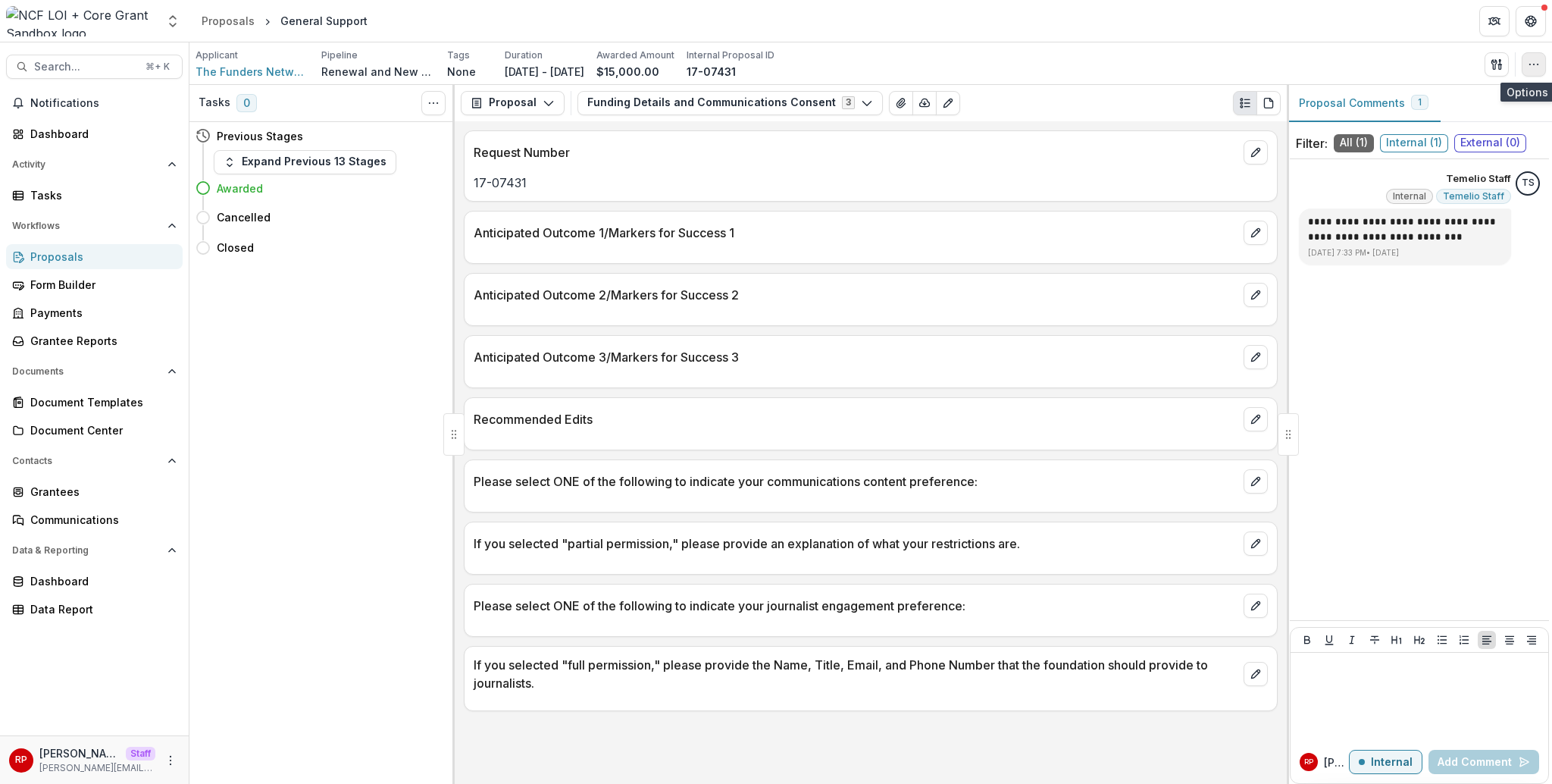
click at [1546, 59] on button "button" at bounding box center [1534, 64] width 24 height 24
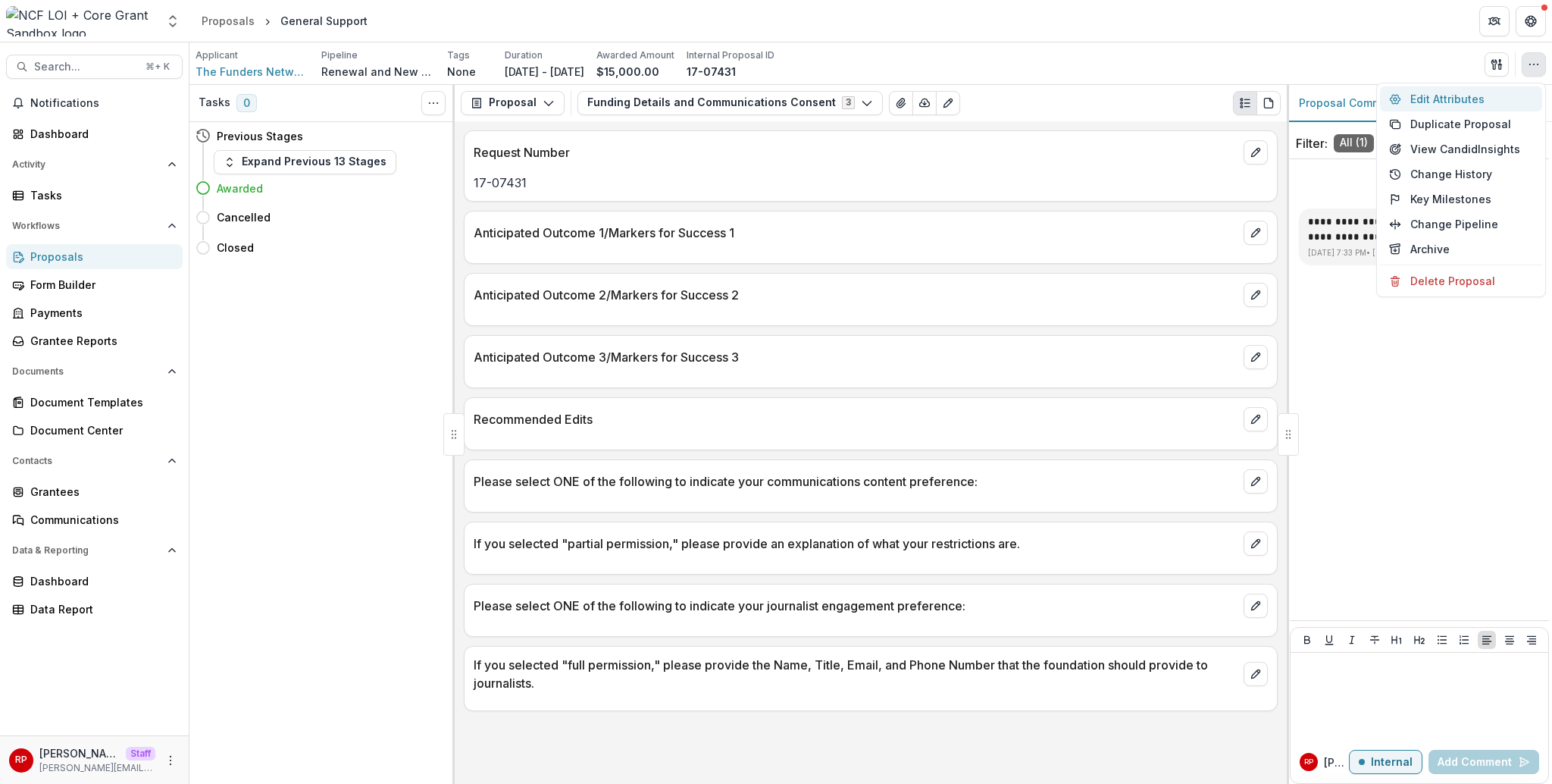
click at [1474, 98] on button "Edit Attributes" at bounding box center [1461, 99] width 162 height 25
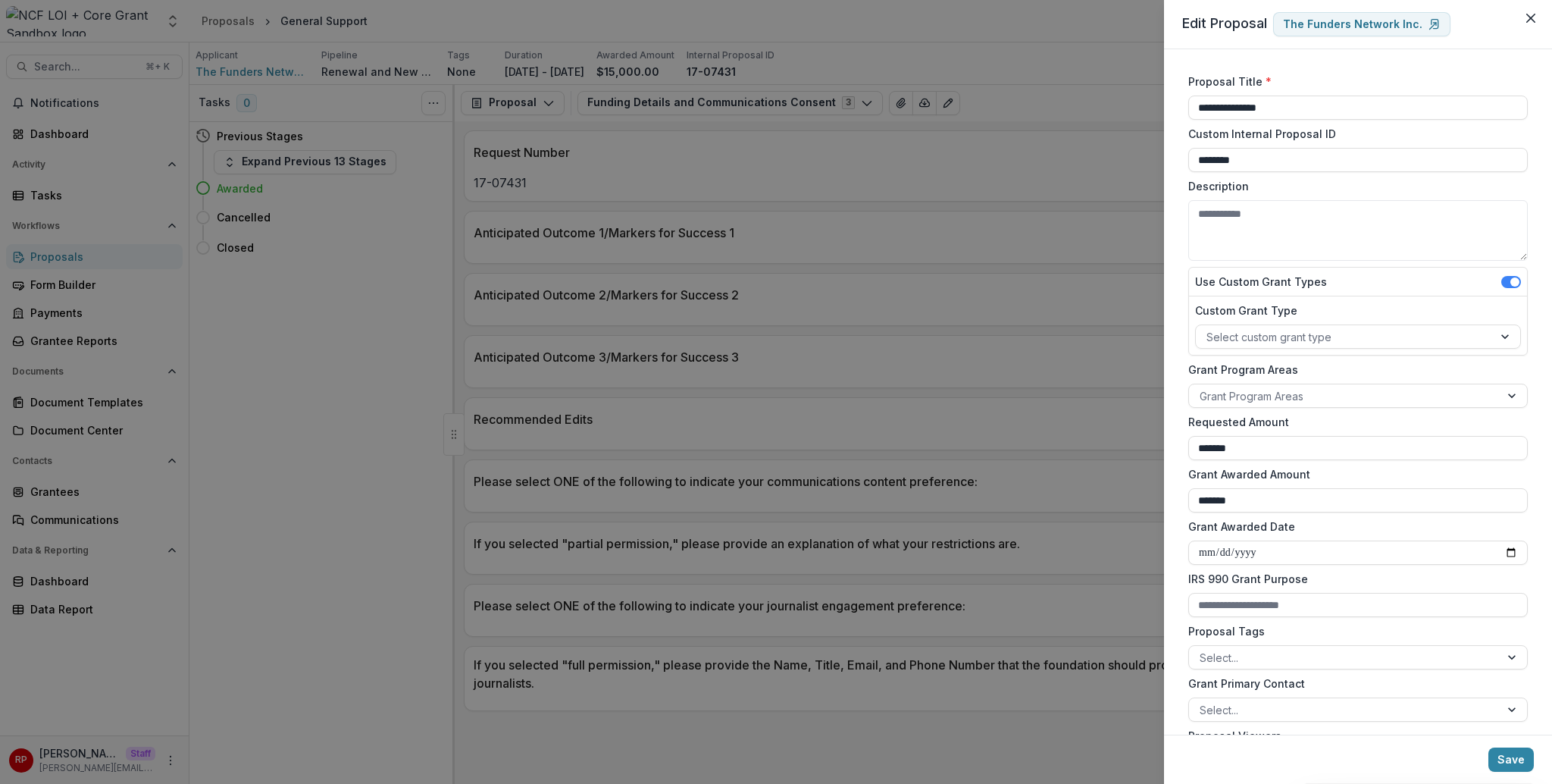
click at [1430, 63] on div "**********" at bounding box center [1358, 392] width 388 height 685
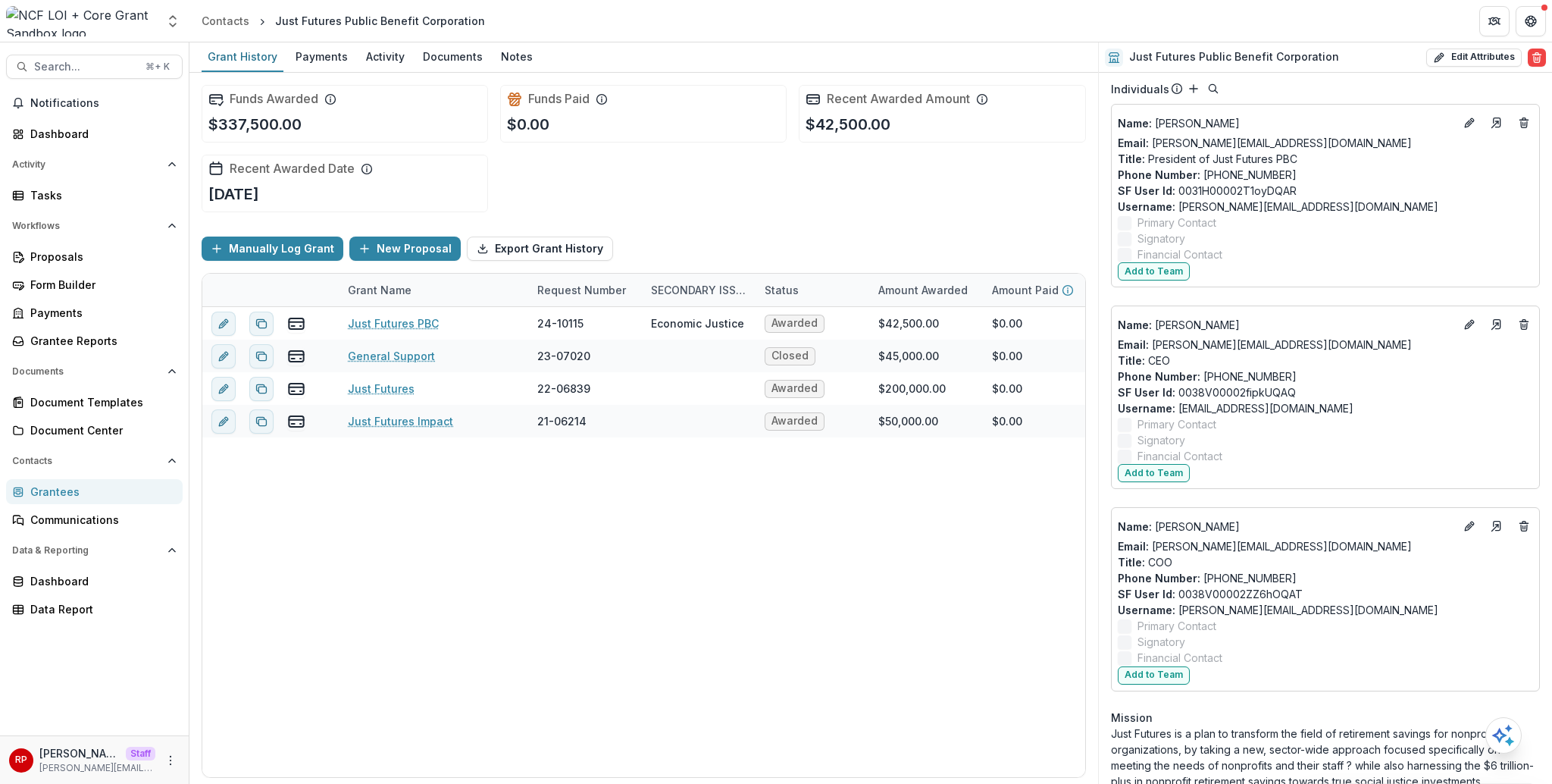
scroll to position [198, 0]
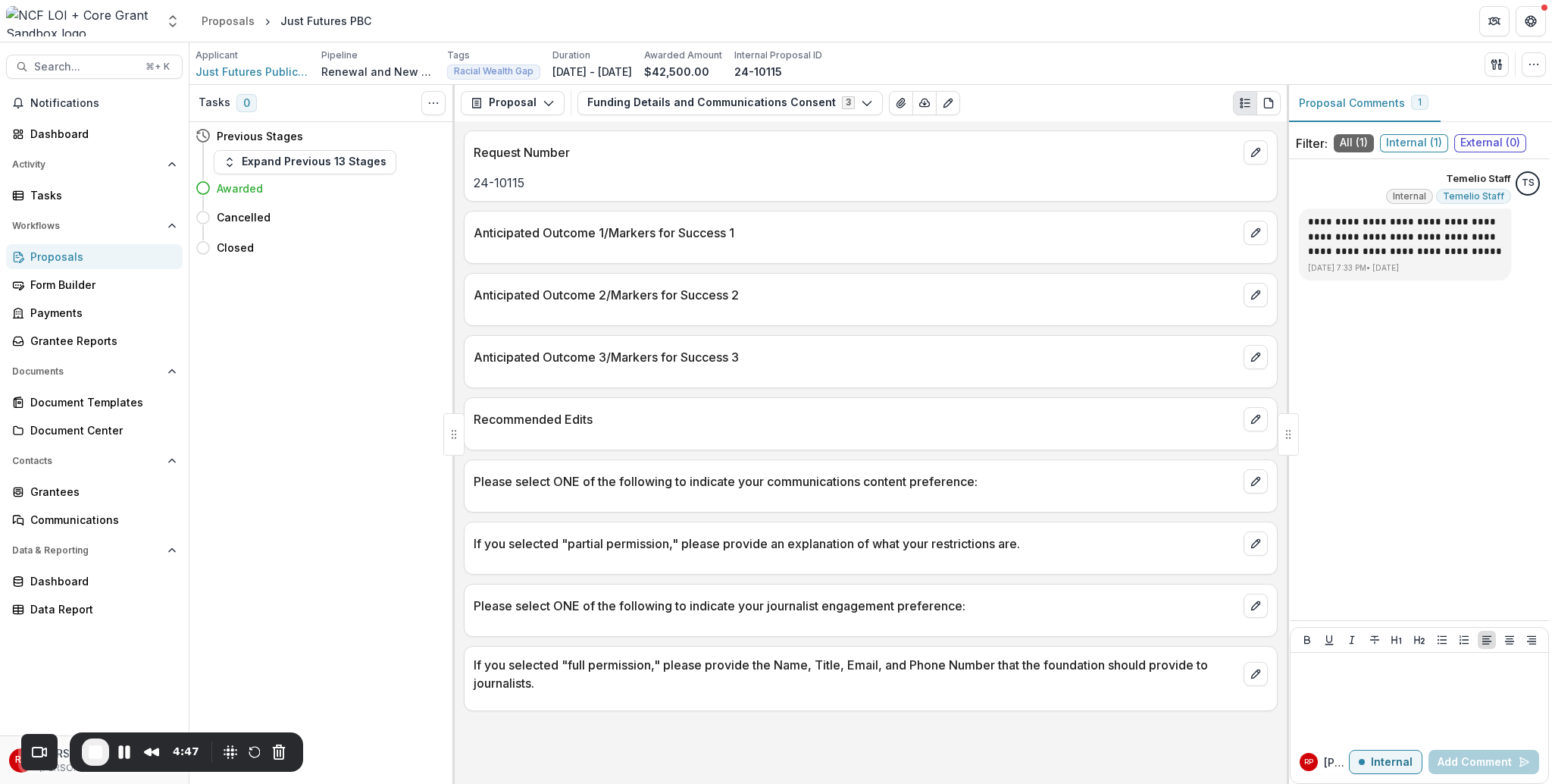
click at [897, 353] on p "Anticipated Outcome 3/Markers for Success 3" at bounding box center [856, 357] width 764 height 18
click at [638, 93] on button "Funding Details and Communications Consent 3" at bounding box center [730, 102] width 306 height 24
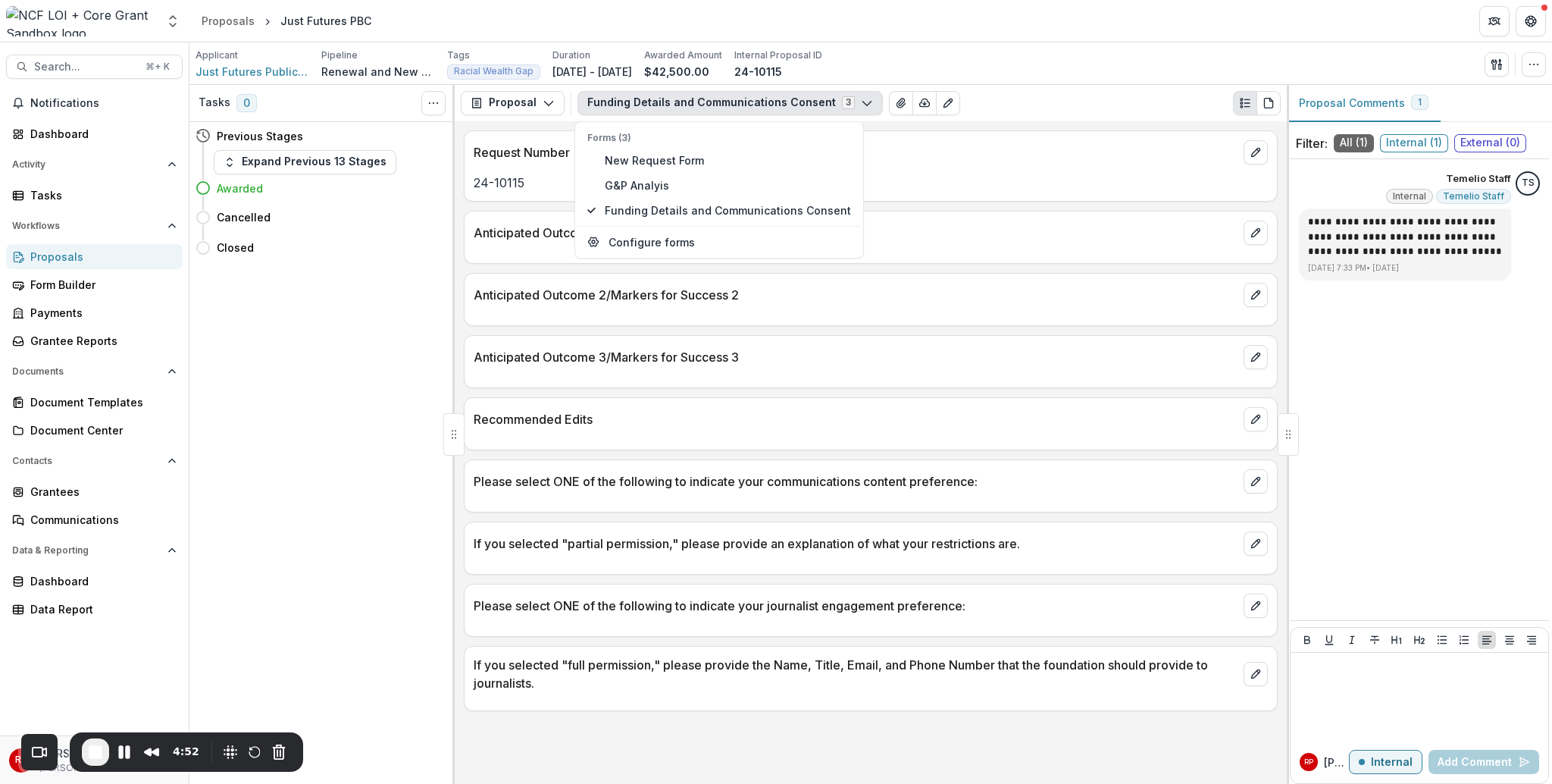
click at [816, 369] on div "Anticipated Outcome 3/Markers for Success 3" at bounding box center [871, 352] width 813 height 33
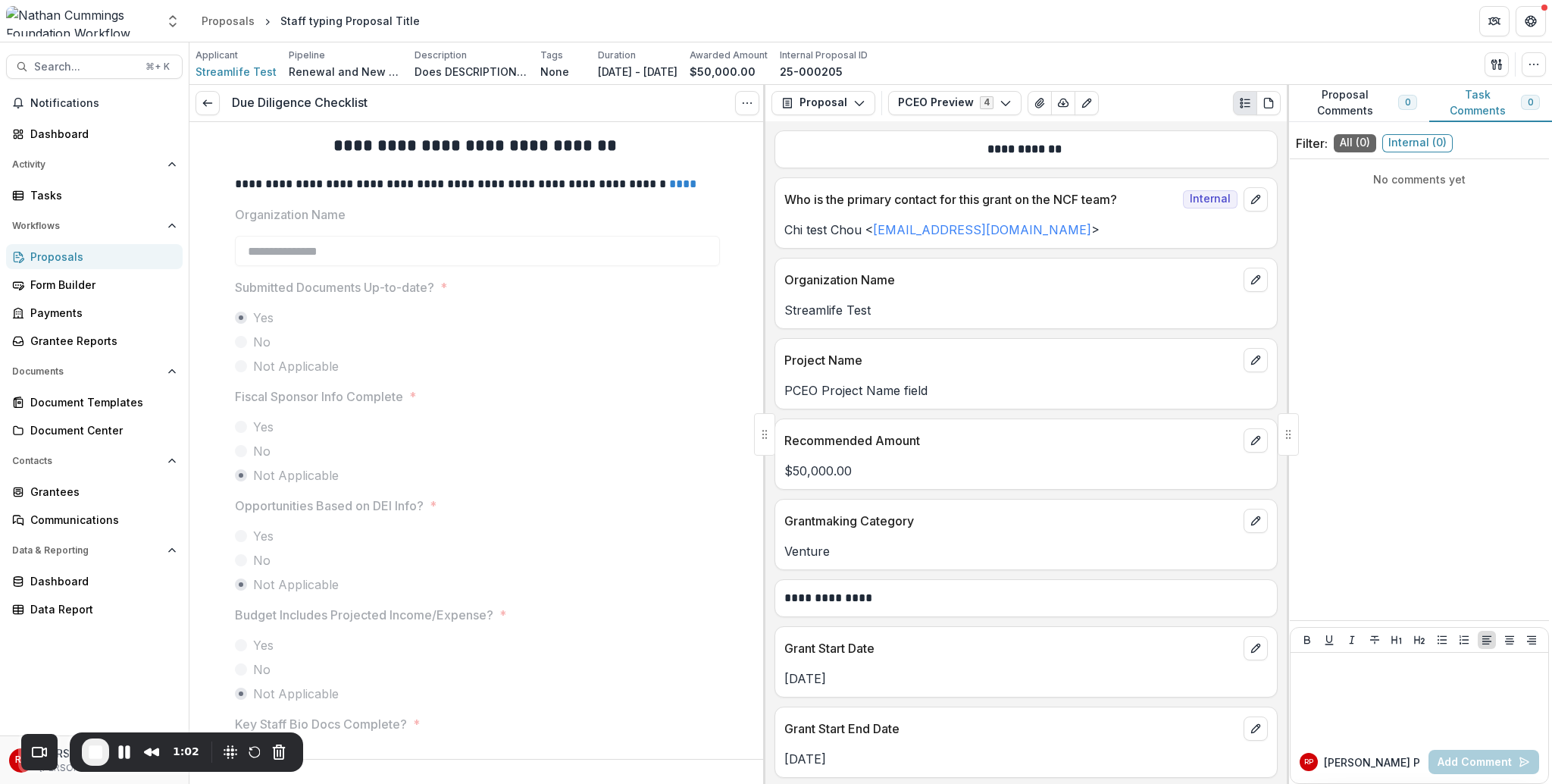
scroll to position [122, 0]
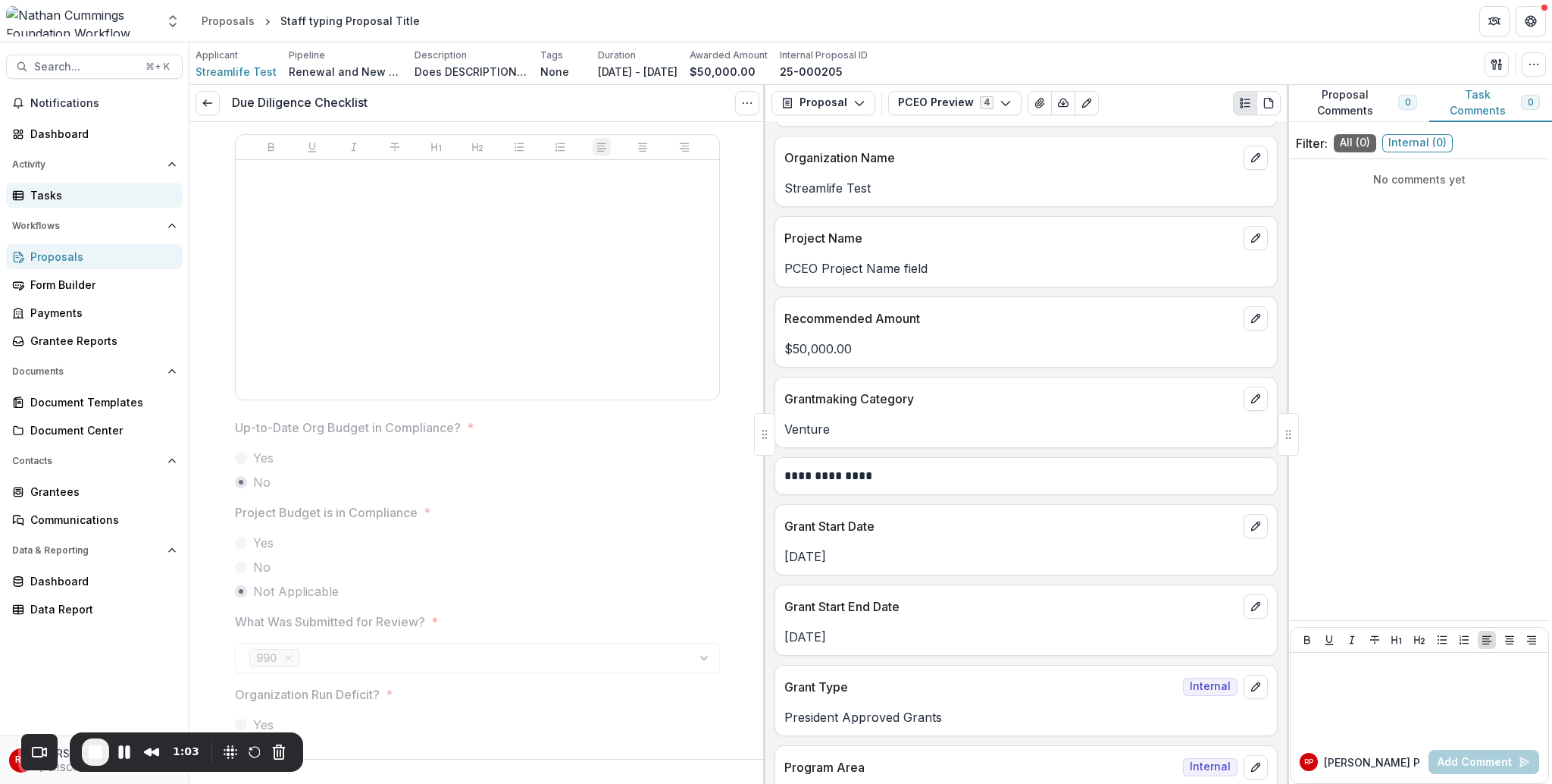
click at [94, 183] on link "Tasks" at bounding box center [94, 196] width 177 height 25
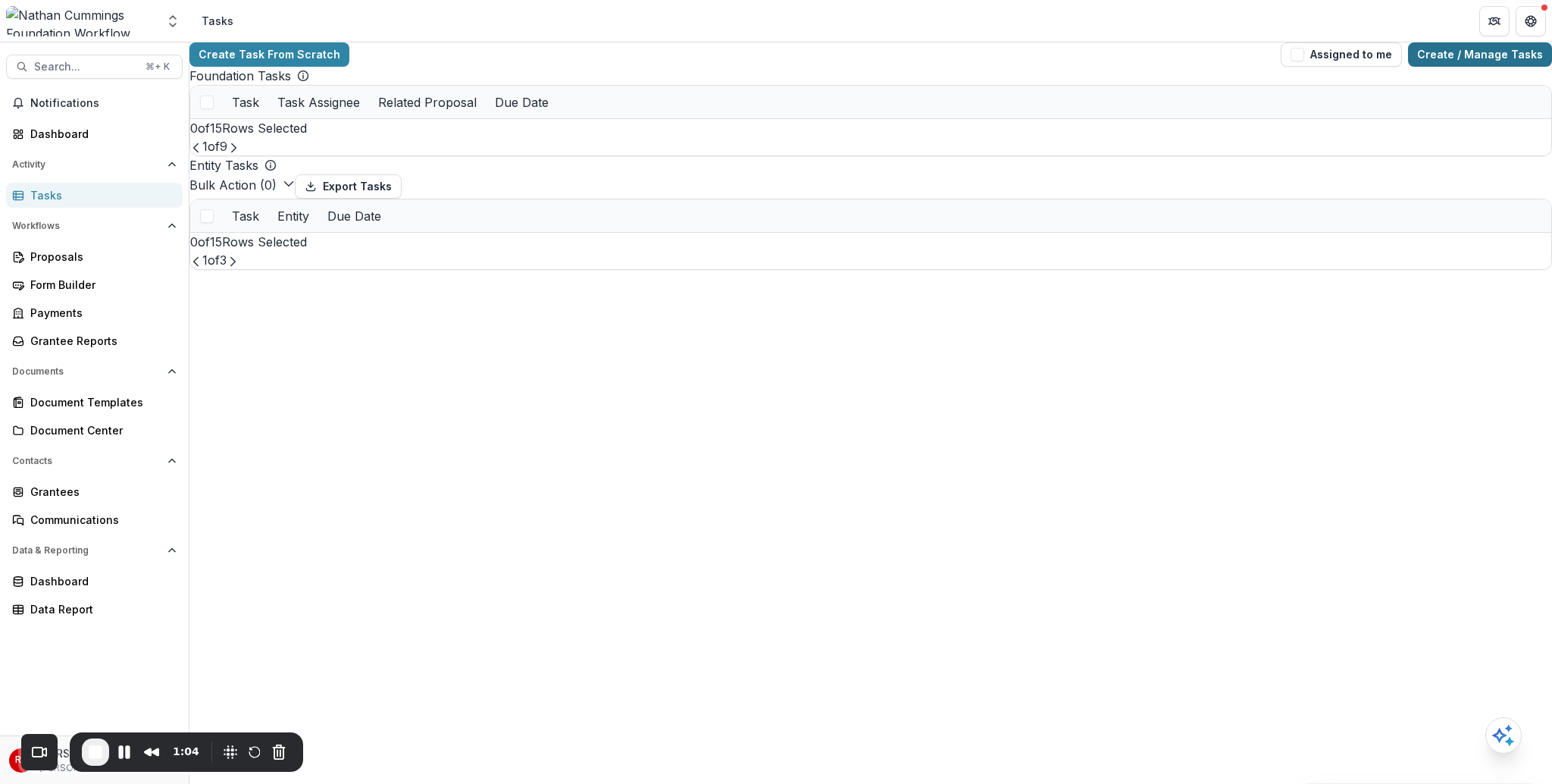
click at [1475, 62] on link "Create / Manage Tasks" at bounding box center [1480, 54] width 144 height 24
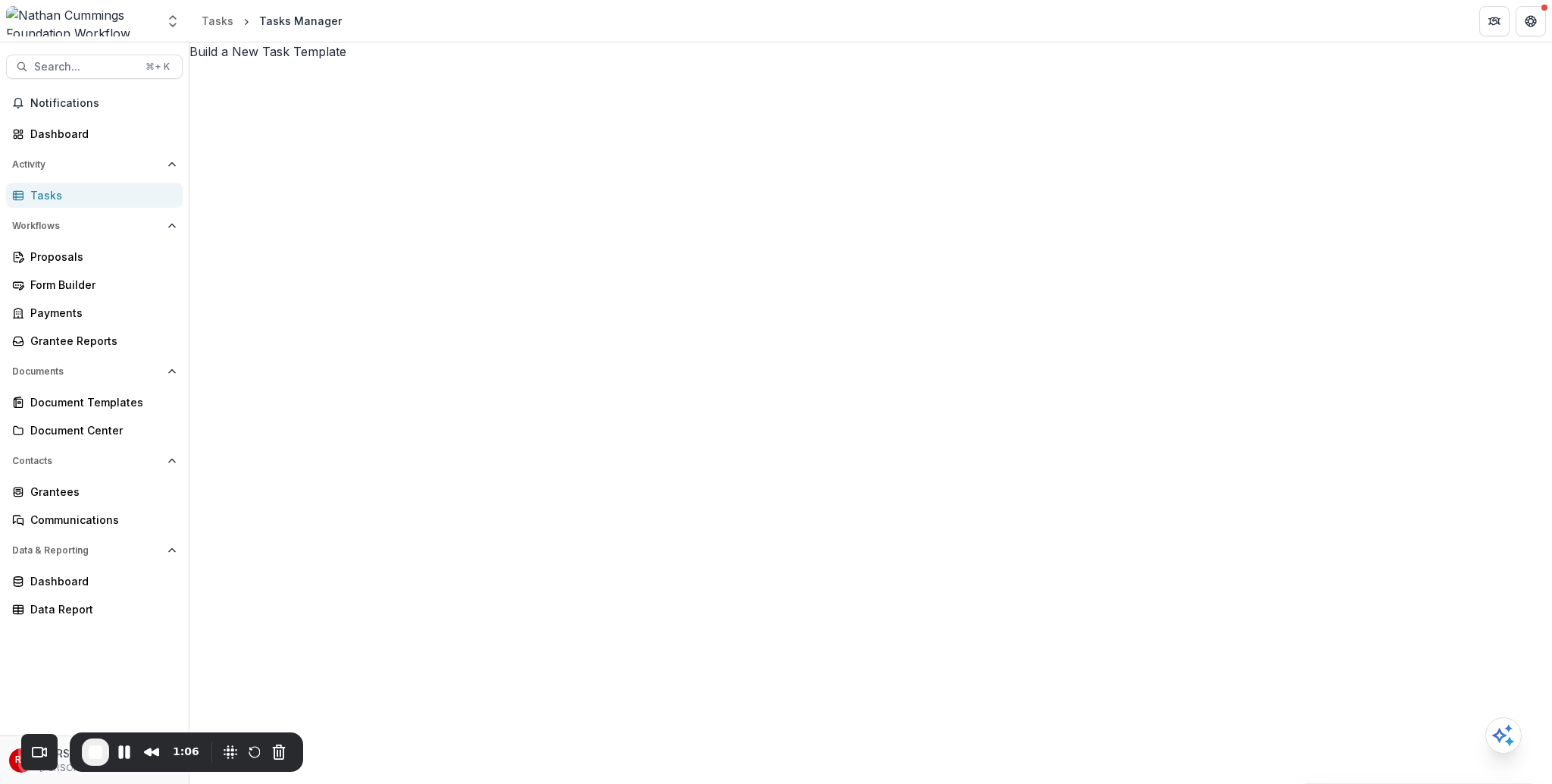
scroll to position [1254, 0]
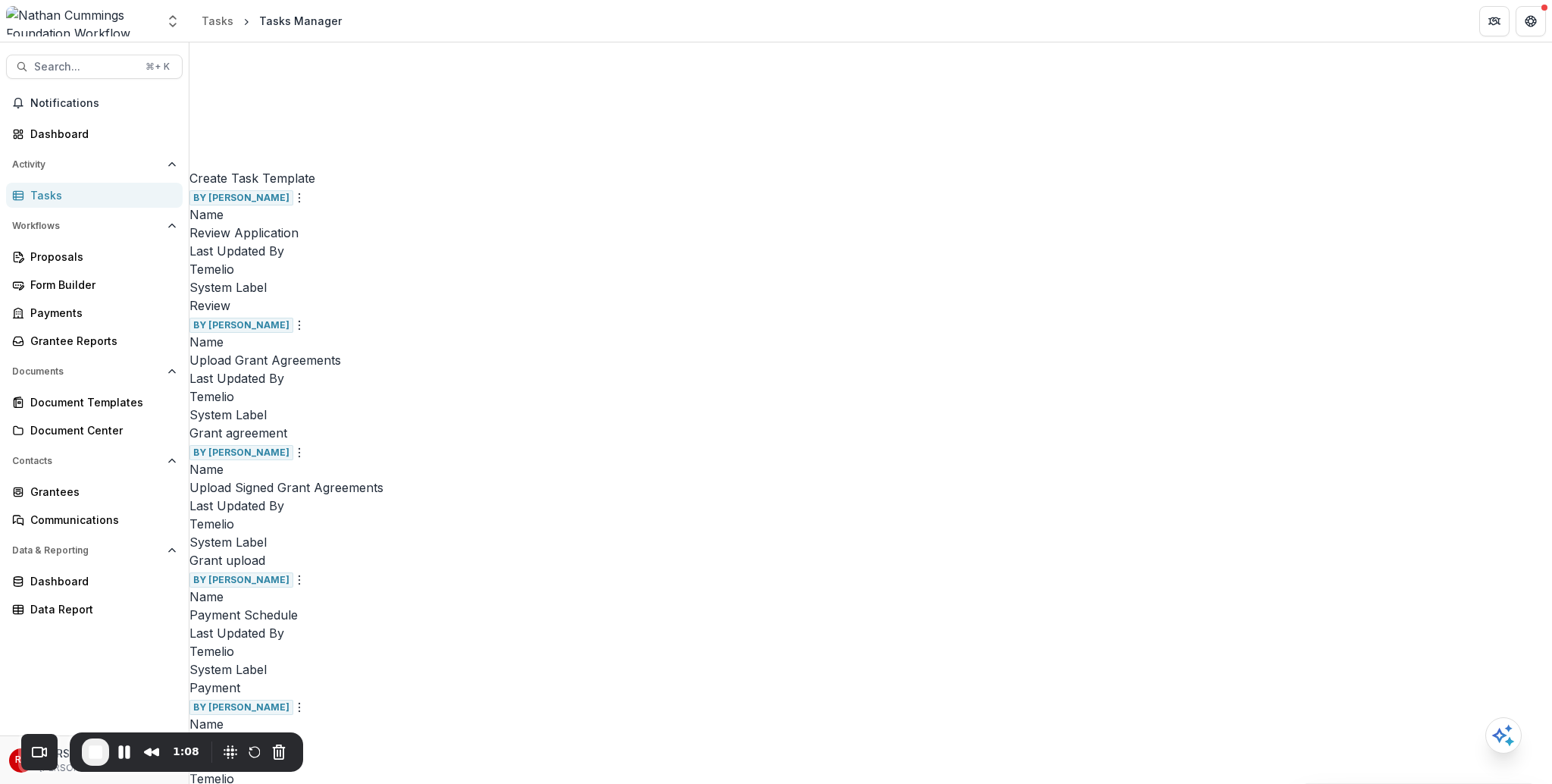
click at [1164, 397] on link "Edit" at bounding box center [1217, 401] width 186 height 25
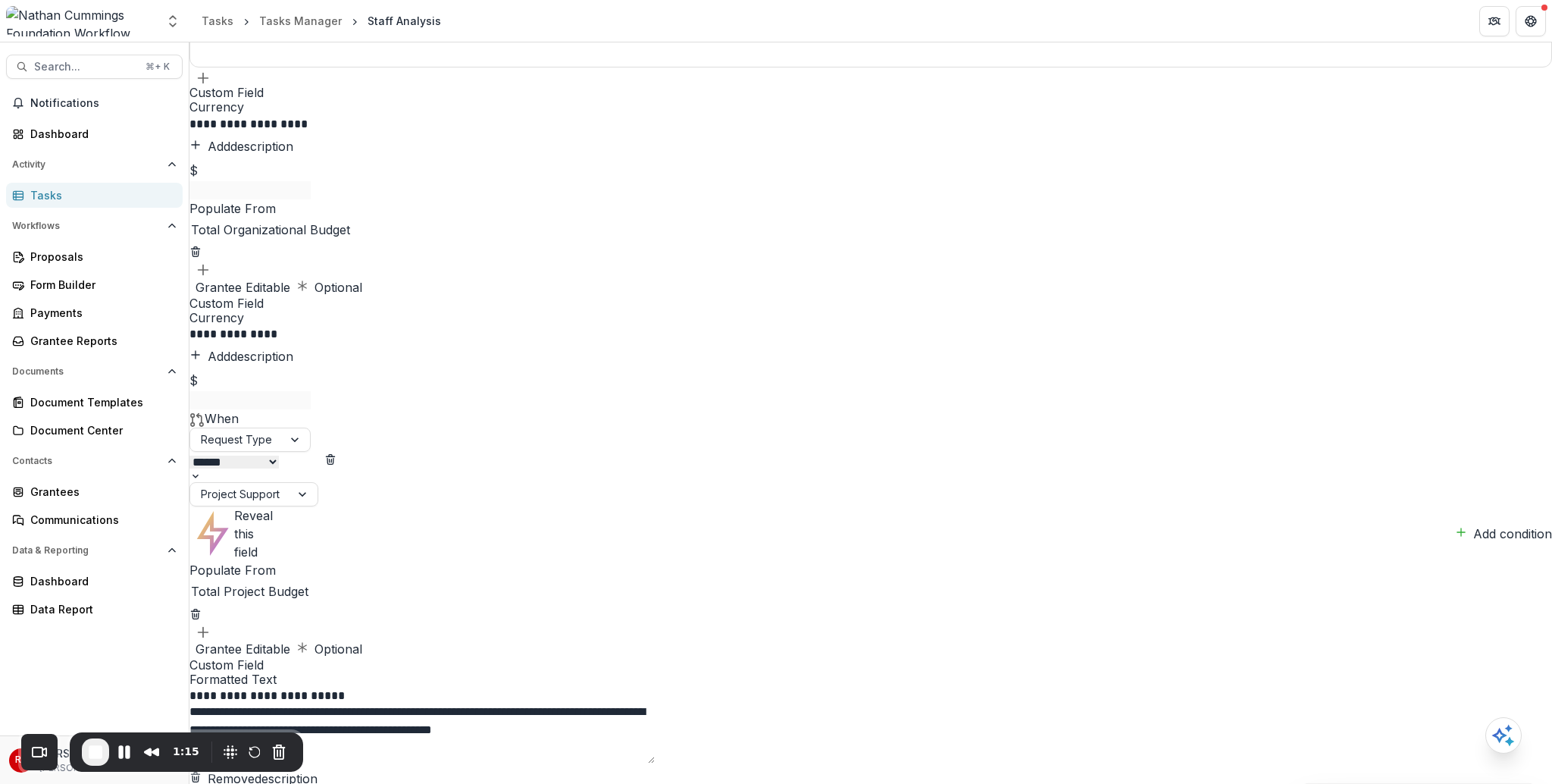
scroll to position [6309, 0]
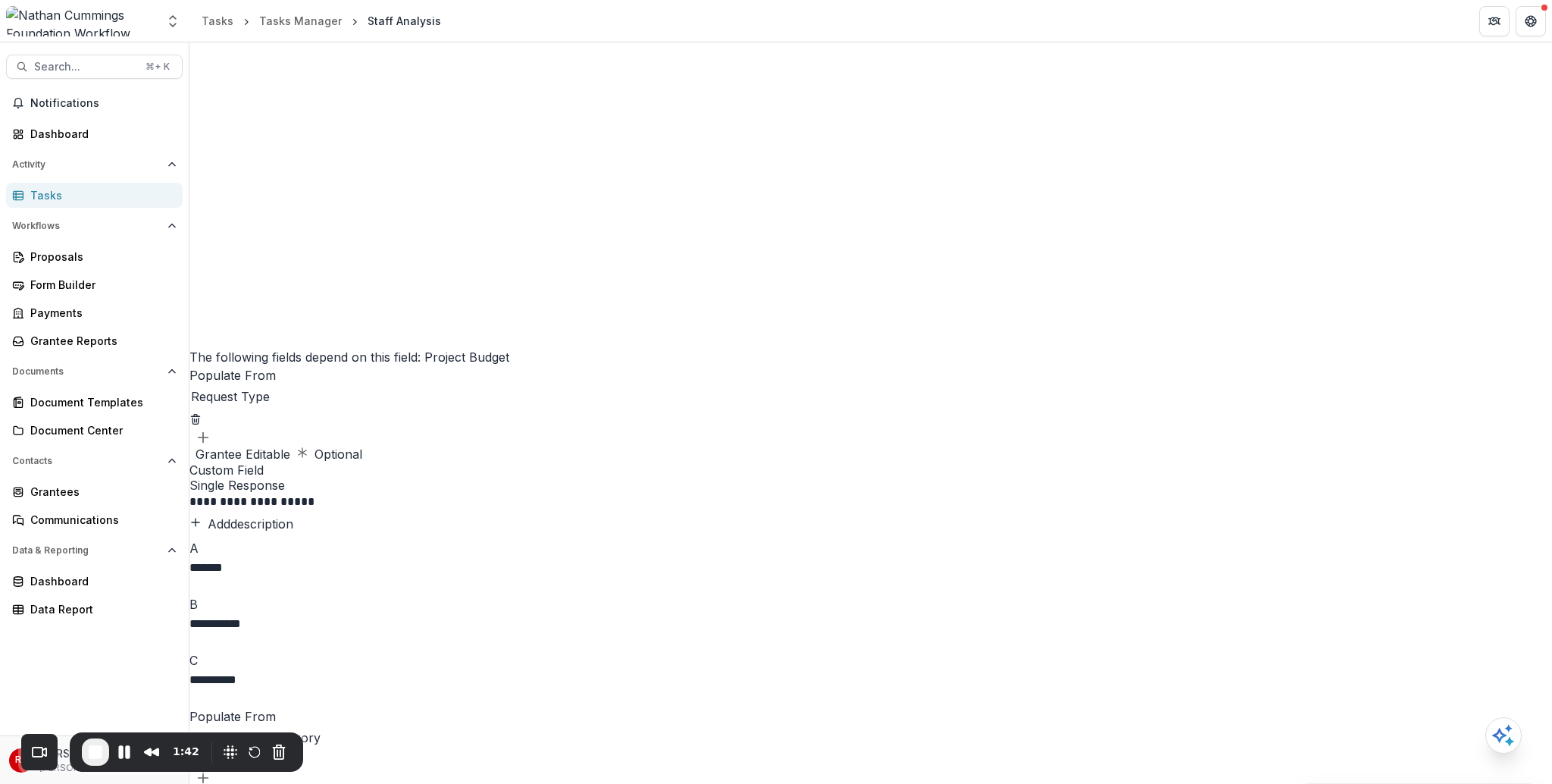
scroll to position [3916, 0]
copy p "**********"
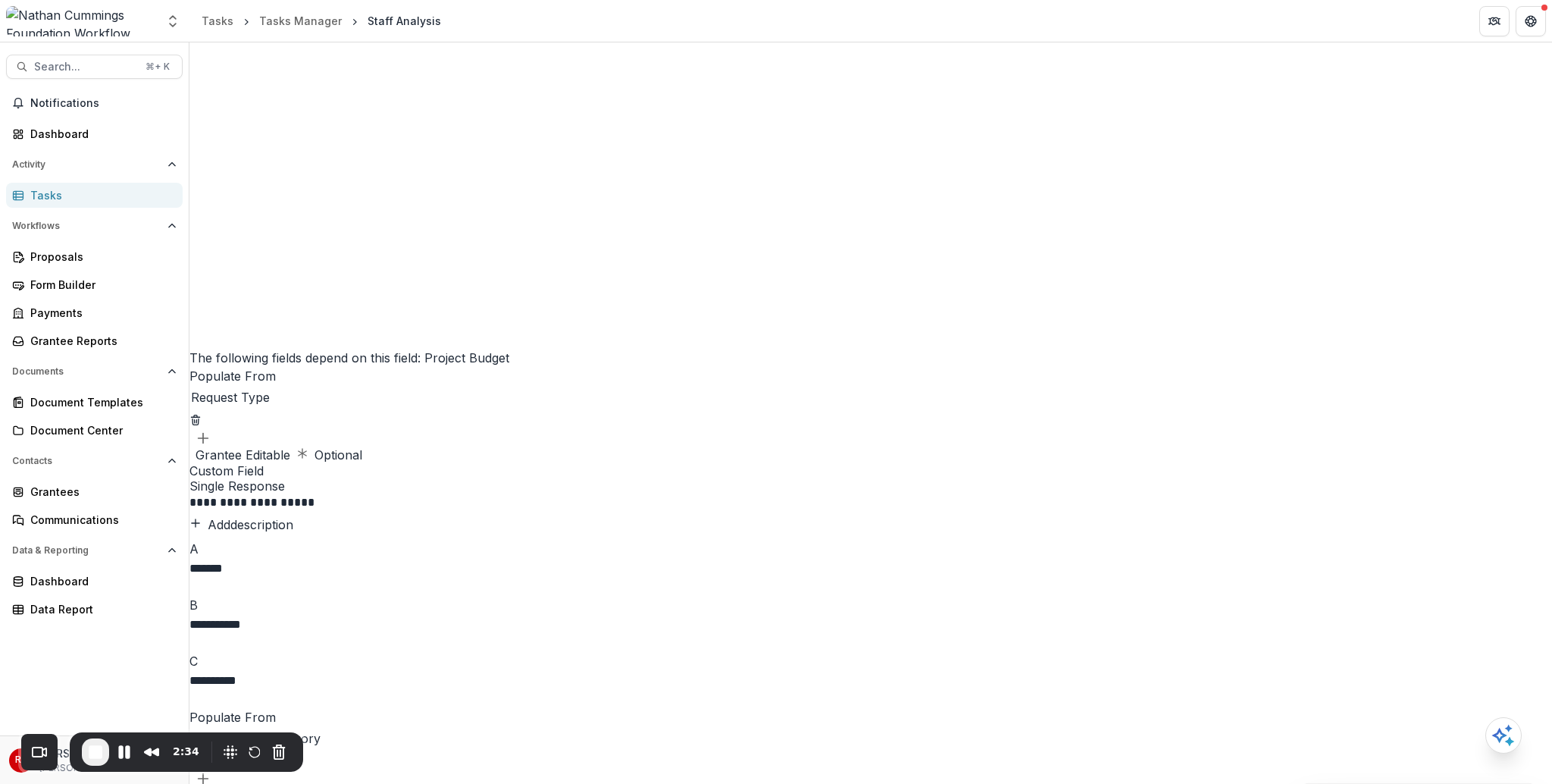
click at [298, 16] on div "Tasks Manager" at bounding box center [301, 21] width 83 height 16
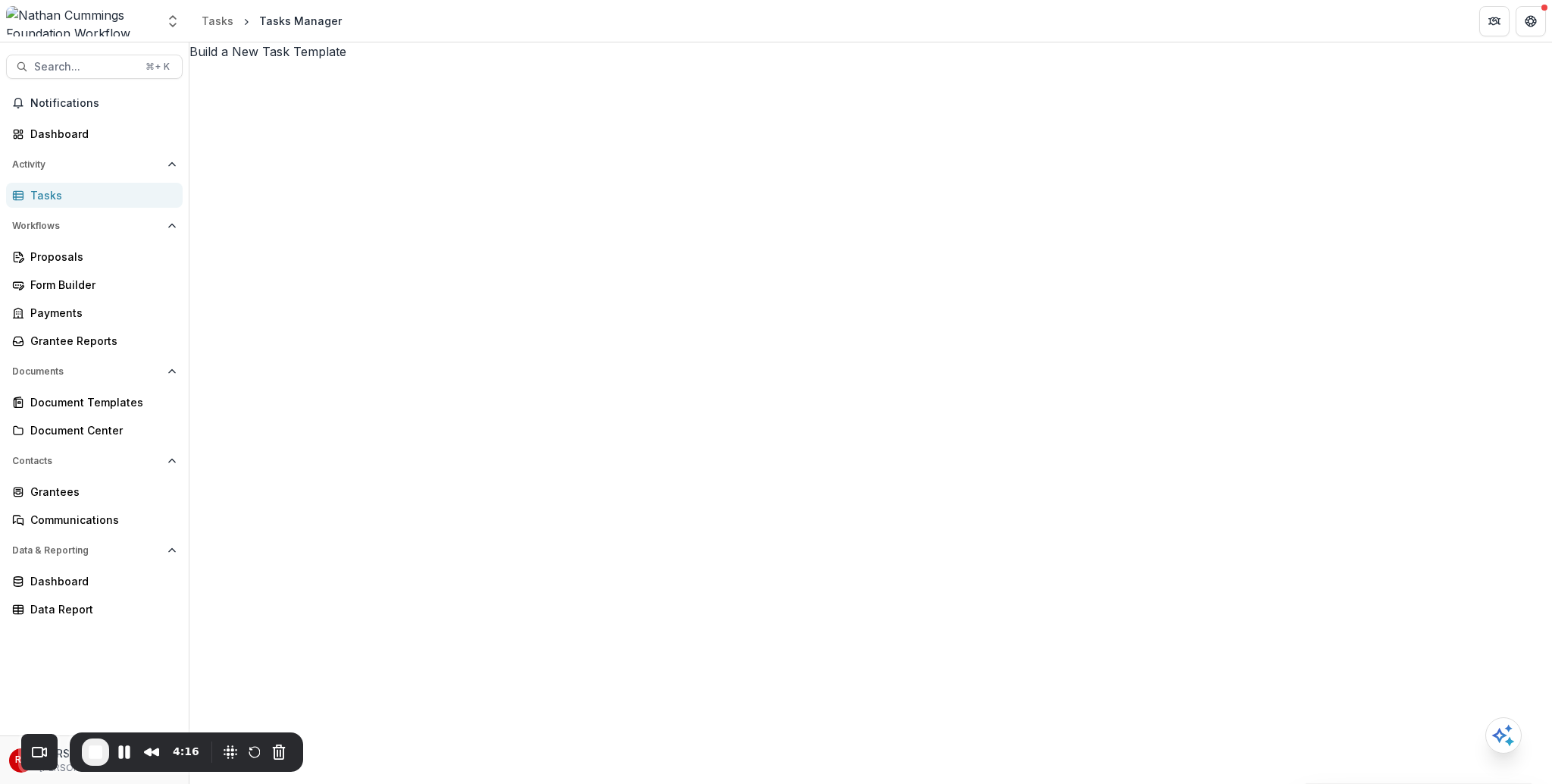
scroll to position [1423, 0]
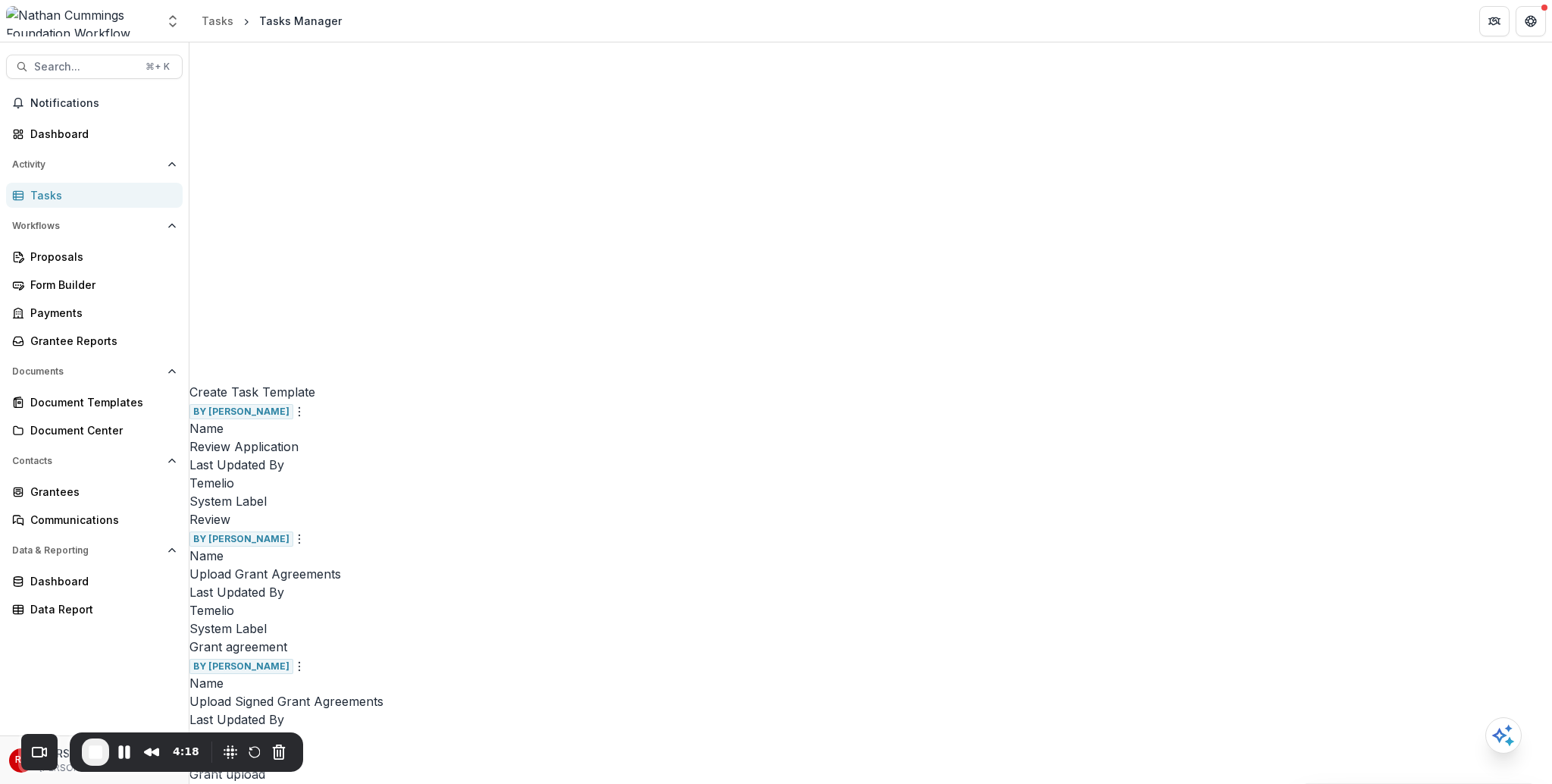
scroll to position [1024, 0]
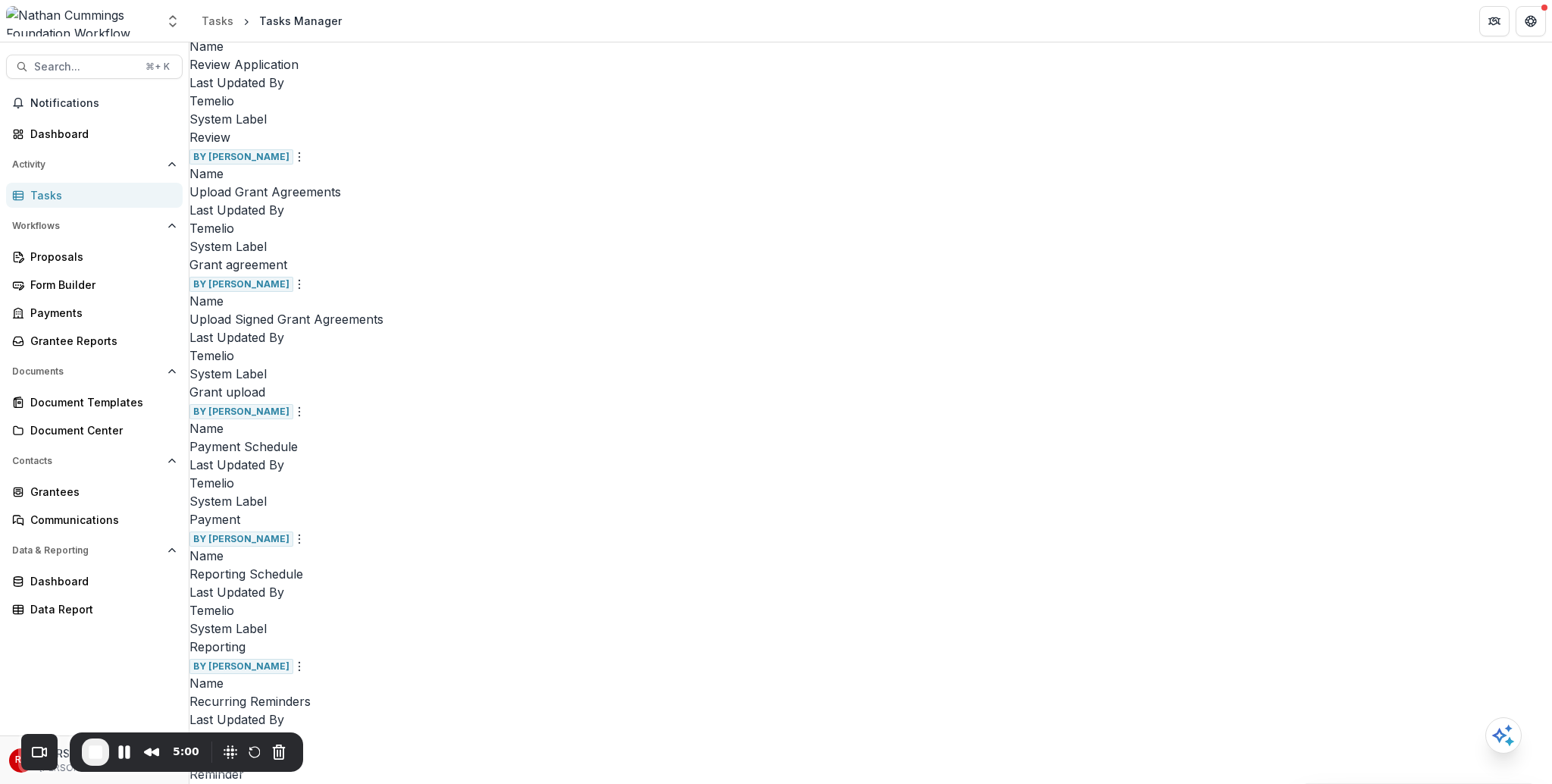
click at [456, 421] on link "Edit" at bounding box center [500, 419] width 186 height 25
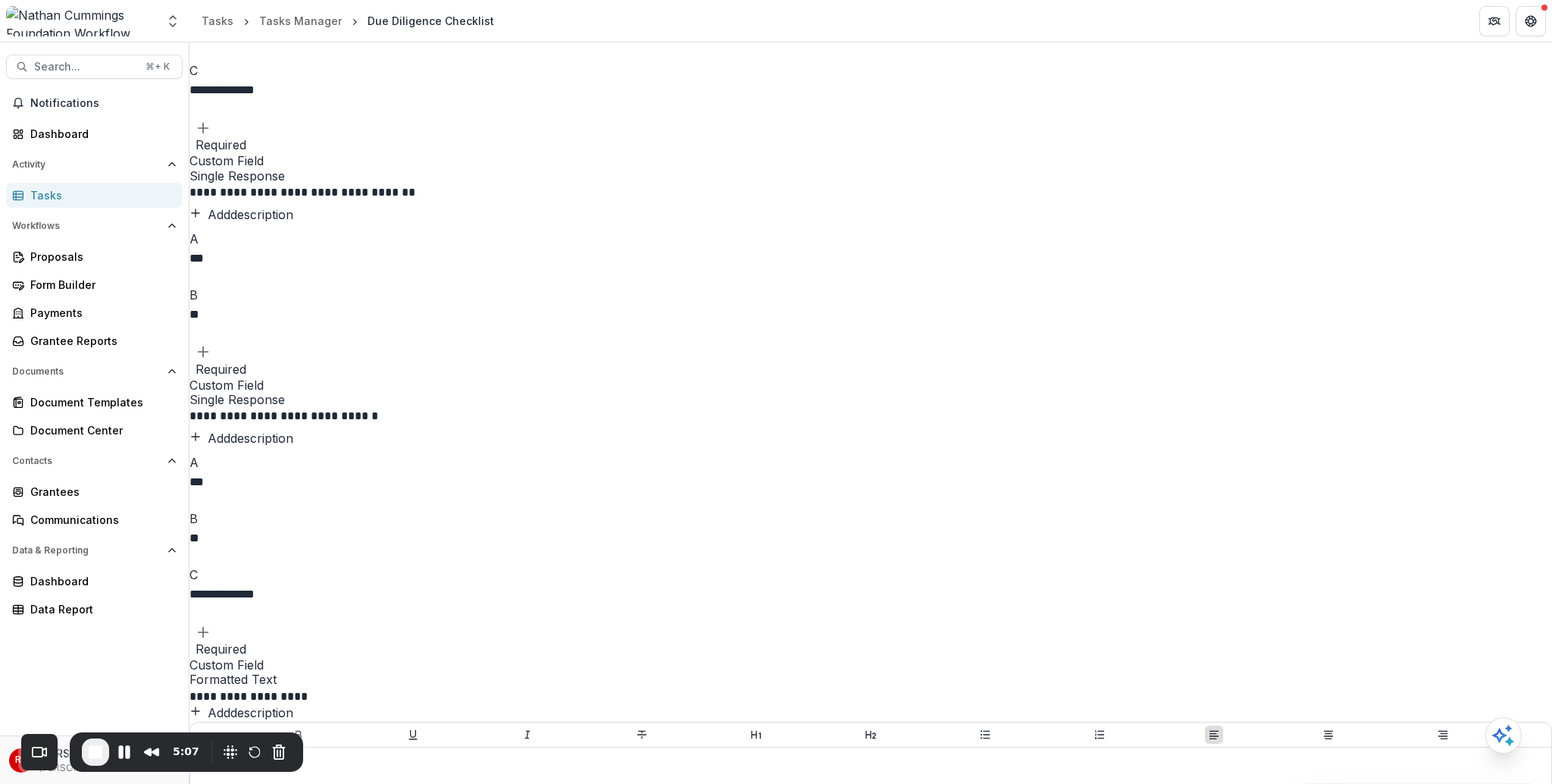
scroll to position [10463, 0]
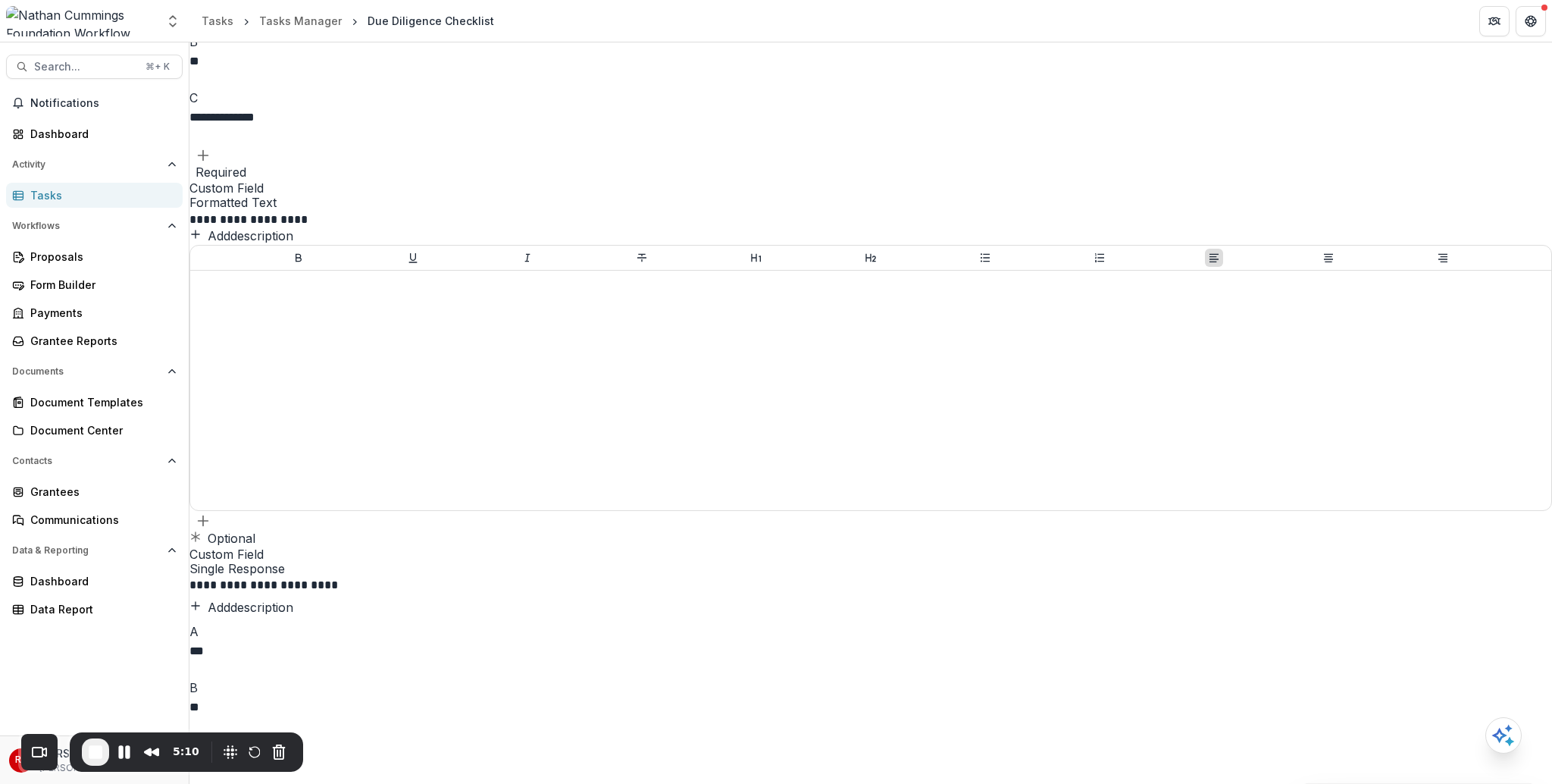
click at [1274, 291] on div "**********" at bounding box center [870, 224] width 1363 height 21094
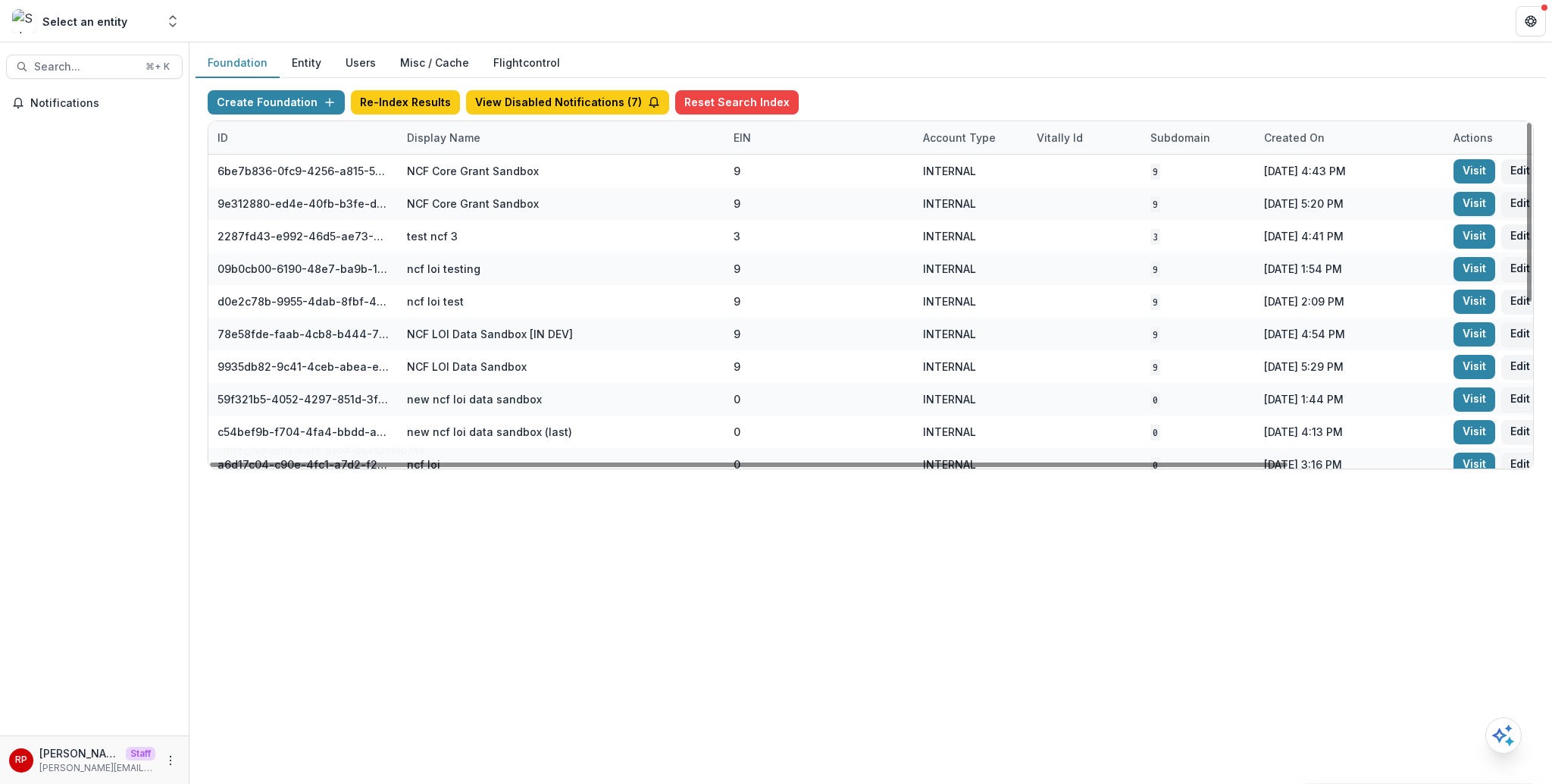
scroll to position [306, 0]
